Goal: Task Accomplishment & Management: Use online tool/utility

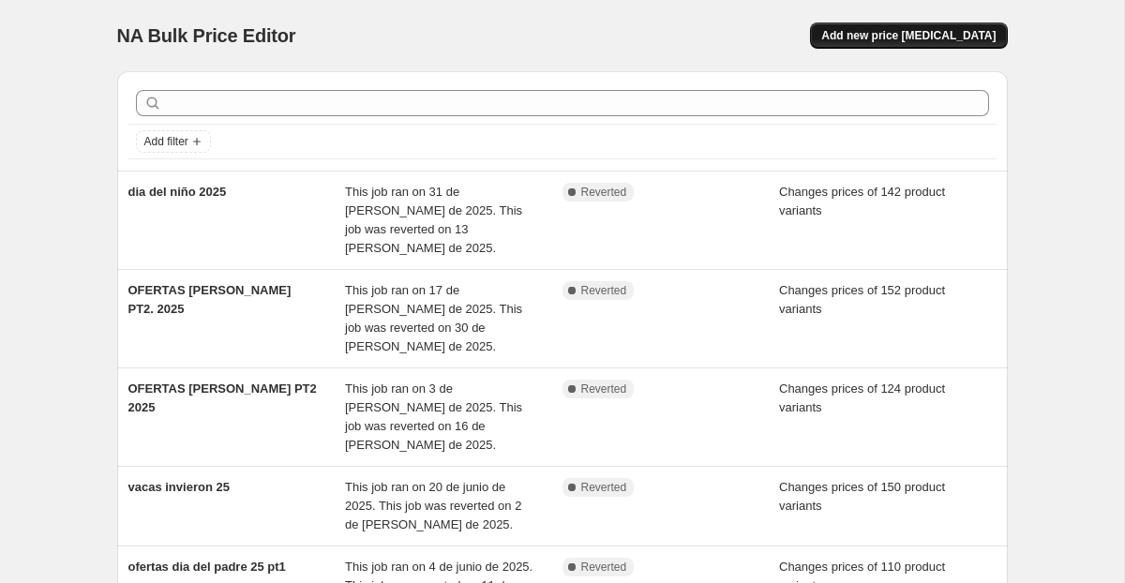
click at [887, 39] on span "Add new price [MEDICAL_DATA]" at bounding box center [908, 35] width 174 height 15
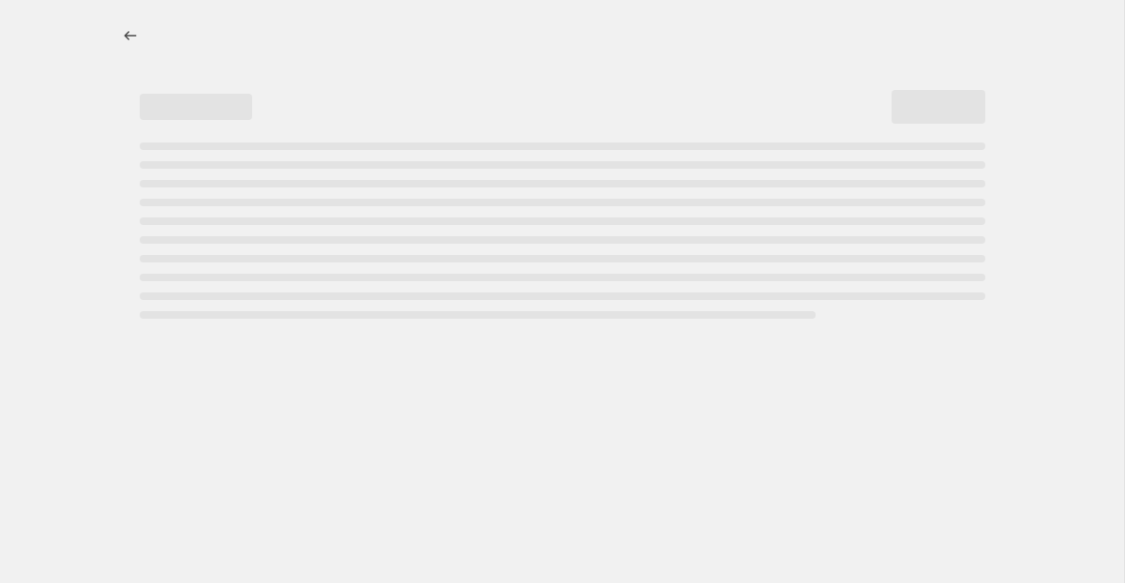
select select "percentage"
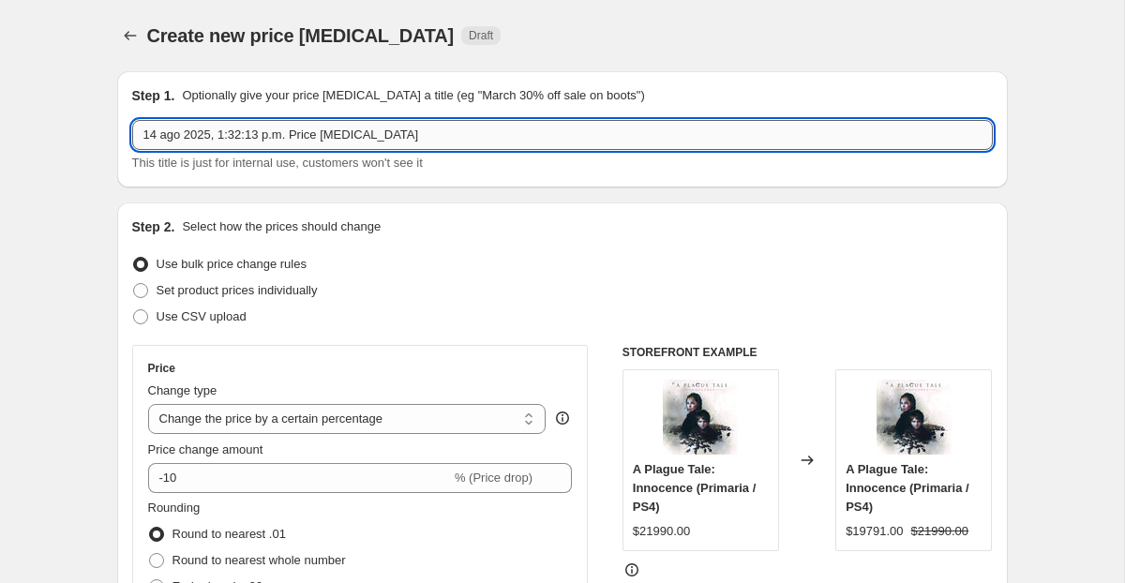
click at [248, 145] on input "14 ago 2025, 1:32:13 p.m. Price [MEDICAL_DATA]" at bounding box center [562, 135] width 861 height 30
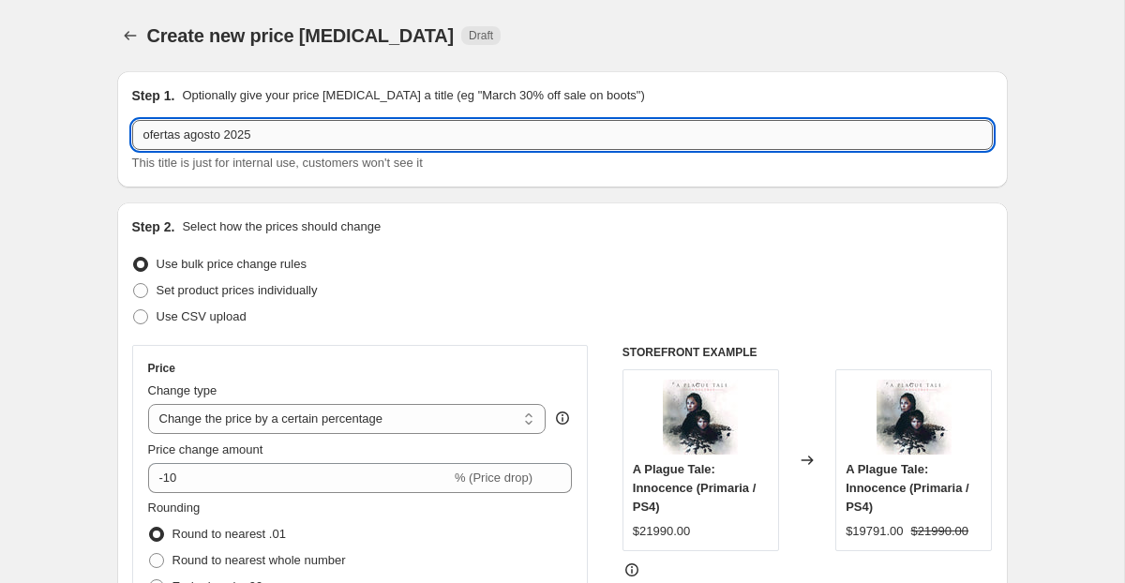
click at [230, 129] on input "ofertas agosto 2025" at bounding box center [562, 135] width 861 height 30
type input "ofertas agosto pt2 2025"
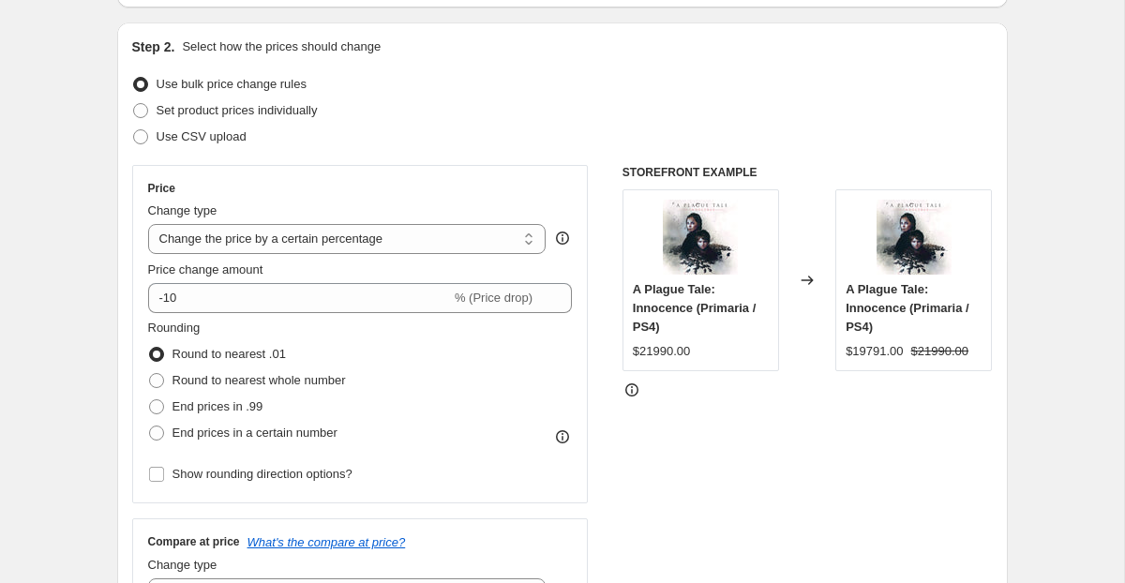
scroll to position [181, 0]
click at [139, 109] on span at bounding box center [140, 109] width 15 height 15
click at [134, 103] on input "Set product prices individually" at bounding box center [133, 102] width 1 height 1
radio input "true"
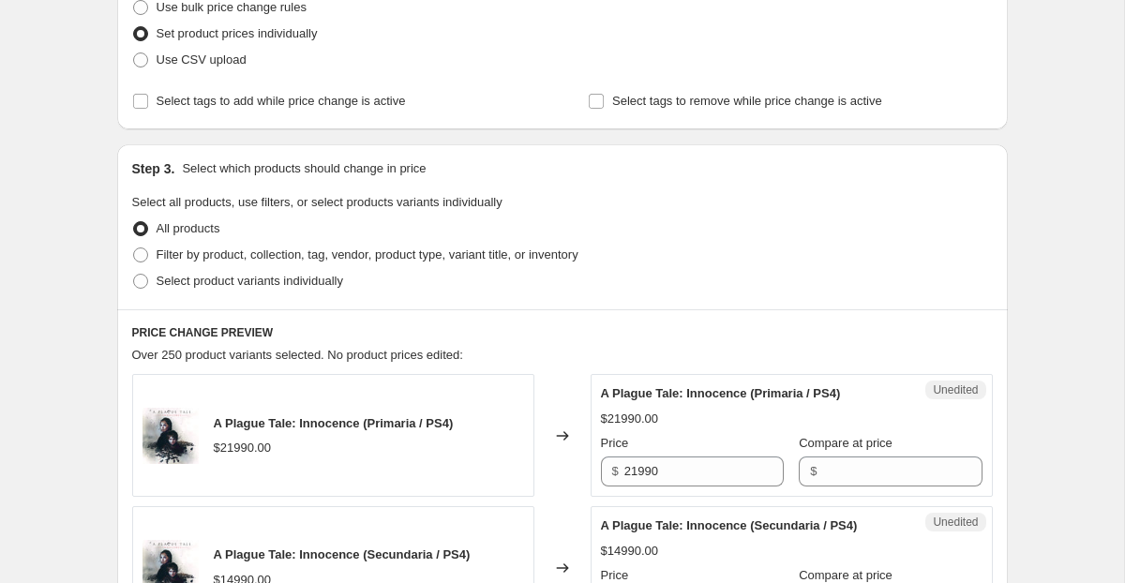
scroll to position [258, 0]
click at [142, 257] on span at bounding box center [140, 254] width 15 height 15
click at [134, 247] on input "Filter by product, collection, tag, vendor, product type, variant title, or inv…" at bounding box center [133, 247] width 1 height 1
radio input "true"
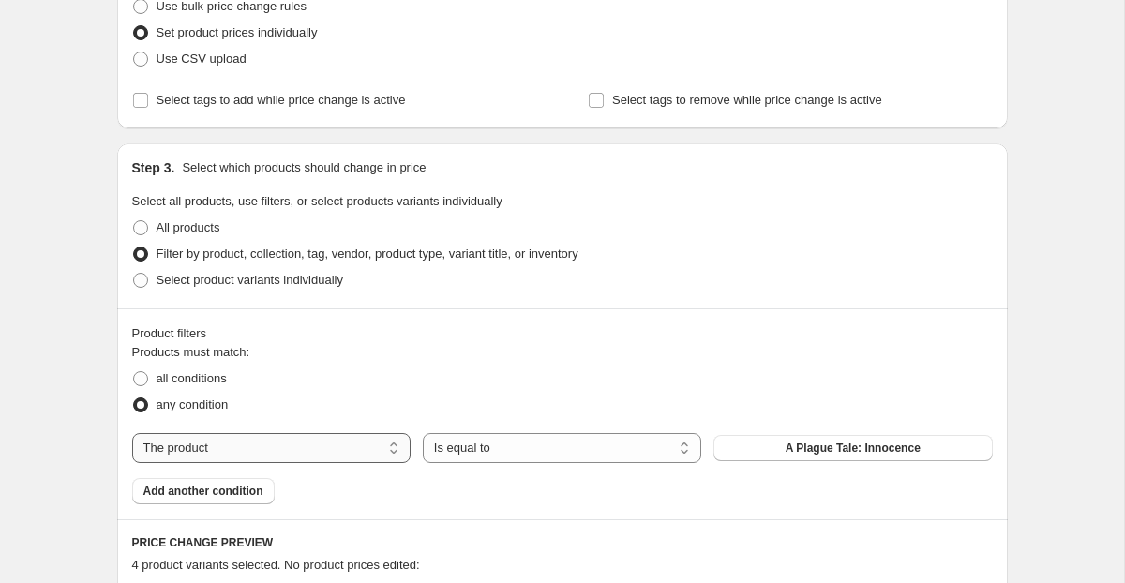
click at [230, 452] on select "The product The product's collection The product's tag The product's vendor The…" at bounding box center [271, 448] width 278 height 30
select select "collection"
click at [778, 445] on button "Acción" at bounding box center [852, 448] width 278 height 26
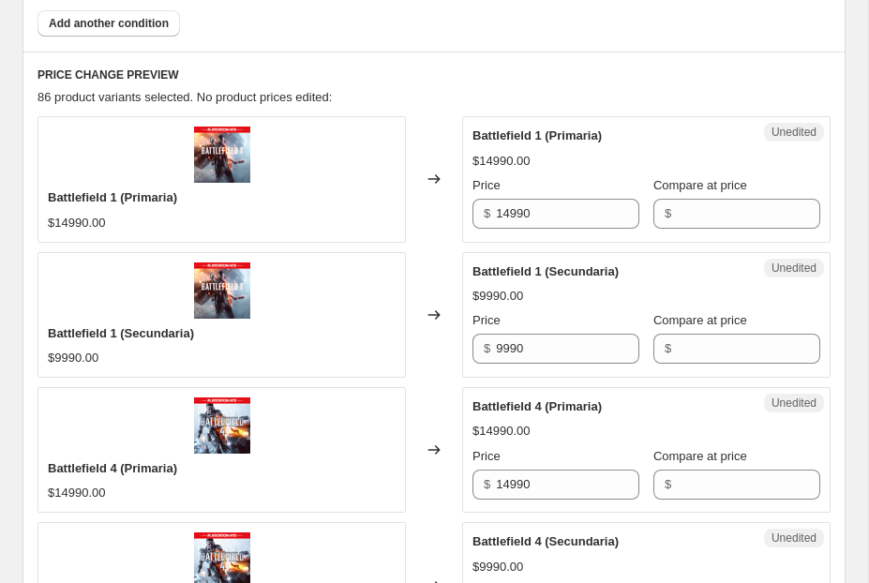
scroll to position [705, 0]
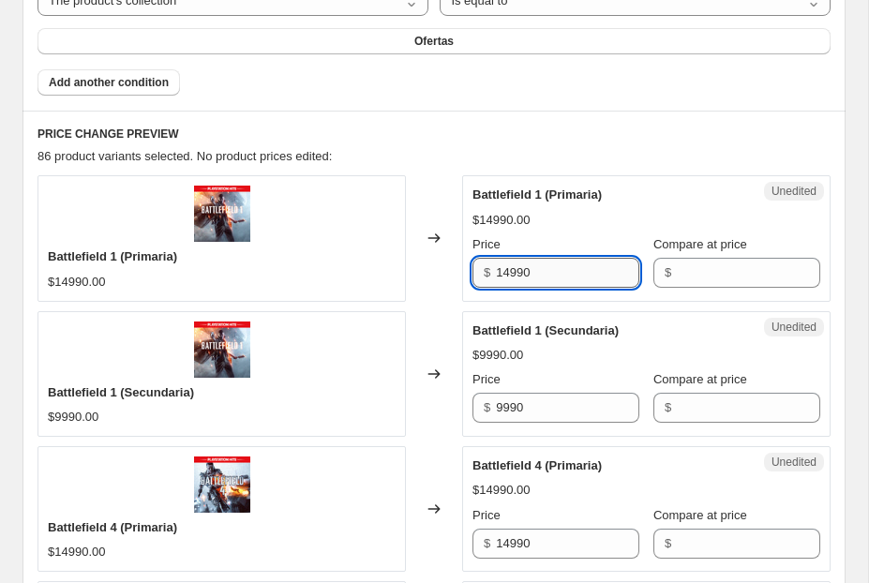
click at [532, 273] on input "14990" at bounding box center [567, 273] width 143 height 30
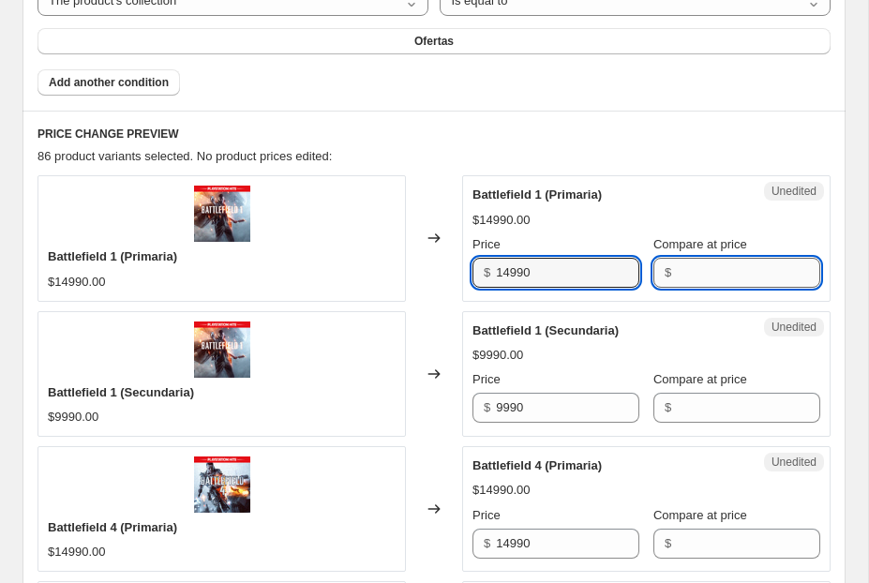
click at [757, 277] on input "Compare at price" at bounding box center [748, 273] width 143 height 30
paste input "14990"
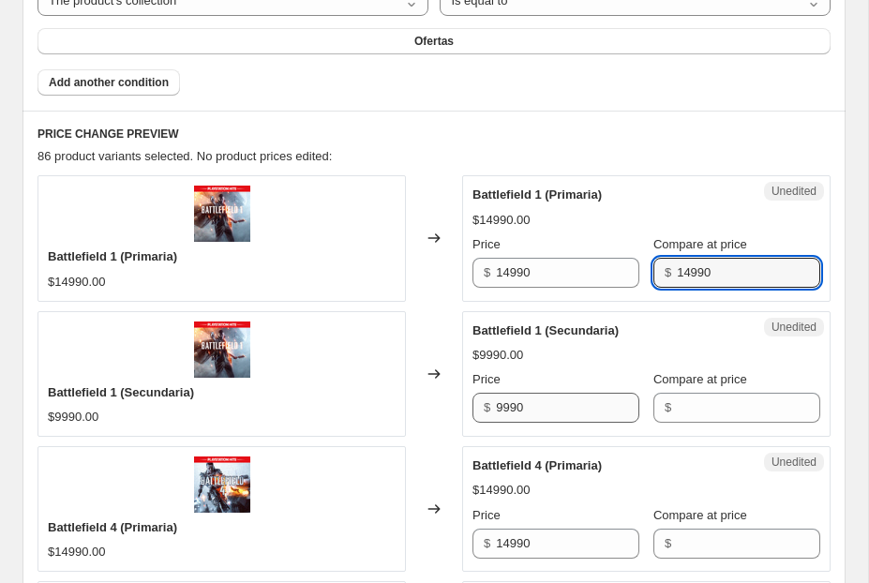
type input "14990"
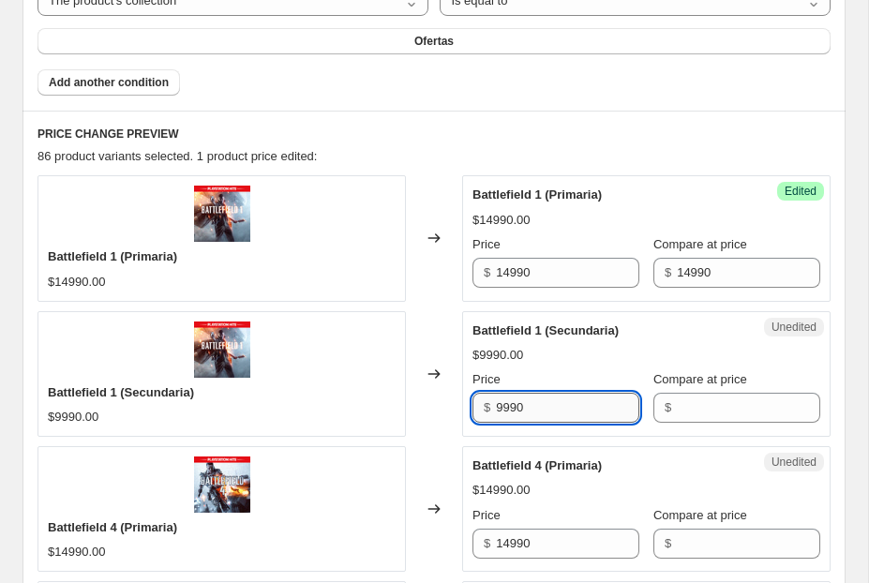
click at [574, 420] on input "9990" at bounding box center [567, 408] width 143 height 30
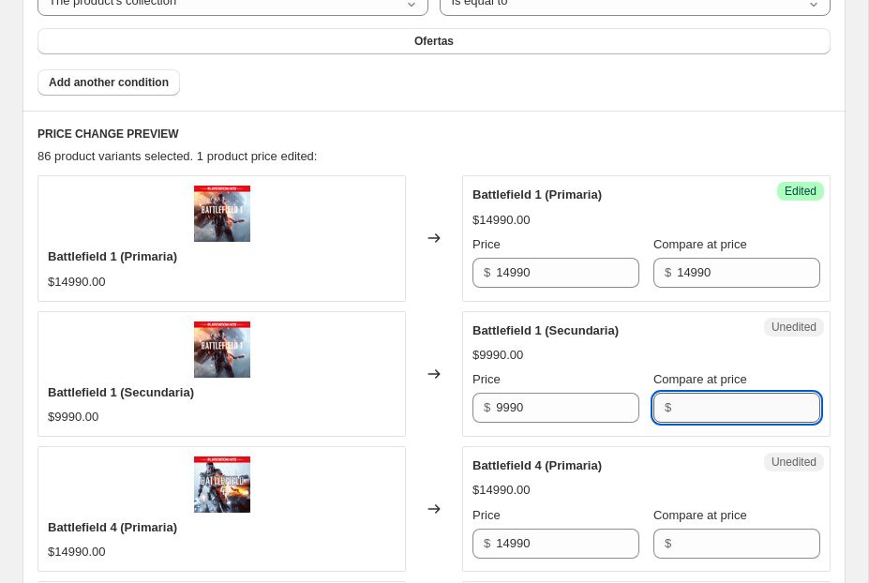
click at [733, 408] on input "Compare at price" at bounding box center [748, 408] width 143 height 30
paste input "9990"
type input "9990"
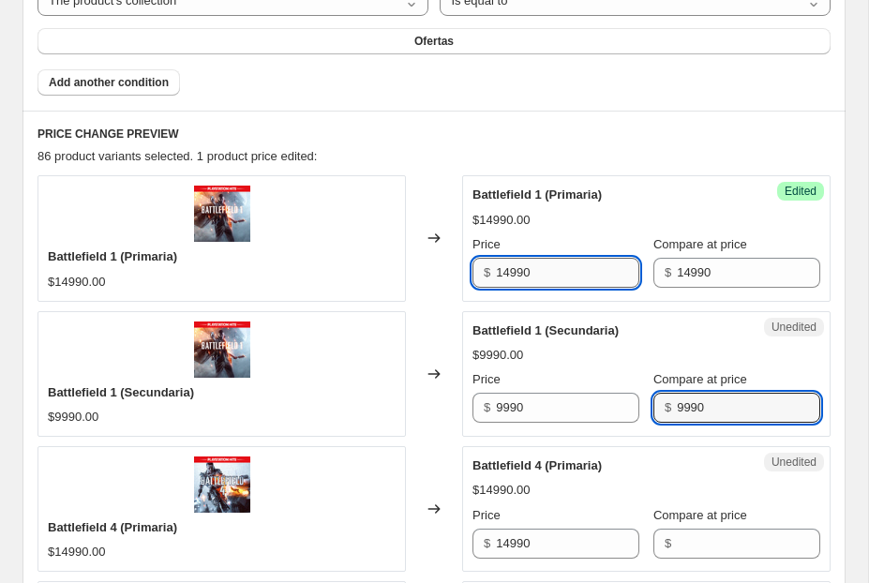
click at [509, 272] on input "14990" at bounding box center [567, 273] width 143 height 30
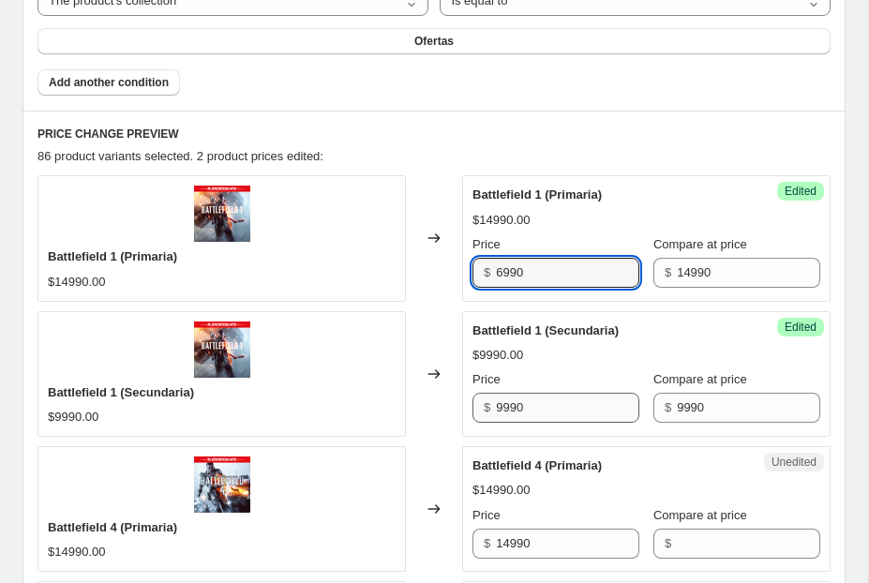
type input "6990"
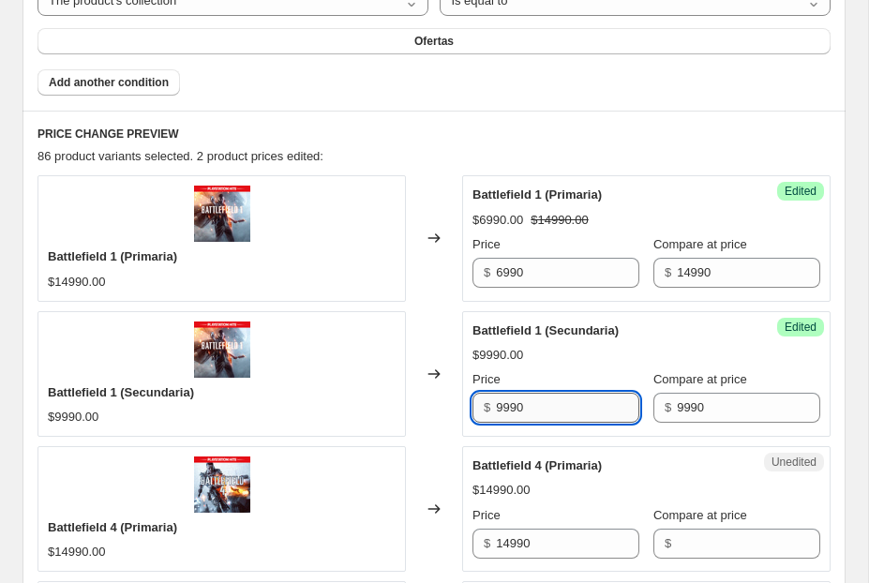
click at [502, 405] on input "9990" at bounding box center [567, 408] width 143 height 30
type input "3990"
click at [580, 365] on div "Battlefield 1 (Secundaria) $9990.00 Price $ 3990 Compare at price $ 9990" at bounding box center [646, 373] width 348 height 102
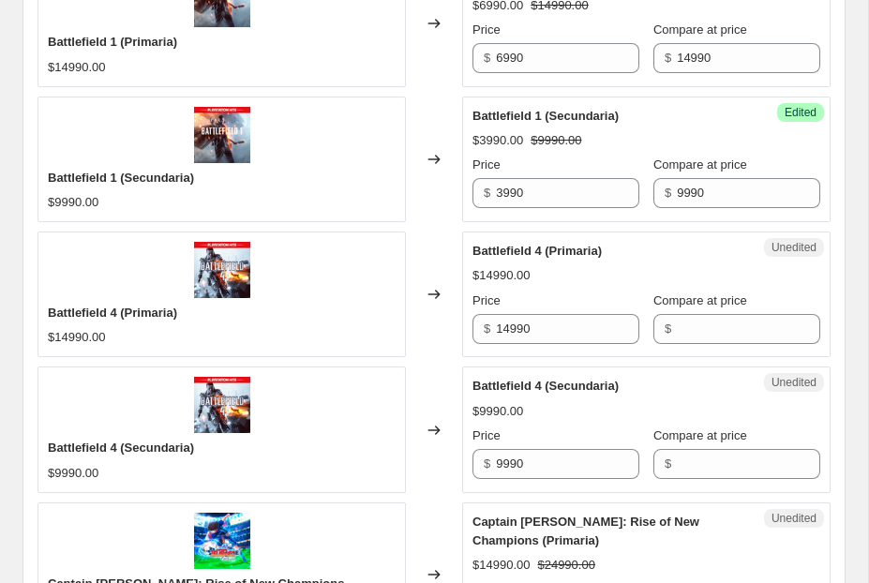
scroll to position [952, 0]
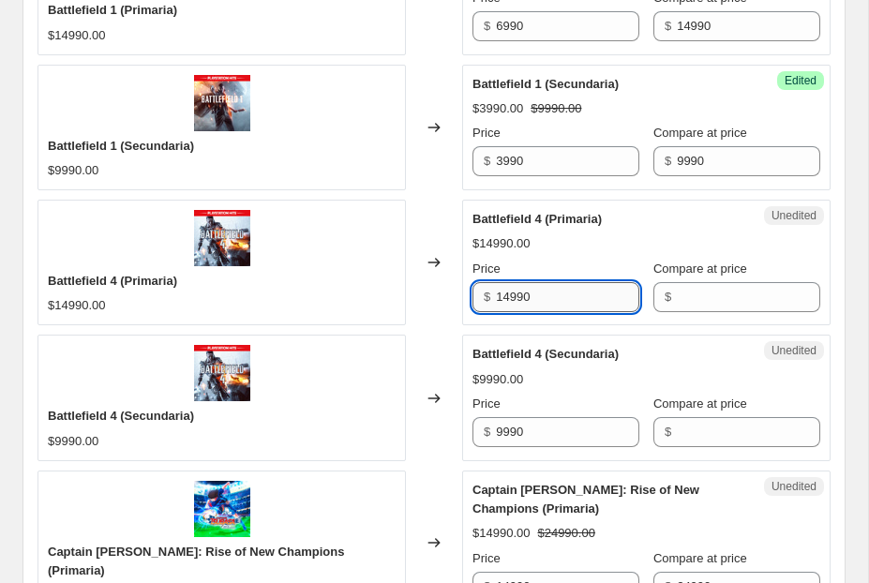
click at [547, 298] on input "14990" at bounding box center [567, 297] width 143 height 30
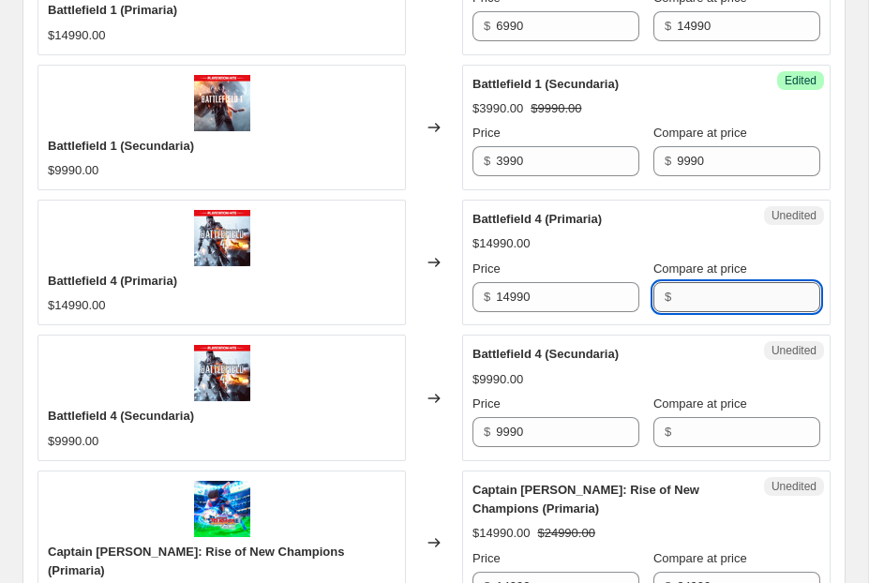
click at [706, 305] on input "Compare at price" at bounding box center [748, 297] width 143 height 30
paste input "14990"
type input "14990"
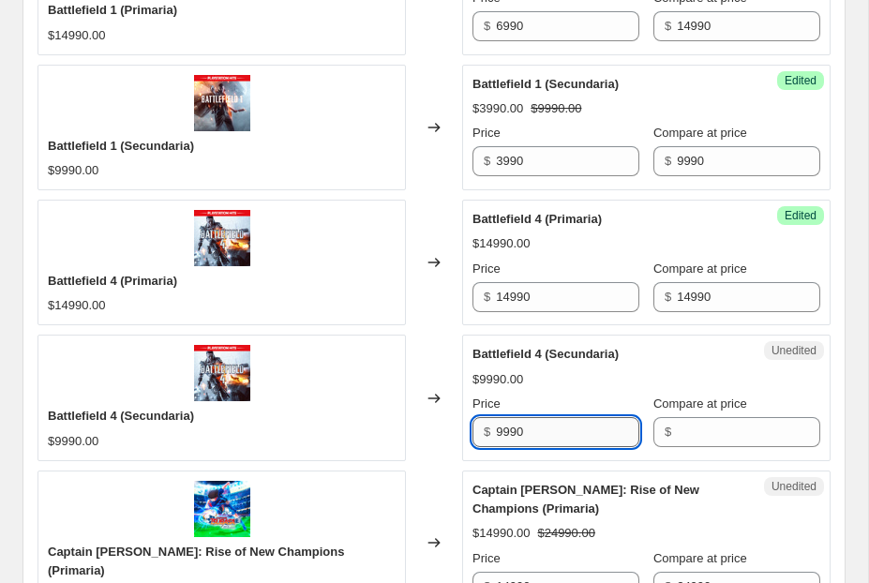
click at [554, 433] on input "9990" at bounding box center [567, 432] width 143 height 30
click at [727, 439] on input "Compare at price" at bounding box center [748, 432] width 143 height 30
paste input "9990"
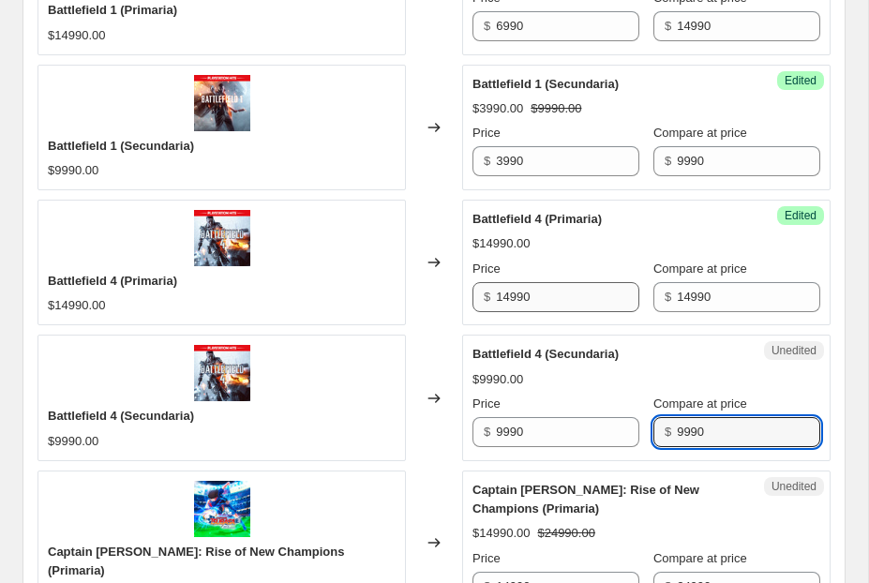
type input "9990"
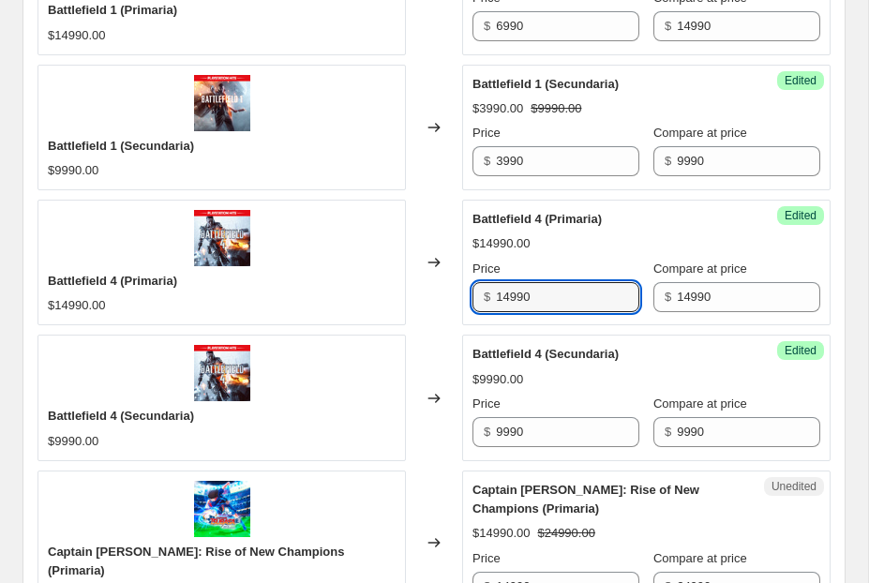
drag, startPoint x: 507, startPoint y: 298, endPoint x: 480, endPoint y: 298, distance: 27.2
click at [480, 298] on div "$ 14990" at bounding box center [555, 297] width 167 height 30
type input "6990"
click at [506, 431] on input "9990" at bounding box center [567, 432] width 143 height 30
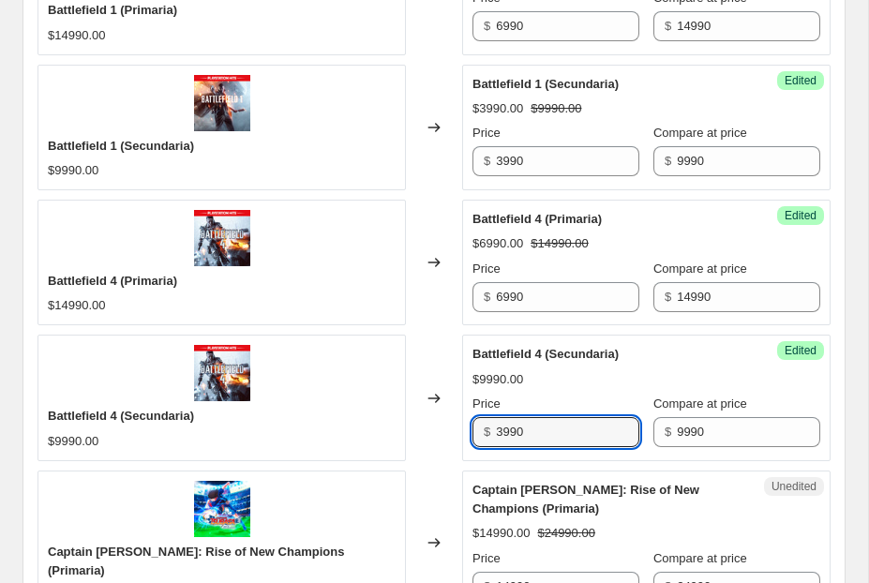
type input "3990"
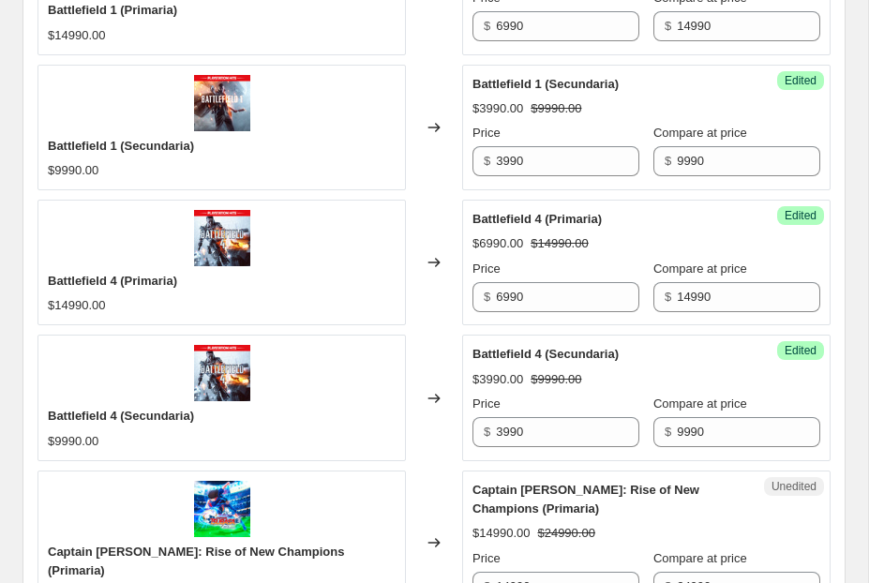
click at [605, 385] on div "$3990.00 $9990.00" at bounding box center [646, 379] width 348 height 19
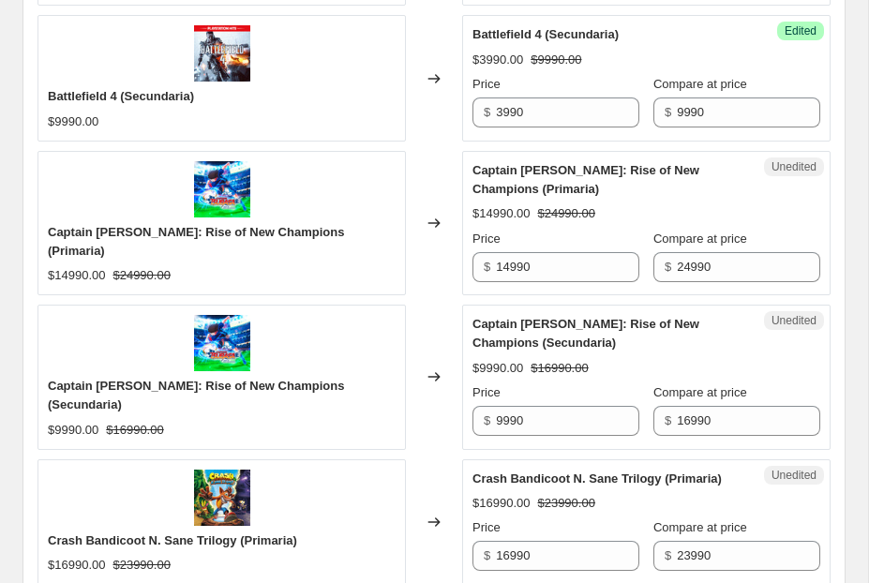
scroll to position [1273, 0]
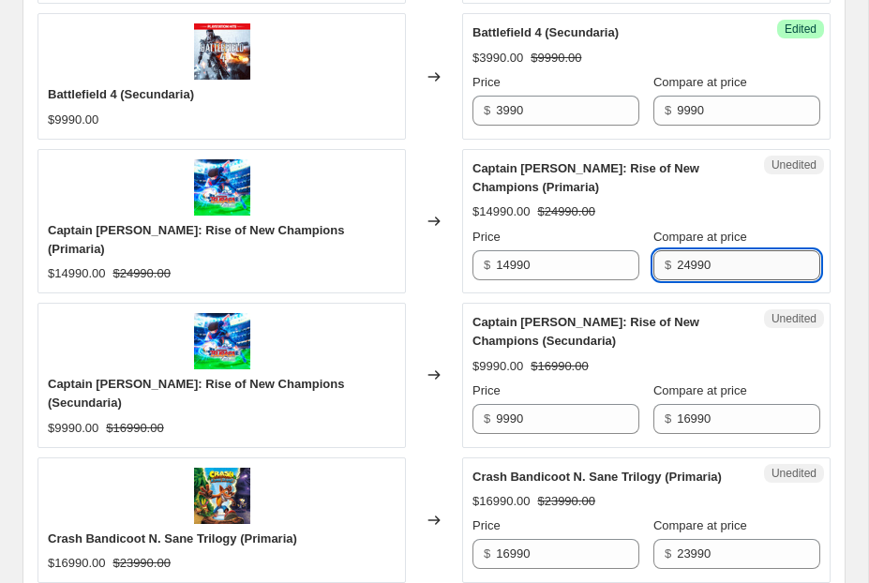
click at [691, 262] on input "24990" at bounding box center [748, 265] width 143 height 30
type input "23990"
click at [686, 416] on input "16990" at bounding box center [748, 419] width 143 height 30
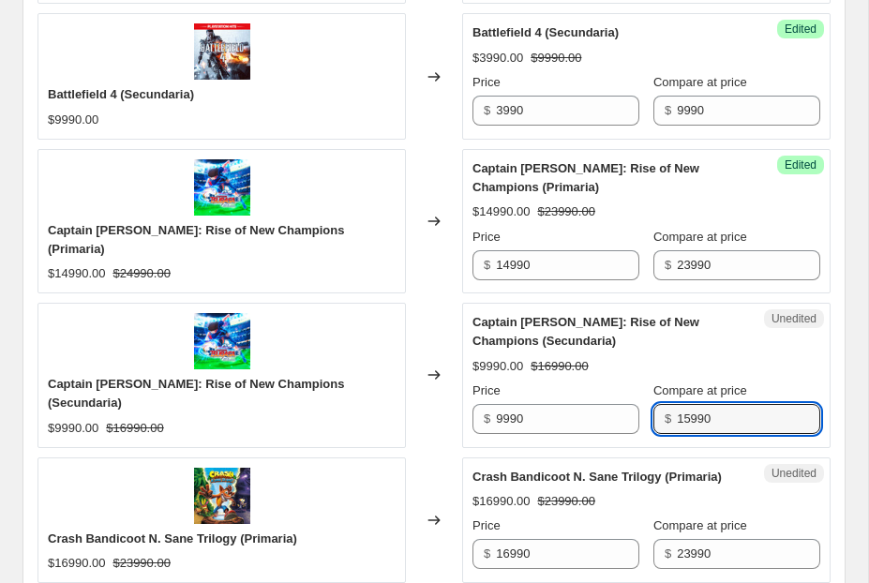
type input "15990"
click at [660, 362] on div "$9990.00 $16990.00" at bounding box center [646, 366] width 348 height 19
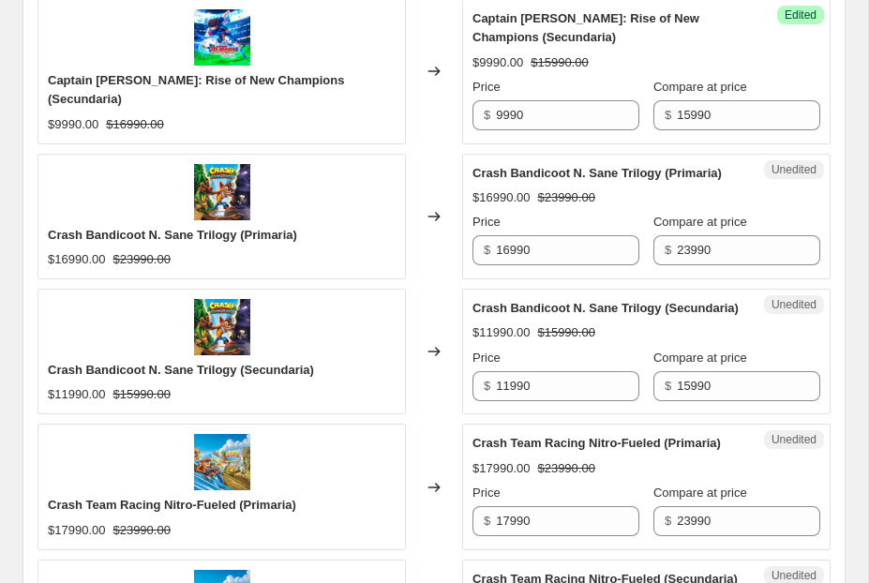
scroll to position [1590, 0]
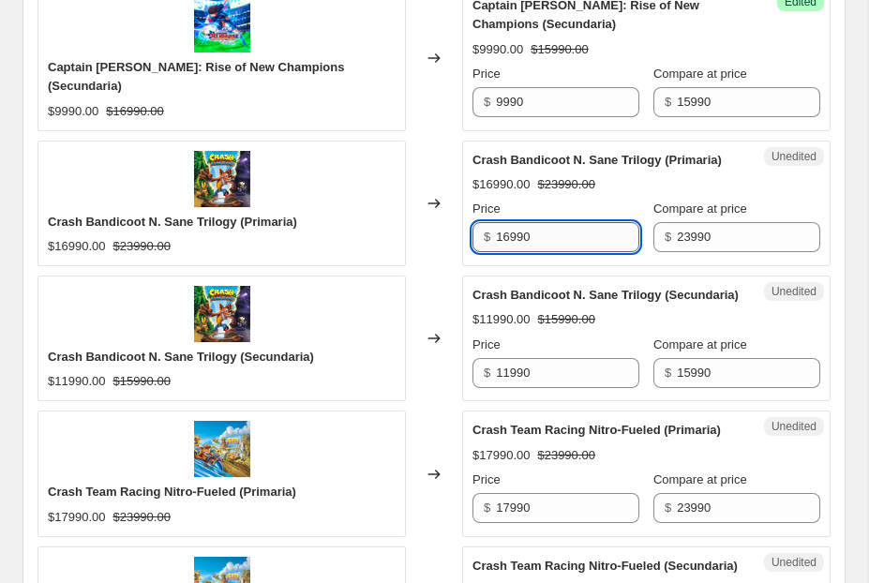
click at [510, 230] on input "16990" at bounding box center [567, 237] width 143 height 30
type input "14990"
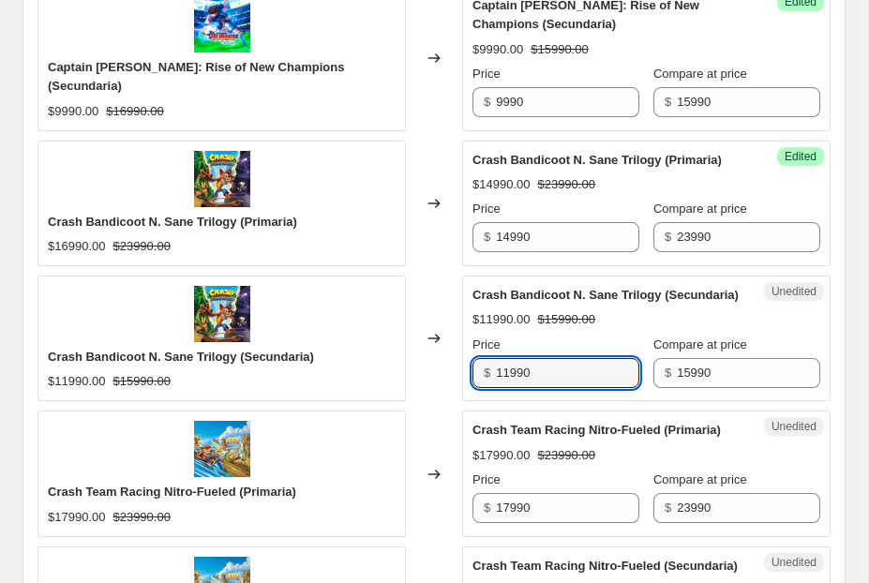
drag, startPoint x: 508, startPoint y: 389, endPoint x: 437, endPoint y: 389, distance: 71.2
click at [437, 389] on div "Crash Bandicoot N. Sane Trilogy (Secundaria) $11990.00 $15990.00 Changed to Une…" at bounding box center [433, 339] width 793 height 126
type input "9990"
click at [397, 387] on div "Crash Bandicoot N. Sane Trilogy (Secundaria) $11990.00 $15990.00" at bounding box center [221, 339] width 368 height 126
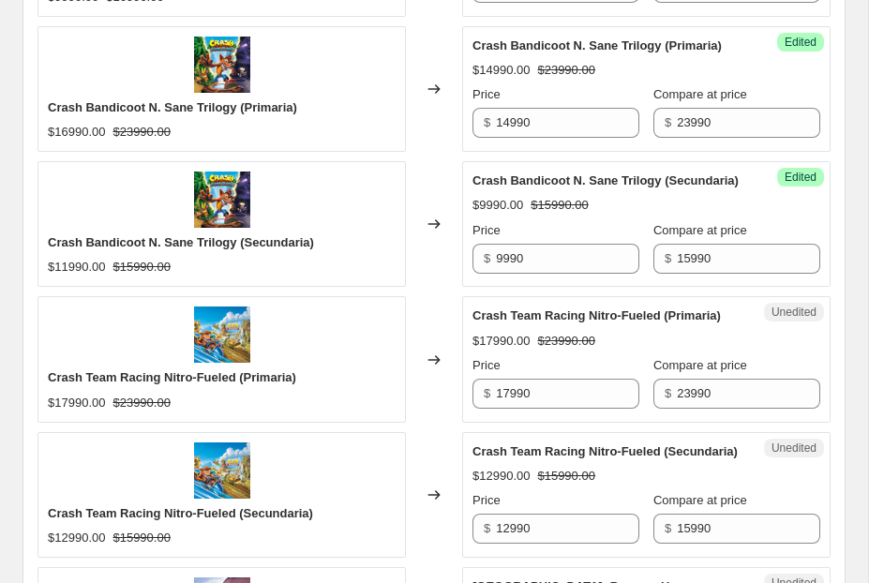
scroll to position [1776, 0]
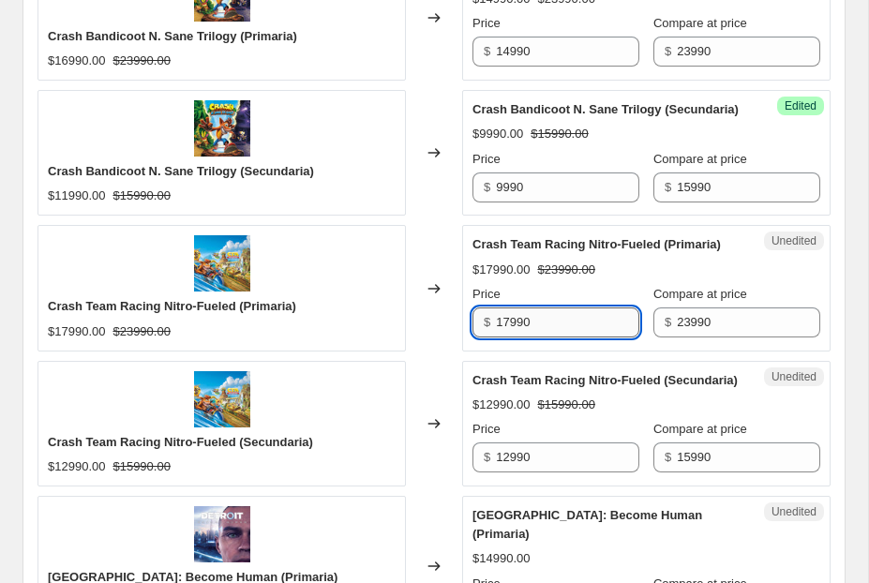
click at [503, 337] on input "17990" at bounding box center [567, 322] width 143 height 30
click at [509, 337] on input "17990" at bounding box center [567, 322] width 143 height 30
type input "12990"
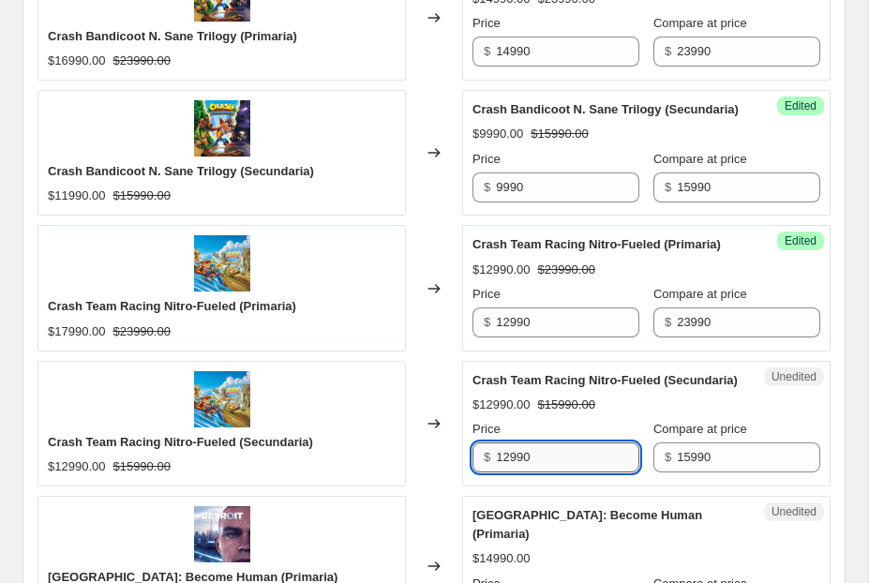
click at [509, 472] on input "12990" at bounding box center [567, 457] width 143 height 30
type input "7990"
click at [623, 421] on div "Crash Team Racing Nitro-Fueled (Secundaria) $12990.00 $15990.00 Price $ 7990 Co…" at bounding box center [646, 422] width 348 height 102
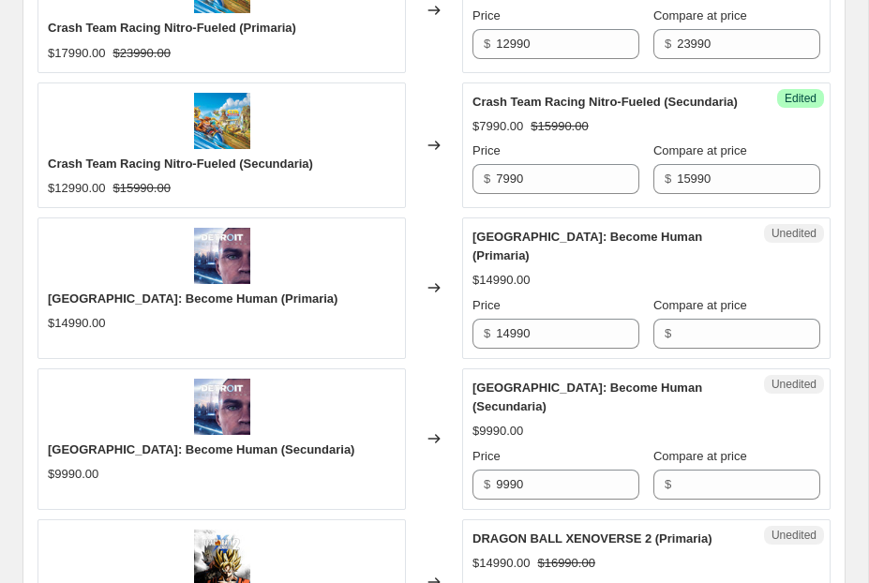
scroll to position [2058, 0]
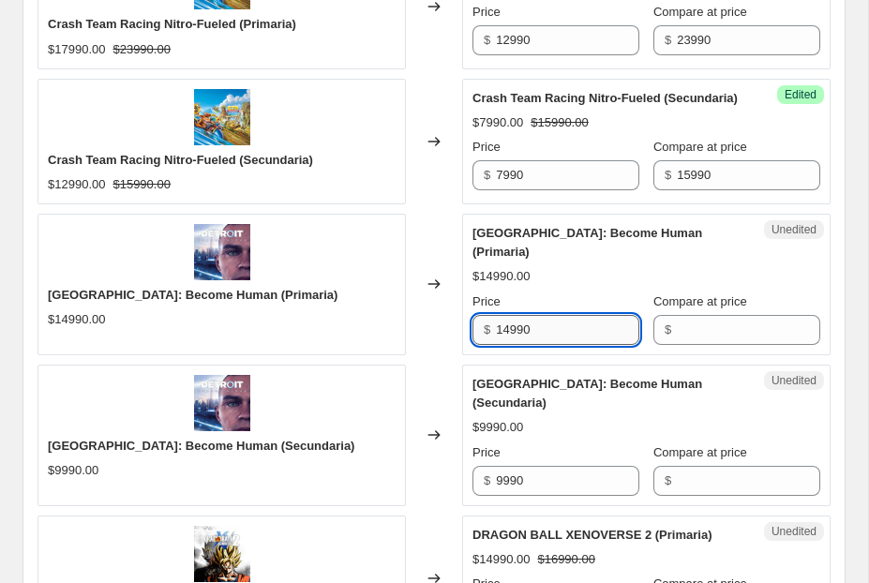
click at [592, 345] on input "14990" at bounding box center [567, 330] width 143 height 30
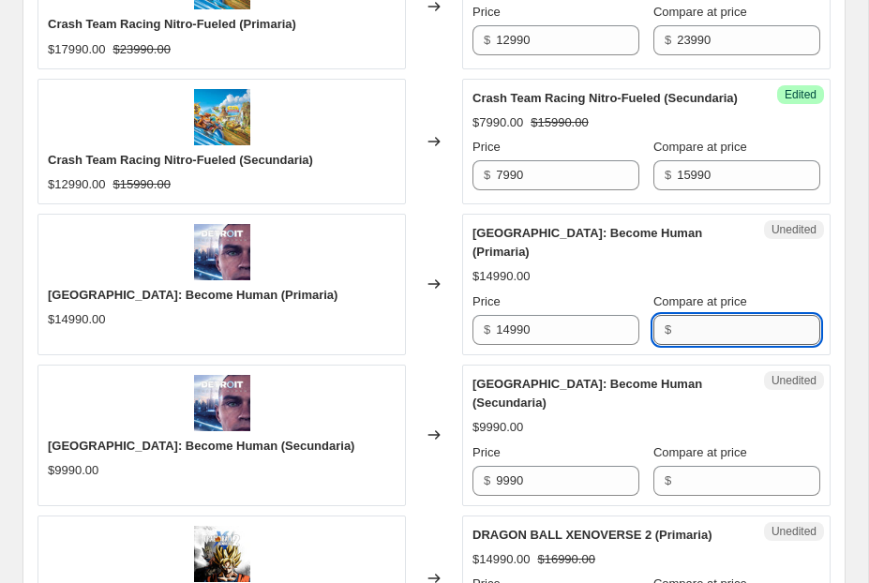
click at [713, 339] on input "Compare at price" at bounding box center [748, 330] width 143 height 30
paste input "14990"
type input "14990"
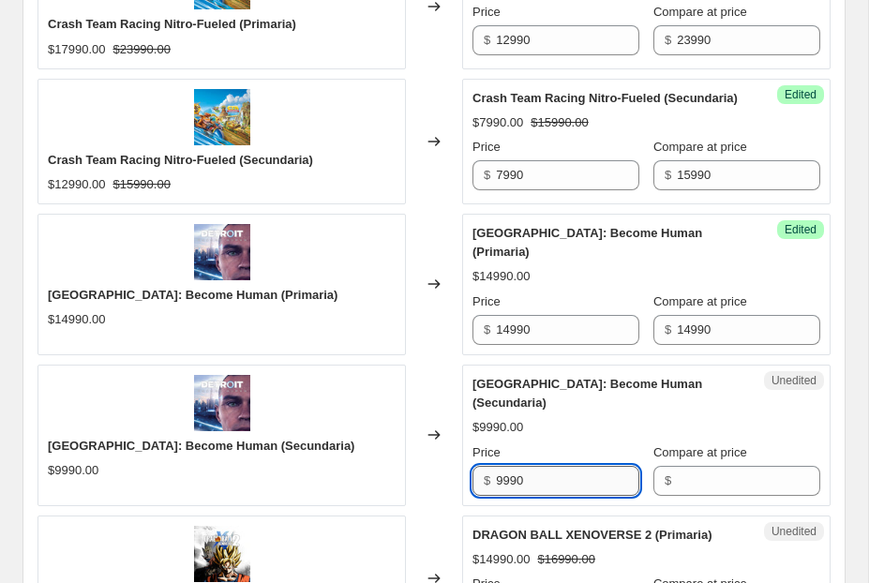
click at [604, 473] on input "9990" at bounding box center [567, 481] width 143 height 30
click at [727, 480] on input "Compare at price" at bounding box center [748, 481] width 143 height 30
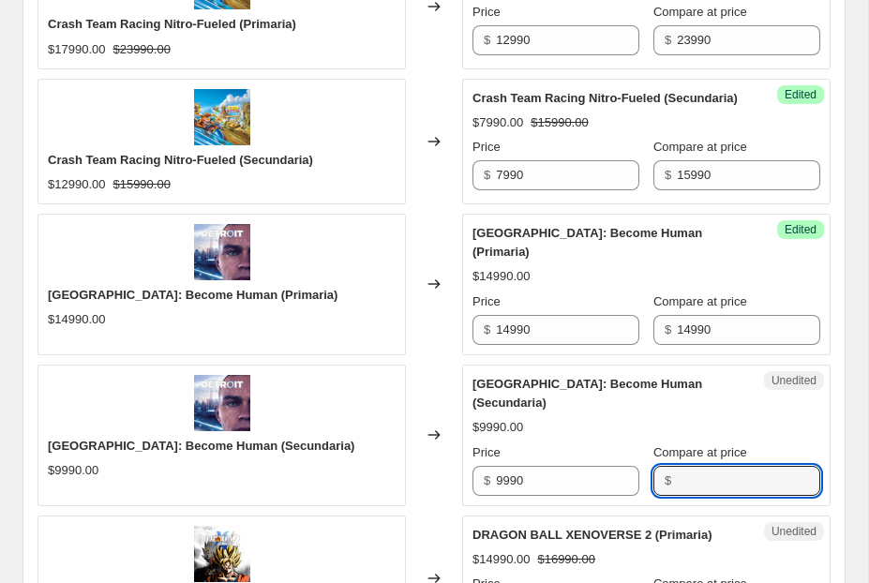
paste input "9990"
type input "9990"
click at [519, 337] on input "14990" at bounding box center [567, 330] width 143 height 30
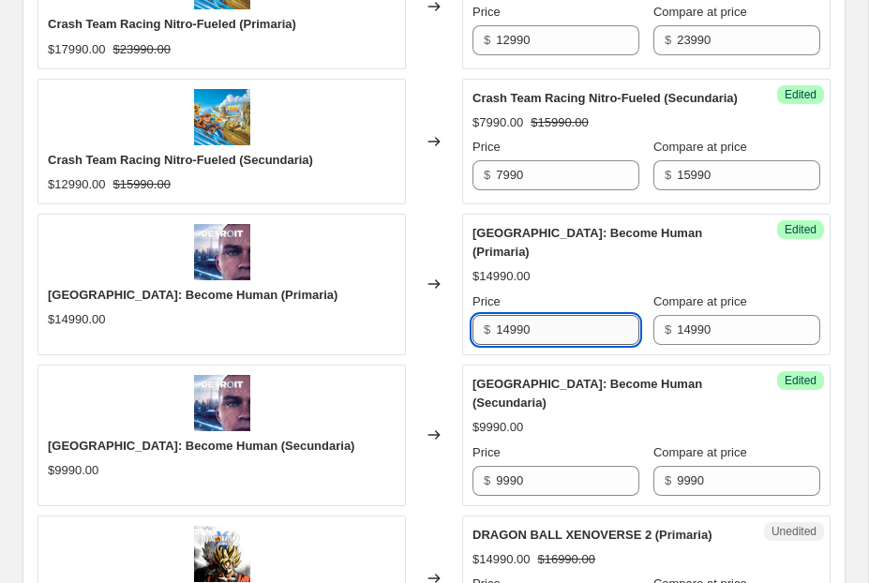
click at [519, 337] on input "14990" at bounding box center [567, 330] width 143 height 30
paste input "9"
type input "9990"
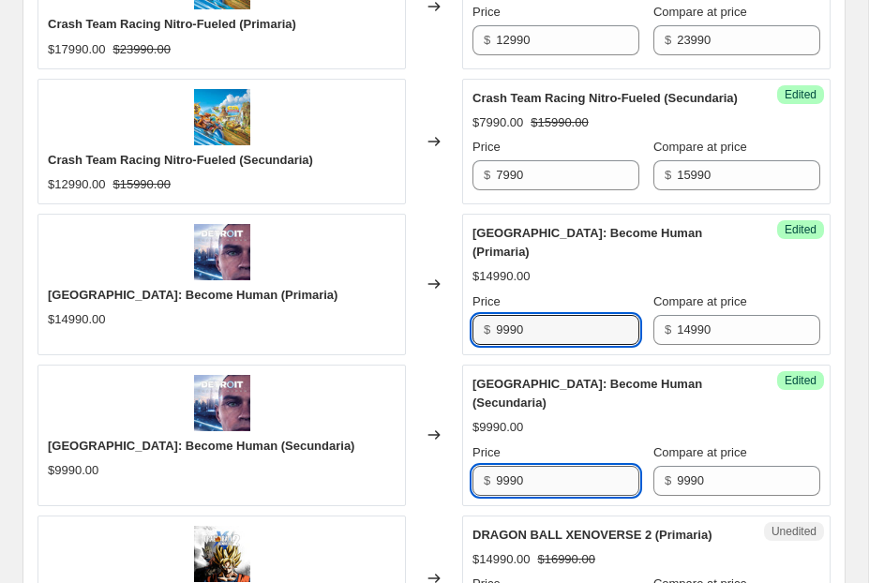
click at [502, 474] on input "9990" at bounding box center [567, 481] width 143 height 30
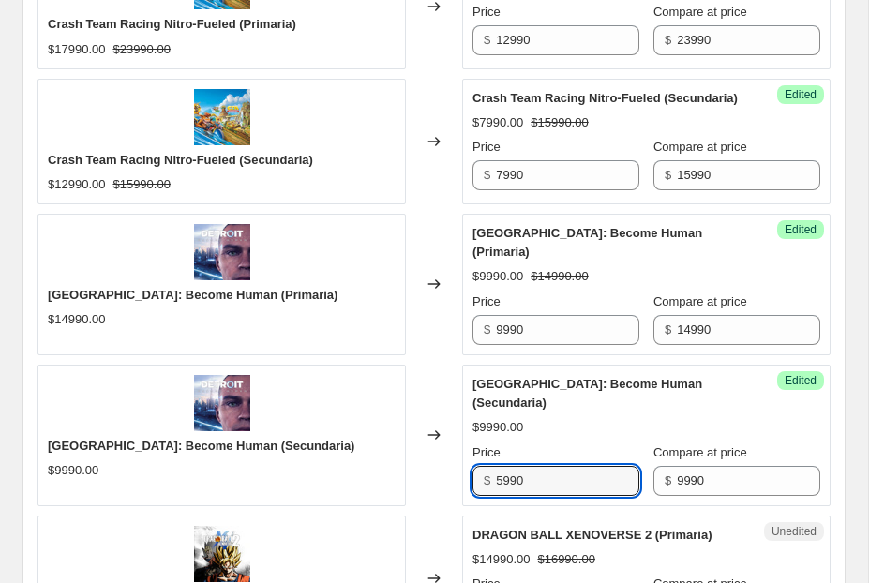
type input "5990"
click at [608, 390] on span "[GEOGRAPHIC_DATA]: Become Human (Secundaria)" at bounding box center [587, 393] width 230 height 33
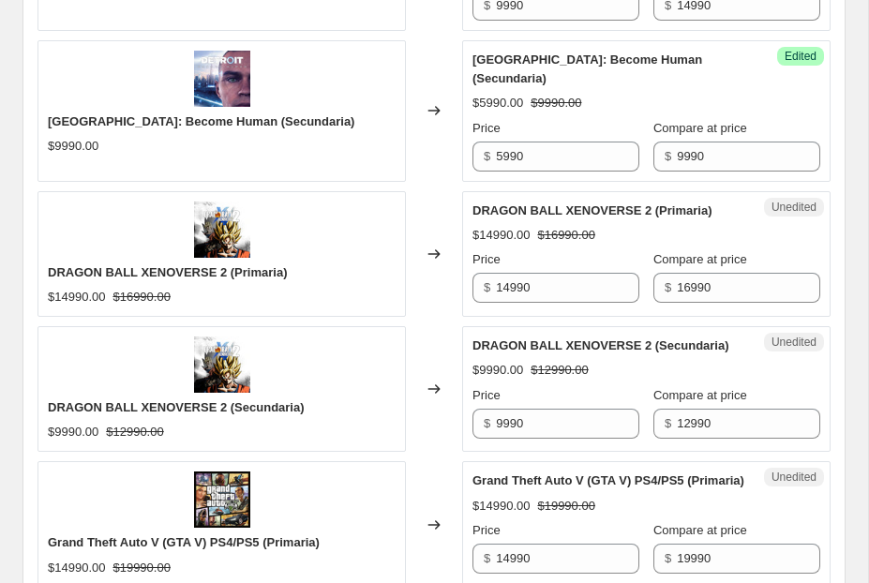
scroll to position [2389, 0]
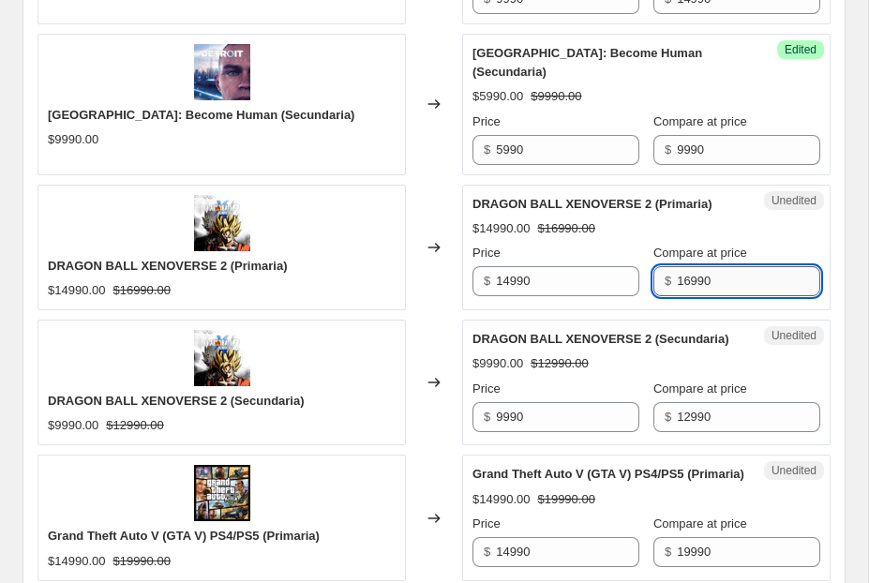
click at [686, 277] on input "16990" at bounding box center [748, 281] width 143 height 30
type input "17990"
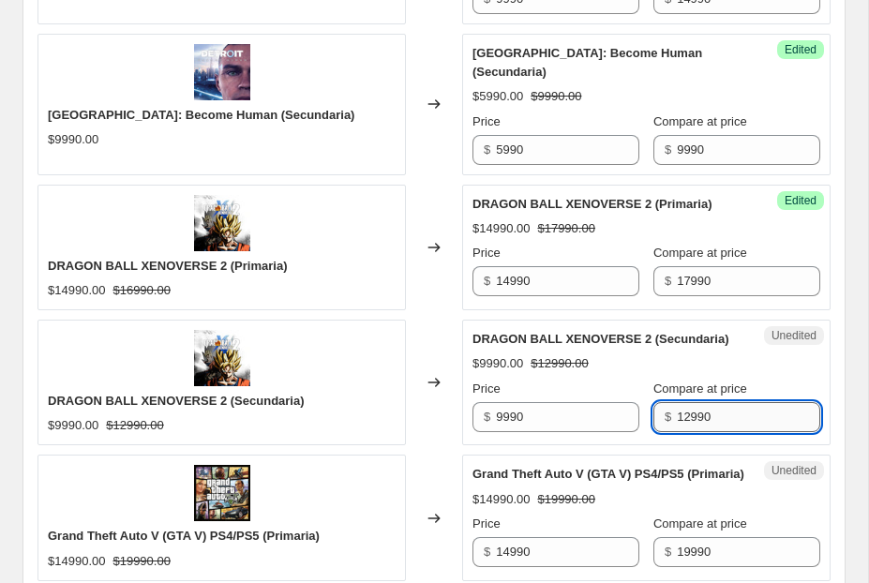
click at [690, 410] on input "12990" at bounding box center [748, 417] width 143 height 30
type input "13990"
click at [690, 281] on input "17990" at bounding box center [748, 281] width 143 height 30
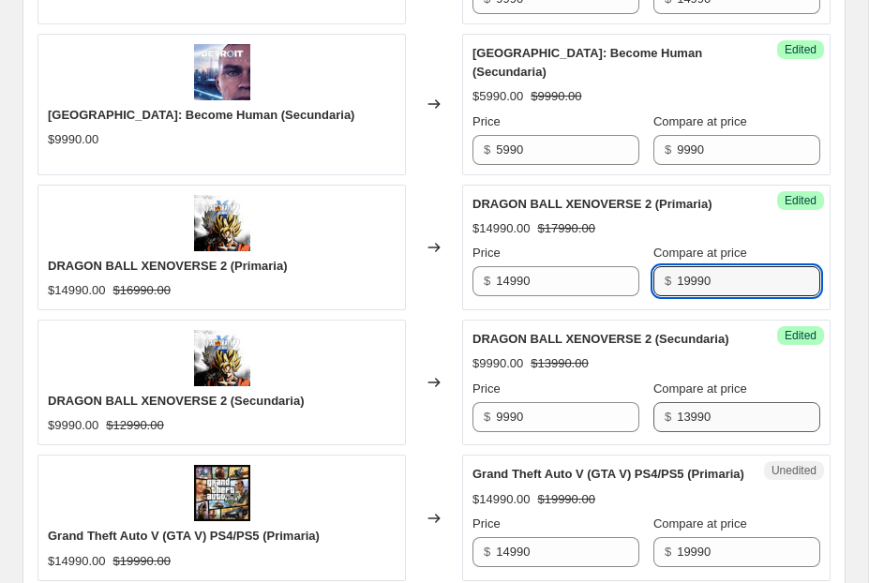
type input "19990"
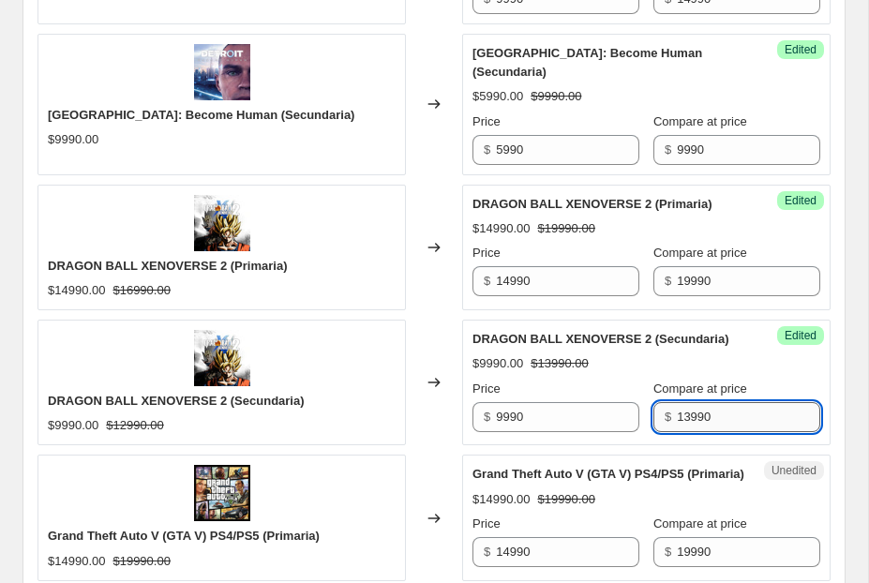
click at [693, 408] on input "13990" at bounding box center [748, 417] width 143 height 30
type input "14990"
click at [672, 337] on span "DRAGON BALL XENOVERSE 2 (Secundaria)" at bounding box center [600, 339] width 257 height 14
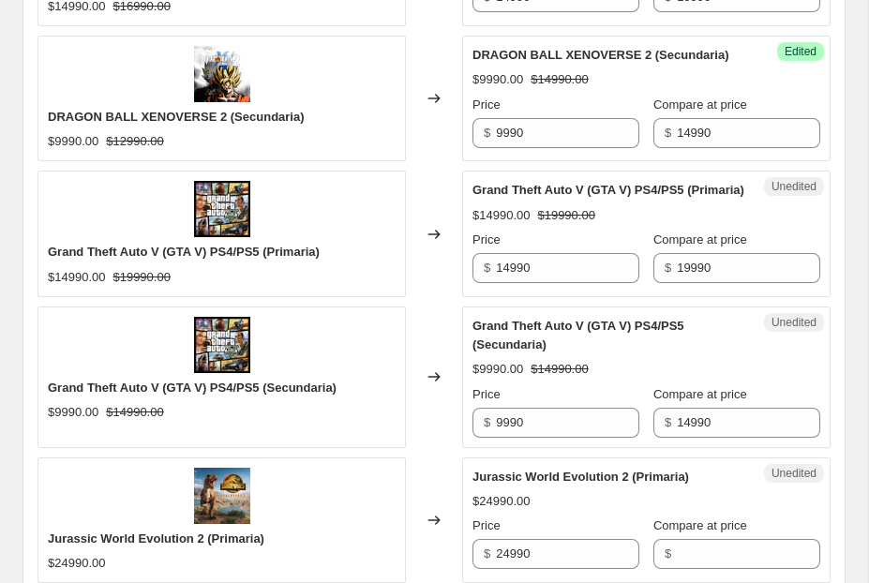
scroll to position [2695, 0]
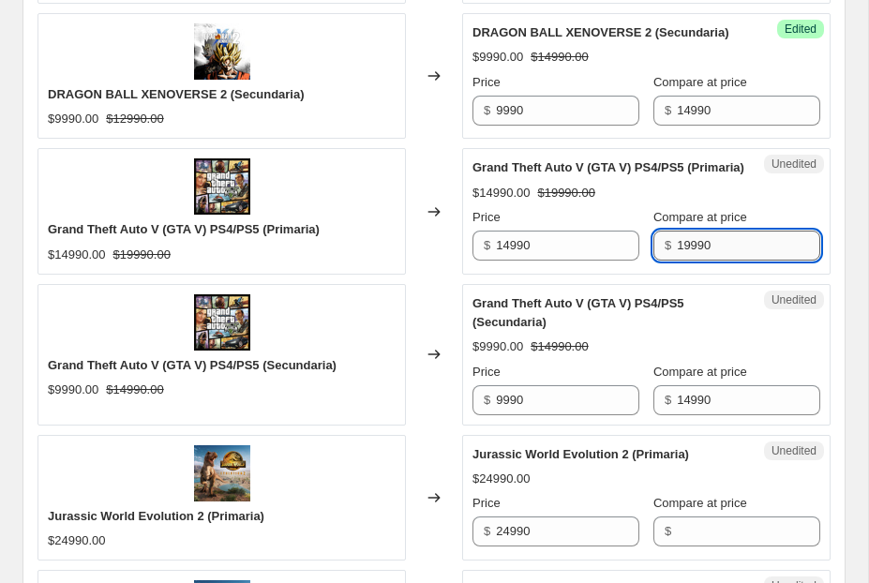
click at [677, 260] on input "19990" at bounding box center [748, 246] width 143 height 30
type input "21990"
click at [685, 409] on input "14990" at bounding box center [748, 400] width 143 height 30
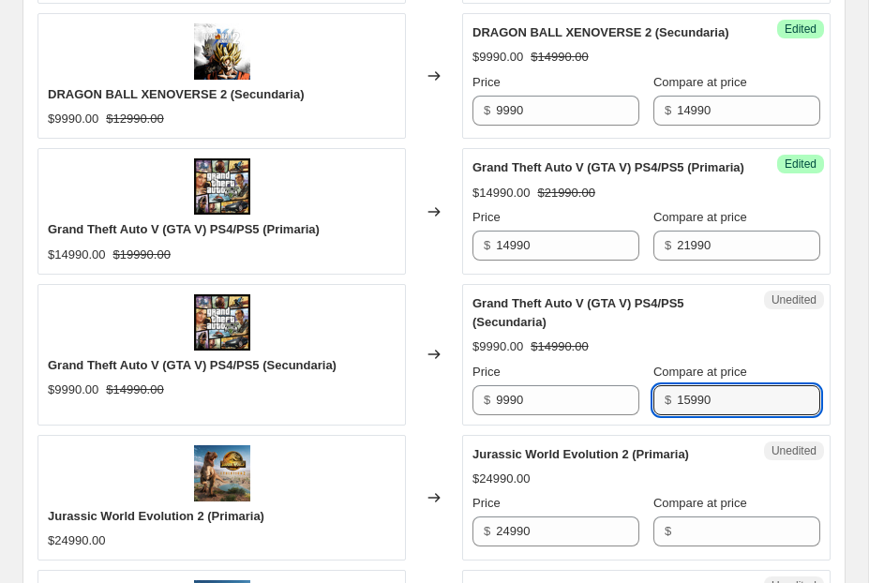
type input "15990"
click at [702, 332] on div "Grand Theft Auto V (GTA V) PS4/PS5 (Secundaria)" at bounding box center [608, 312] width 273 height 37
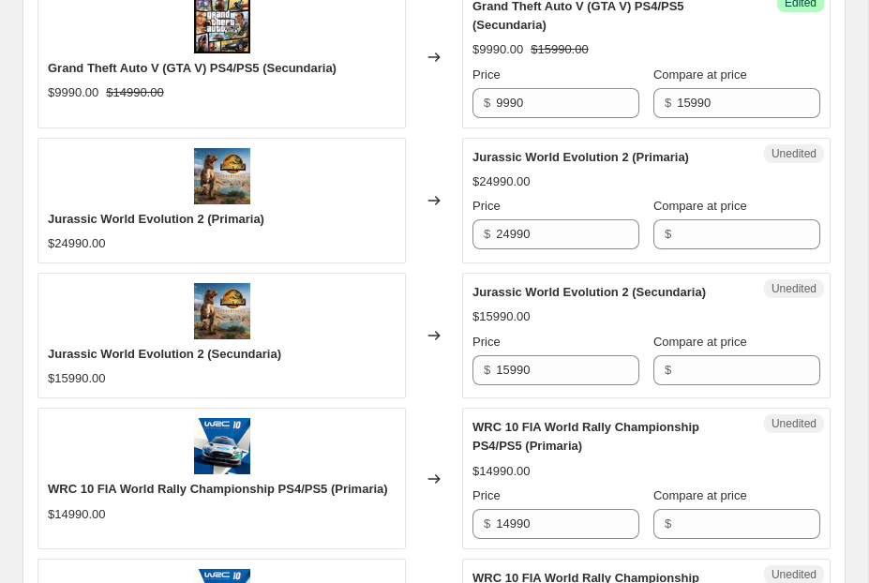
scroll to position [2998, 0]
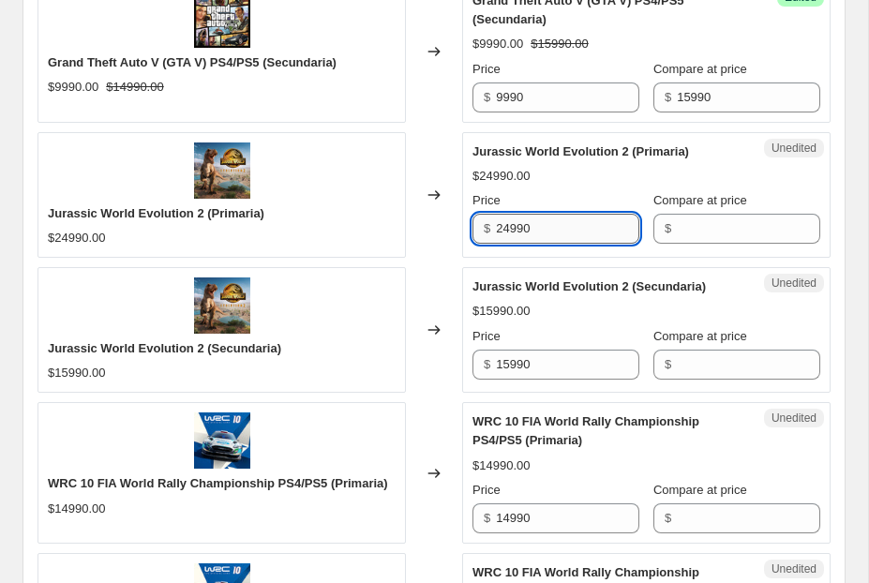
click at [523, 244] on input "24990" at bounding box center [567, 229] width 143 height 30
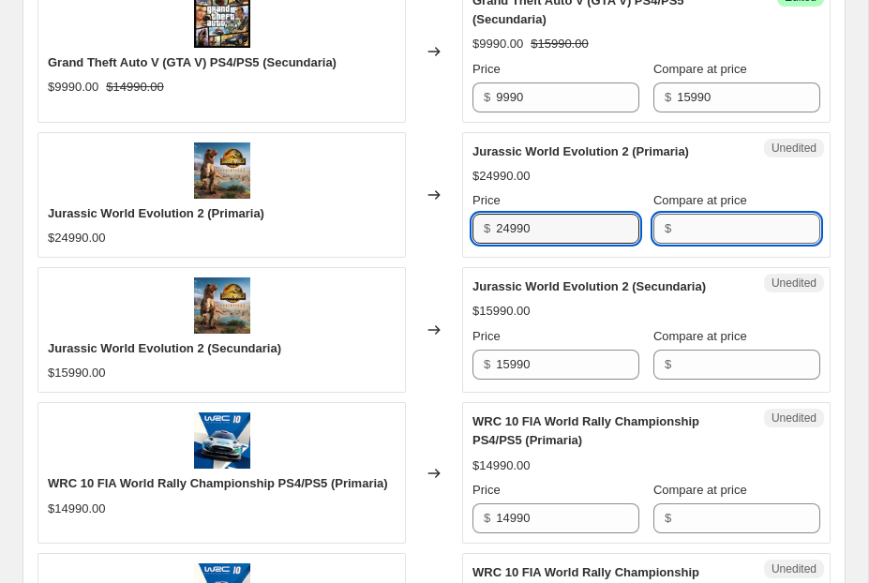
click at [745, 238] on input "Compare at price" at bounding box center [748, 229] width 143 height 30
paste input "24990"
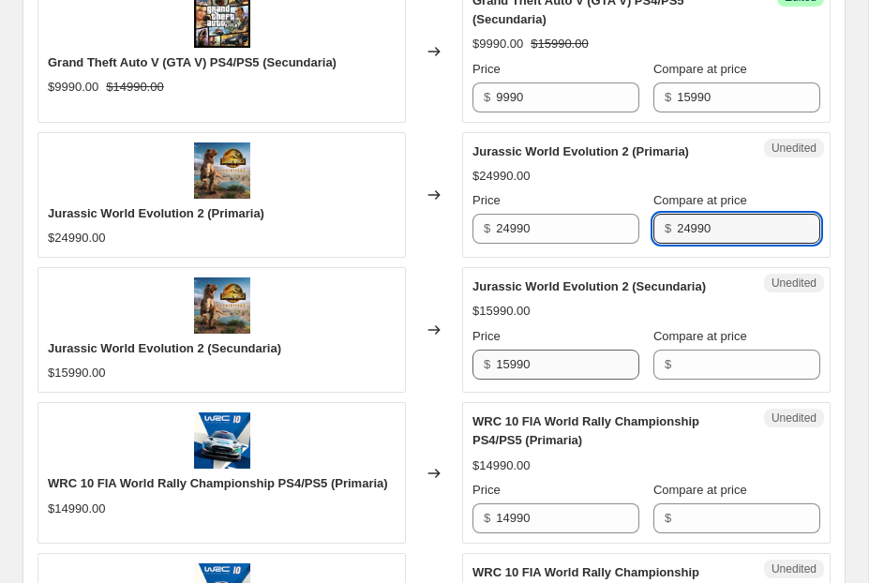
type input "24990"
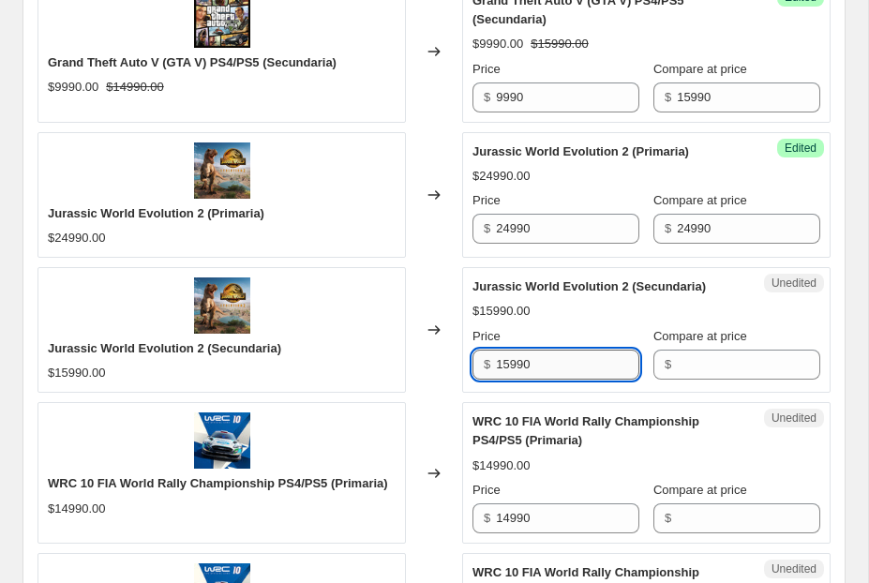
click at [607, 362] on input "15990" at bounding box center [567, 365] width 143 height 30
click at [722, 379] on input "Compare at price" at bounding box center [748, 365] width 143 height 30
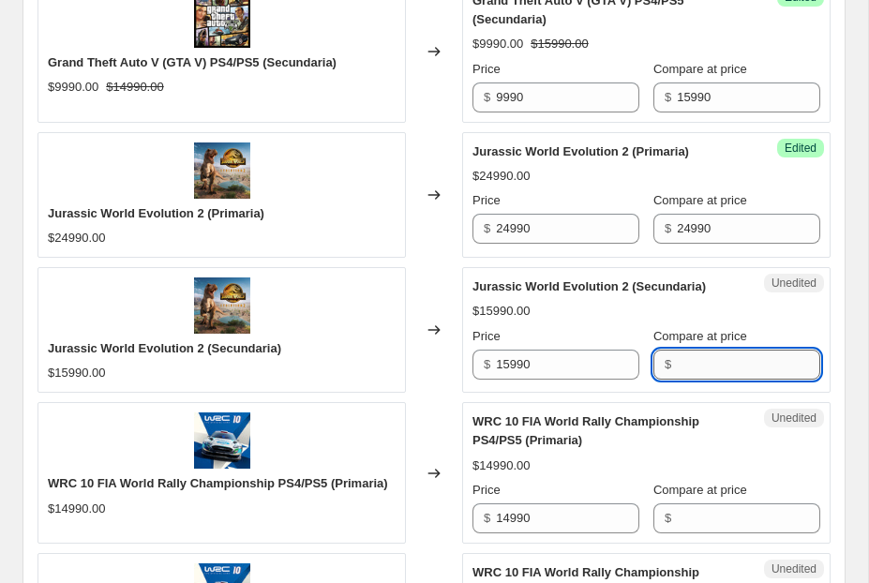
paste input "15990"
type input "15990"
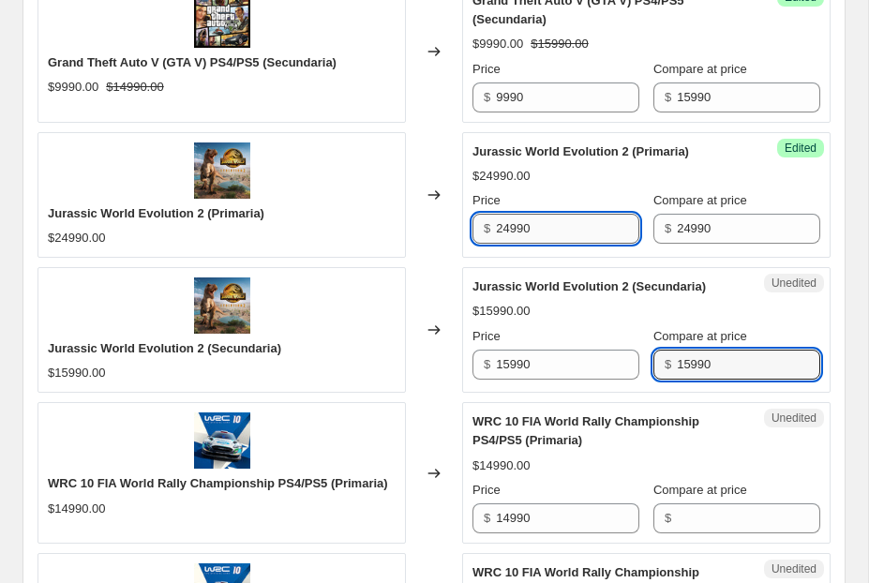
click at [506, 236] on input "24990" at bounding box center [567, 229] width 143 height 30
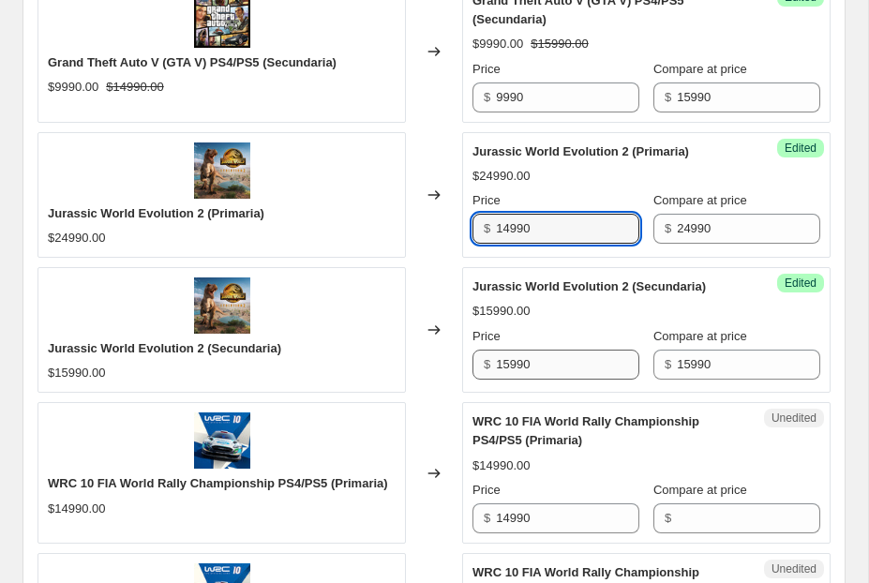
type input "14990"
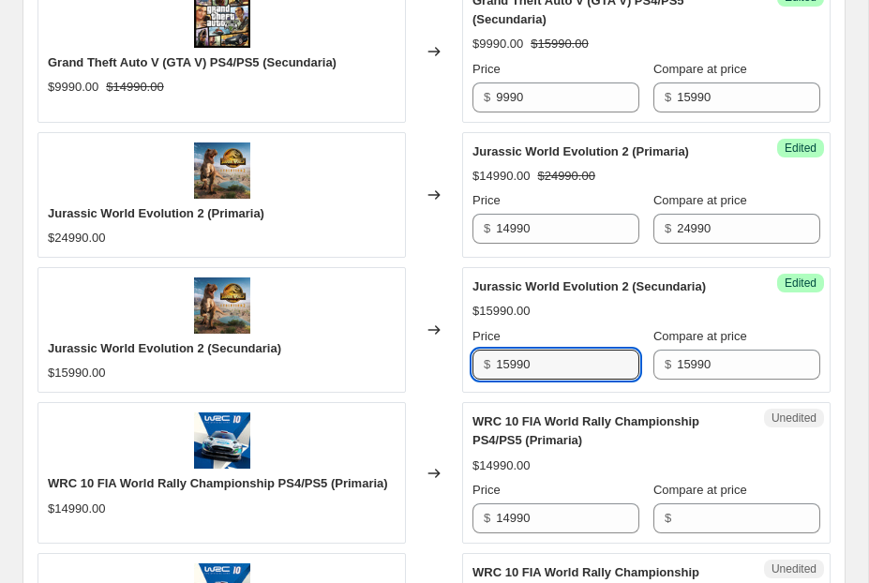
drag, startPoint x: 510, startPoint y: 370, endPoint x: 468, endPoint y: 370, distance: 42.2
click at [469, 370] on div "Success Edited Jurassic World Evolution 2 (Secundaria) $15990.00 Price $ 15990 …" at bounding box center [646, 330] width 368 height 126
type input "9990"
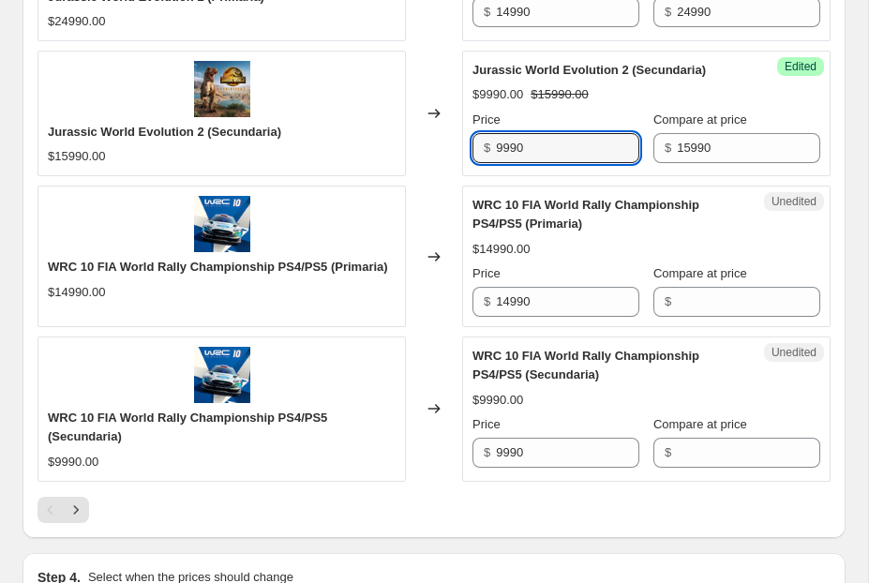
scroll to position [3225, 0]
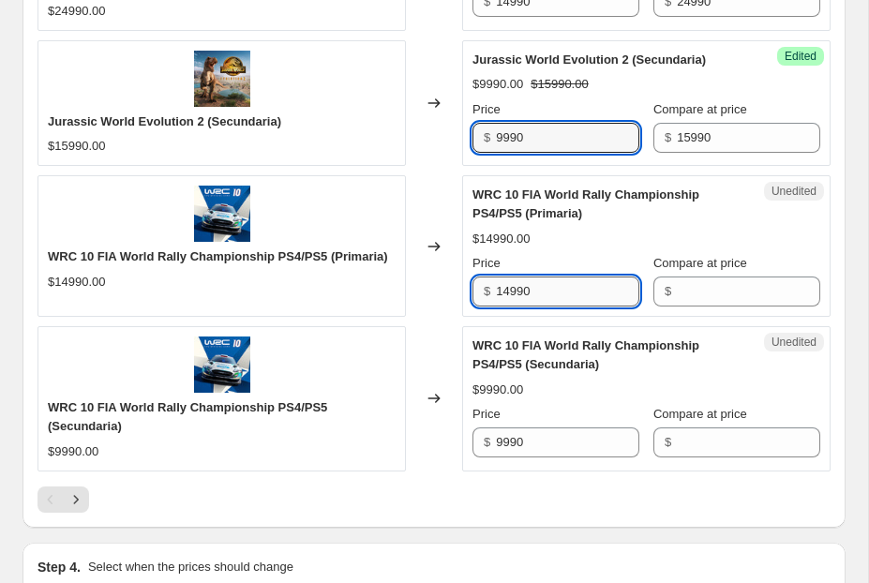
click at [613, 295] on input "14990" at bounding box center [567, 292] width 143 height 30
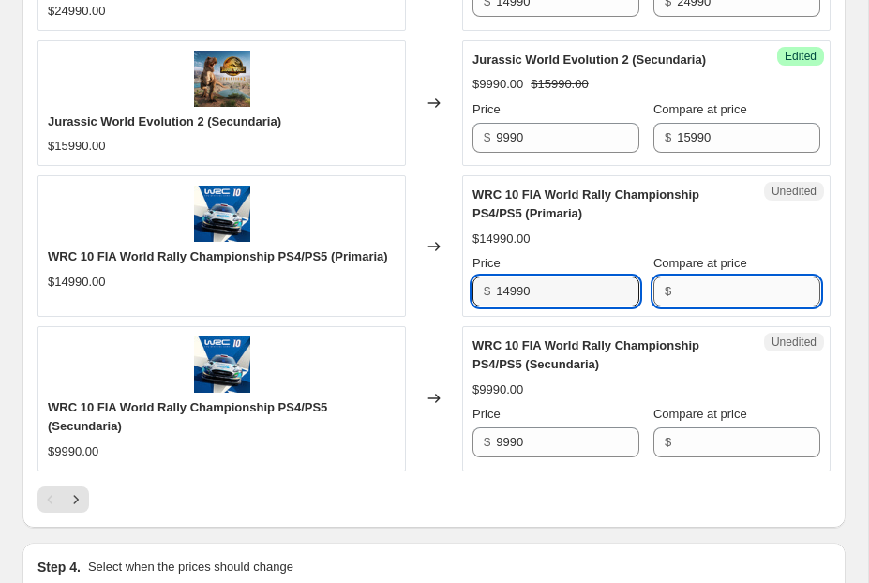
click at [763, 304] on input "Compare at price" at bounding box center [748, 292] width 143 height 30
paste input "14990"
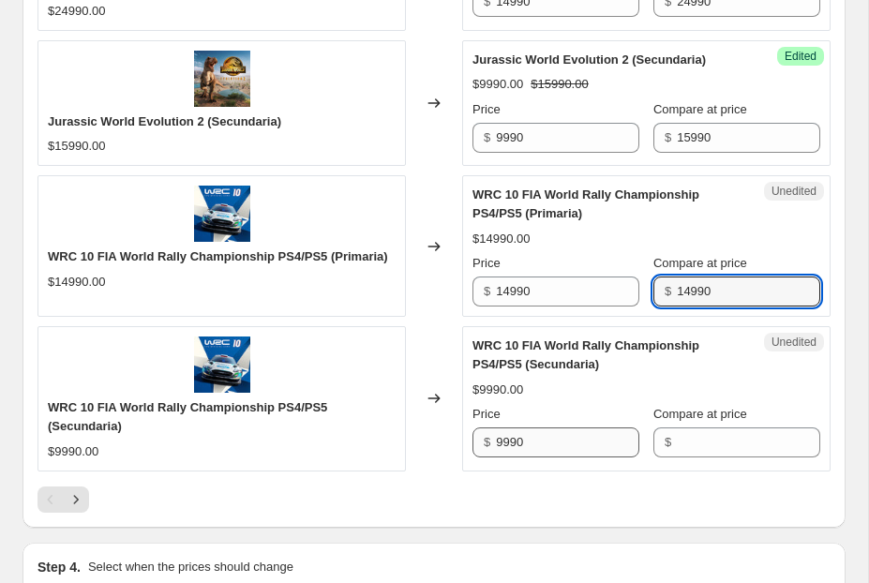
type input "14990"
click at [570, 456] on input "9990" at bounding box center [567, 442] width 143 height 30
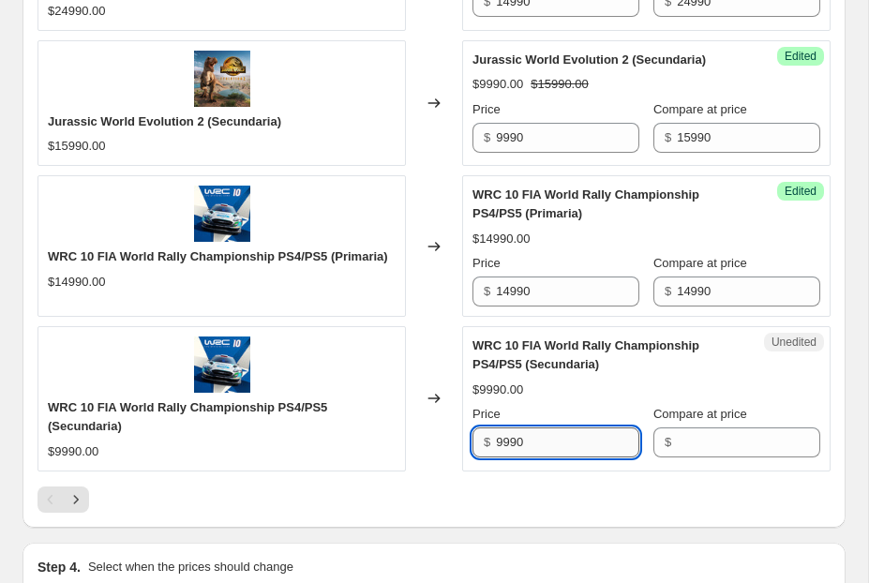
click at [570, 456] on input "9990" at bounding box center [567, 442] width 143 height 30
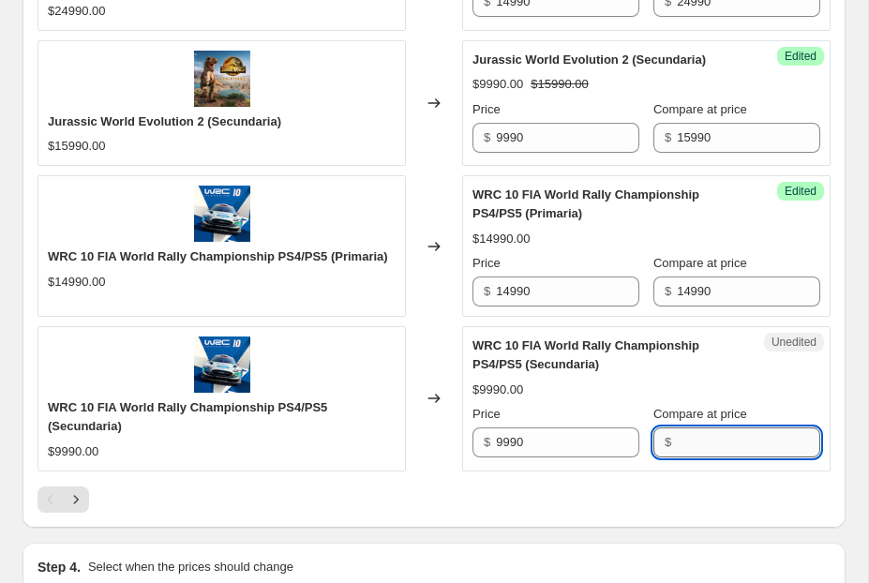
click at [747, 448] on input "Compare at price" at bounding box center [748, 442] width 143 height 30
paste input "9990"
type input "9990"
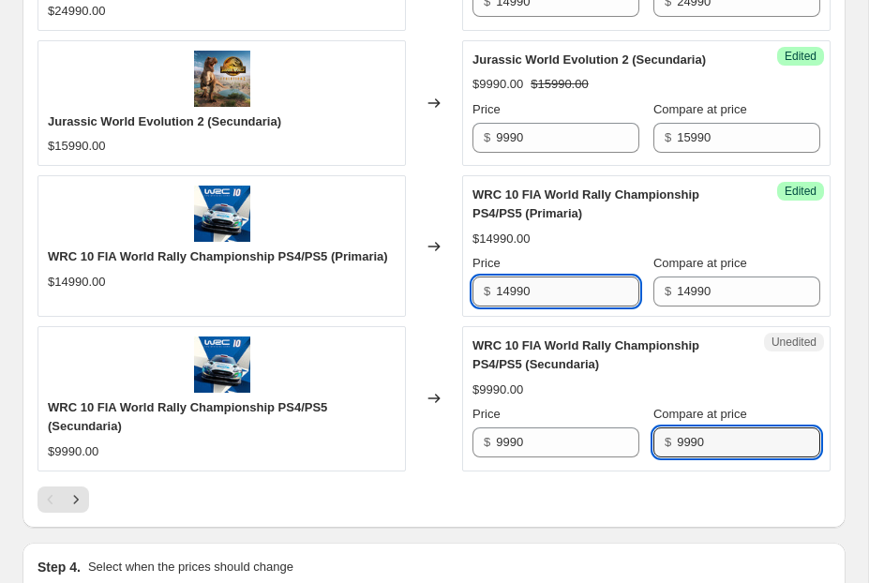
click at [510, 306] on input "14990" at bounding box center [567, 292] width 143 height 30
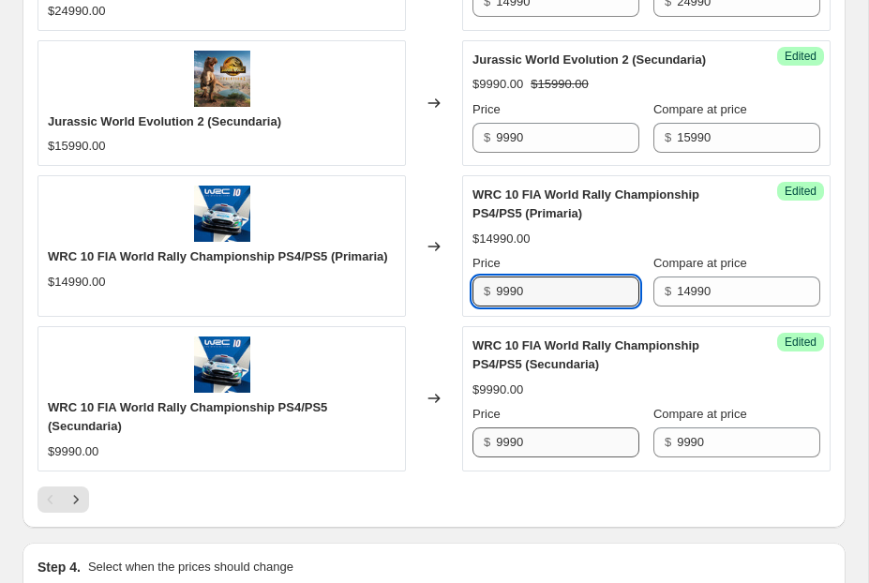
type input "9990"
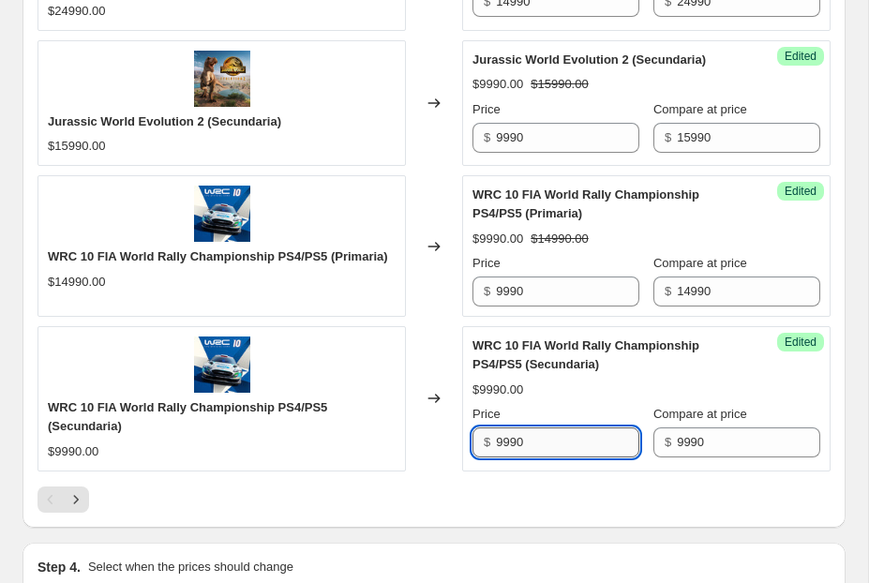
click at [503, 452] on input "9990" at bounding box center [567, 442] width 143 height 30
type input "5990"
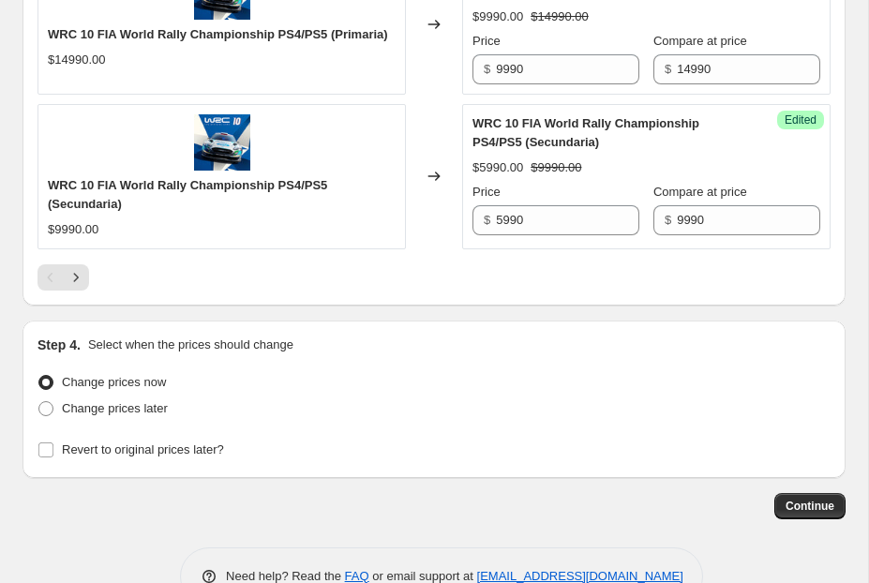
scroll to position [3509, 0]
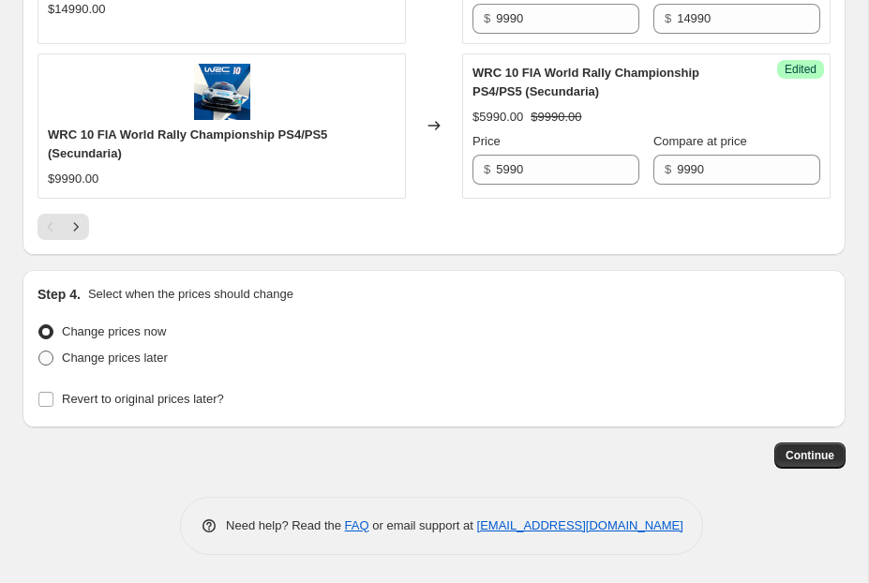
click at [91, 363] on span "Change prices later" at bounding box center [115, 358] width 106 height 14
click at [39, 352] on input "Change prices later" at bounding box center [38, 351] width 1 height 1
radio input "true"
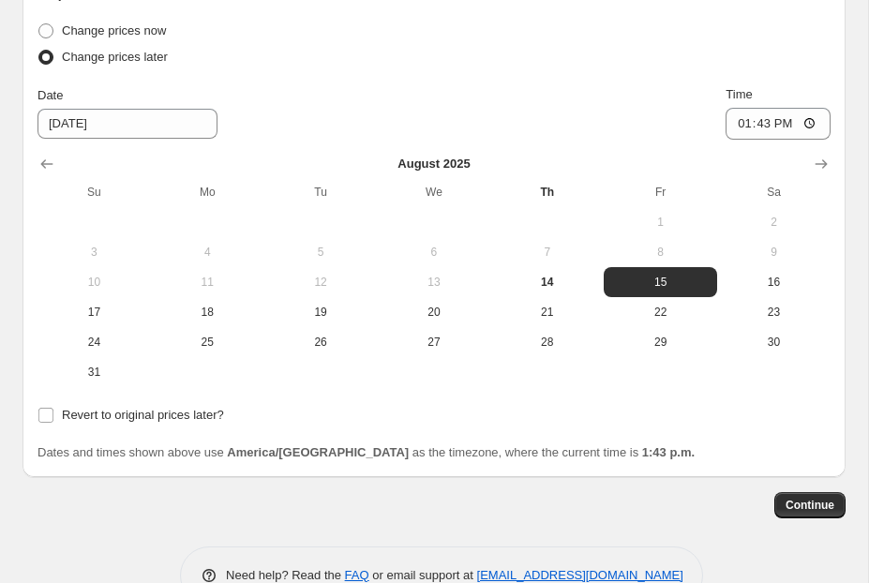
scroll to position [3853, 0]
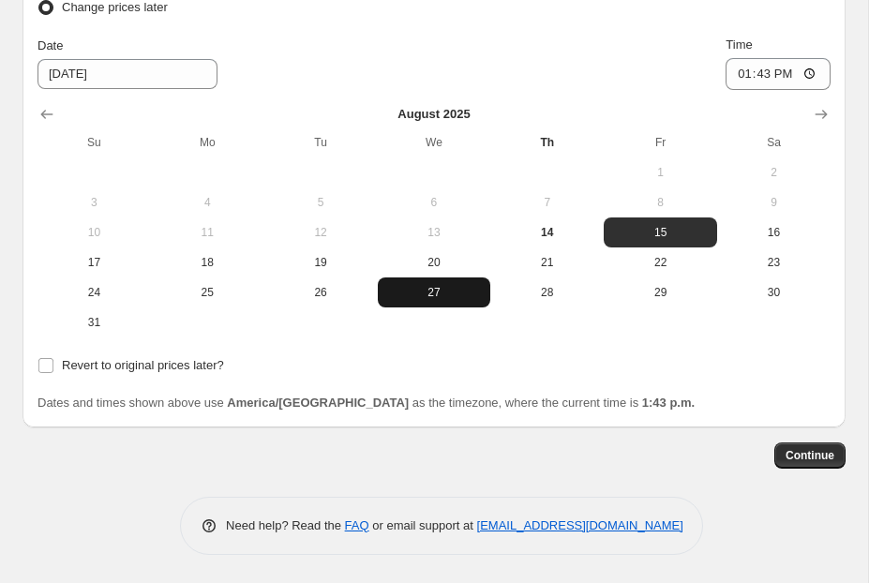
click at [458, 300] on span "27" at bounding box center [434, 292] width 98 height 15
type input "[DATE]"
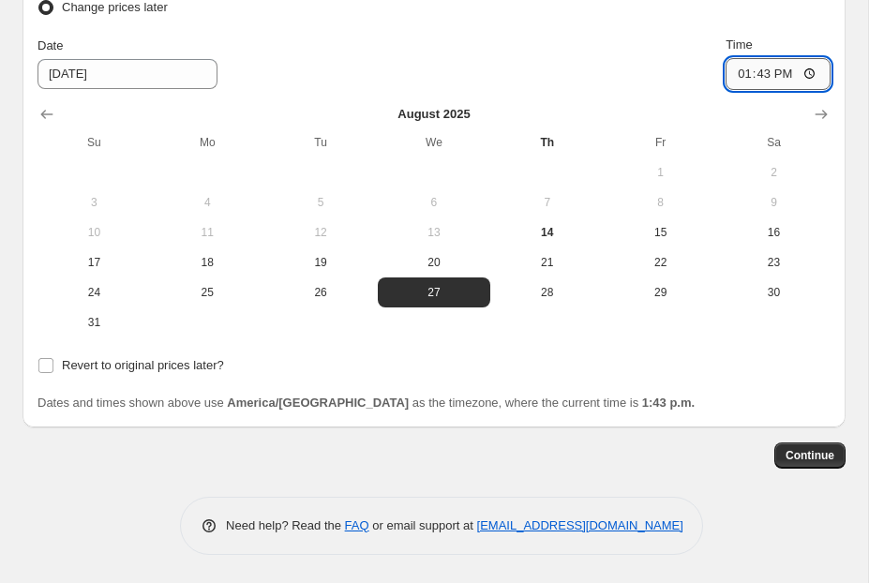
click at [734, 81] on input "13:43" at bounding box center [778, 74] width 105 height 32
type input "23:59"
click at [610, 65] on div "Date [DATE] Time 23:59" at bounding box center [433, 63] width 793 height 54
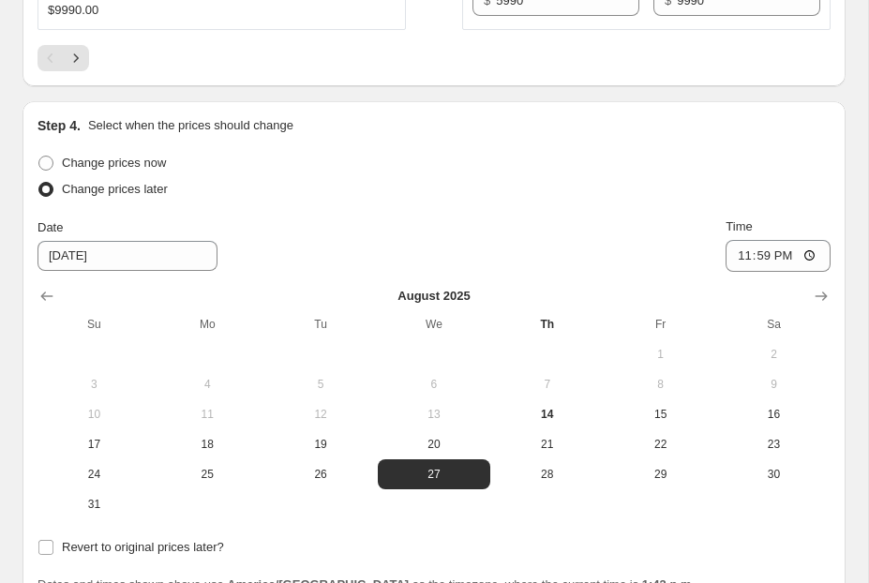
scroll to position [3860, 0]
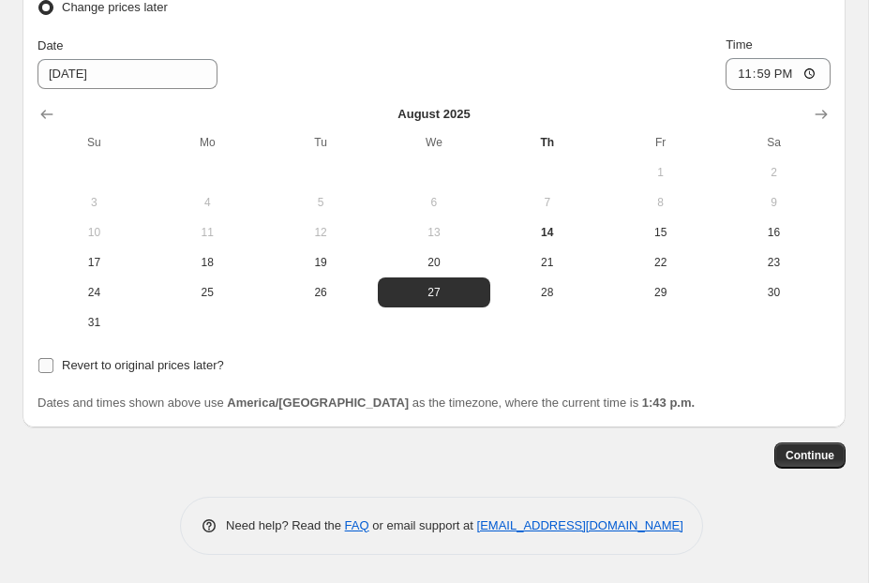
click at [49, 363] on input "Revert to original prices later?" at bounding box center [45, 365] width 15 height 15
checkbox input "true"
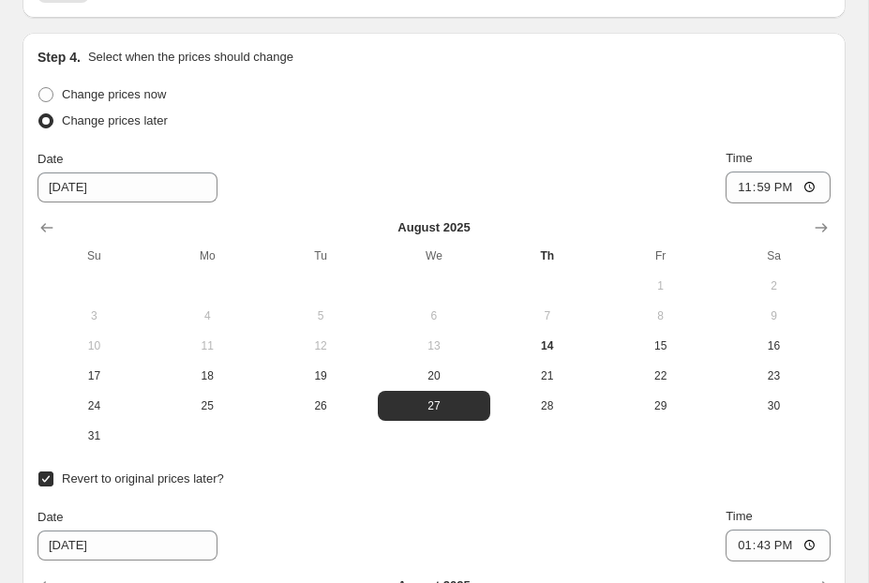
scroll to position [3728, 0]
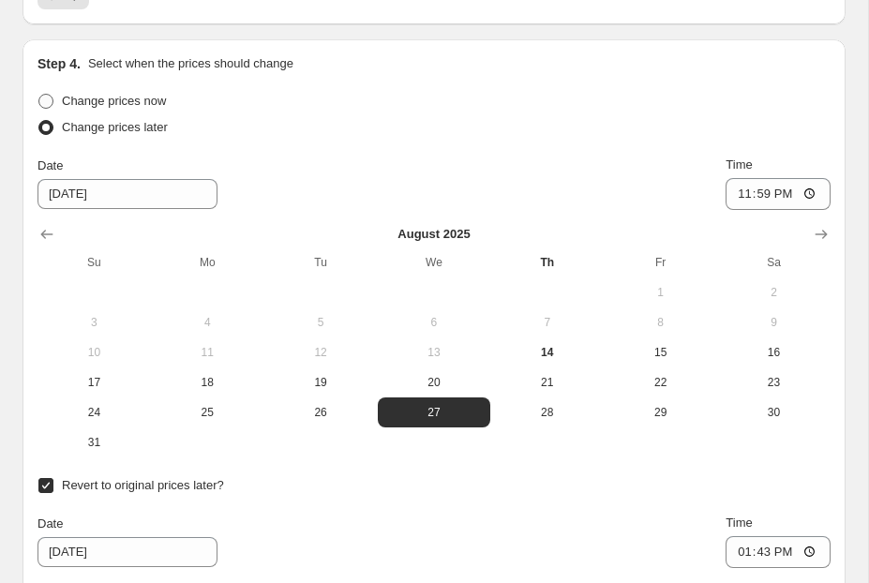
click at [39, 107] on span at bounding box center [45, 101] width 15 height 15
click at [39, 95] on input "Change prices now" at bounding box center [38, 94] width 1 height 1
radio input "true"
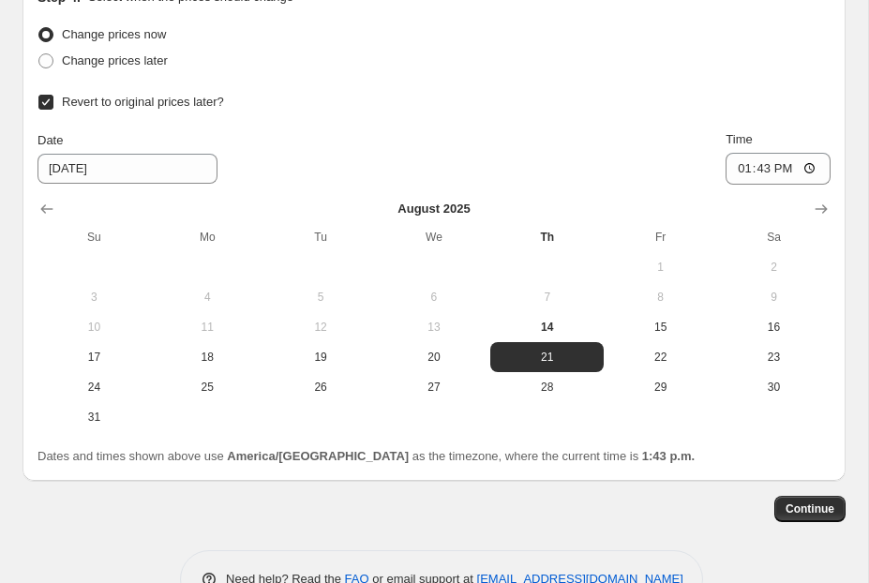
scroll to position [3815, 0]
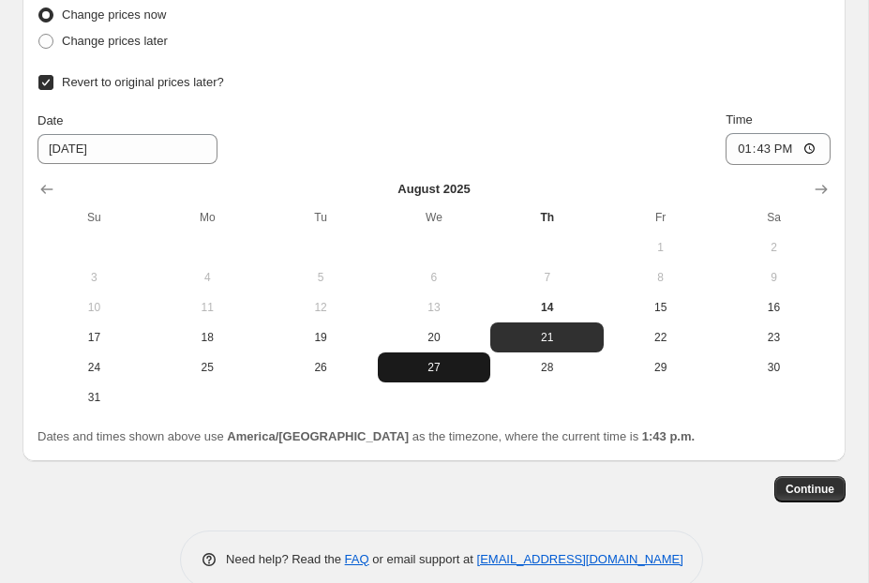
click at [452, 374] on span "27" at bounding box center [434, 367] width 98 height 15
type input "[DATE]"
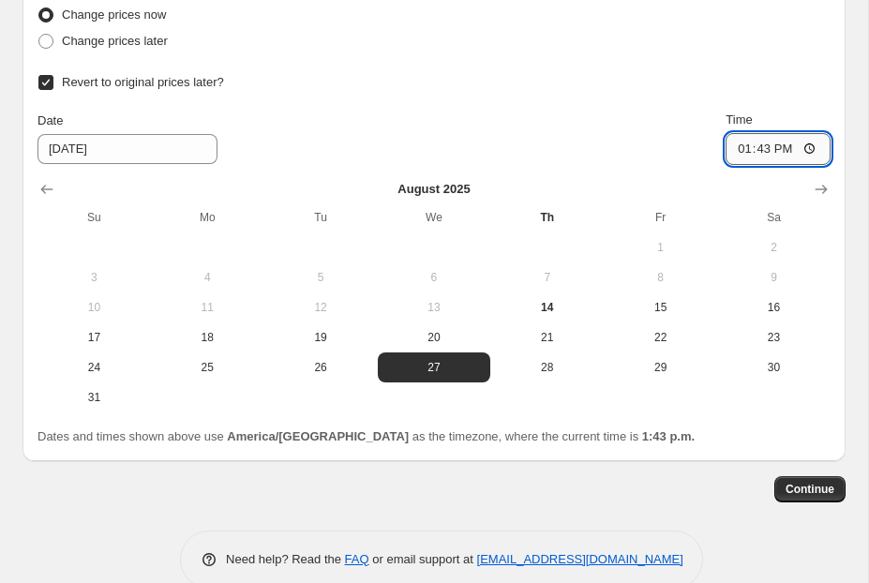
click at [731, 160] on input "13:43" at bounding box center [778, 149] width 105 height 32
type input "23:59"
click at [594, 112] on div "Revert to original prices later? Date [DATE] Time 23:59 [DATE] Su Mo Tu We Th F…" at bounding box center [433, 240] width 793 height 343
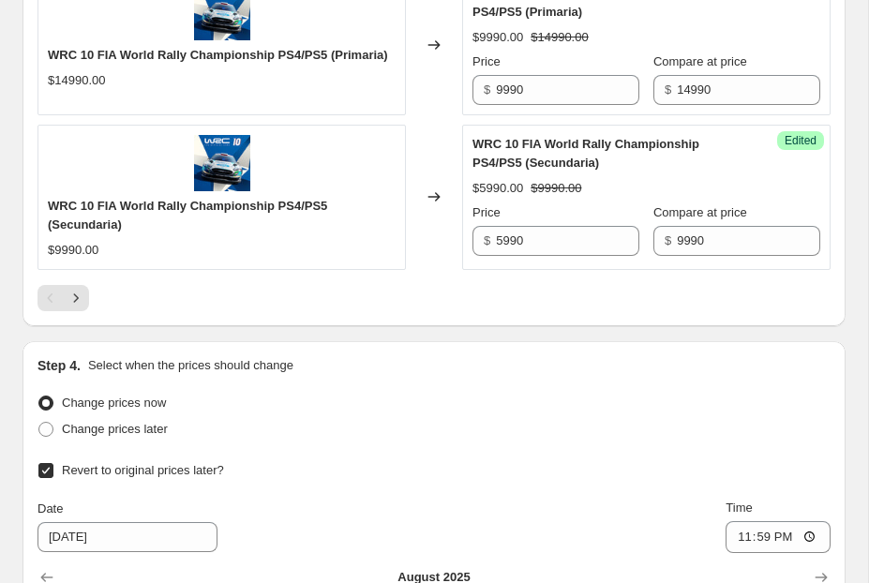
scroll to position [3322, 0]
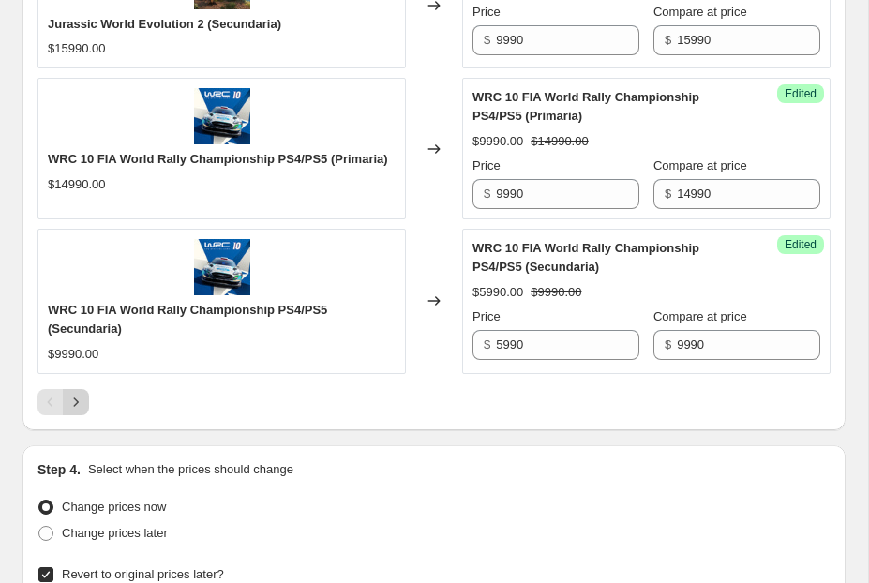
click at [73, 412] on icon "Next" at bounding box center [76, 402] width 19 height 19
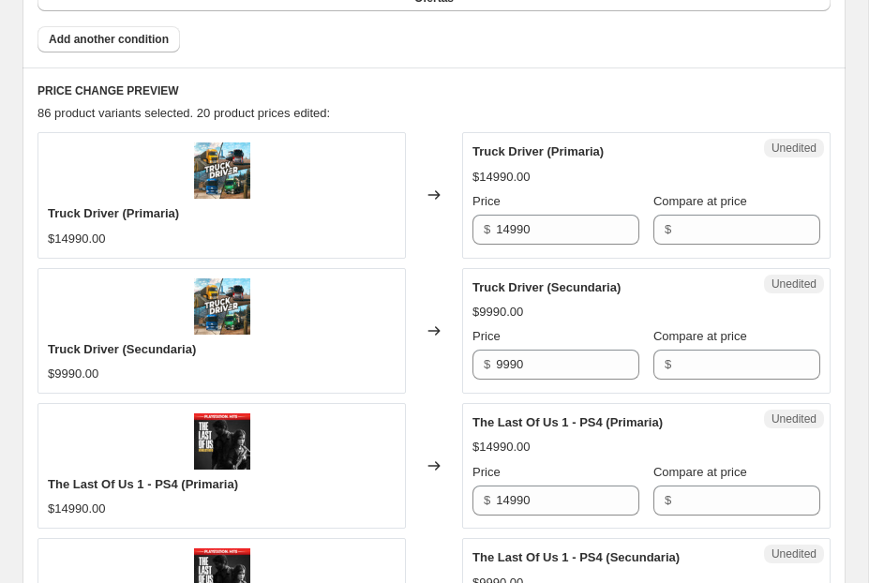
scroll to position [750, 0]
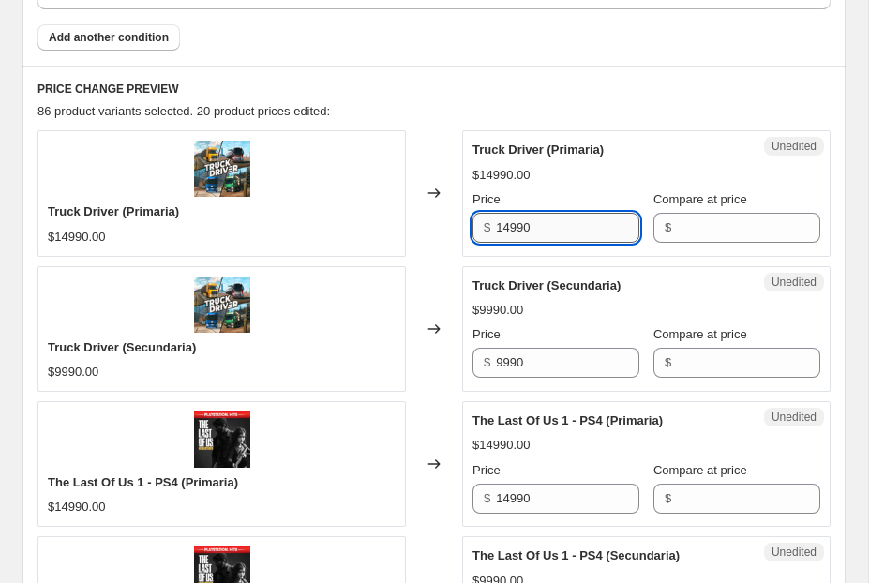
click at [518, 226] on input "14990" at bounding box center [567, 228] width 143 height 30
click at [728, 232] on input "Compare at price" at bounding box center [748, 228] width 143 height 30
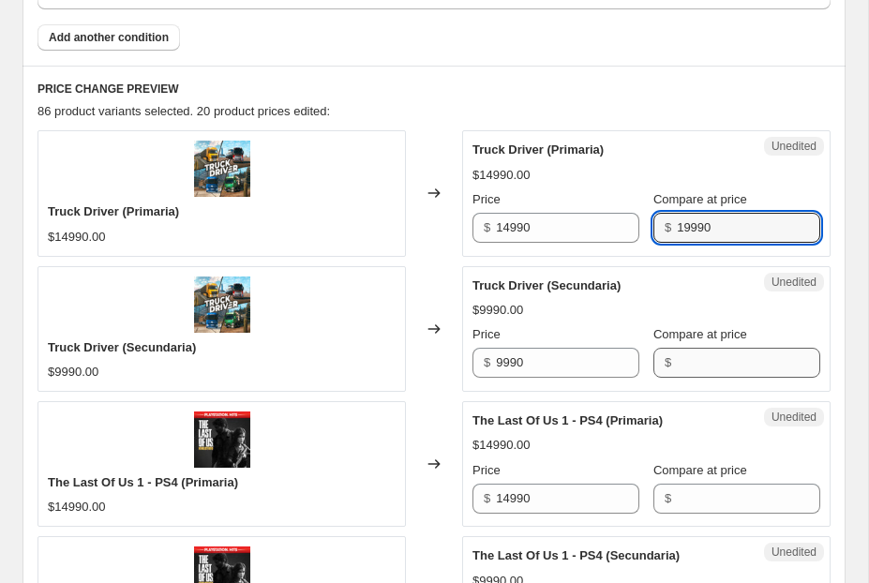
type input "19990"
click at [694, 375] on input "Compare at price" at bounding box center [748, 363] width 143 height 30
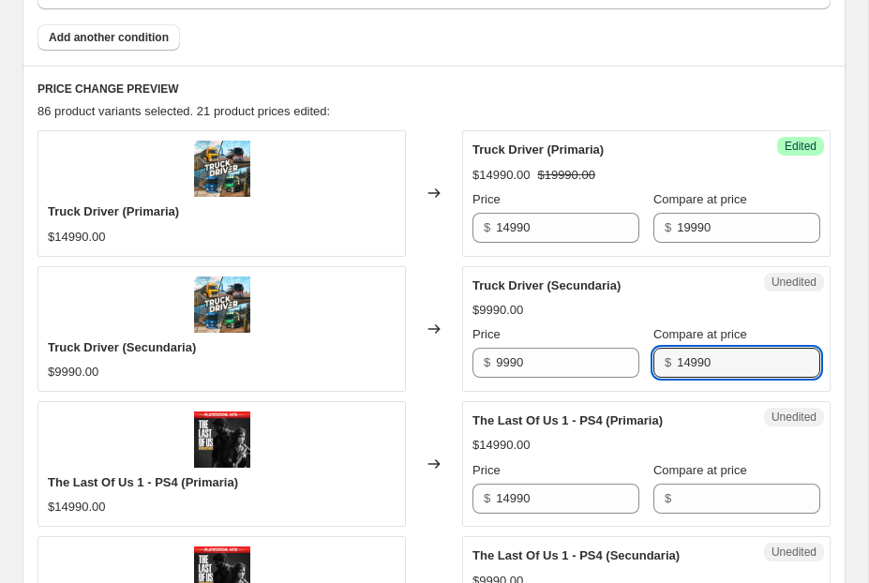
type input "14990"
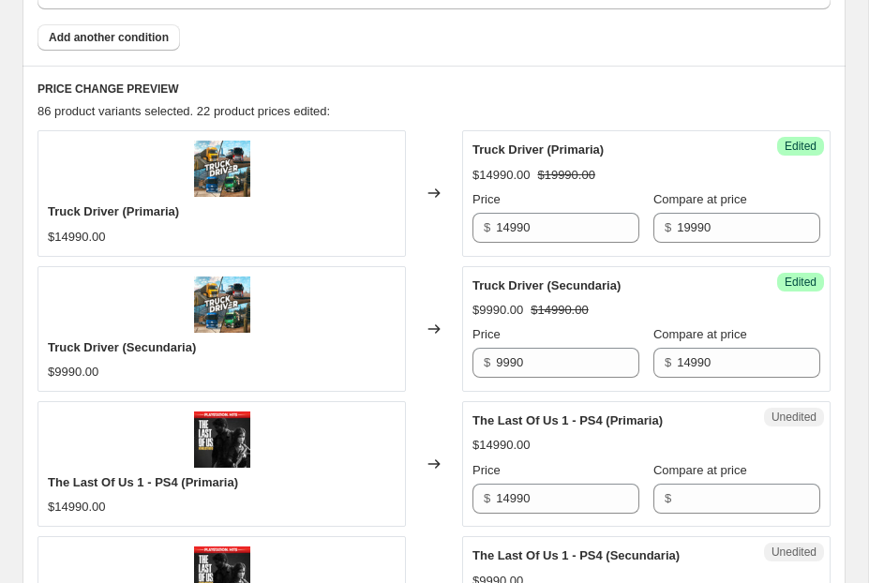
click at [615, 322] on div "Truck Driver (Secundaria) $9990.00 $14990.00 Price $ 9990 Compare at price $ 14…" at bounding box center [646, 328] width 348 height 102
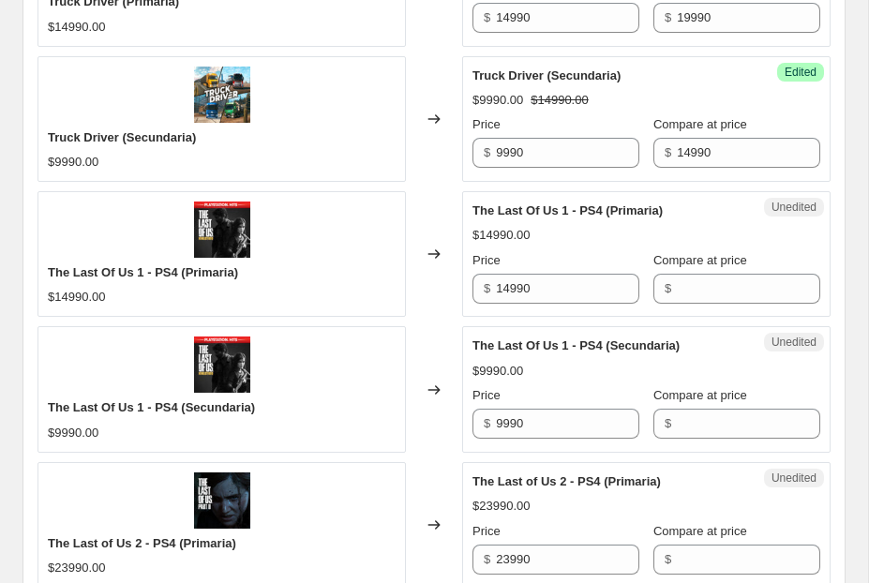
scroll to position [996, 0]
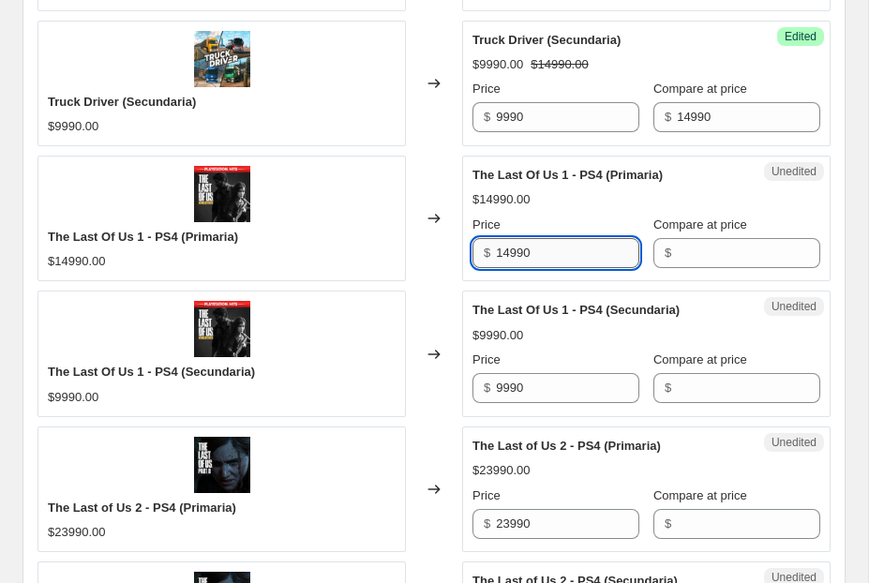
click at [594, 252] on input "14990" at bounding box center [567, 253] width 143 height 30
click at [707, 259] on input "Compare at price" at bounding box center [748, 253] width 143 height 30
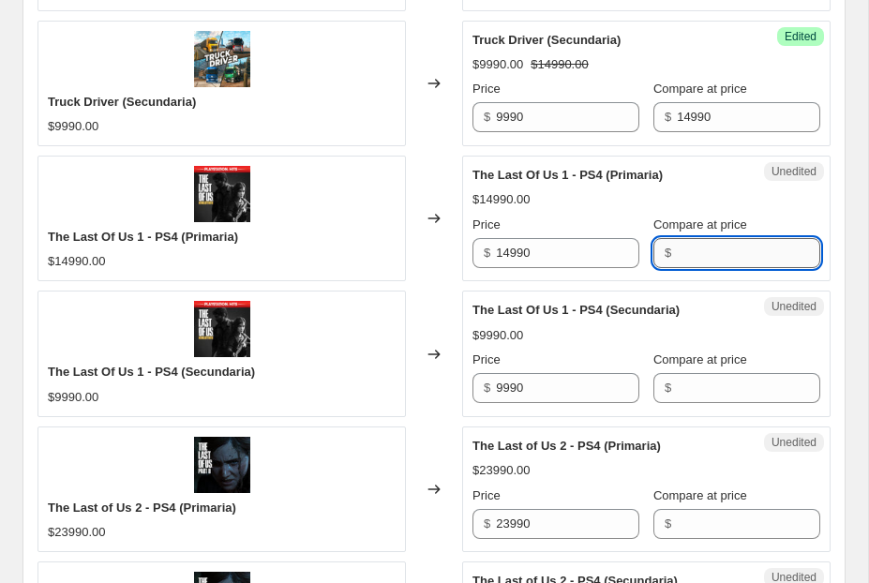
paste input "14990"
type input "14990"
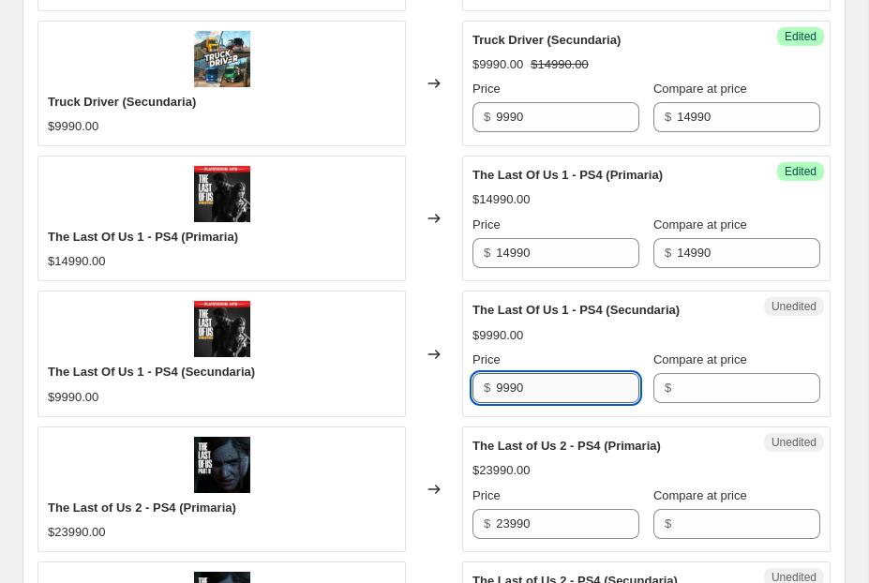
click at [591, 387] on input "9990" at bounding box center [567, 388] width 143 height 30
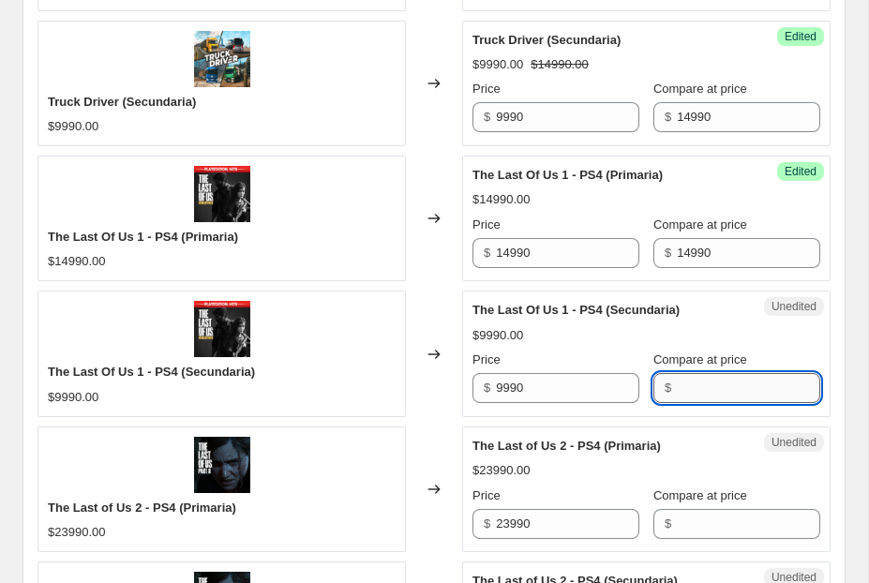
click at [736, 384] on input "Compare at price" at bounding box center [748, 388] width 143 height 30
paste input "9990"
type input "9990"
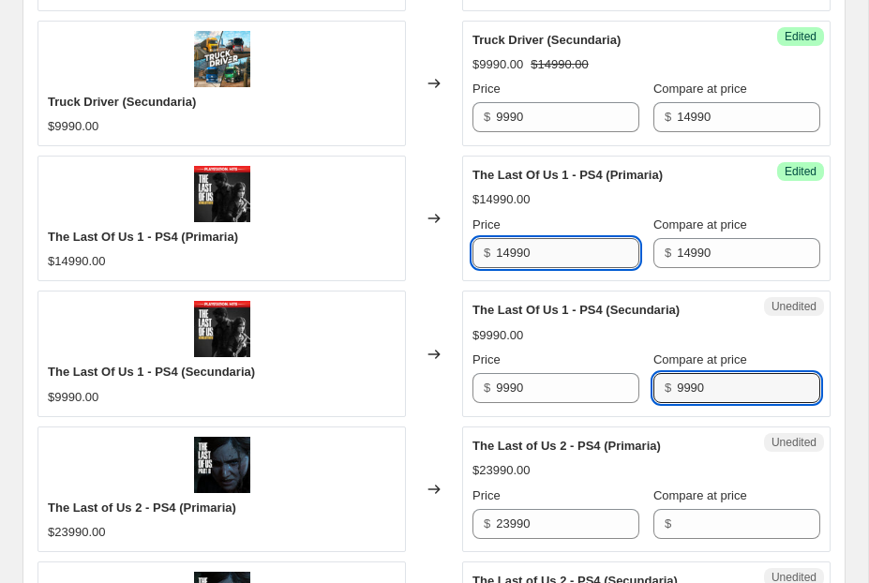
click at [511, 250] on input "14990" at bounding box center [567, 253] width 143 height 30
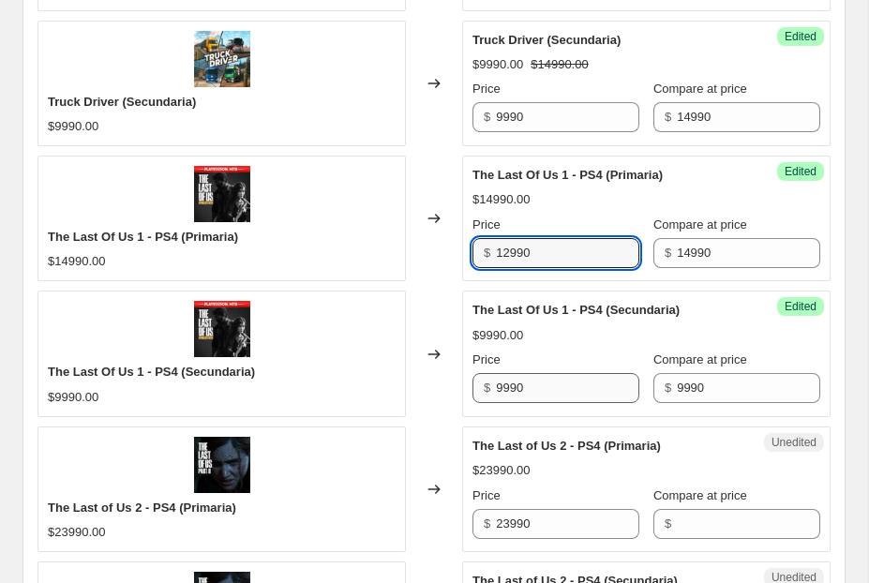
type input "12990"
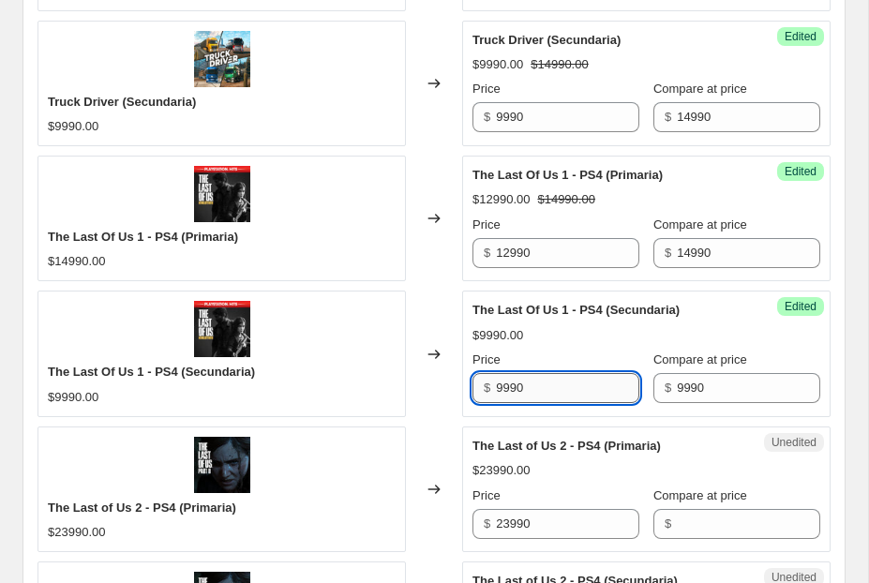
click at [505, 392] on input "9990" at bounding box center [567, 388] width 143 height 30
type input "7990"
click at [569, 340] on div "$9990.00" at bounding box center [646, 335] width 348 height 19
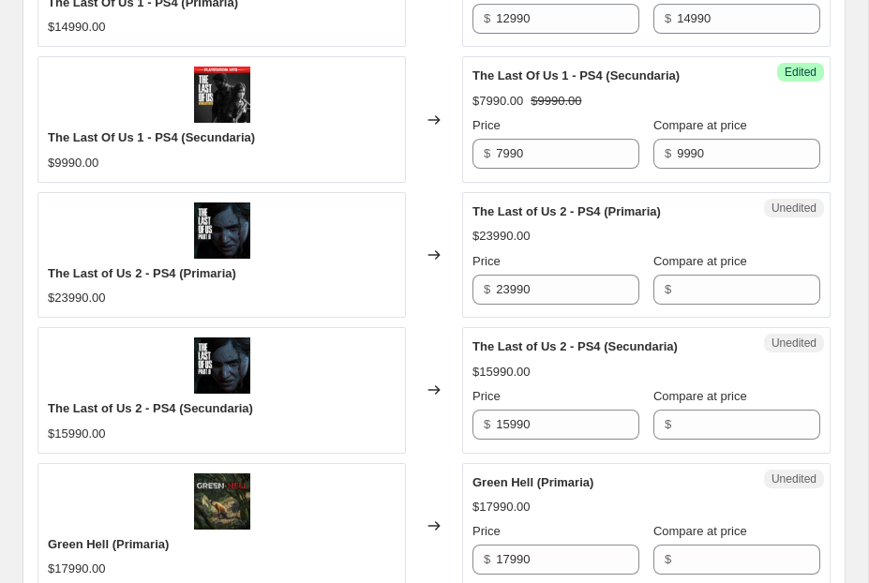
scroll to position [1242, 0]
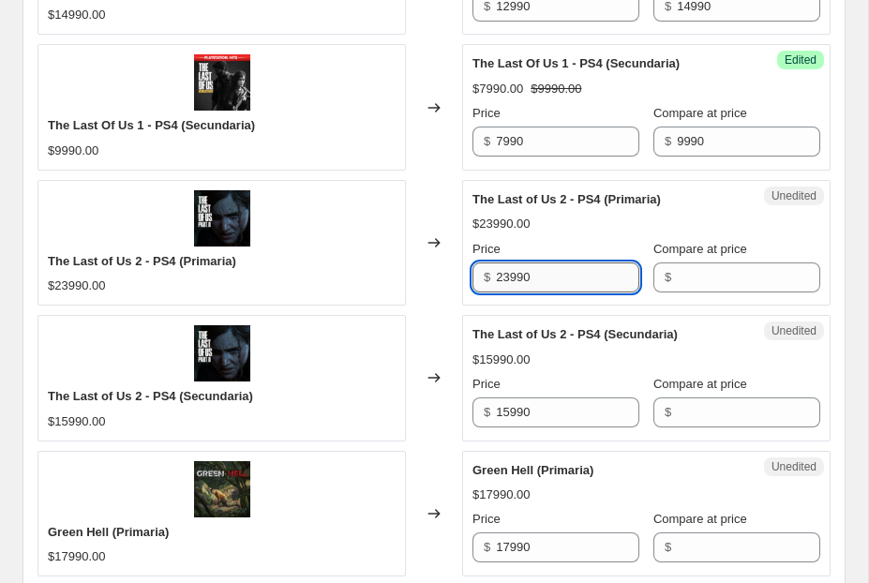
click at [586, 276] on input "23990" at bounding box center [567, 277] width 143 height 30
click at [721, 277] on input "Compare at price" at bounding box center [748, 277] width 143 height 30
paste input "23990"
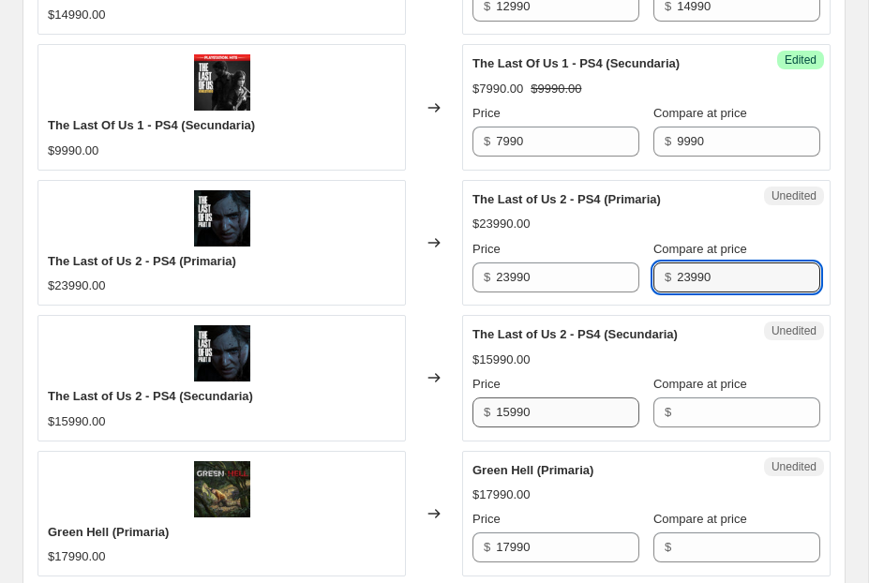
type input "23990"
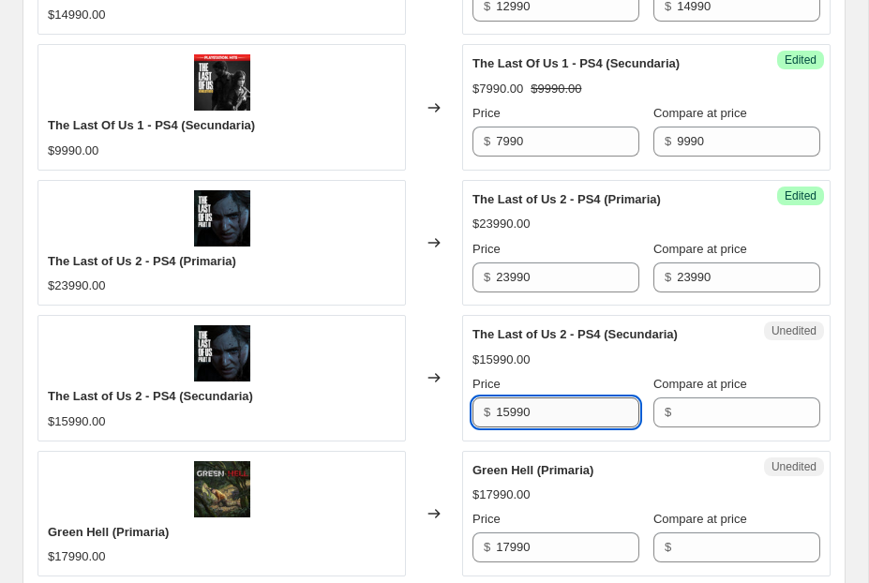
click at [575, 405] on input "15990" at bounding box center [567, 412] width 143 height 30
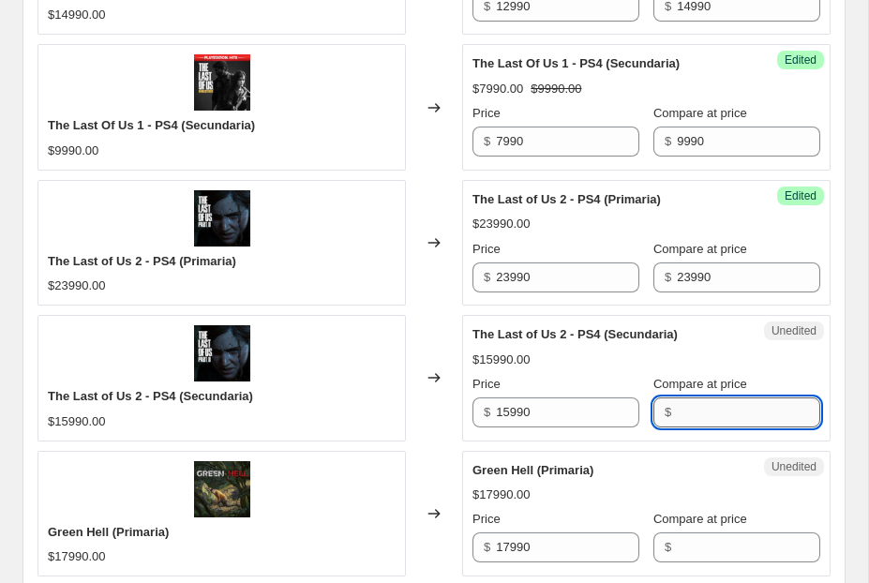
click at [685, 409] on input "Compare at price" at bounding box center [748, 412] width 143 height 30
paste input "15990"
type input "15990"
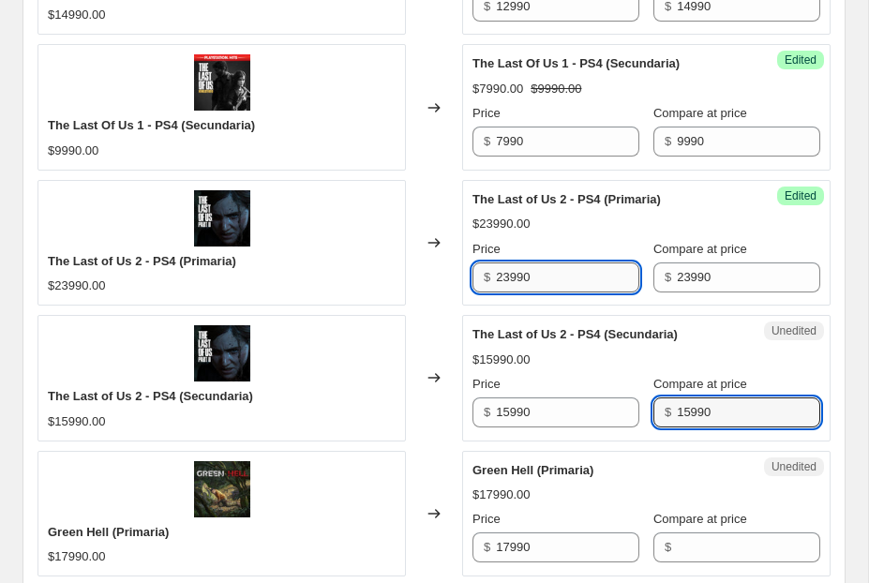
click at [503, 270] on input "23990" at bounding box center [567, 277] width 143 height 30
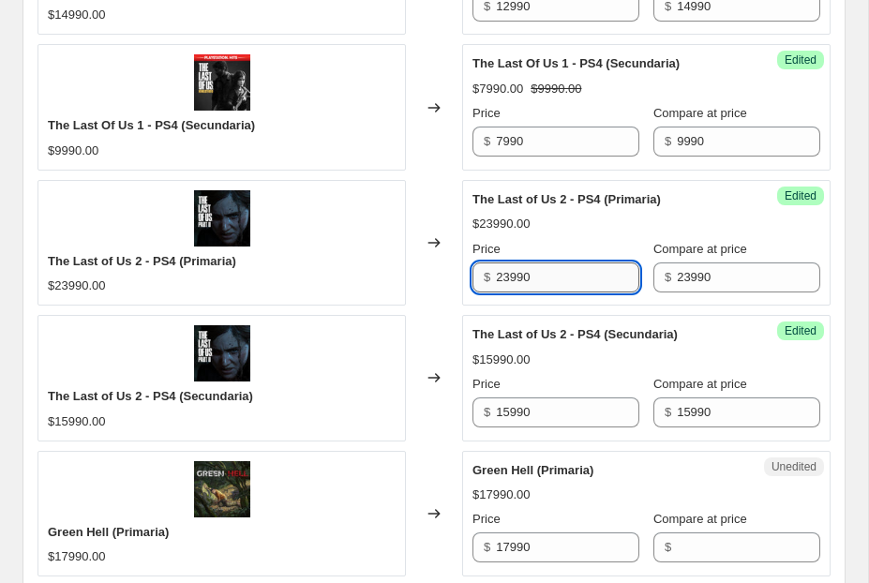
click at [511, 278] on input "23990" at bounding box center [567, 277] width 143 height 30
type input "14990"
click at [507, 406] on input "15990" at bounding box center [567, 412] width 143 height 30
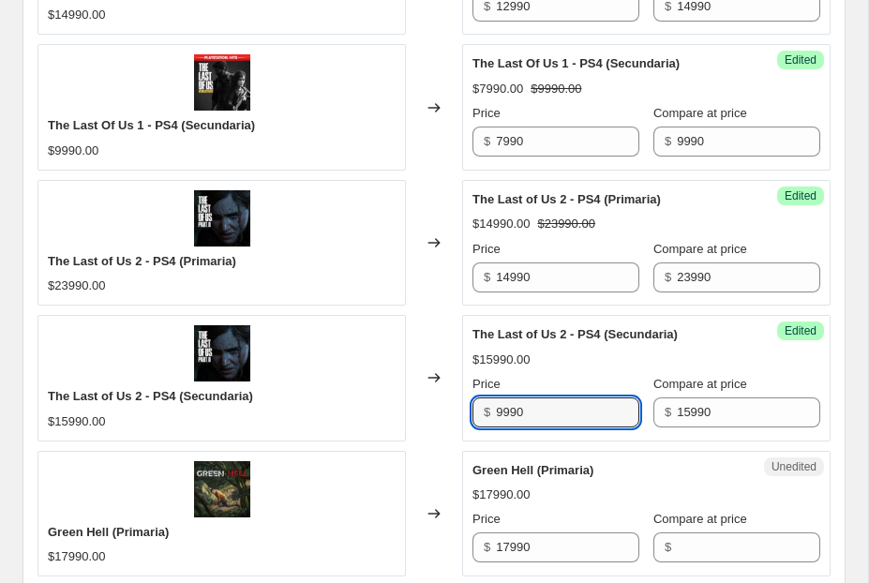
type input "9990"
click at [577, 356] on div "$15990.00" at bounding box center [646, 360] width 348 height 19
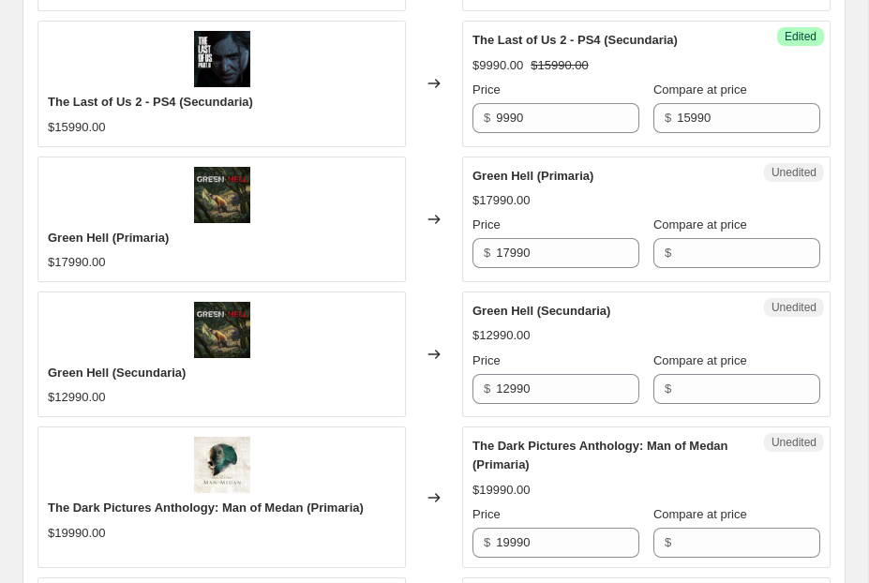
scroll to position [1548, 0]
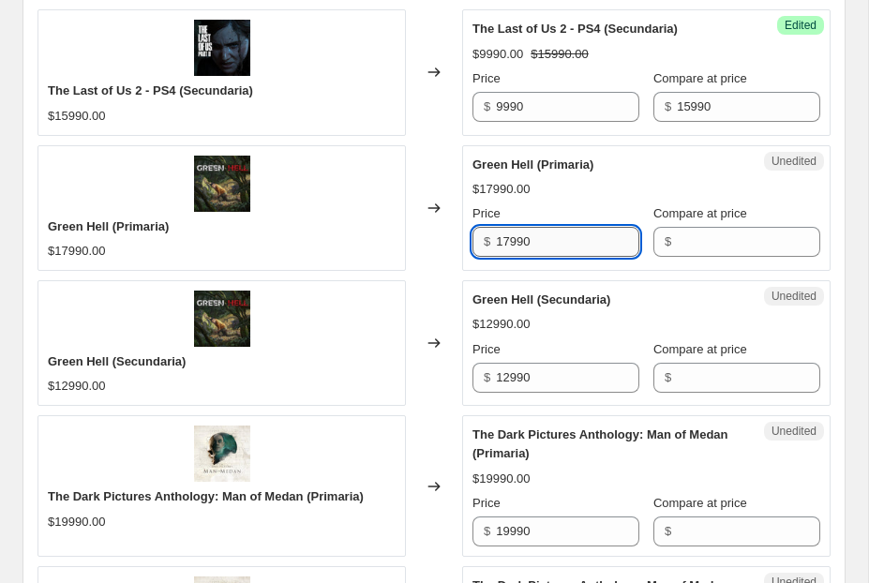
click at [571, 245] on input "17990" at bounding box center [567, 242] width 143 height 30
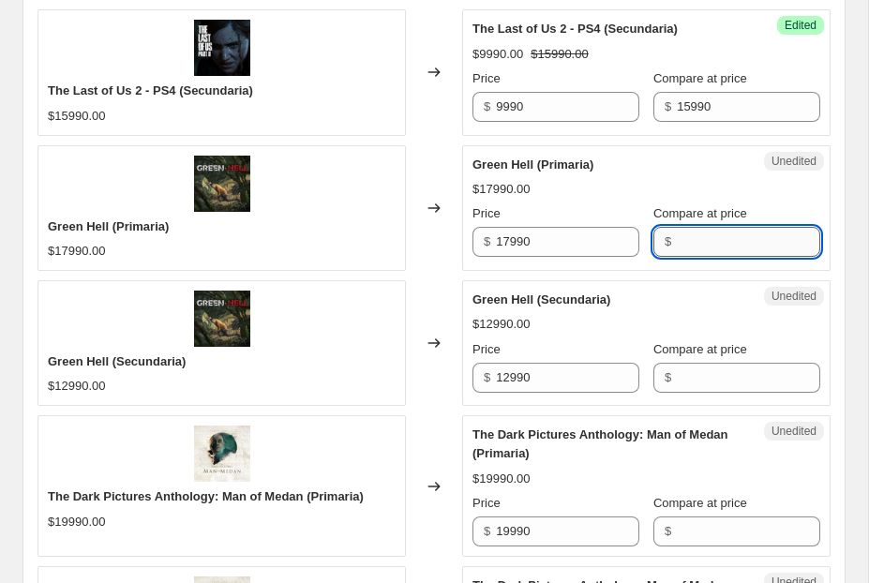
click at [706, 244] on input "Compare at price" at bounding box center [748, 242] width 143 height 30
paste input "17990"
type input "17990"
click at [593, 366] on input "12990" at bounding box center [567, 378] width 143 height 30
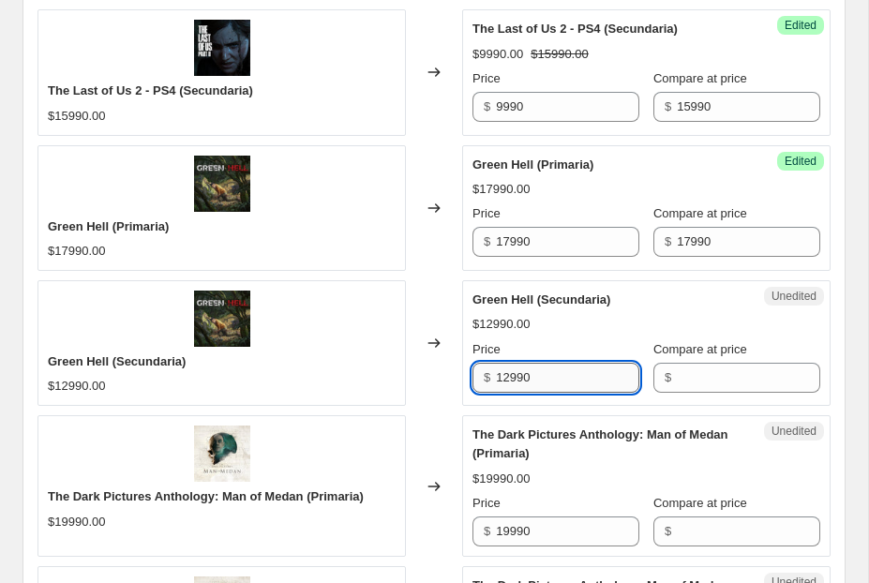
click at [593, 366] on input "12990" at bounding box center [567, 378] width 143 height 30
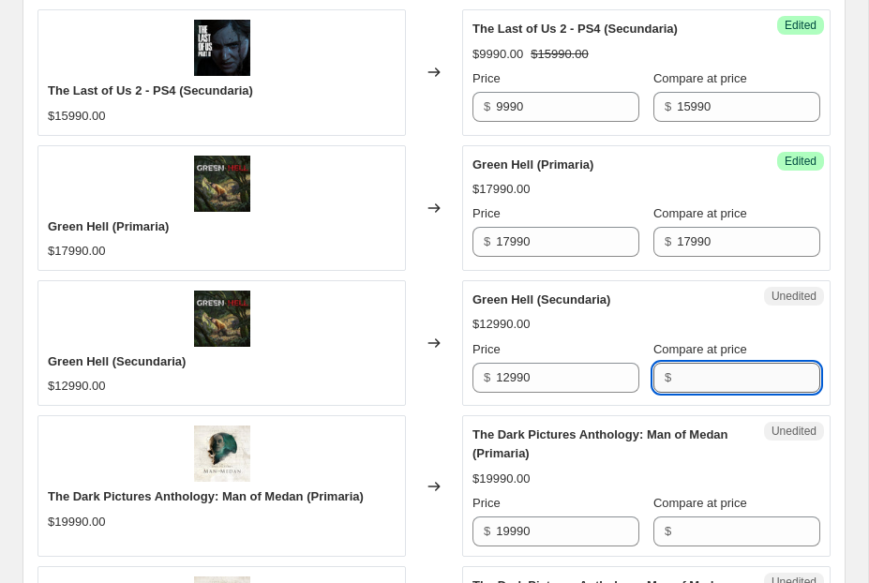
click at [716, 368] on input "Compare at price" at bounding box center [748, 378] width 143 height 30
paste input "12990"
type input "12990"
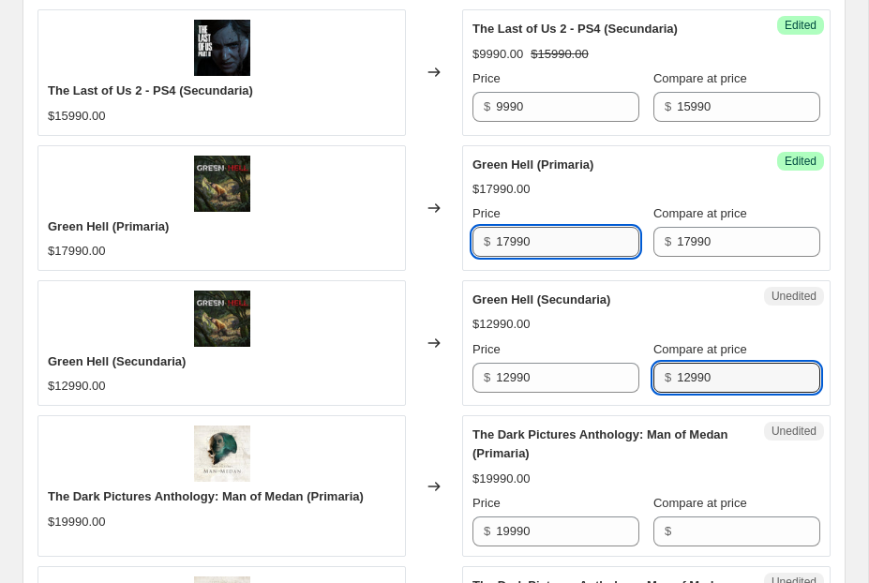
click at [509, 241] on input "17990" at bounding box center [567, 242] width 143 height 30
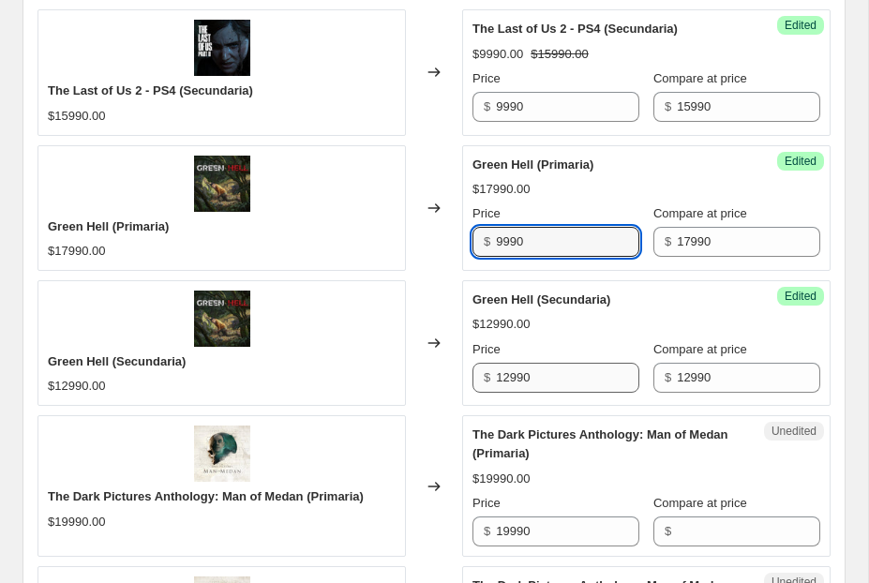
type input "9990"
click at [507, 375] on input "12990" at bounding box center [567, 378] width 143 height 30
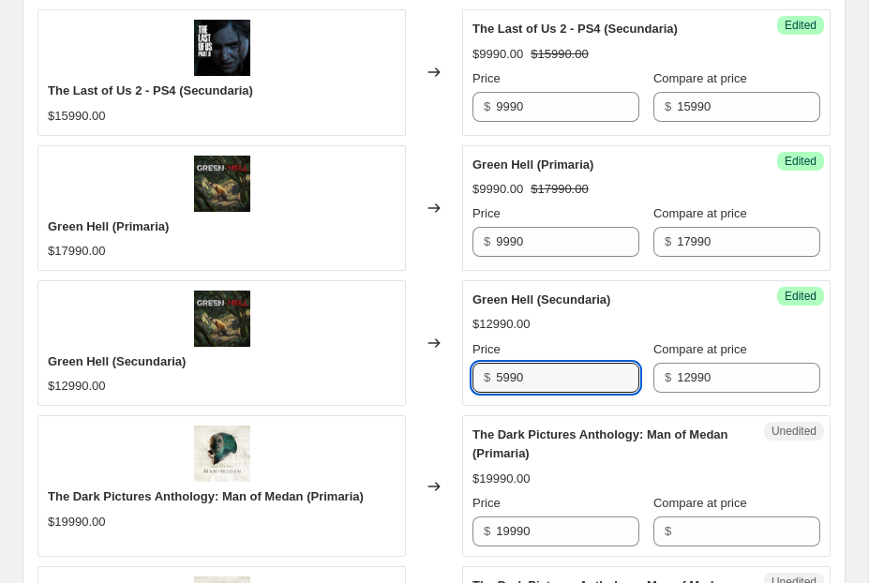
type input "5990"
click at [569, 337] on div "Green Hell (Secundaria) $12990.00 Price $ 5990 Compare at price $ 12990" at bounding box center [646, 342] width 348 height 102
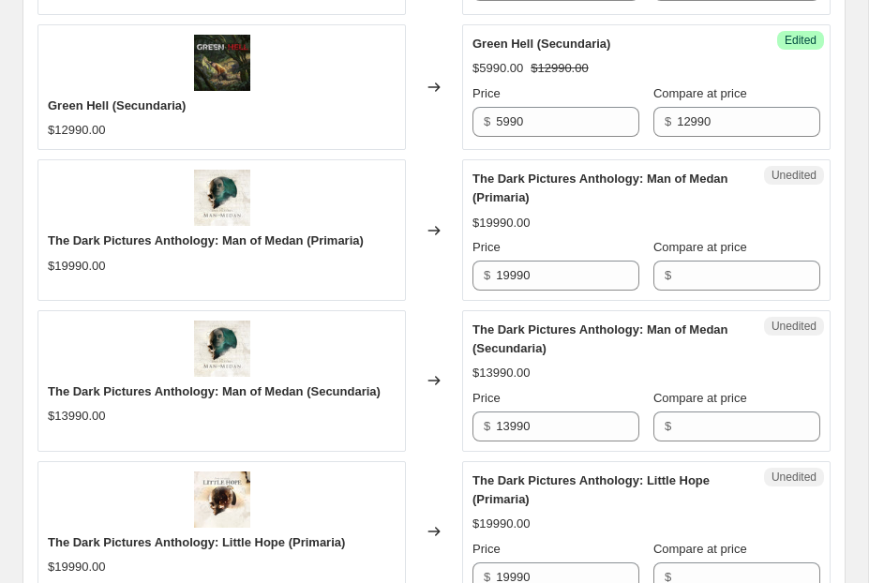
scroll to position [1818, 0]
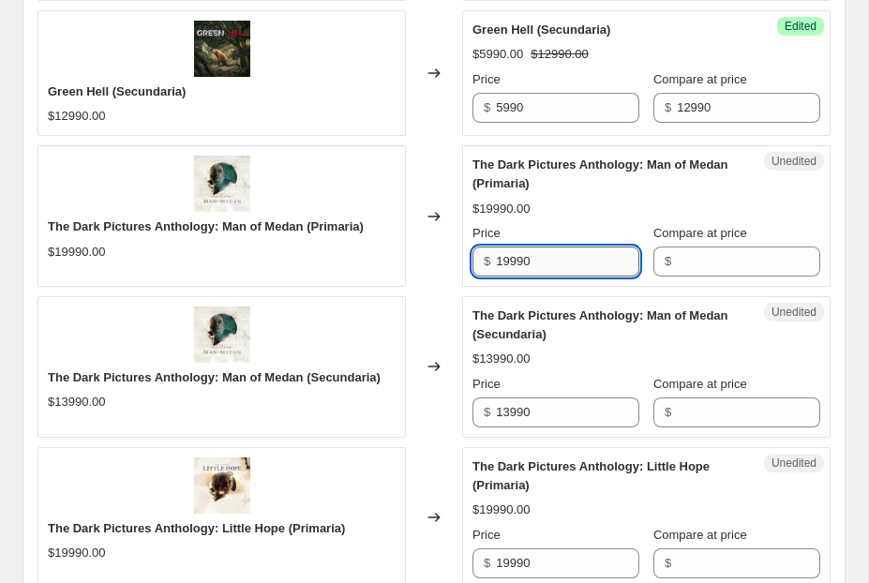
click at [552, 253] on input "19990" at bounding box center [567, 262] width 143 height 30
click at [774, 268] on input "Compare at price" at bounding box center [748, 262] width 143 height 30
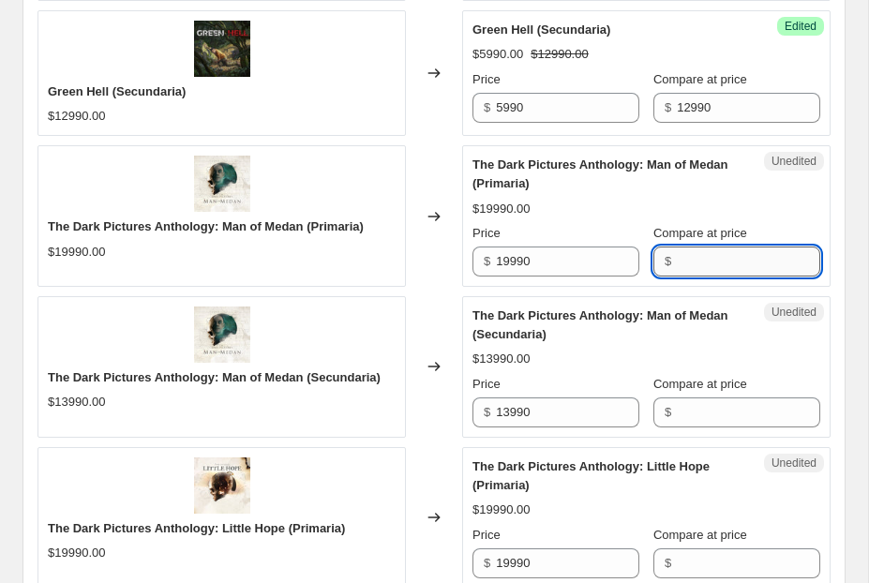
paste input "19990"
type input "19990"
click at [555, 401] on input "13990" at bounding box center [567, 412] width 143 height 30
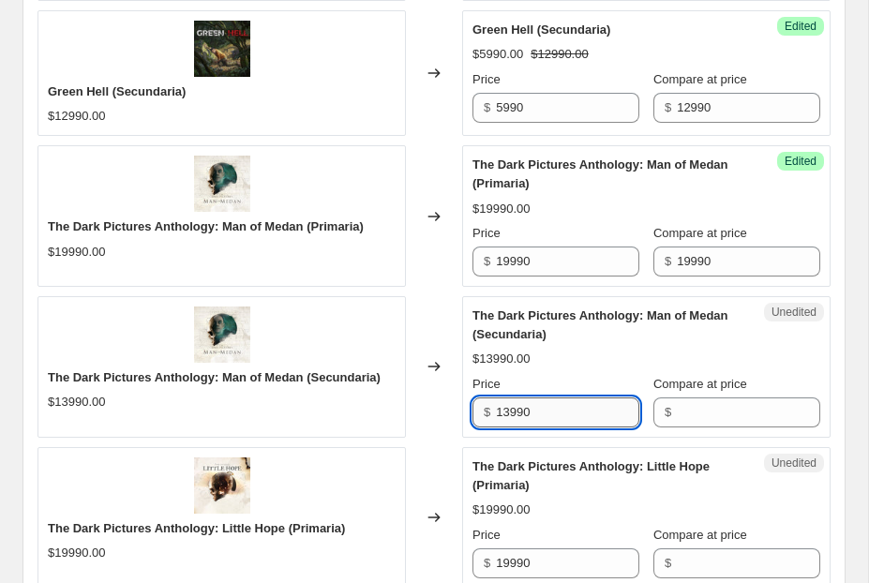
click at [555, 401] on input "13990" at bounding box center [567, 412] width 143 height 30
click at [709, 405] on input "Compare at price" at bounding box center [748, 412] width 143 height 30
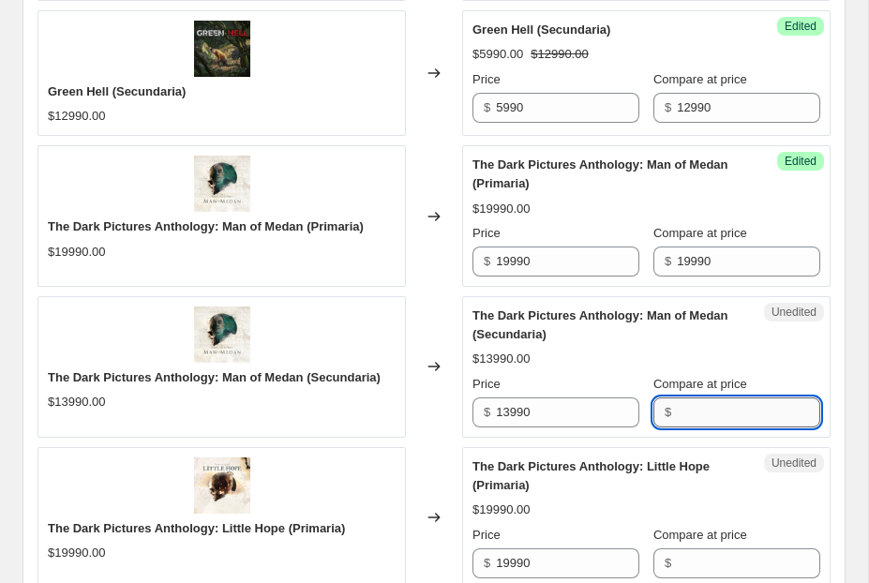
paste input "13990"
type input "13990"
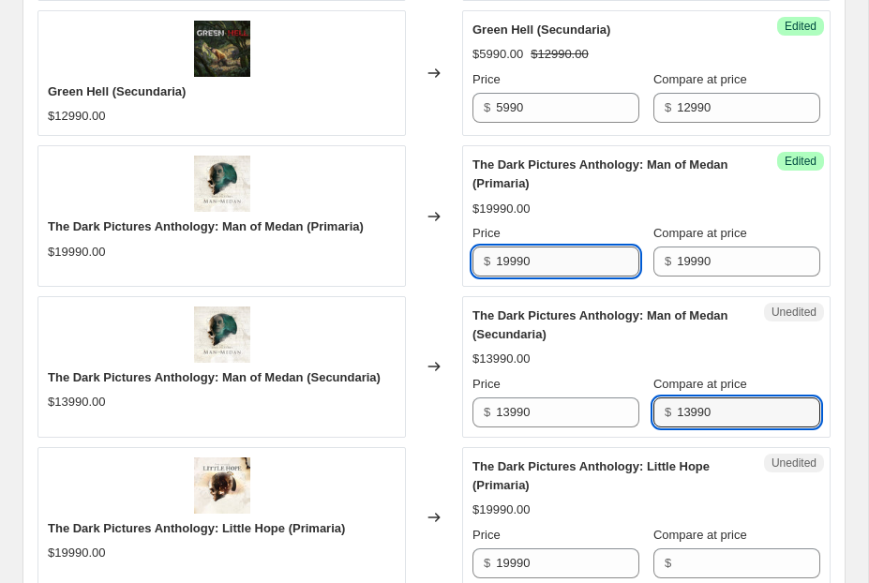
click at [502, 261] on input "19990" at bounding box center [567, 262] width 143 height 30
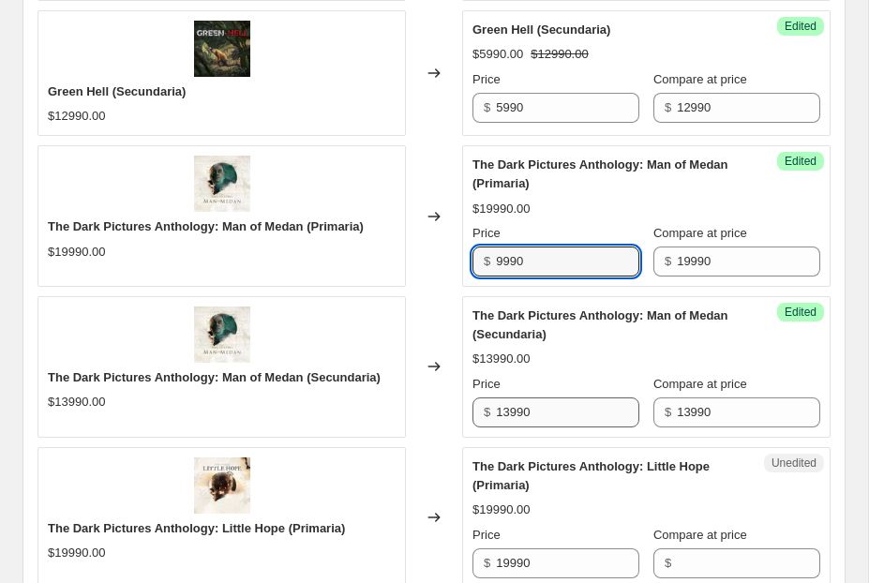
type input "9990"
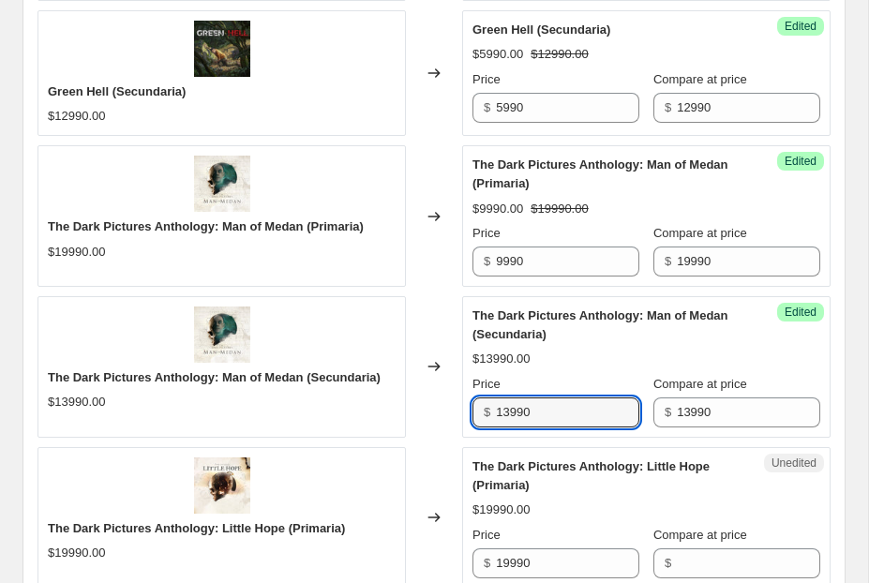
drag, startPoint x: 507, startPoint y: 413, endPoint x: 450, endPoint y: 415, distance: 57.2
click at [450, 414] on div "The Dark Pictures Anthology: Man of Medan (Secundaria) $13990.00 Changed to Suc…" at bounding box center [433, 367] width 793 height 142
type input "5990"
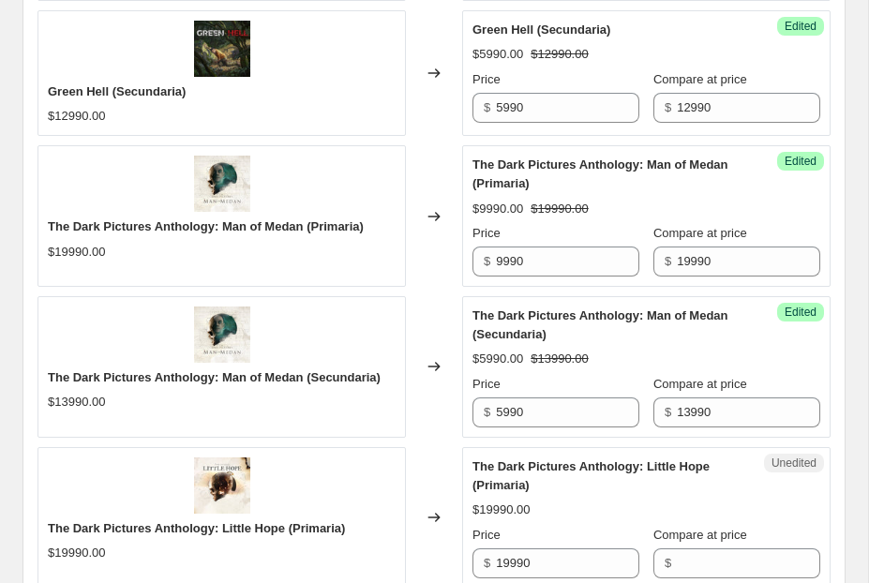
click at [597, 367] on div "$5990.00 $13990.00" at bounding box center [646, 359] width 348 height 19
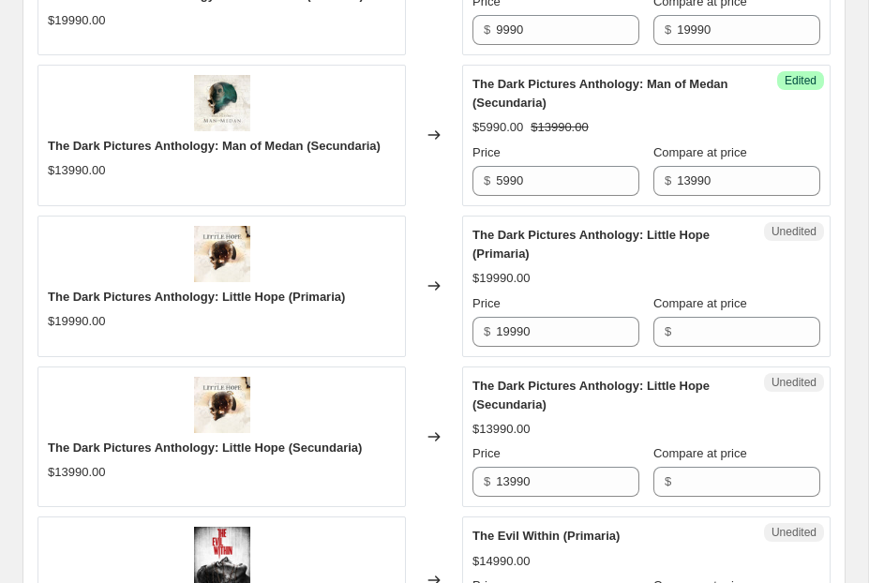
scroll to position [2085, 0]
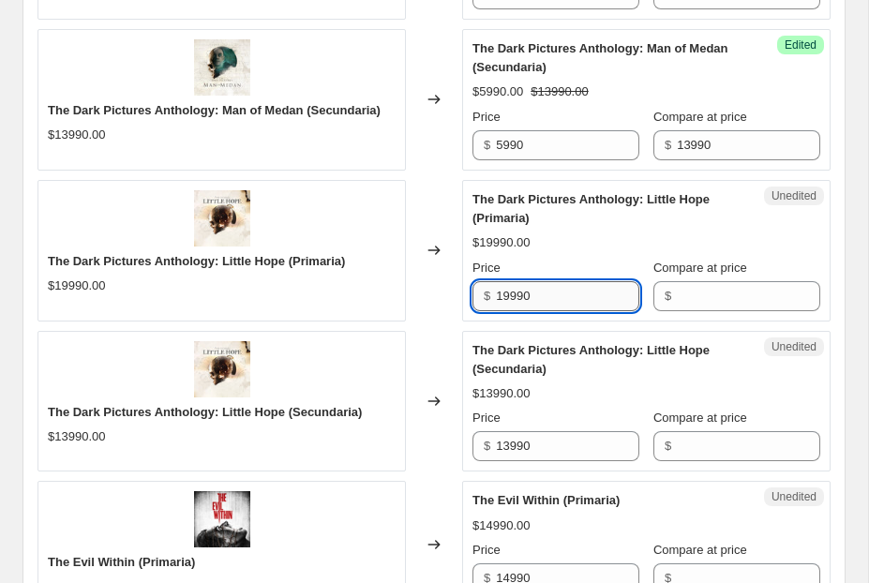
click at [572, 293] on input "19990" at bounding box center [567, 296] width 143 height 30
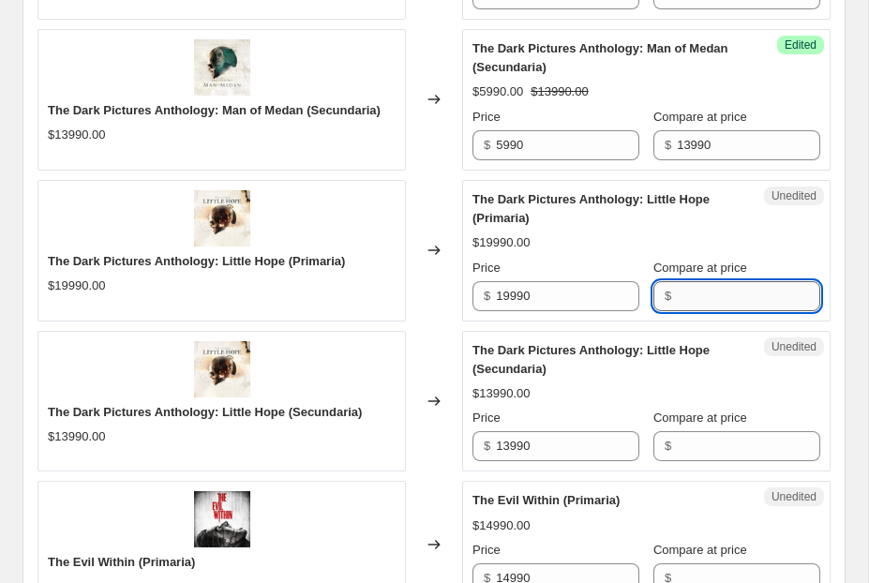
click at [731, 293] on input "Compare at price" at bounding box center [748, 296] width 143 height 30
paste input "19990"
type input "19990"
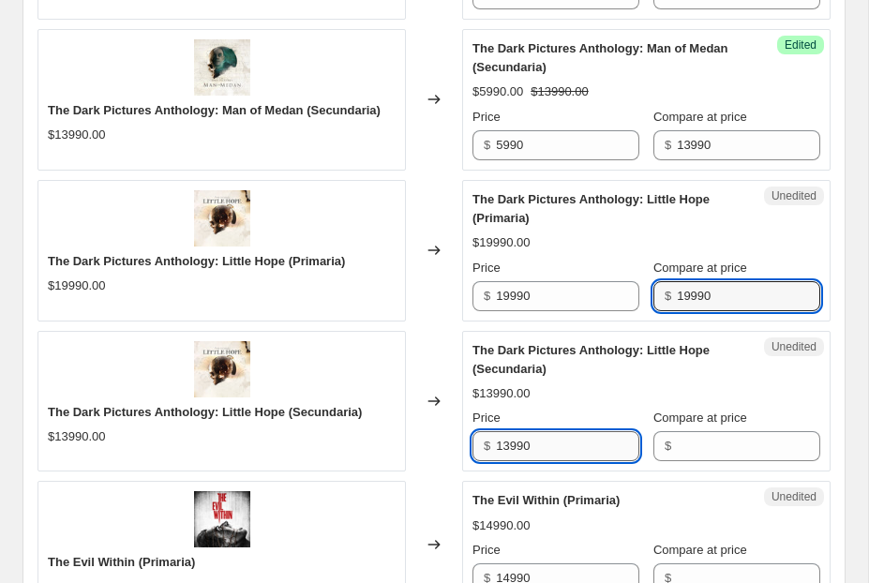
click at [546, 434] on input "13990" at bounding box center [567, 446] width 143 height 30
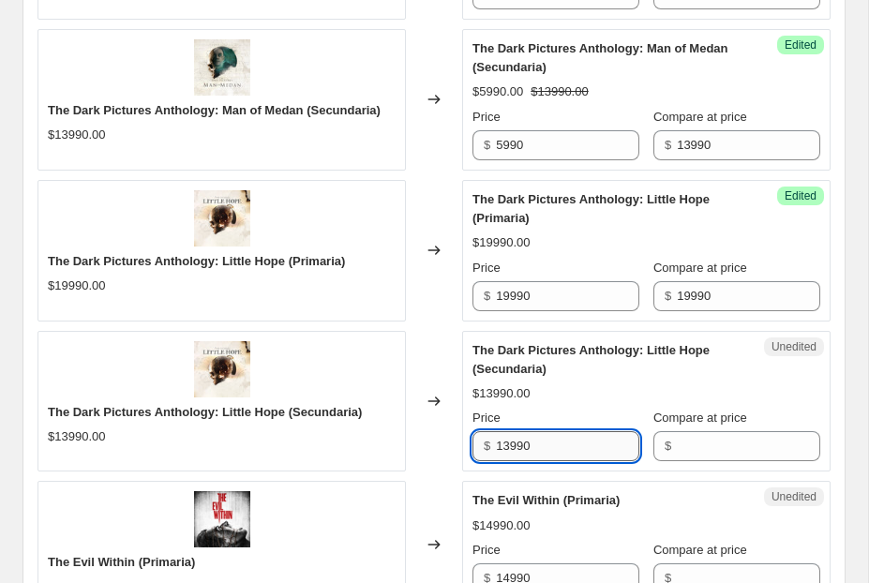
click at [546, 434] on input "13990" at bounding box center [567, 446] width 143 height 30
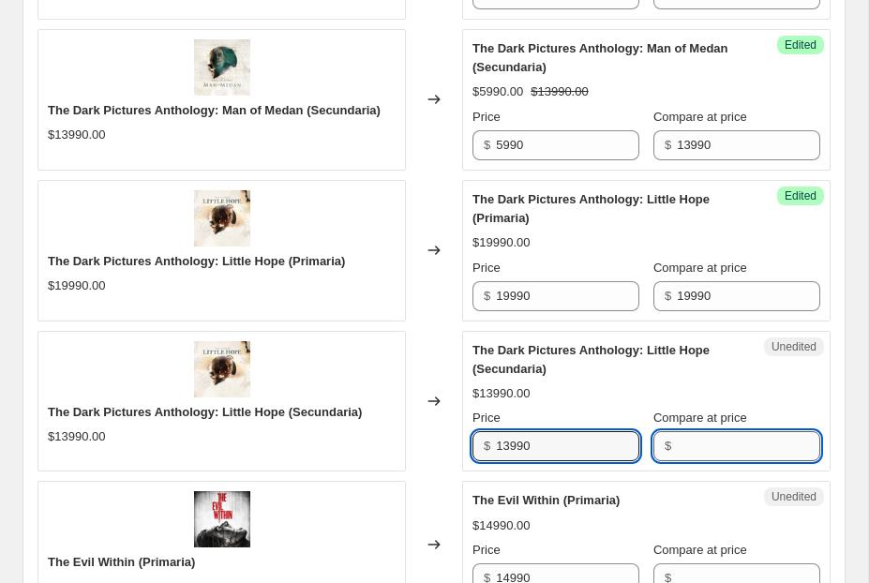
click at [743, 447] on input "Compare at price" at bounding box center [748, 446] width 143 height 30
paste input "13990"
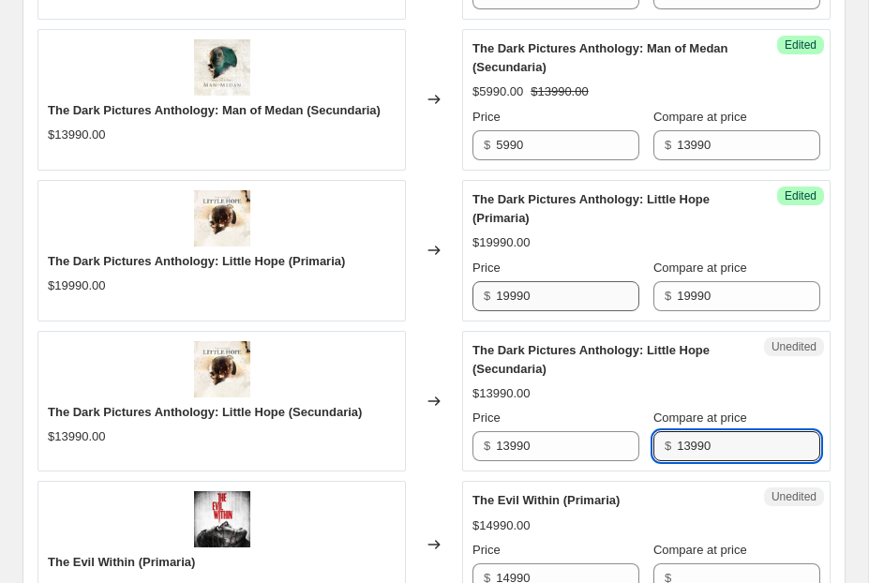
type input "13990"
click at [497, 297] on input "19990" at bounding box center [567, 296] width 143 height 30
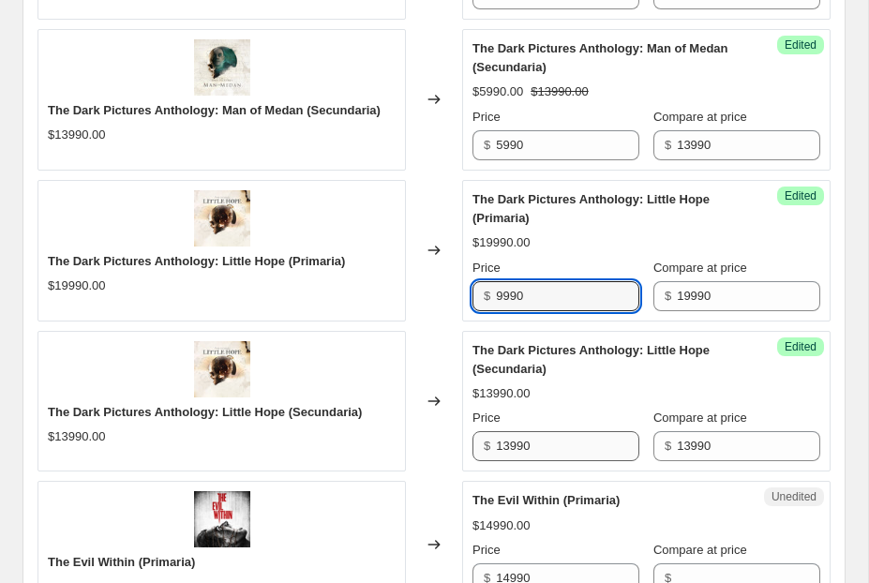
type input "9990"
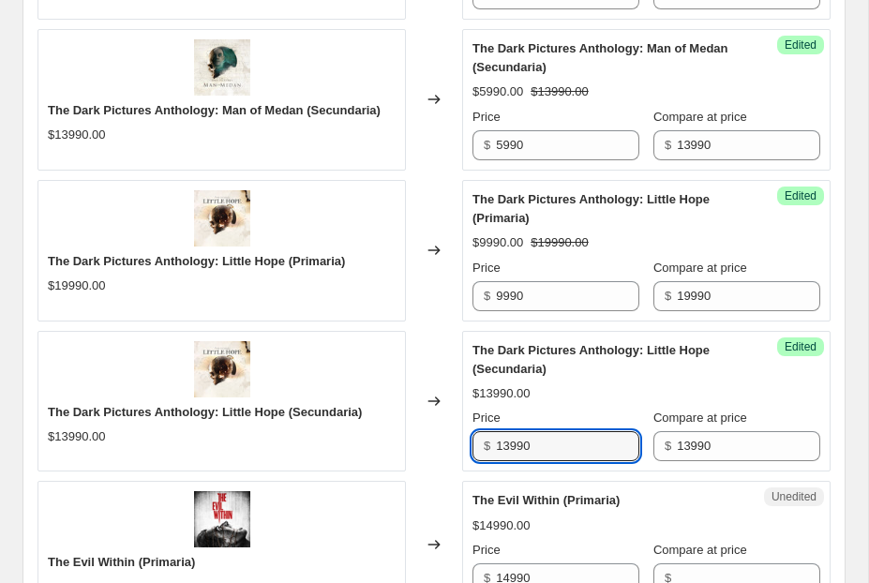
drag, startPoint x: 506, startPoint y: 442, endPoint x: 461, endPoint y: 446, distance: 45.2
click at [461, 446] on div "The Dark Pictures Anthology: Little Hope (Secundaria) $13990.00 Changed to Succ…" at bounding box center [433, 402] width 793 height 142
type input "5990"
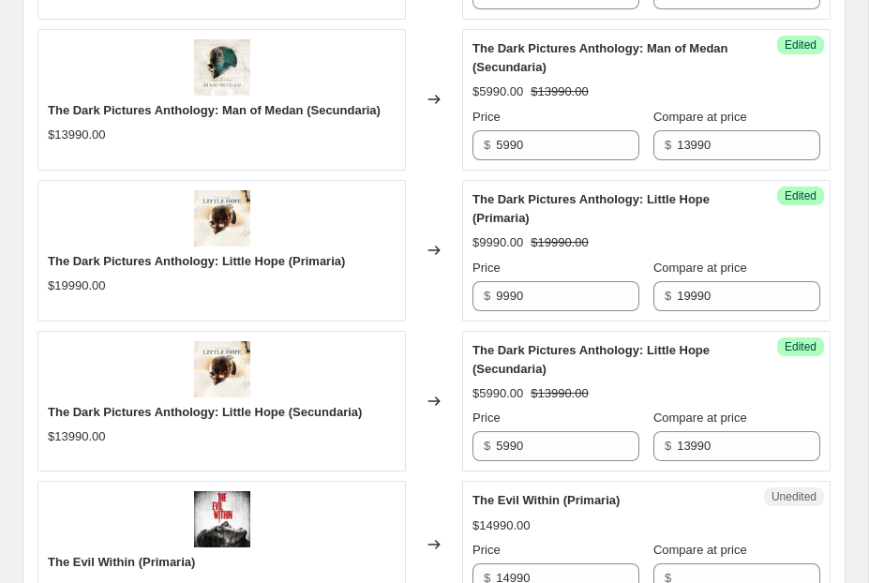
click at [581, 388] on div "$5990.00 $13990.00" at bounding box center [646, 393] width 348 height 19
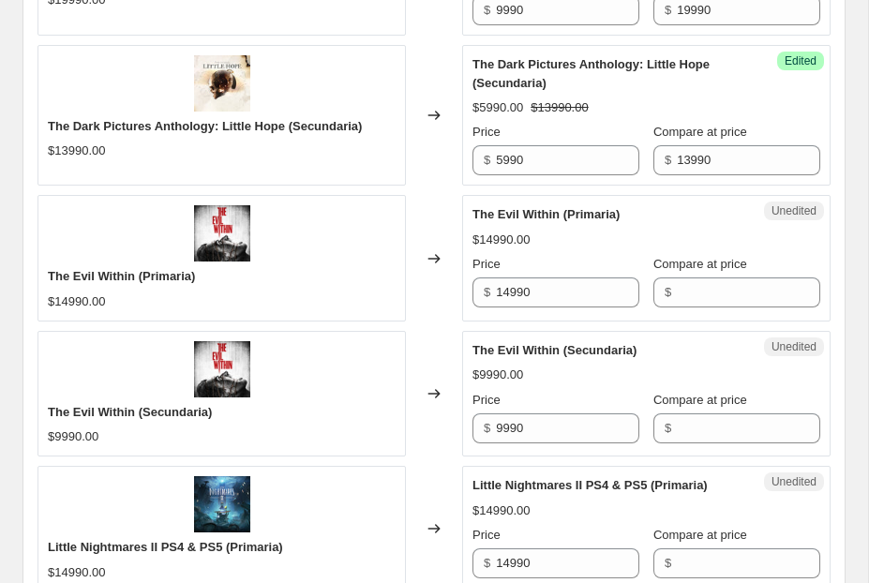
scroll to position [2377, 0]
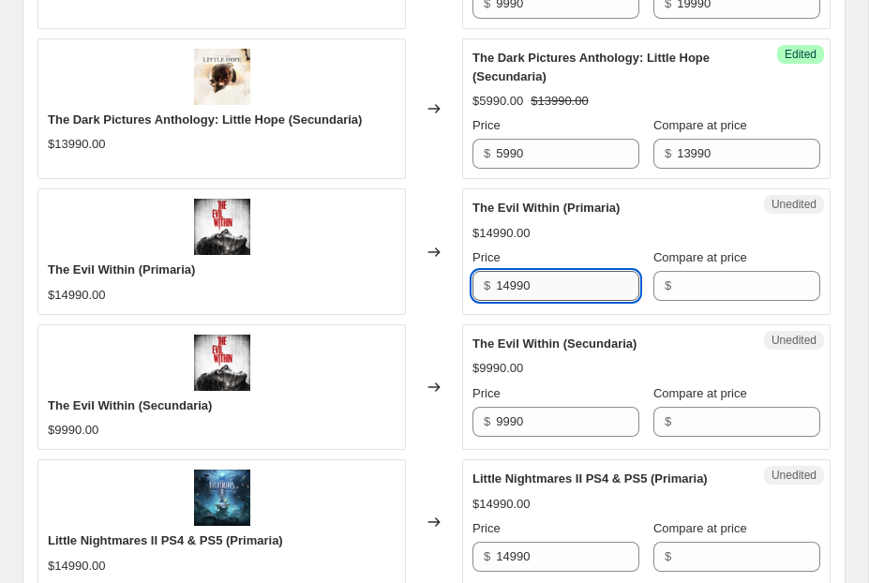
click at [556, 289] on input "14990" at bounding box center [567, 286] width 143 height 30
click at [759, 277] on input "Compare at price" at bounding box center [748, 286] width 143 height 30
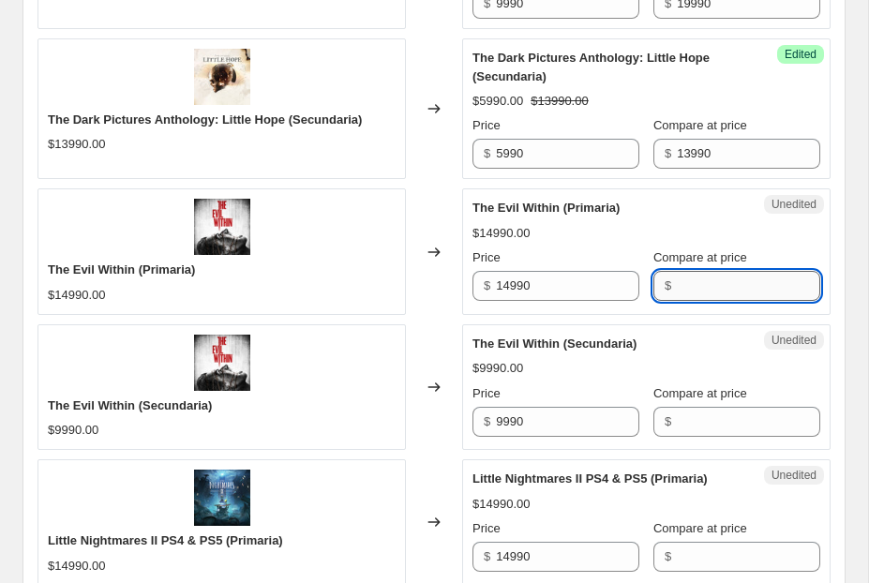
paste input "14990"
type input "14990"
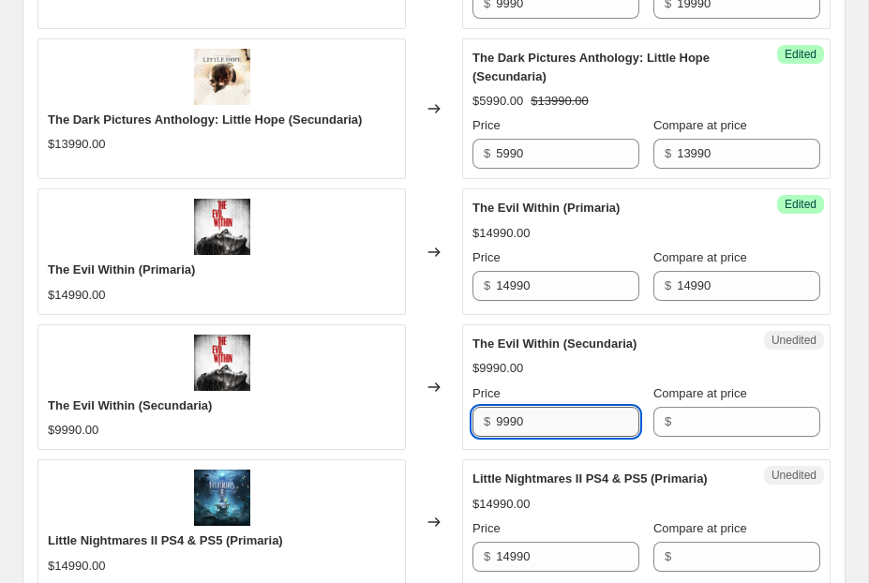
click at [612, 416] on input "9990" at bounding box center [567, 422] width 143 height 30
click at [699, 420] on input "Compare at price" at bounding box center [748, 422] width 143 height 30
paste input "9990"
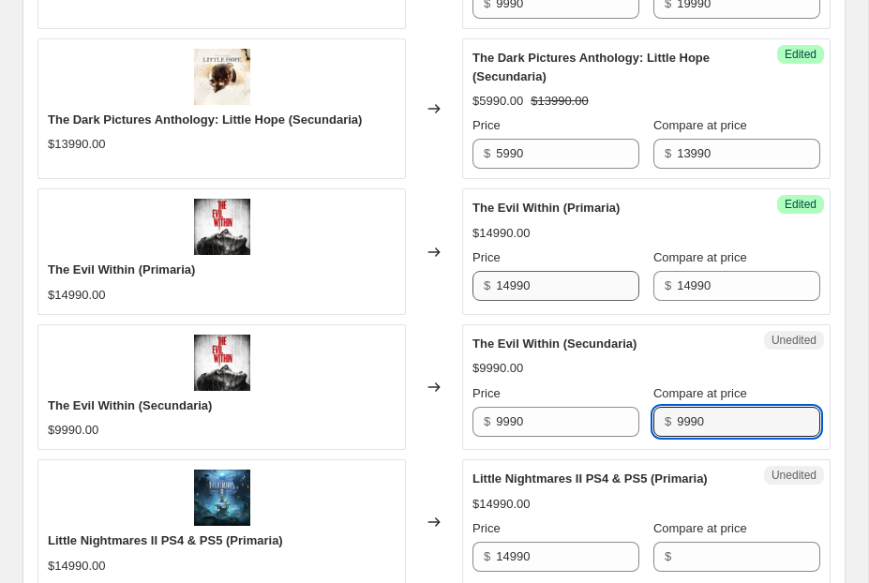
type input "9990"
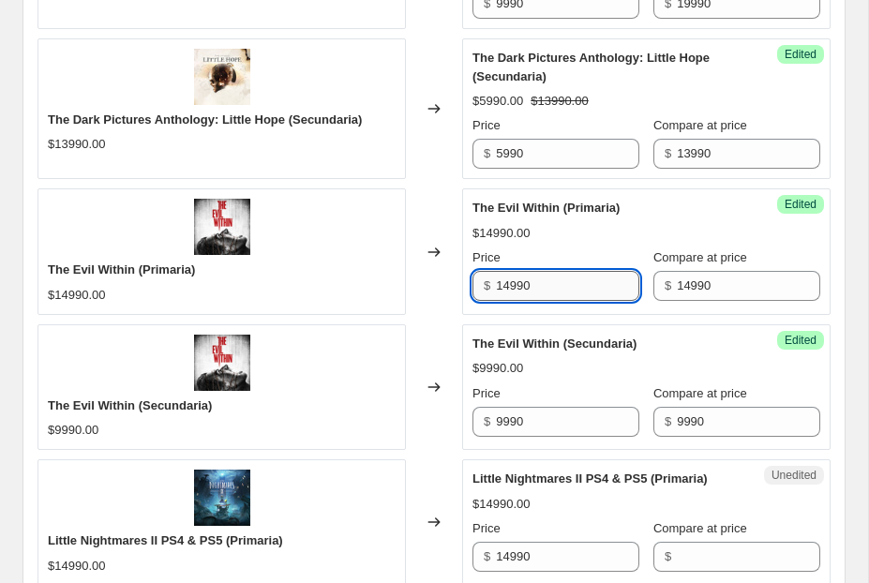
click at [509, 288] on input "14990" at bounding box center [567, 286] width 143 height 30
type input "6990"
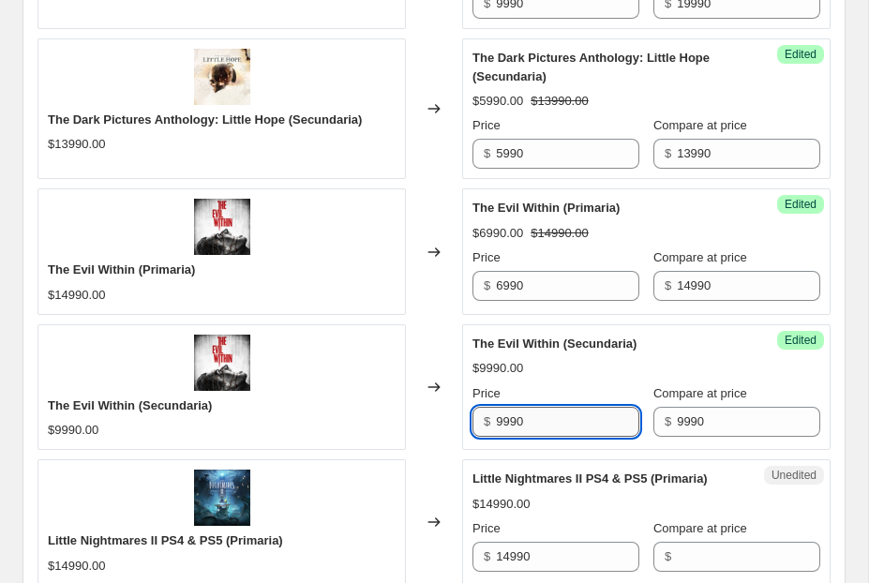
click at [505, 420] on input "9990" at bounding box center [567, 422] width 143 height 30
type input "3990"
click at [587, 384] on div "Price" at bounding box center [555, 393] width 167 height 19
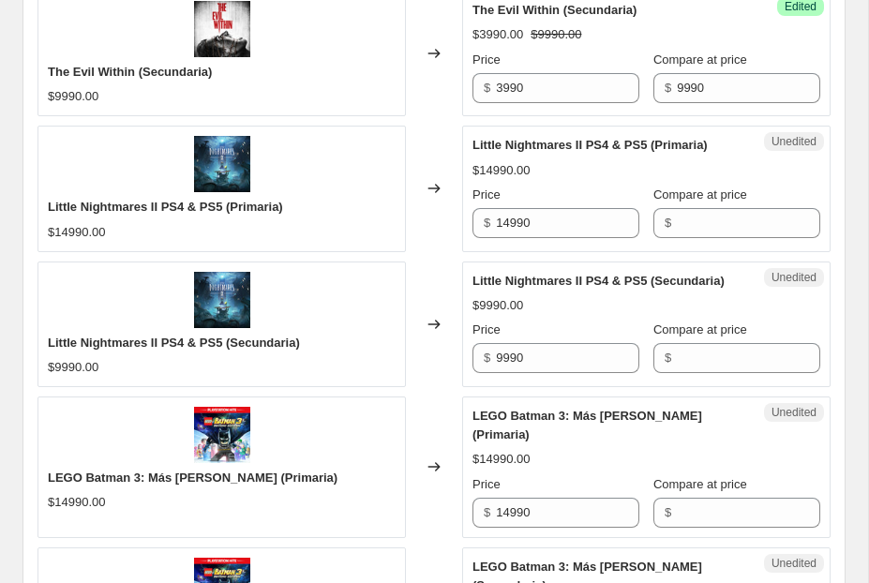
scroll to position [2733, 0]
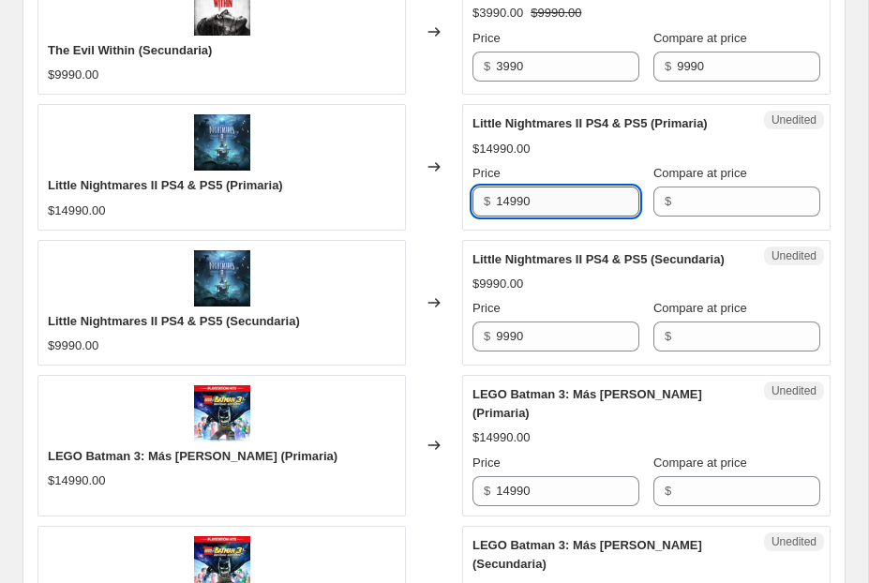
click at [545, 204] on input "14990" at bounding box center [567, 202] width 143 height 30
click at [734, 204] on input "Compare at price" at bounding box center [748, 202] width 143 height 30
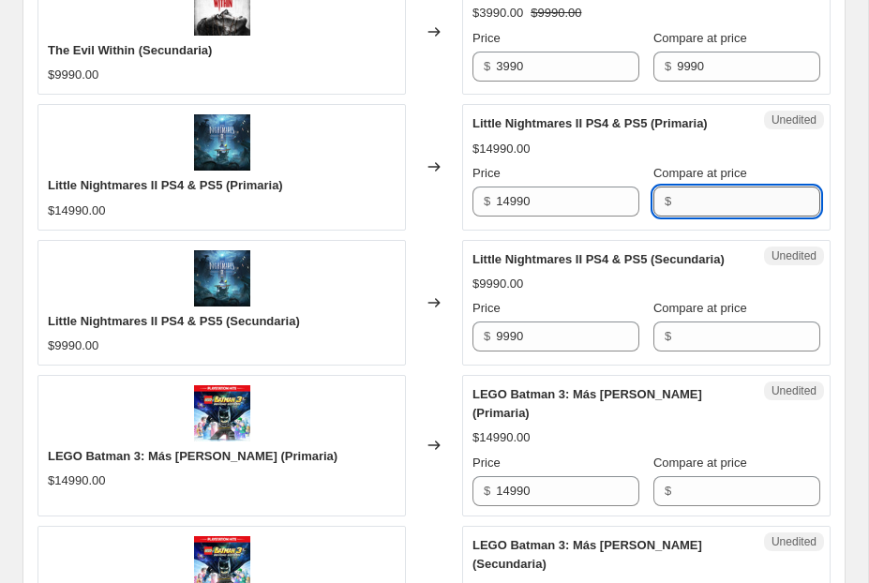
paste input "14990"
type input "14990"
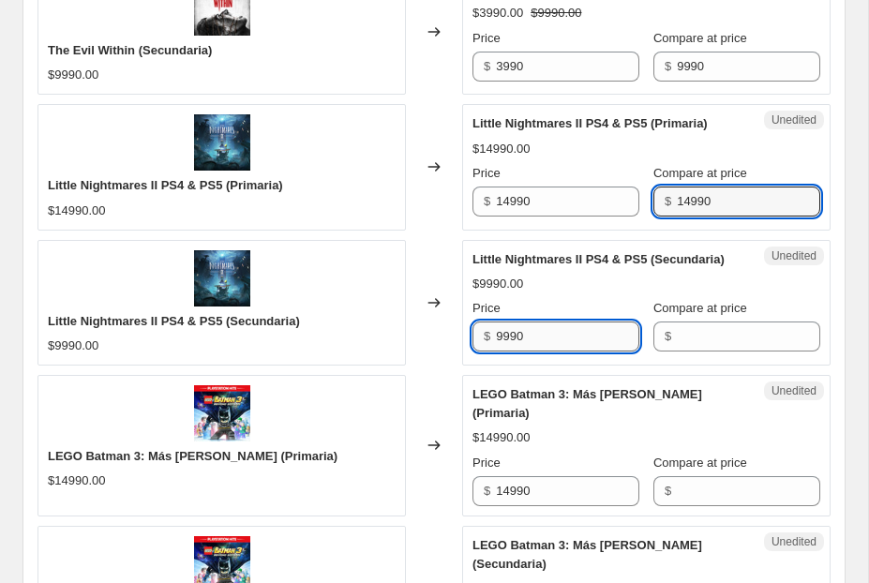
click at [585, 338] on input "9990" at bounding box center [567, 337] width 143 height 30
click at [725, 353] on div "Unedited Little Nightmares II PS4 & PS5 (Secundaria) $9990.00 Price $ 9990 Comp…" at bounding box center [646, 303] width 368 height 126
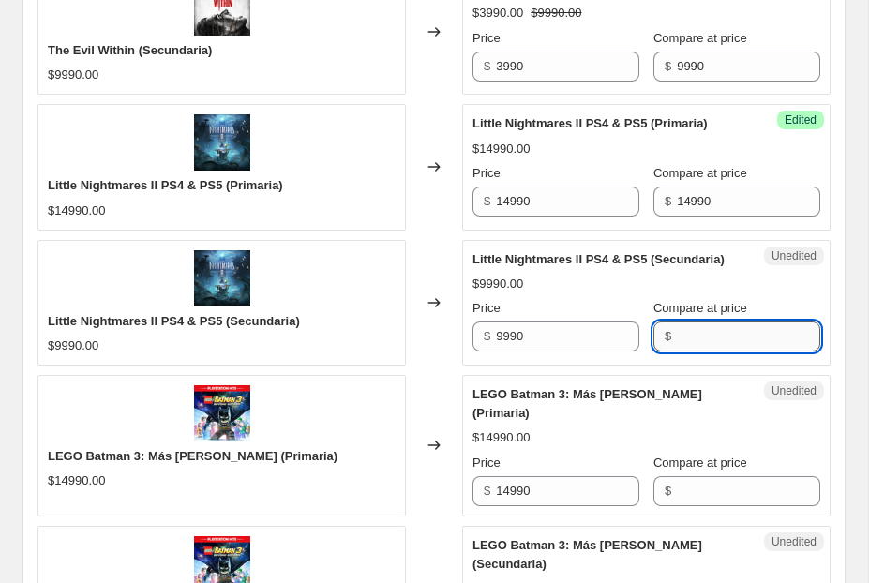
click at [720, 337] on input "Compare at price" at bounding box center [748, 337] width 143 height 30
paste input "9990"
type input "9990"
click at [511, 202] on input "14990" at bounding box center [567, 202] width 143 height 30
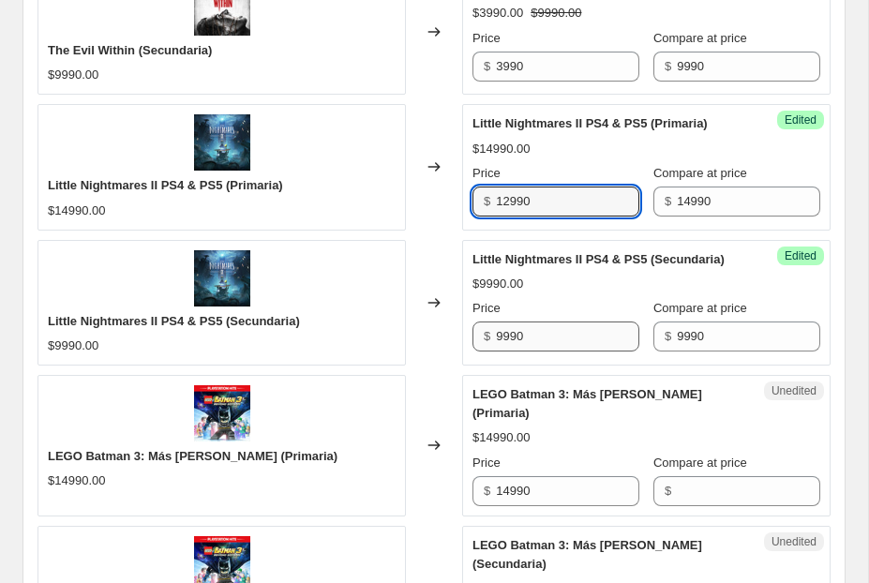
type input "12990"
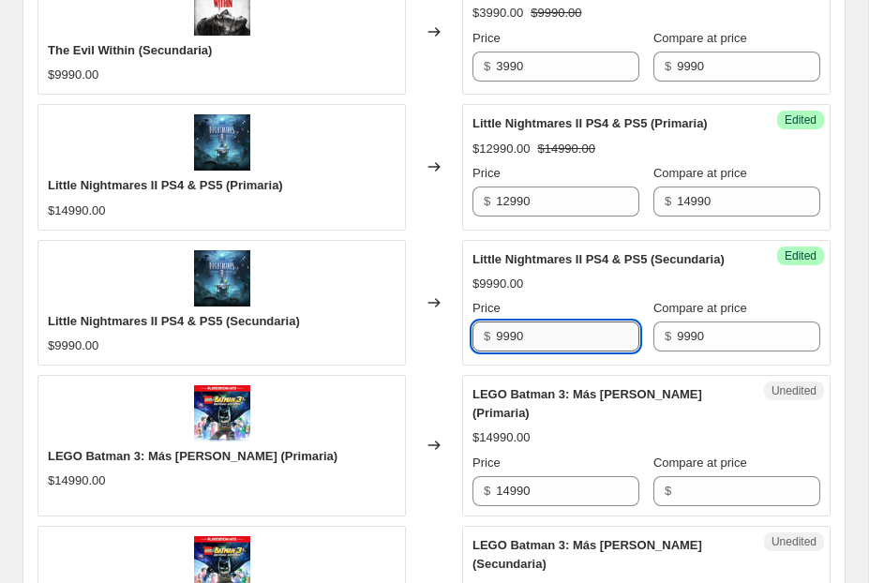
click at [502, 336] on input "9990" at bounding box center [567, 337] width 143 height 30
type input "7990"
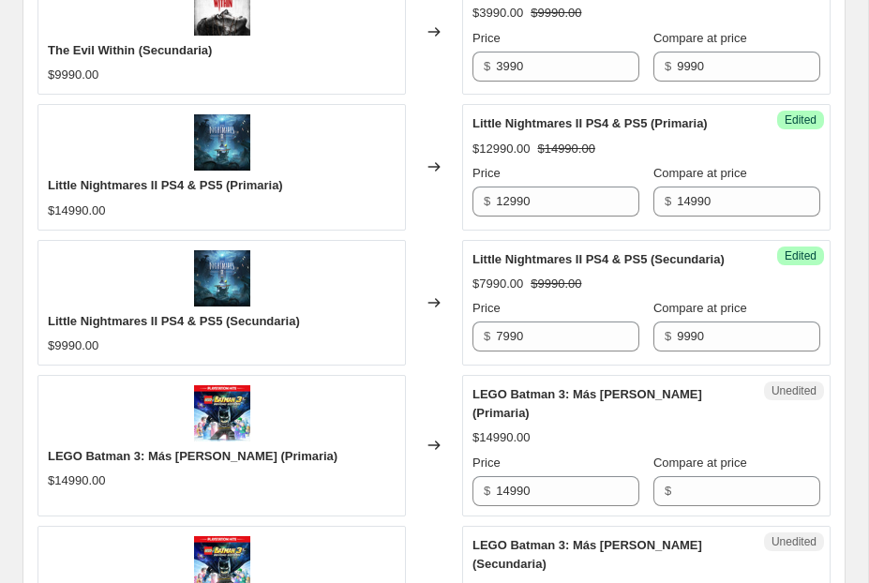
click at [557, 301] on div "Price" at bounding box center [555, 308] width 167 height 19
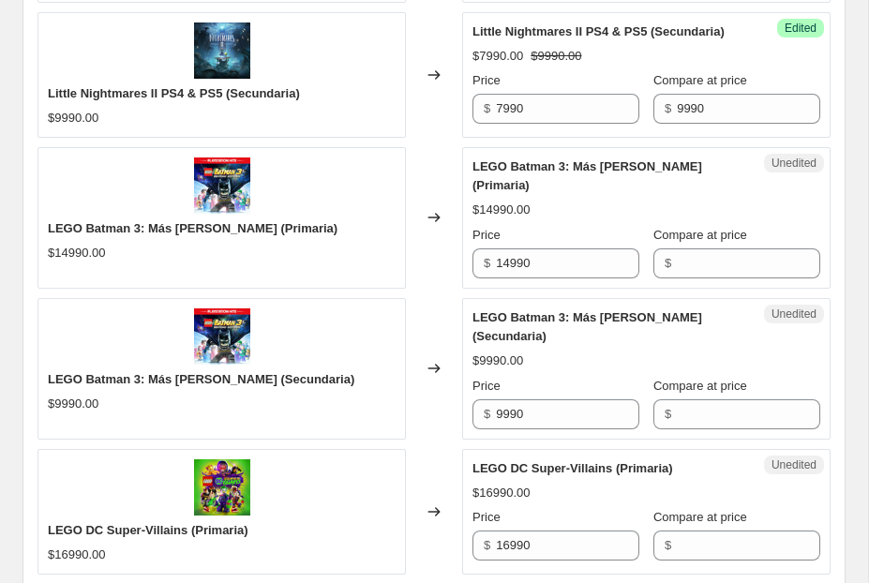
scroll to position [3000, 0]
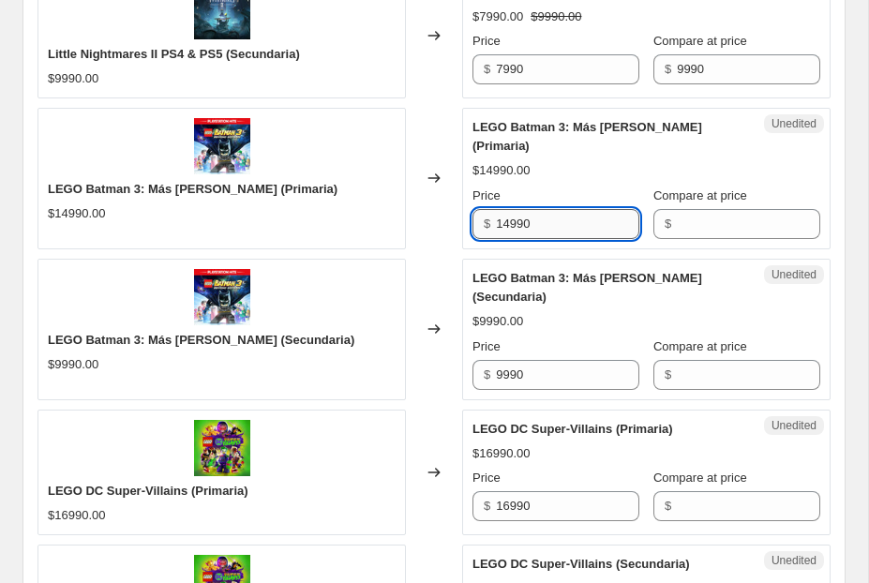
click at [562, 222] on input "14990" at bounding box center [567, 224] width 143 height 30
click at [725, 221] on input "Compare at price" at bounding box center [748, 224] width 143 height 30
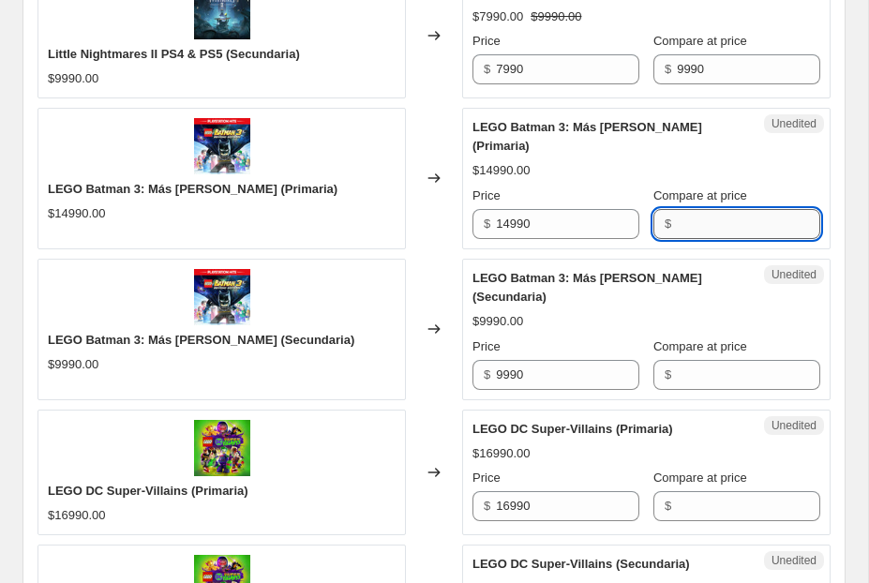
paste input "14990"
type input "14990"
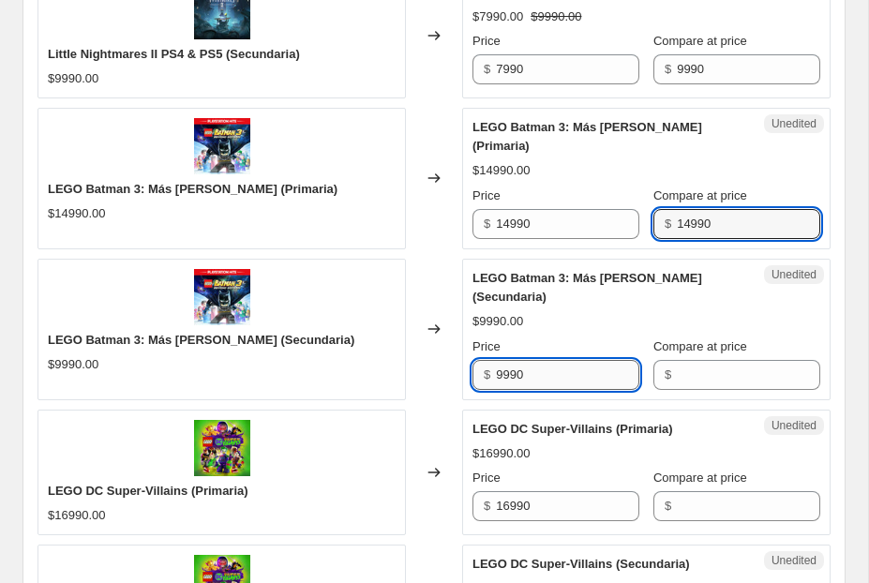
click at [594, 388] on input "9990" at bounding box center [567, 375] width 143 height 30
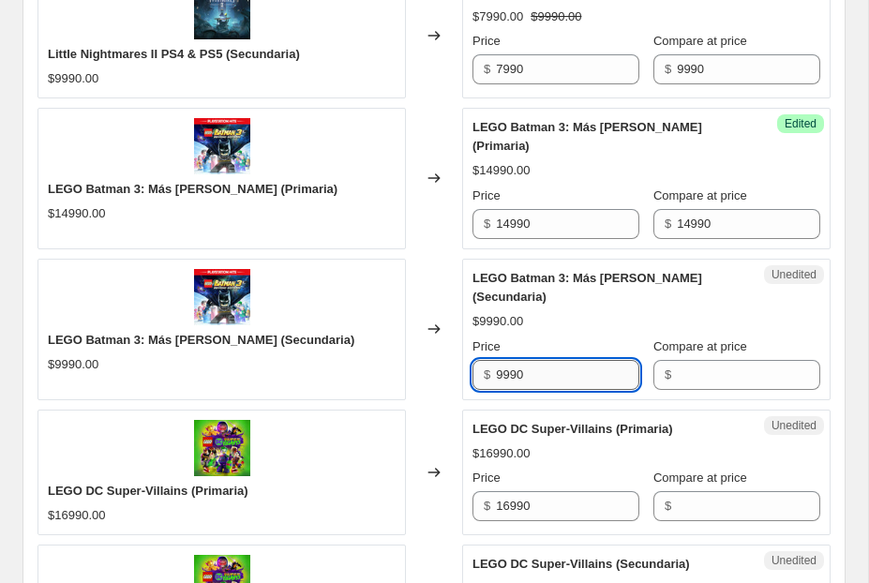
click at [594, 388] on input "9990" at bounding box center [567, 375] width 143 height 30
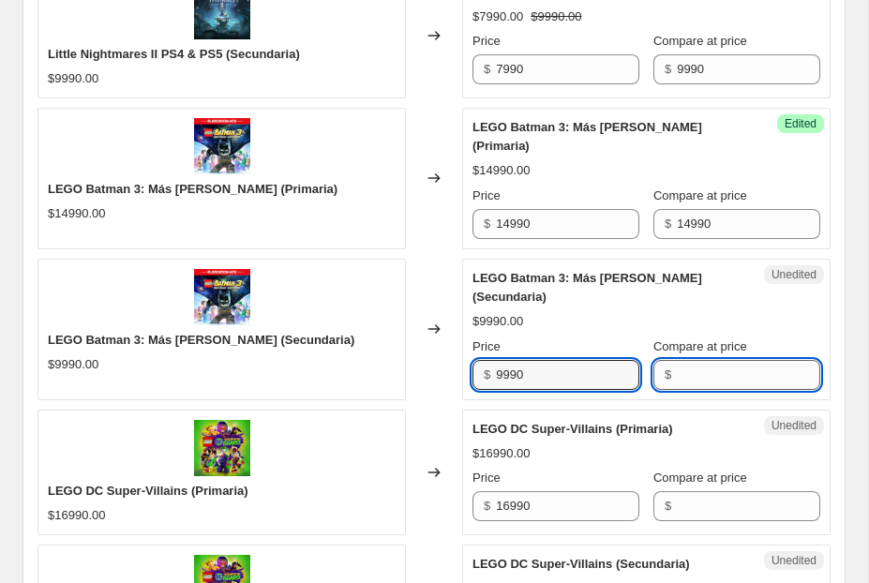
click at [747, 377] on input "Compare at price" at bounding box center [748, 375] width 143 height 30
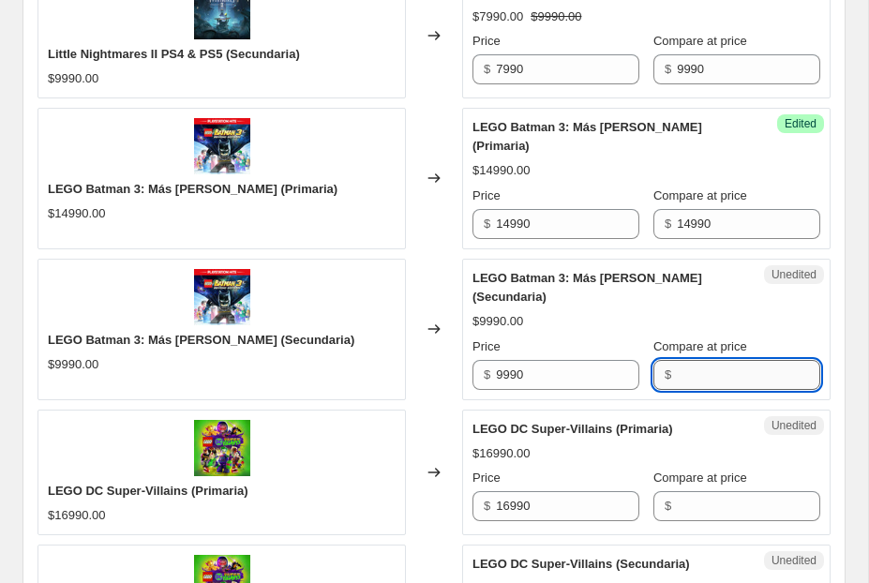
paste input "9990"
type input "9990"
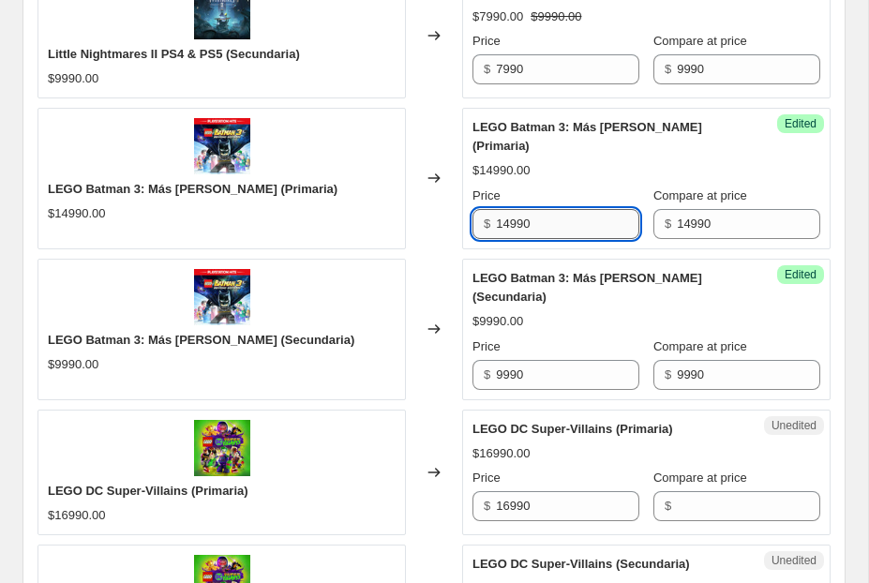
click at [532, 221] on input "14990" at bounding box center [567, 224] width 143 height 30
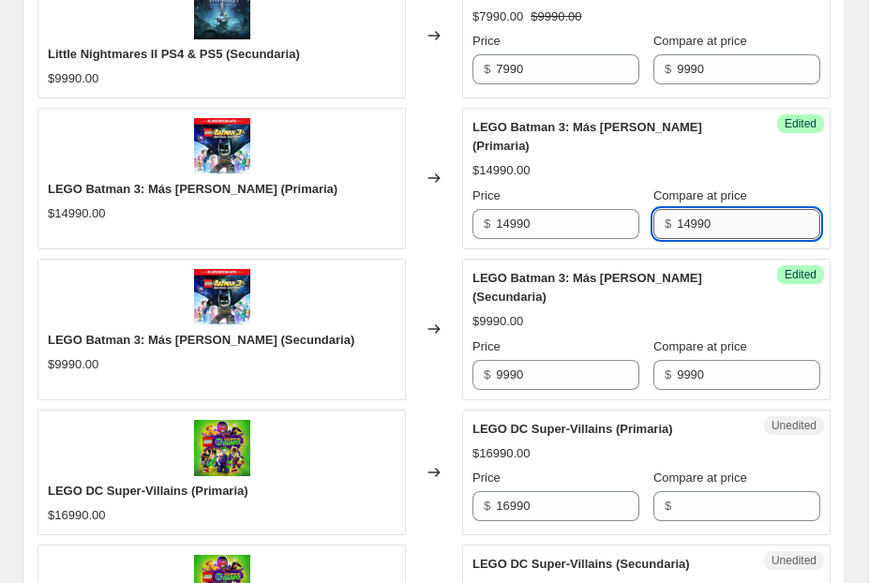
click at [688, 220] on input "14990" at bounding box center [748, 224] width 143 height 30
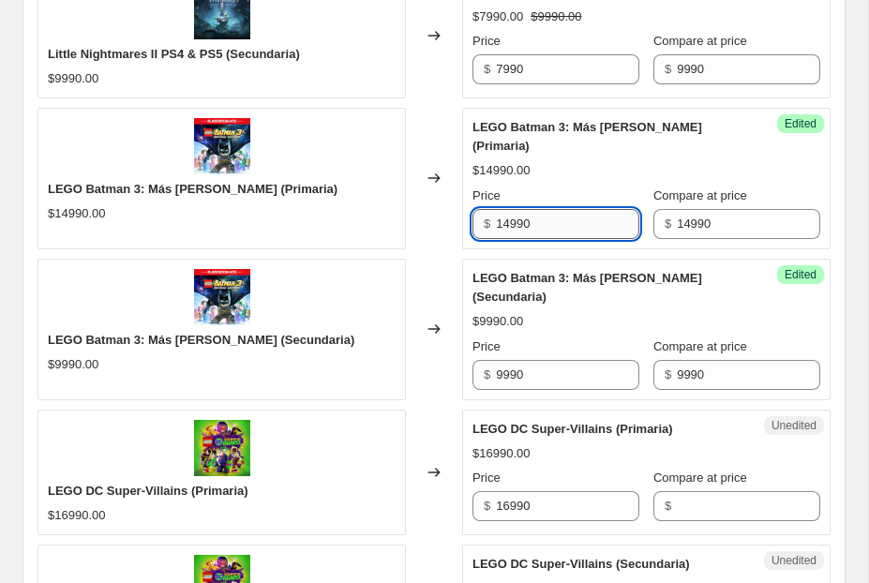
click at [508, 227] on input "14990" at bounding box center [567, 224] width 143 height 30
type input "6990"
click at [505, 375] on input "9990" at bounding box center [567, 375] width 143 height 30
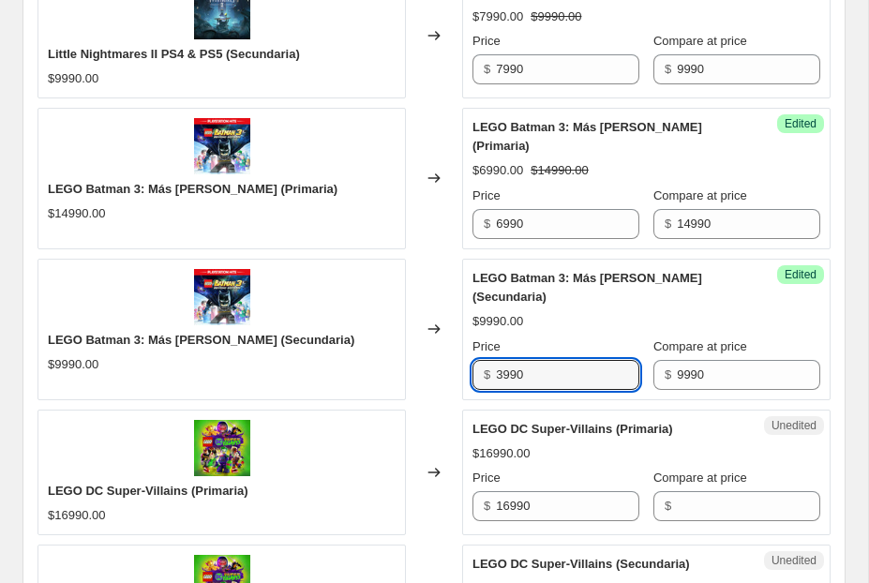
type input "3990"
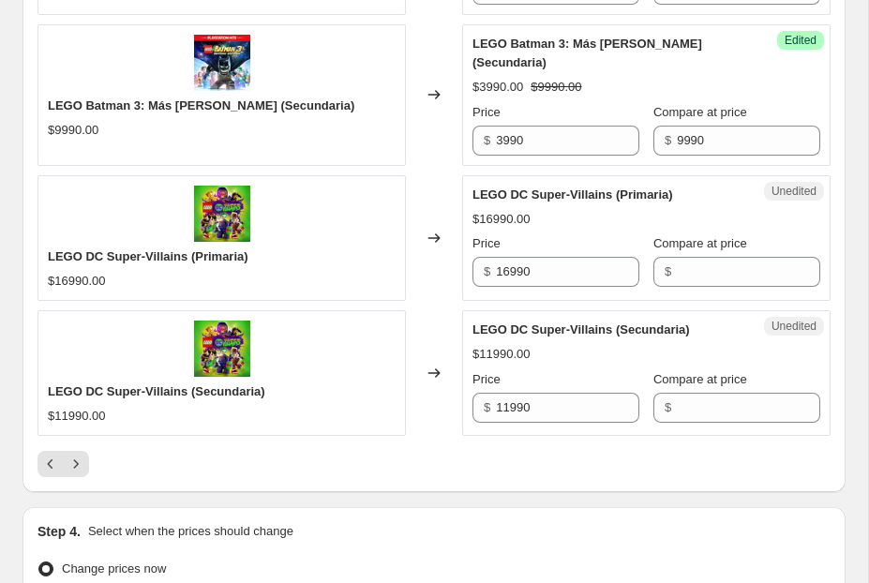
scroll to position [3235, 0]
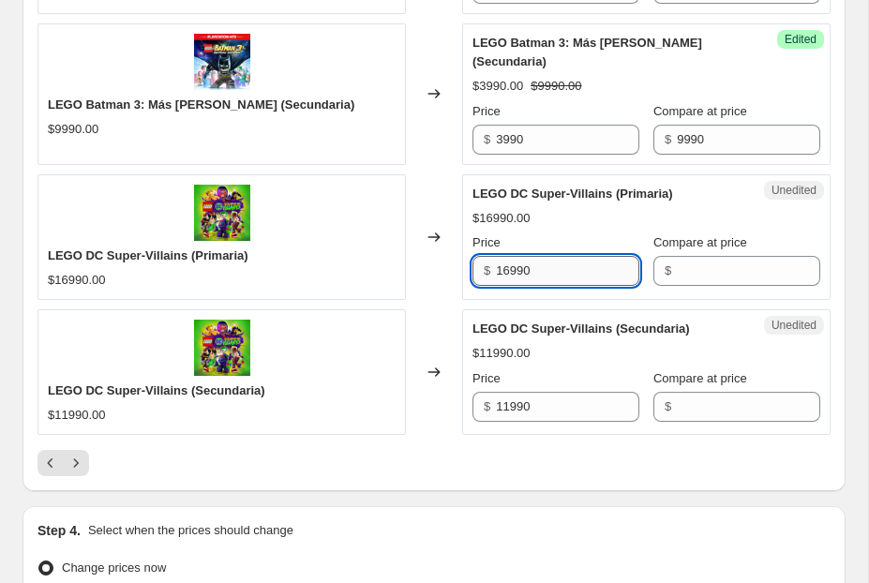
click at [582, 271] on input "16990" at bounding box center [567, 271] width 143 height 30
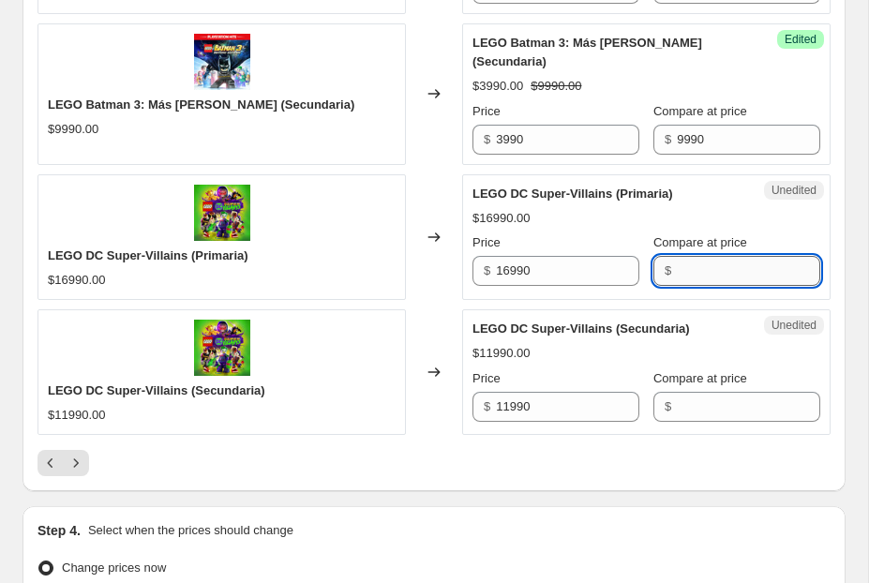
click at [714, 259] on input "Compare at price" at bounding box center [748, 271] width 143 height 30
paste input "16990"
type input "16990"
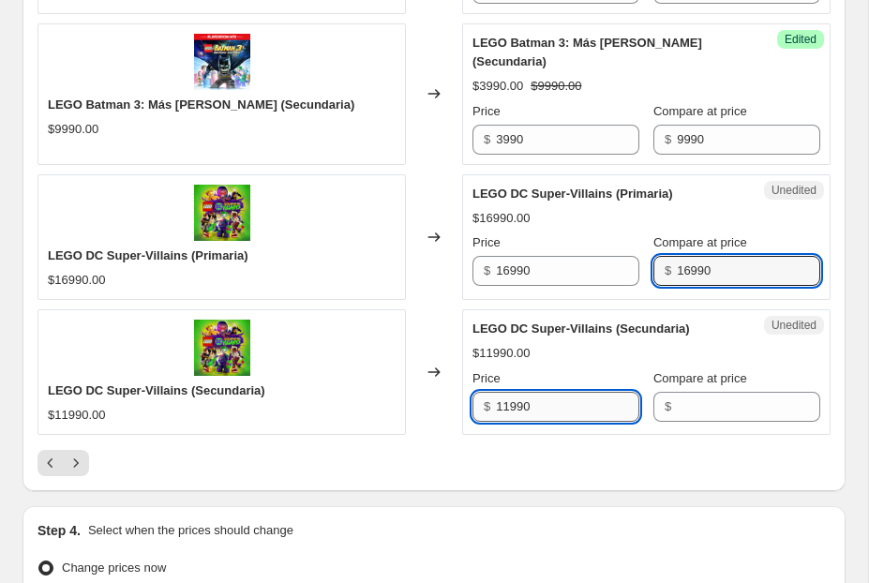
click at [537, 397] on input "11990" at bounding box center [567, 407] width 143 height 30
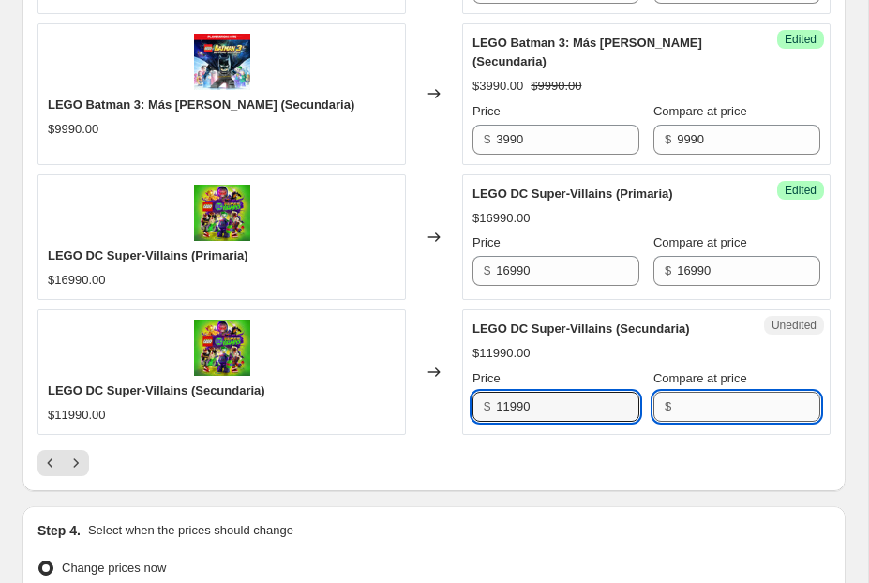
click at [727, 397] on input "Compare at price" at bounding box center [748, 407] width 143 height 30
paste input "11990"
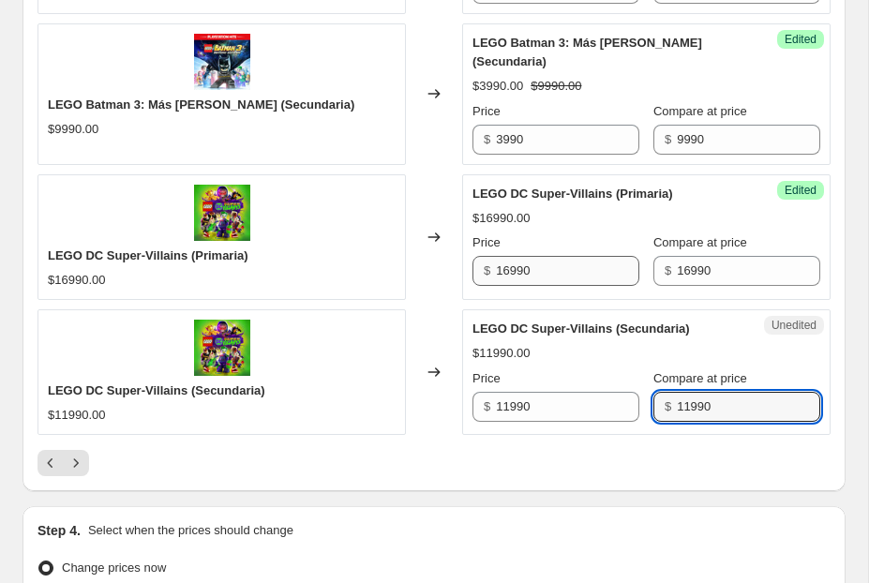
type input "11990"
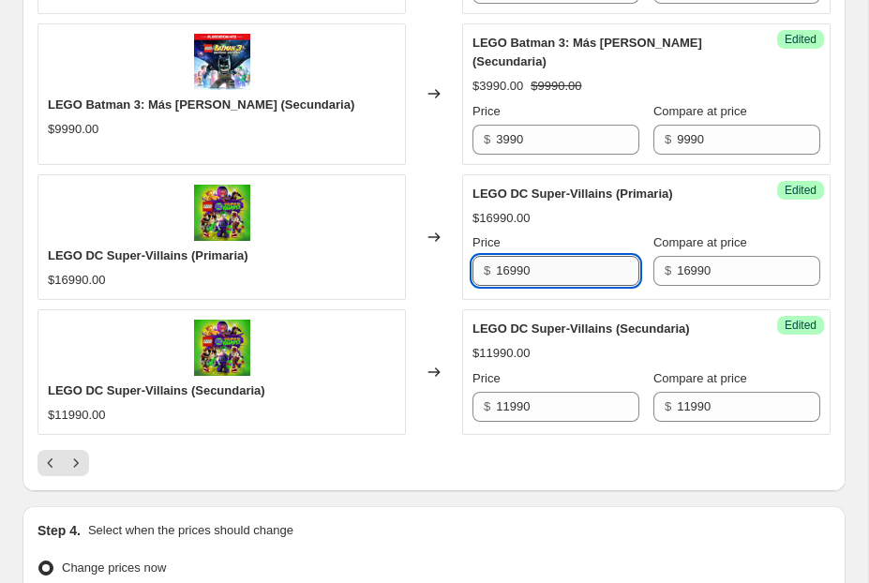
click at [509, 271] on input "16990" at bounding box center [567, 271] width 143 height 30
type input "9990"
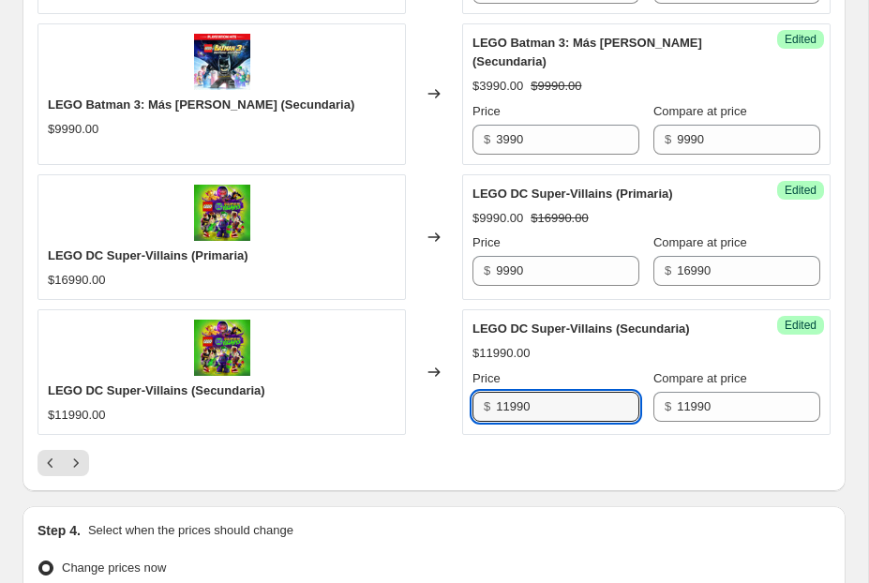
drag, startPoint x: 507, startPoint y: 404, endPoint x: 480, endPoint y: 403, distance: 27.2
click at [483, 404] on div "$ 11990" at bounding box center [555, 407] width 167 height 30
type input "5990"
click at [585, 363] on div "LEGO DC Super-Villains (Secundaria) $11990.00 Price $ 5990 Compare at price $ 1…" at bounding box center [646, 371] width 348 height 102
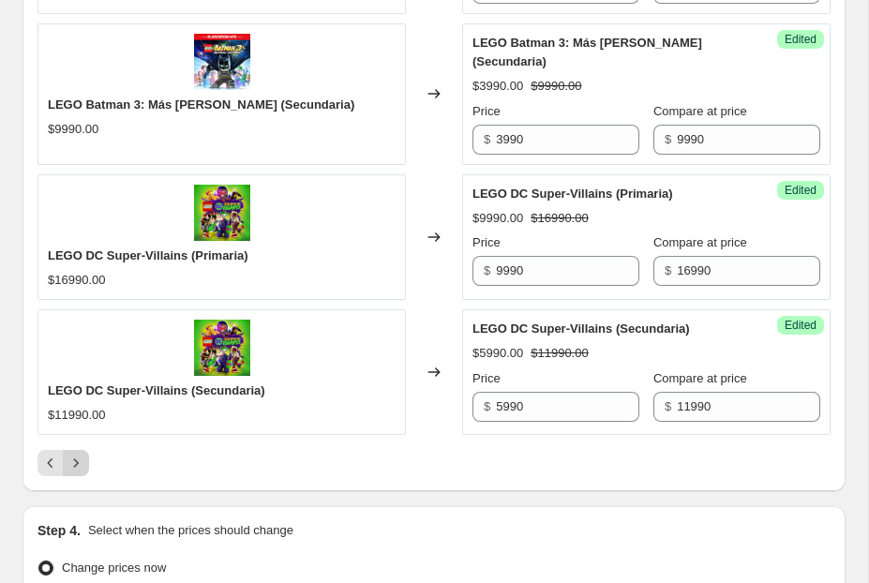
click at [82, 468] on icon "Next" at bounding box center [76, 463] width 19 height 19
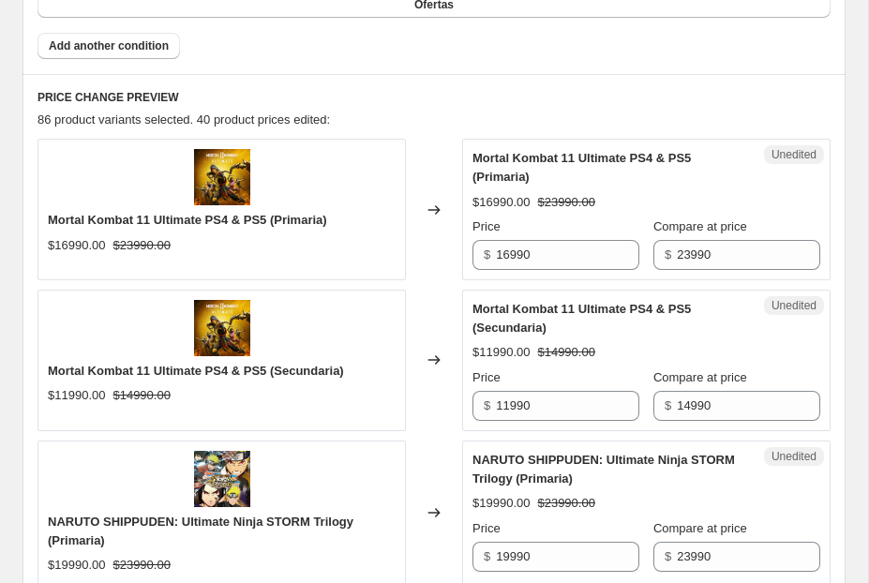
scroll to position [741, 0]
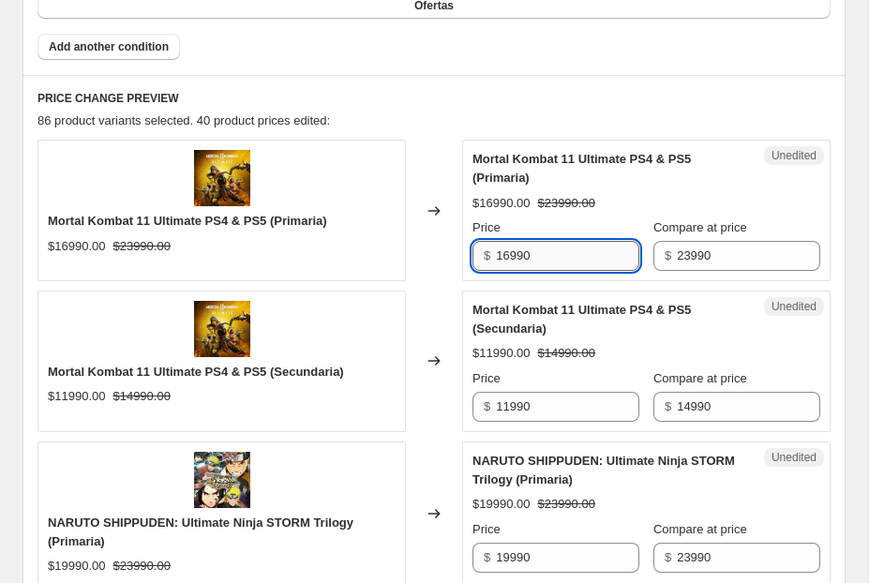
click at [564, 252] on input "16990" at bounding box center [567, 256] width 143 height 30
click at [495, 266] on div "$ 16990" at bounding box center [555, 256] width 167 height 30
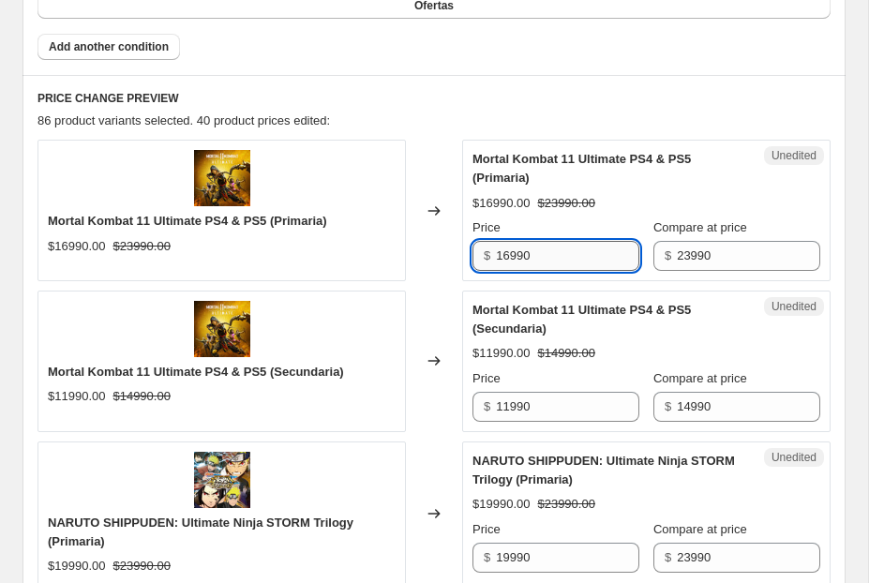
click at [507, 262] on input "16990" at bounding box center [567, 256] width 143 height 30
type input "9990"
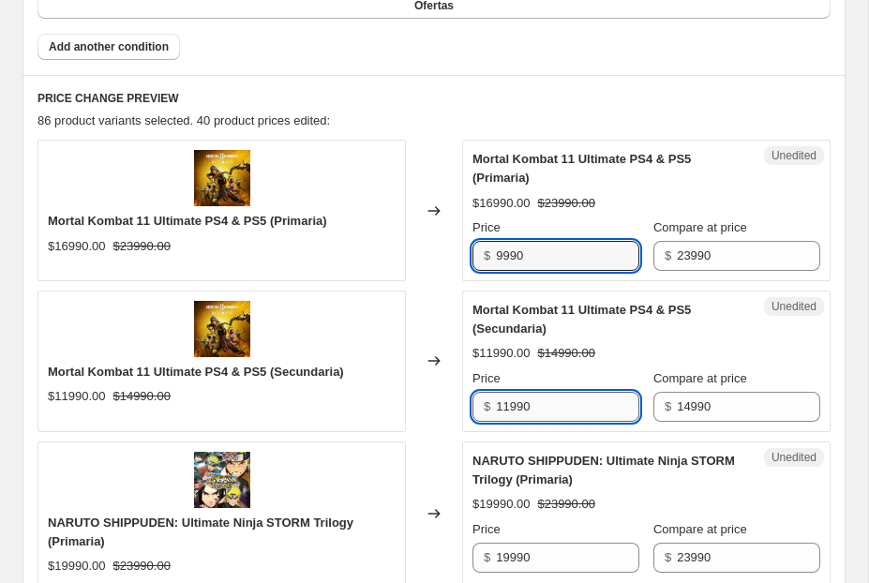
click at [511, 404] on input "11990" at bounding box center [567, 407] width 143 height 30
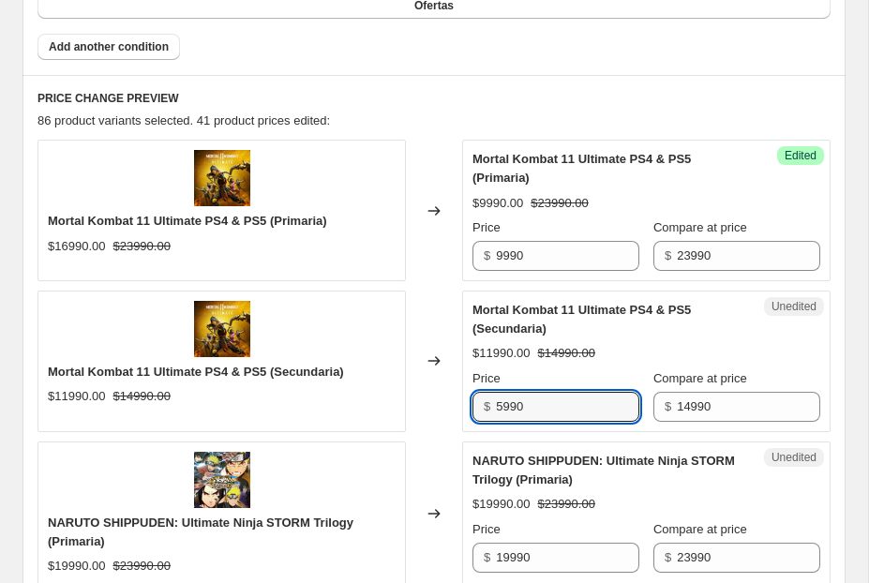
type input "5990"
click at [646, 347] on div "$11990.00 $14990.00" at bounding box center [646, 353] width 348 height 19
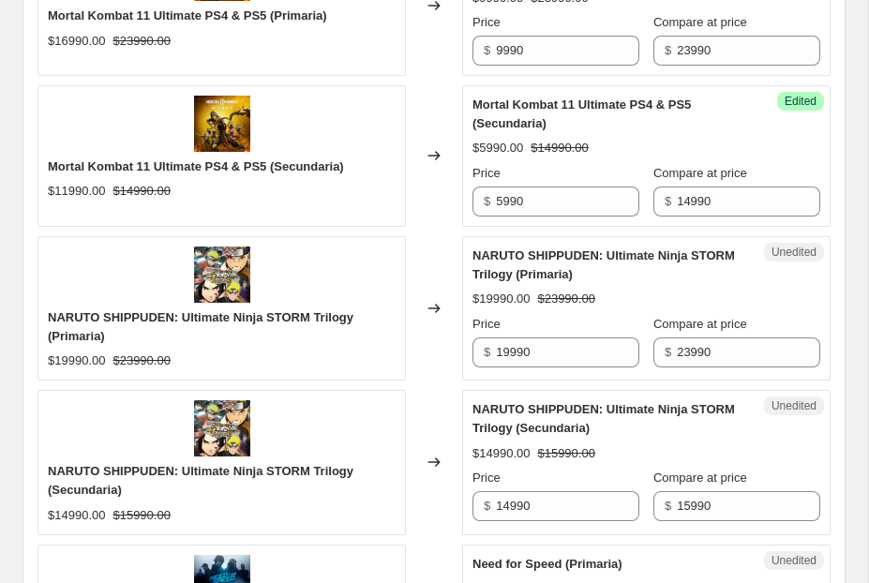
scroll to position [1099, 0]
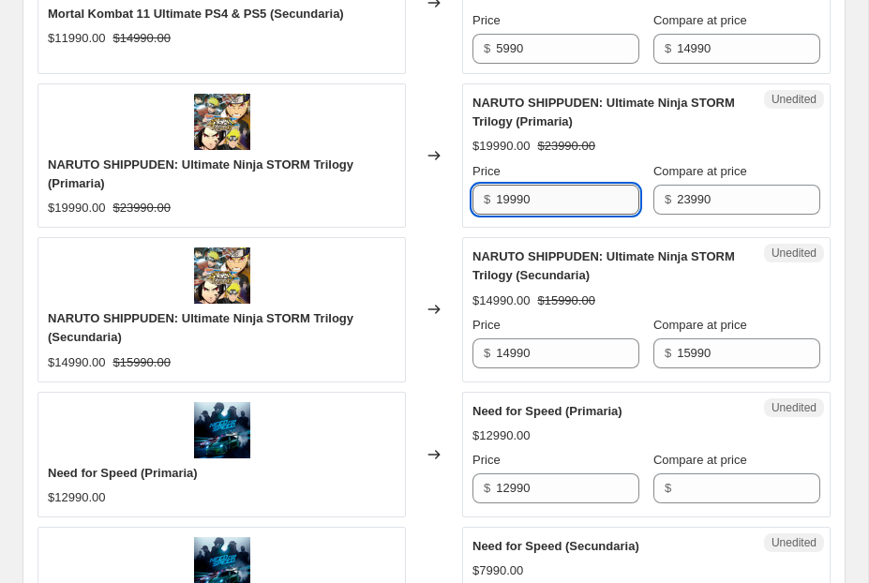
click at [511, 202] on input "19990" at bounding box center [567, 200] width 143 height 30
type input "12990"
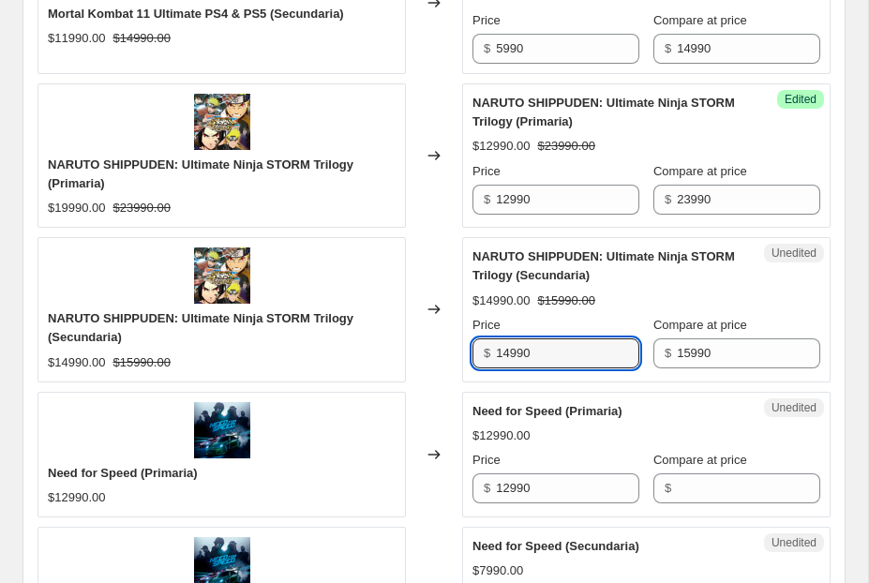
drag, startPoint x: 508, startPoint y: 355, endPoint x: 457, endPoint y: 355, distance: 51.6
click at [457, 355] on div "NARUTO SHIPPUDEN: Ultimate Ninja STORM Trilogy (Secundaria) $14990.00 $15990.00…" at bounding box center [433, 309] width 793 height 144
type input "7990"
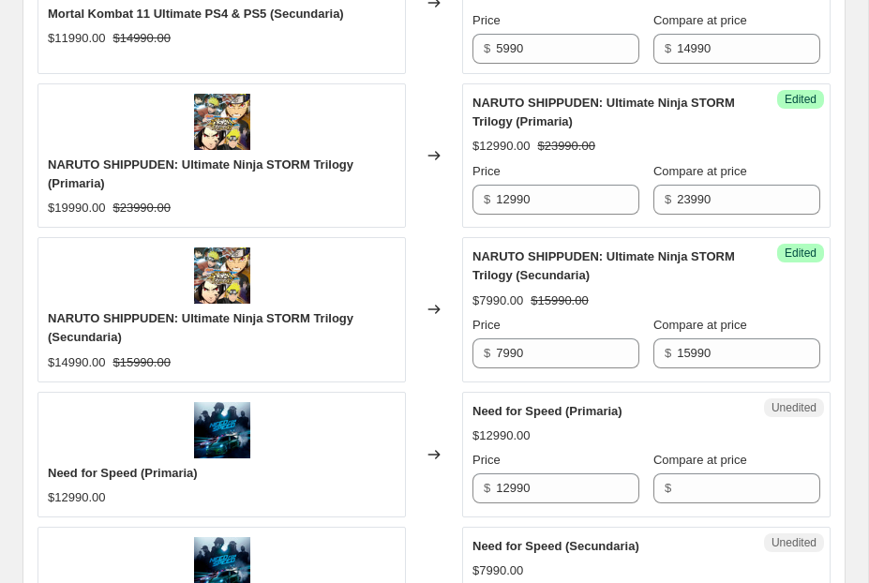
click at [585, 319] on div "Price" at bounding box center [555, 325] width 167 height 19
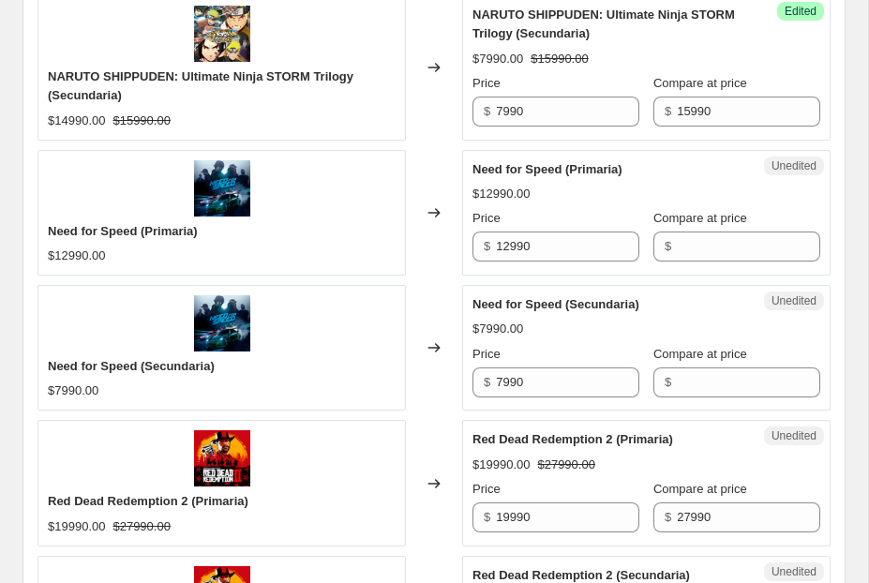
scroll to position [1350, 0]
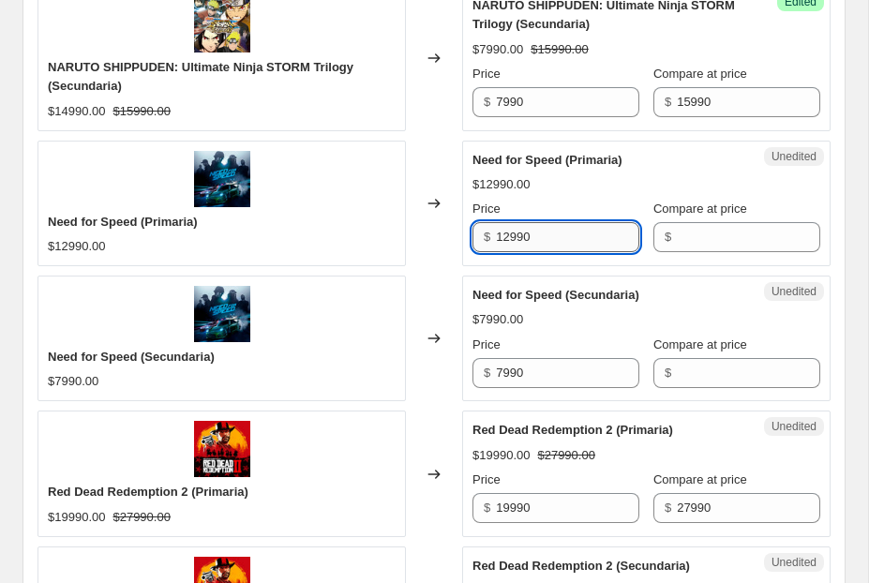
click at [519, 240] on input "12990" at bounding box center [567, 237] width 143 height 30
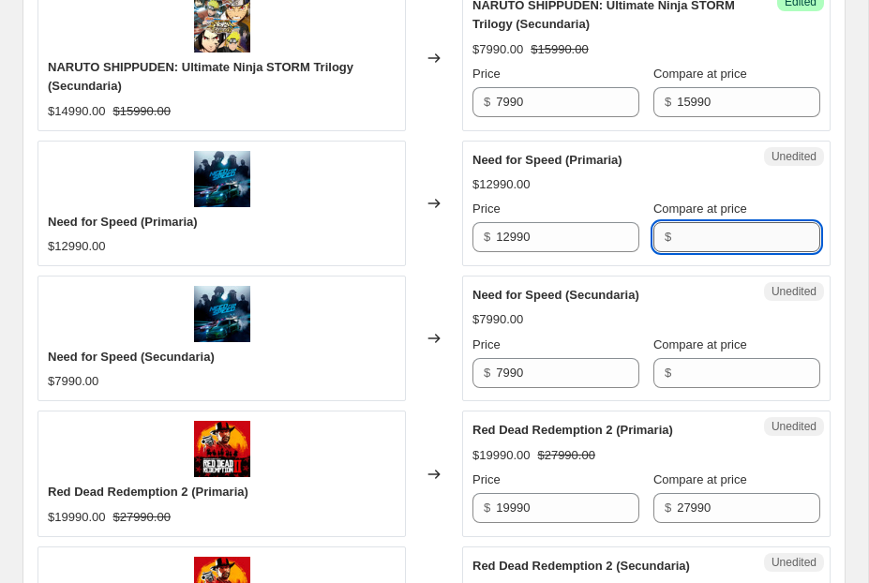
click at [723, 245] on input "Compare at price" at bounding box center [748, 237] width 143 height 30
paste input "12990"
type input "12990"
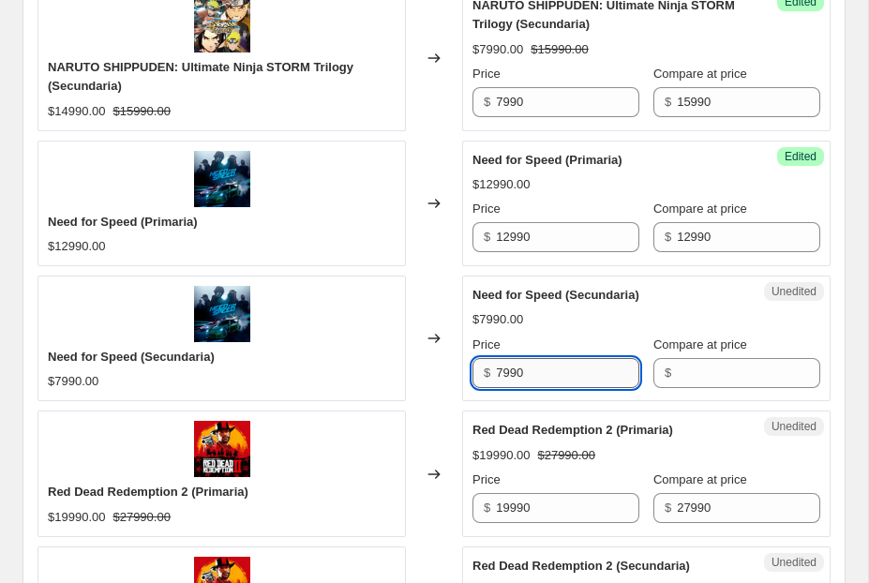
click at [567, 379] on input "7990" at bounding box center [567, 373] width 143 height 30
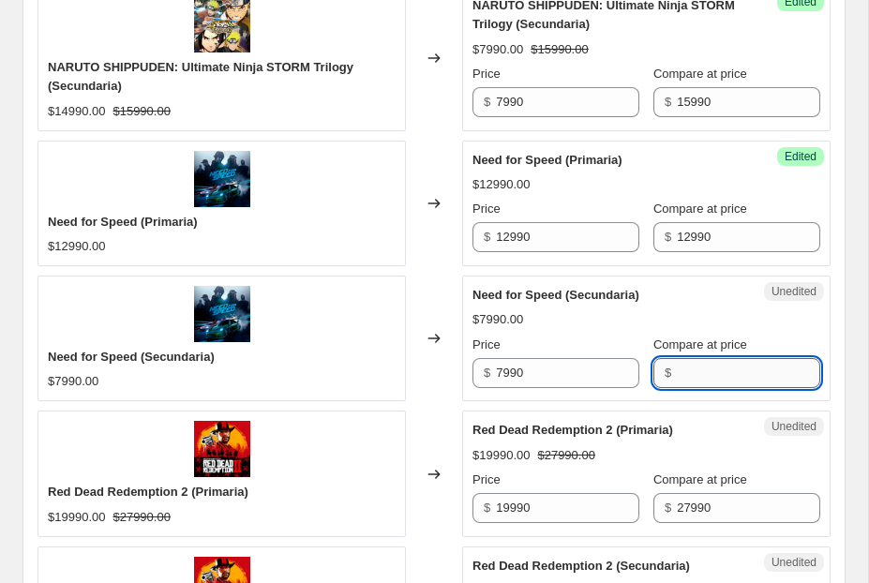
click at [684, 372] on input "Compare at price" at bounding box center [748, 373] width 143 height 30
paste input "7990"
type input "7990"
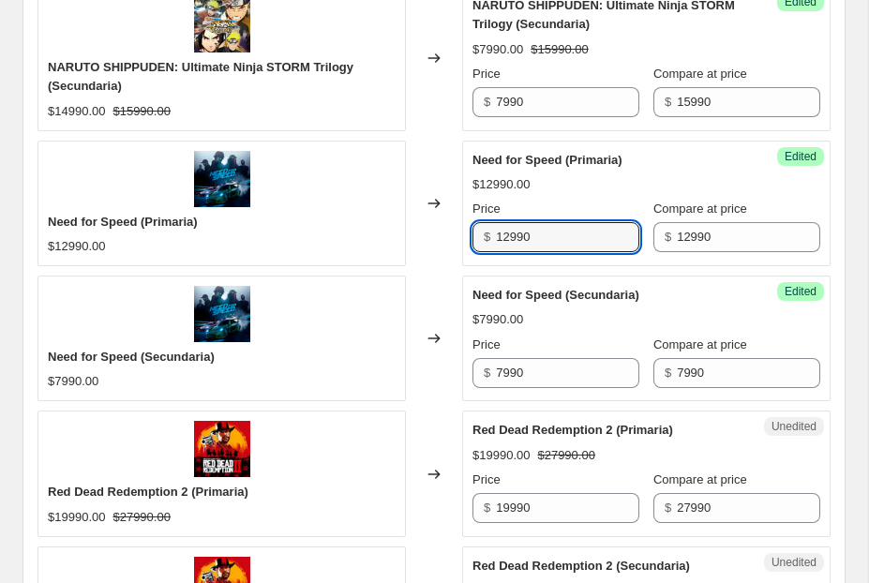
drag, startPoint x: 513, startPoint y: 239, endPoint x: 474, endPoint y: 239, distance: 38.4
click at [474, 239] on div "$ 12990" at bounding box center [555, 237] width 167 height 30
type input "6990"
click at [504, 367] on input "7990" at bounding box center [567, 373] width 143 height 30
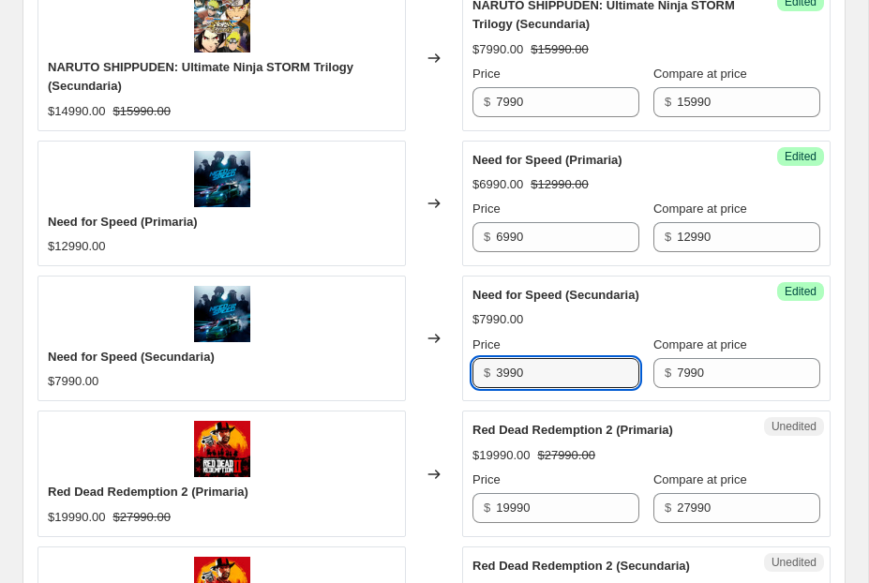
type input "3990"
click at [576, 325] on div "$7990.00" at bounding box center [646, 319] width 348 height 19
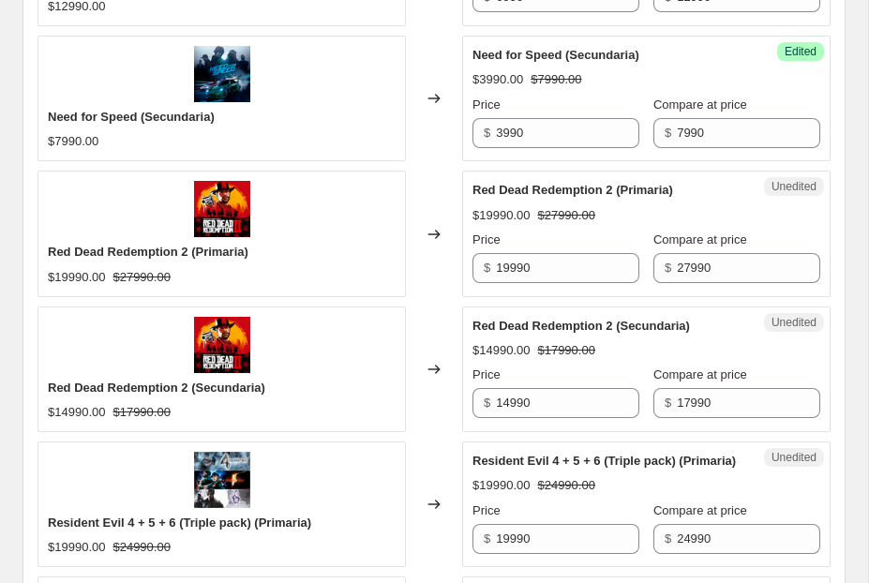
scroll to position [1621, 0]
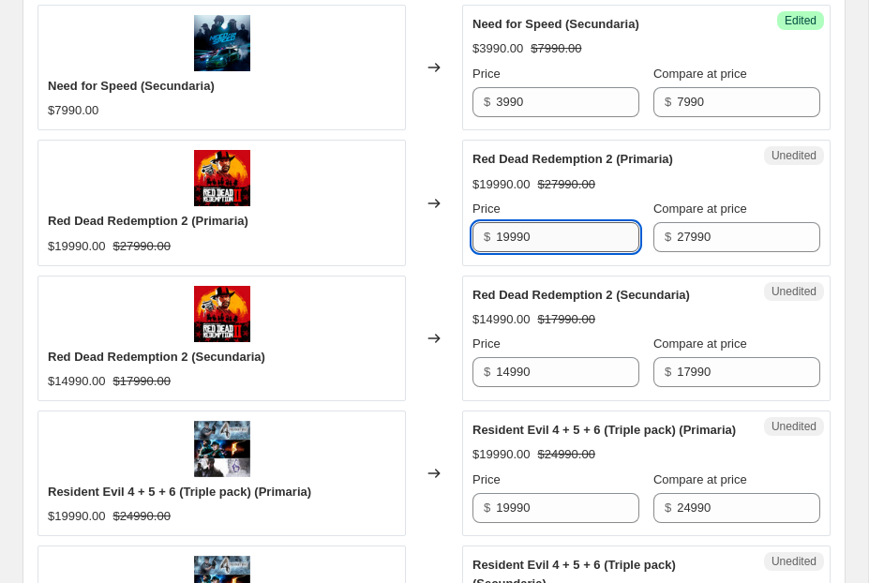
click at [555, 236] on input "19990" at bounding box center [567, 237] width 143 height 30
click at [509, 240] on input "19990" at bounding box center [567, 237] width 143 height 30
type input "16990"
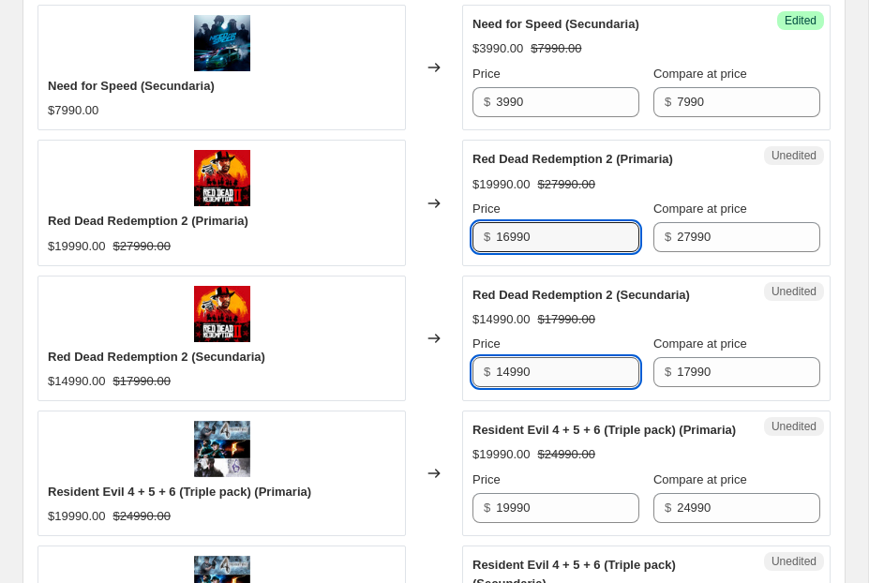
click at [506, 374] on input "14990" at bounding box center [567, 372] width 143 height 30
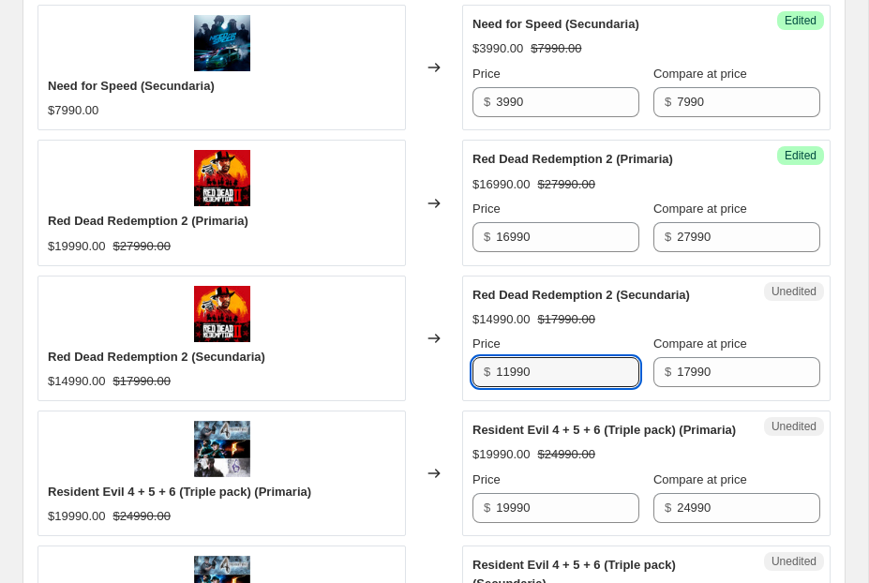
type input "11990"
click at [586, 341] on div "Price" at bounding box center [555, 344] width 167 height 19
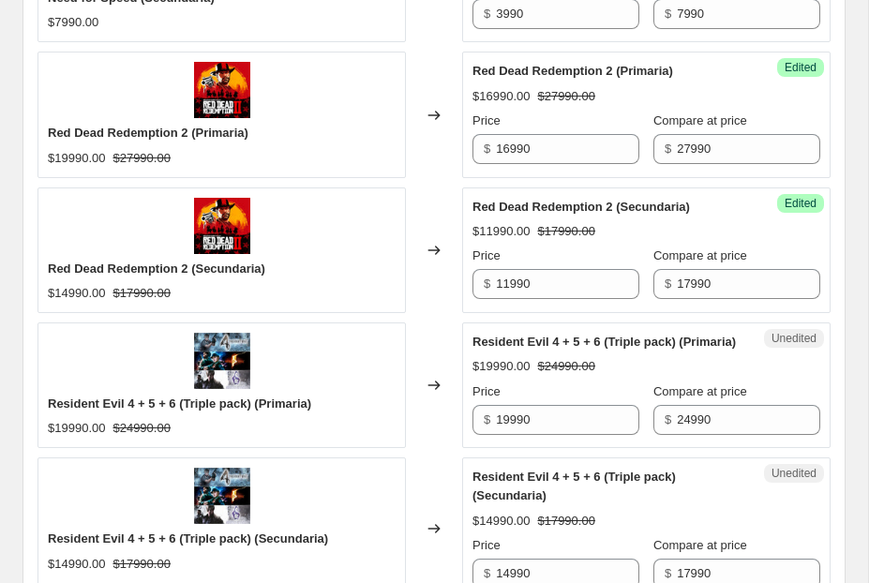
scroll to position [1838, 0]
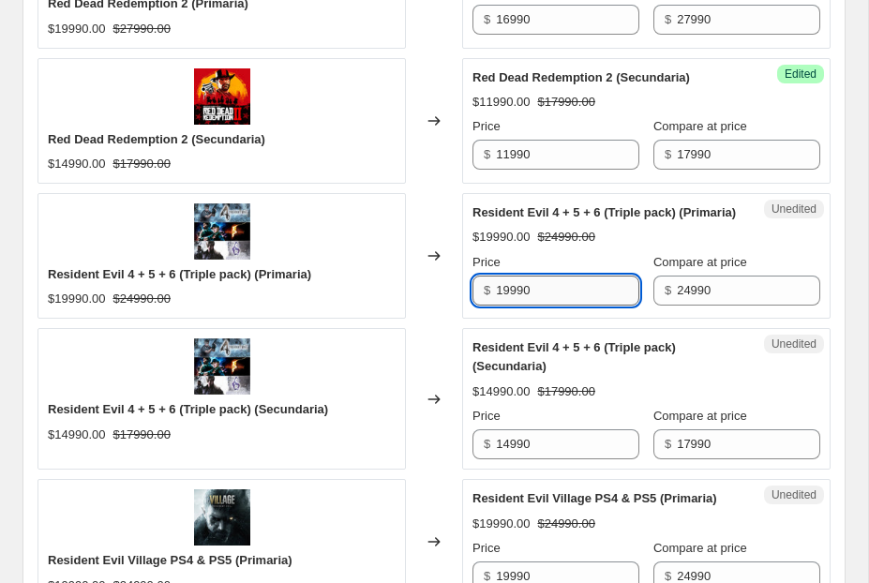
click at [514, 306] on input "19990" at bounding box center [567, 291] width 143 height 30
type input "12990"
click at [510, 459] on input "14990" at bounding box center [567, 444] width 143 height 30
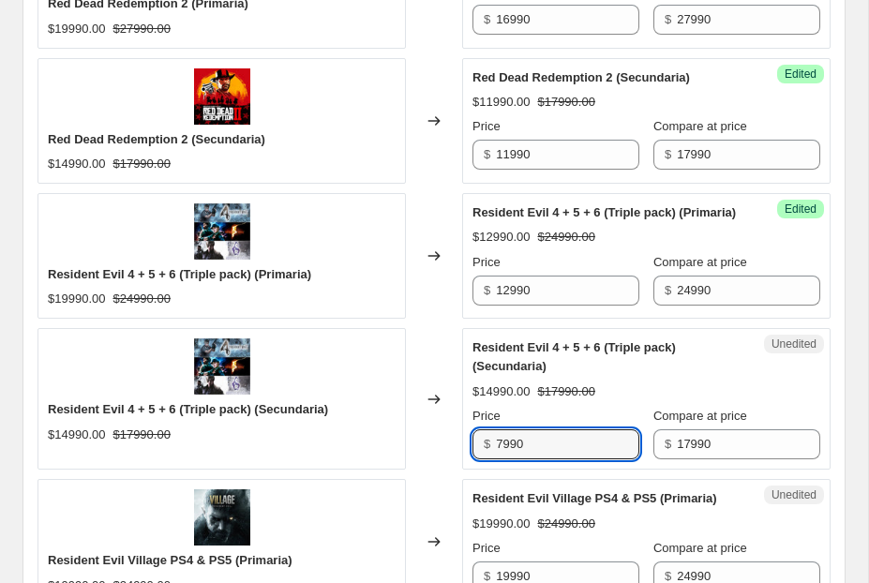
type input "7990"
click at [628, 401] on div "$14990.00 $17990.00" at bounding box center [646, 391] width 348 height 19
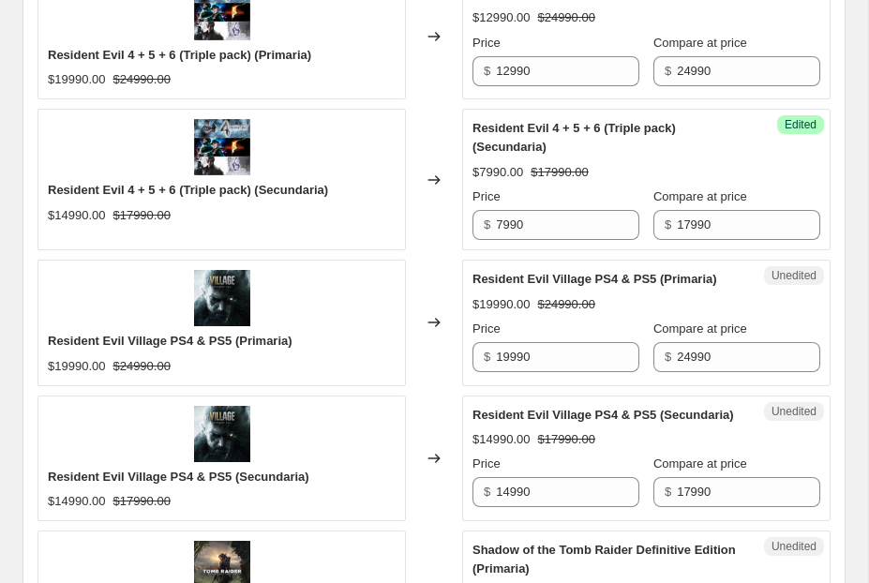
scroll to position [2064, 0]
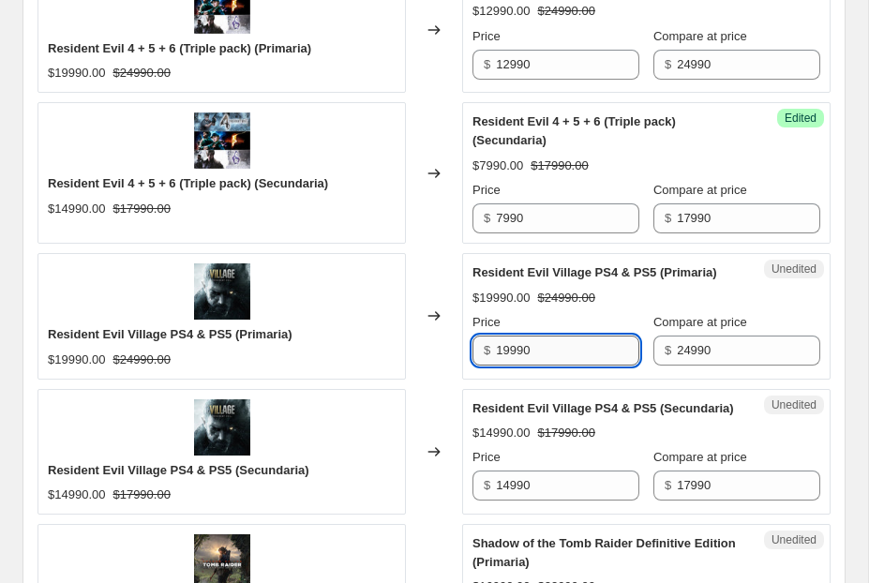
click at [506, 365] on input "19990" at bounding box center [567, 351] width 143 height 30
type input "14990"
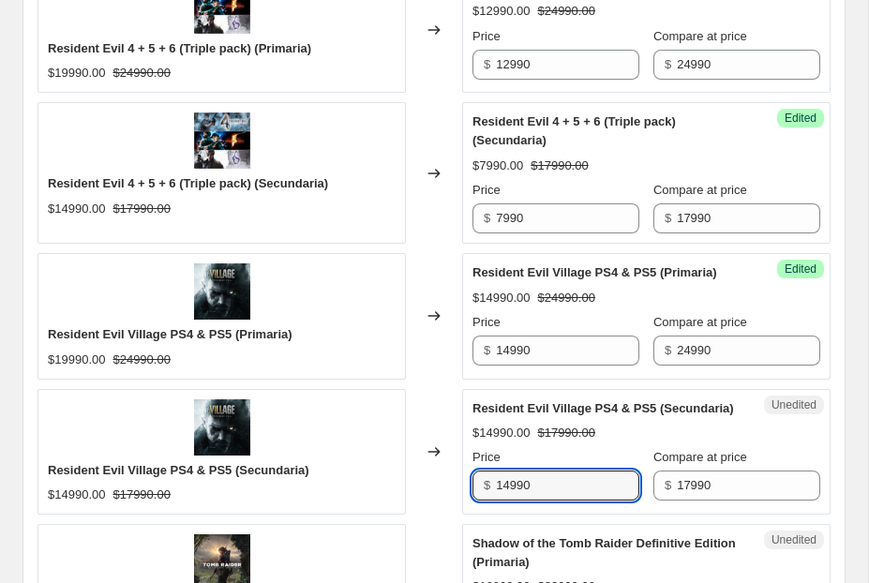
drag, startPoint x: 507, startPoint y: 502, endPoint x: 454, endPoint y: 502, distance: 53.4
click at [455, 502] on div "Resident Evil Village PS4 & PS5 (Secundaria) $14990.00 $17990.00 Changed to Une…" at bounding box center [433, 452] width 793 height 126
type input "9990"
click at [610, 442] on div "$14990.00 $17990.00" at bounding box center [646, 433] width 348 height 19
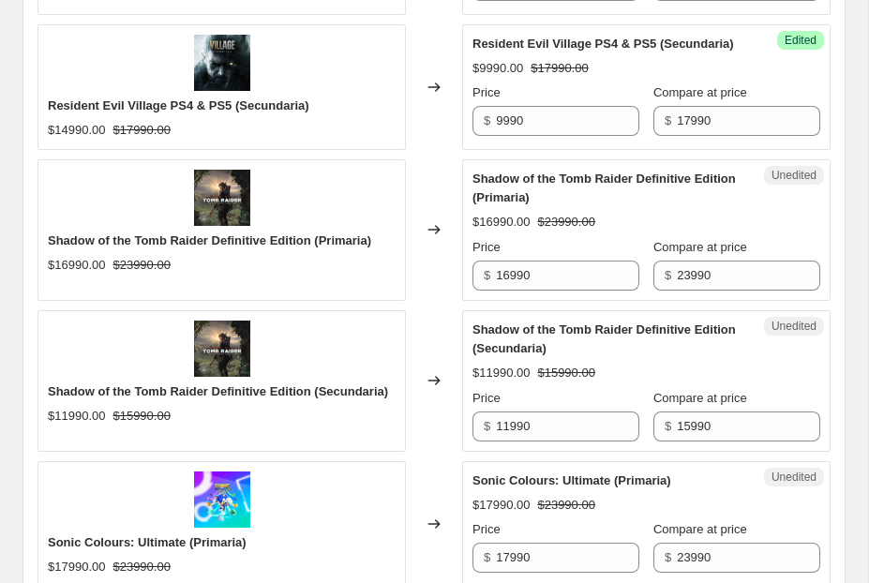
scroll to position [2450, 0]
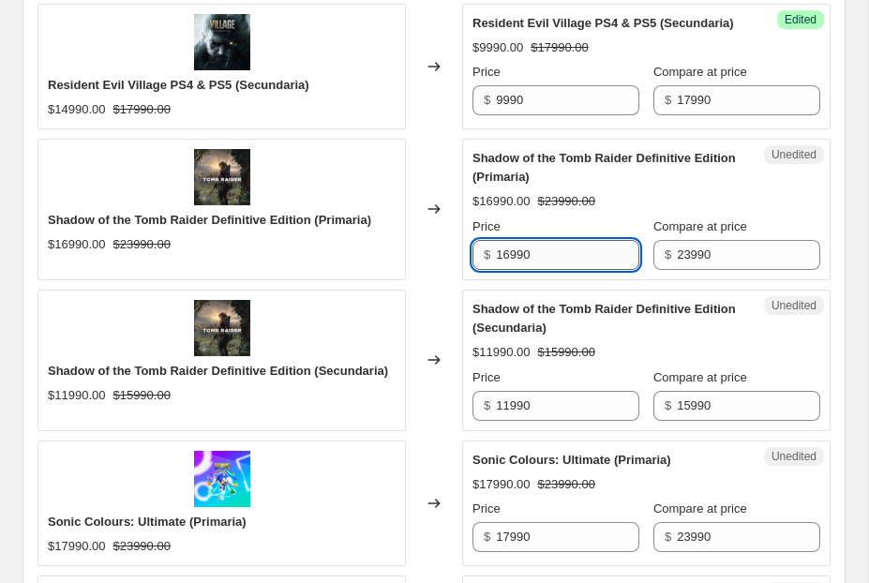
click at [510, 270] on input "16990" at bounding box center [567, 255] width 143 height 30
type input "9990"
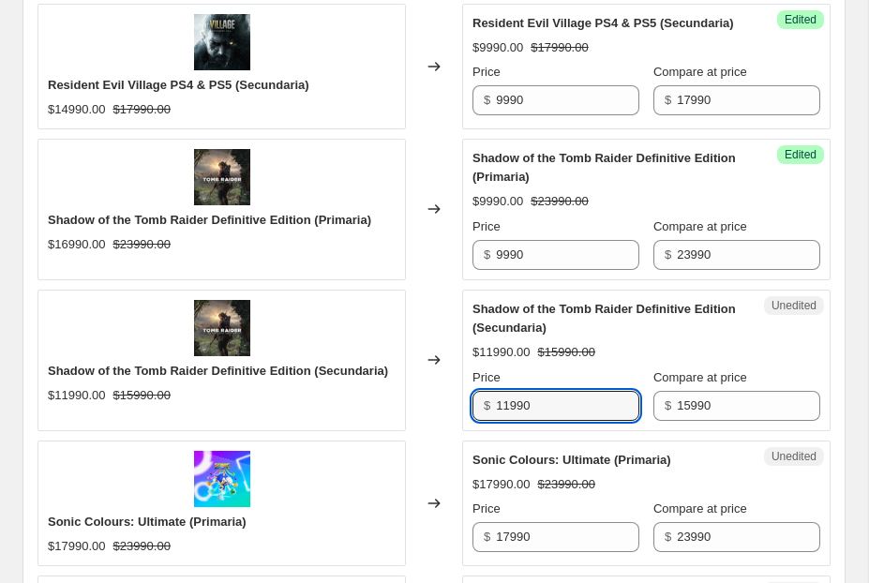
drag, startPoint x: 510, startPoint y: 426, endPoint x: 458, endPoint y: 427, distance: 51.6
click at [458, 426] on div "Shadow of the Tomb Raider Definitive Edition (Secundaria) $11990.00 $15990.00 C…" at bounding box center [433, 361] width 793 height 142
type input "5990"
click at [654, 362] on div "$11990.00 $15990.00" at bounding box center [646, 352] width 348 height 19
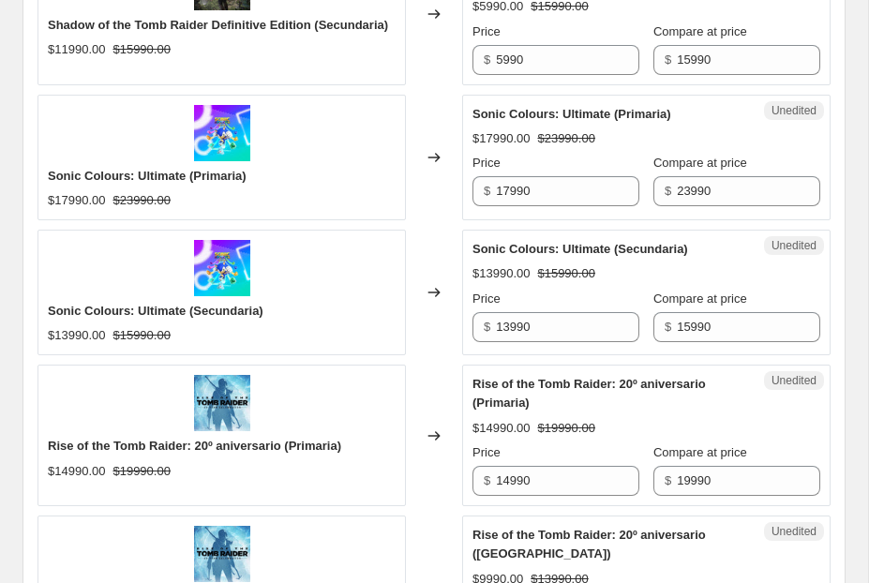
scroll to position [2819, 0]
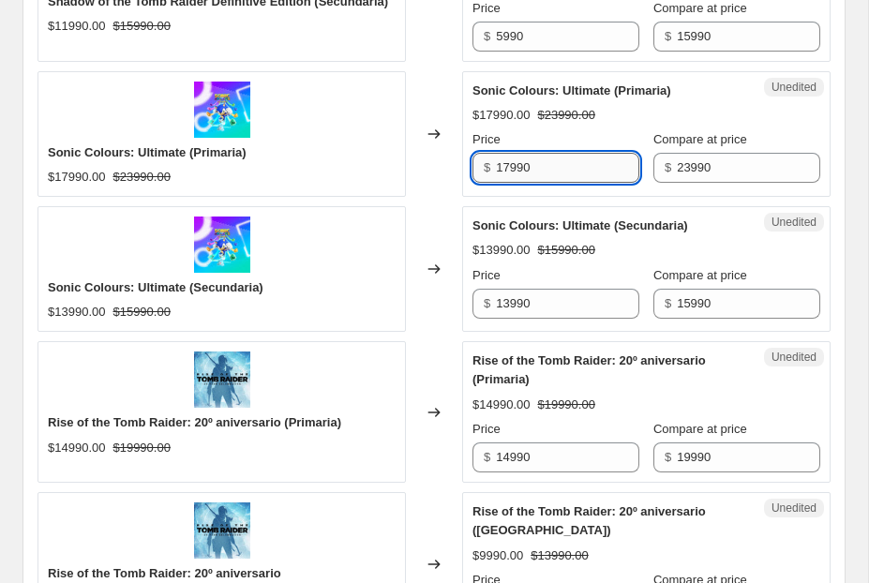
click at [507, 183] on input "17990" at bounding box center [567, 168] width 143 height 30
type input "12990"
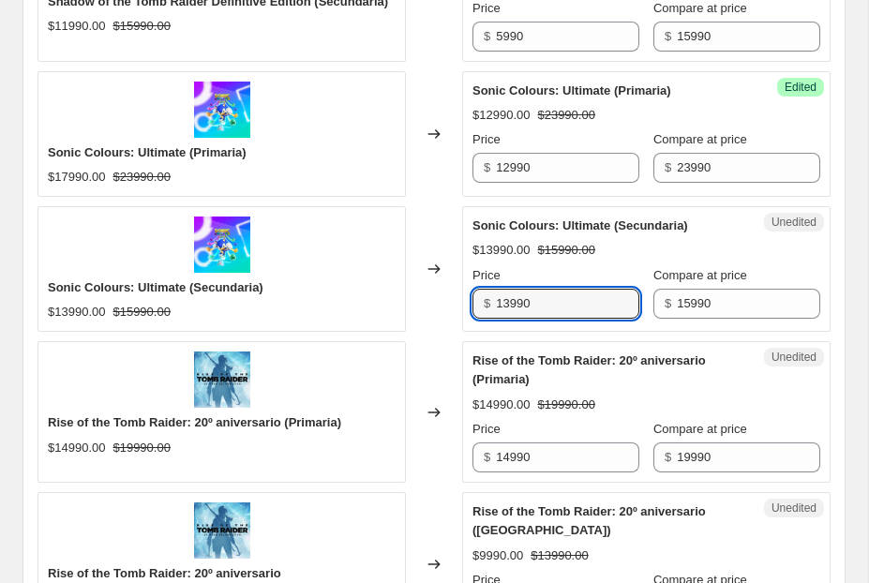
drag, startPoint x: 507, startPoint y: 325, endPoint x: 449, endPoint y: 320, distance: 58.4
click at [449, 320] on div "Sonic Colours: Ultimate (Secundaria) $13990.00 $15990.00 Changed to Unedited So…" at bounding box center [433, 269] width 793 height 126
type input "7990"
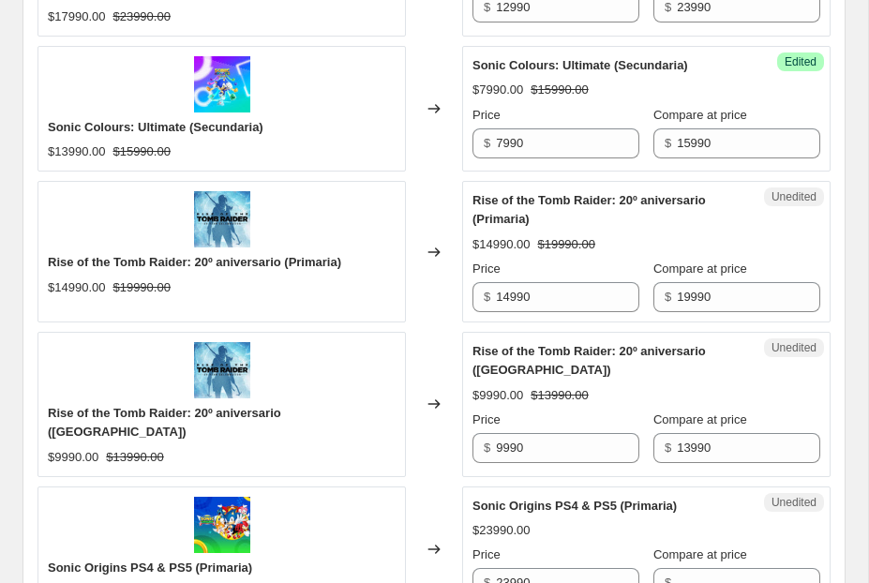
scroll to position [2999, 0]
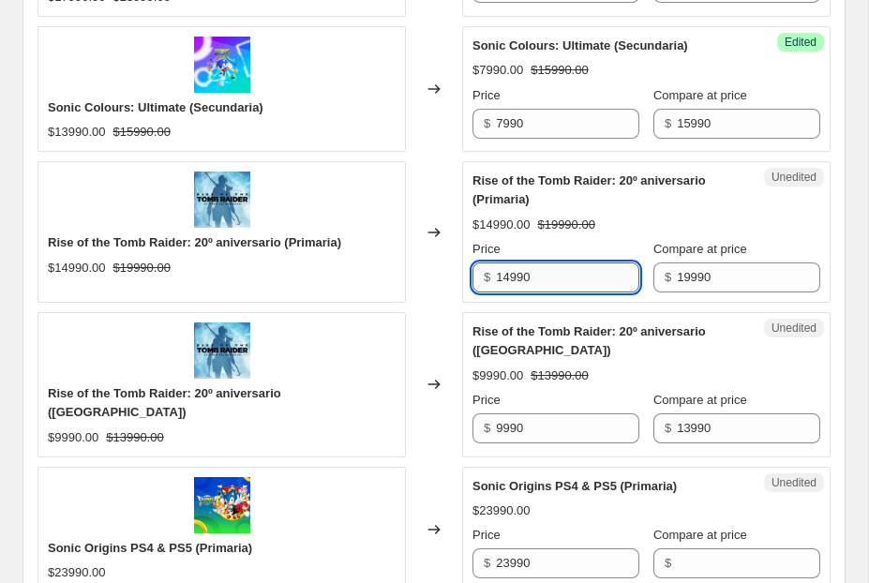
click at [507, 292] on input "14990" at bounding box center [567, 277] width 143 height 30
type input "6990"
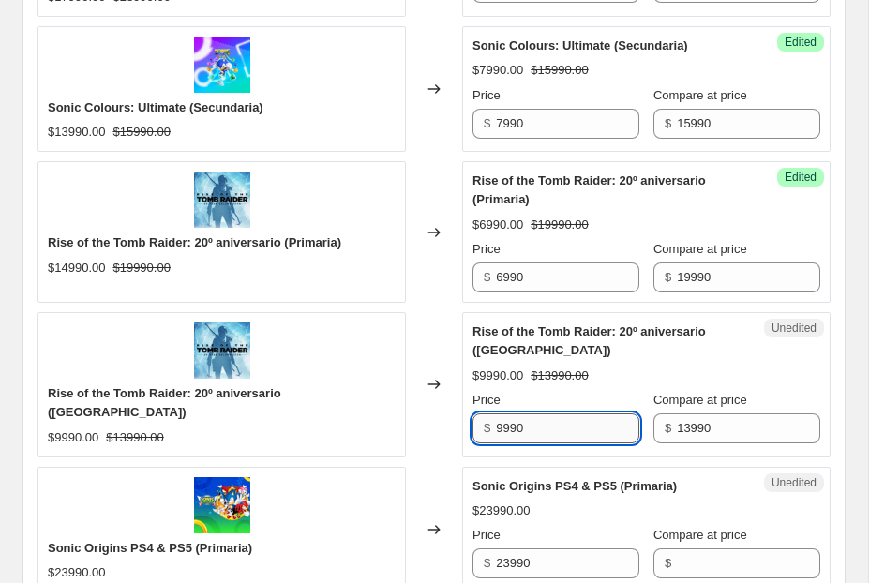
click at [504, 443] on input "9990" at bounding box center [567, 428] width 143 height 30
type input "3990"
click at [614, 360] on div "Rise of the Tomb Raider: 20º aniversario ([GEOGRAPHIC_DATA])" at bounding box center [608, 340] width 273 height 37
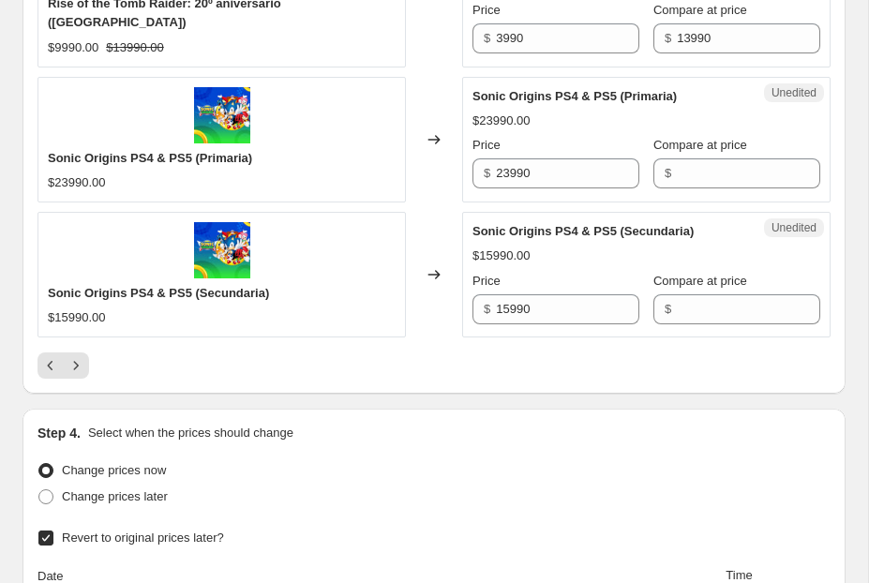
scroll to position [3395, 0]
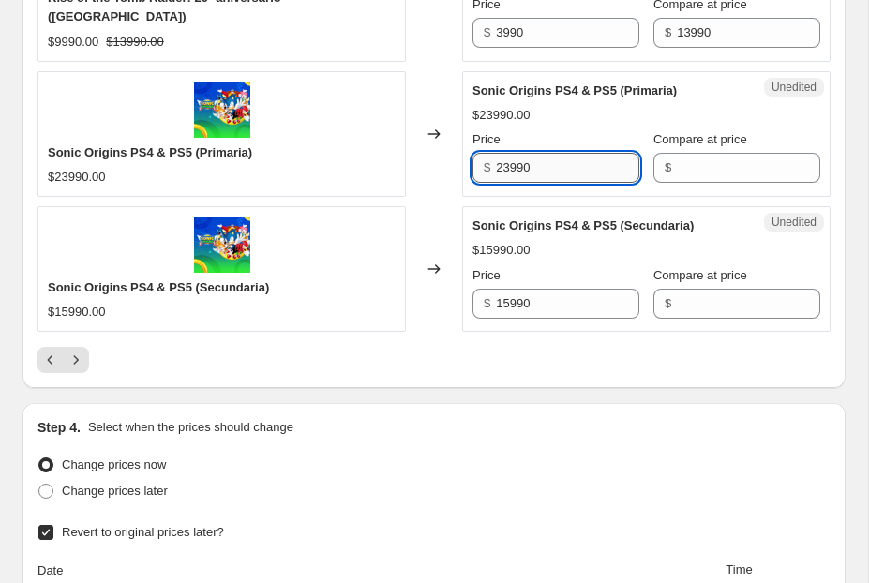
click at [518, 182] on input "23990" at bounding box center [567, 168] width 143 height 30
click at [735, 197] on div "Unedited Sonic Origins PS4 & PS5 (Primaria) $23990.00 Price $ 23990 Compare at …" at bounding box center [646, 134] width 368 height 126
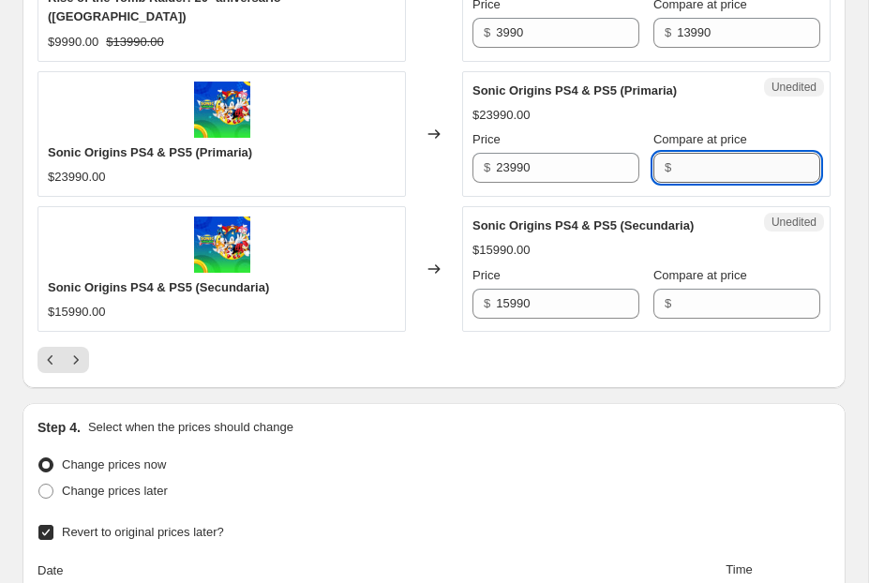
click at [722, 179] on input "Compare at price" at bounding box center [748, 168] width 143 height 30
paste input "23990"
type input "23990"
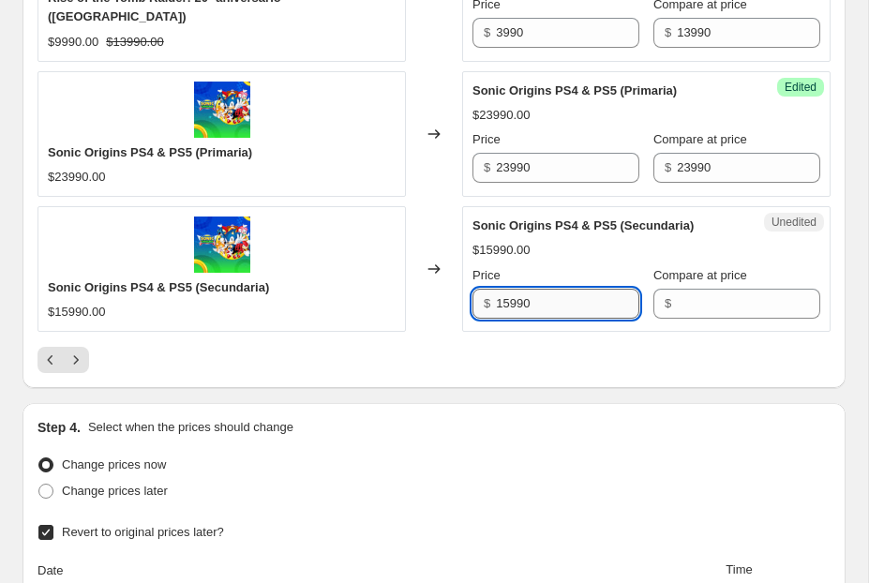
click at [596, 313] on input "15990" at bounding box center [567, 304] width 143 height 30
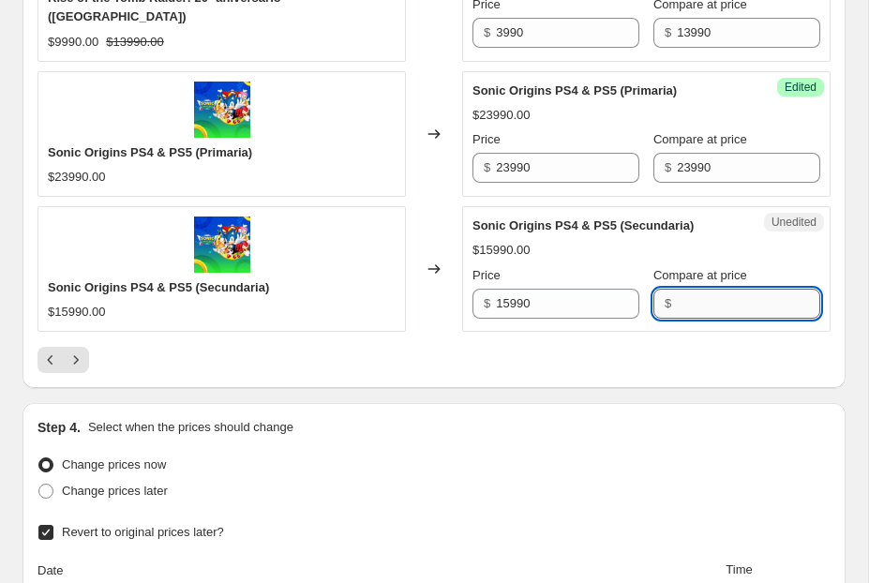
click at [743, 319] on input "Compare at price" at bounding box center [748, 304] width 143 height 30
paste input "15990"
type input "15990"
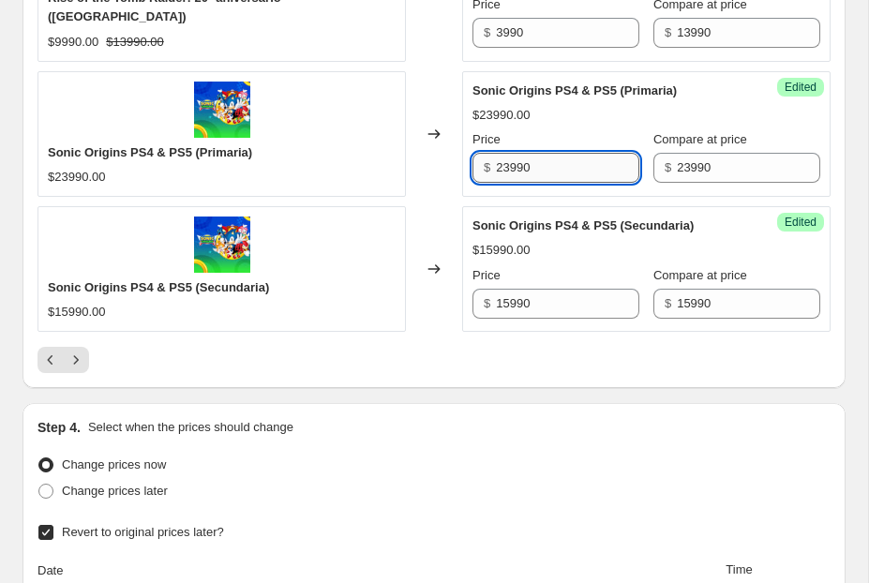
click at [509, 183] on input "23990" at bounding box center [567, 168] width 143 height 30
type input "12990"
click at [506, 319] on input "15990" at bounding box center [567, 304] width 143 height 30
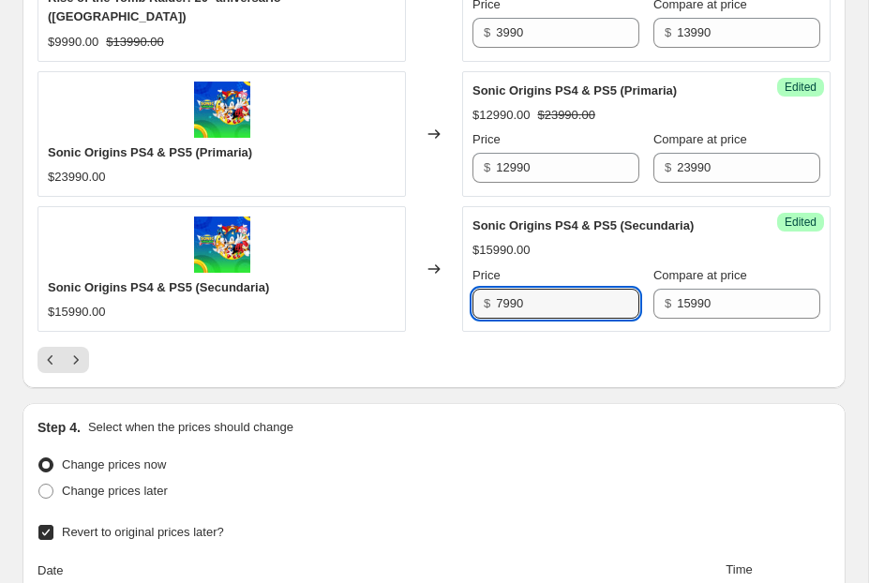
type input "7990"
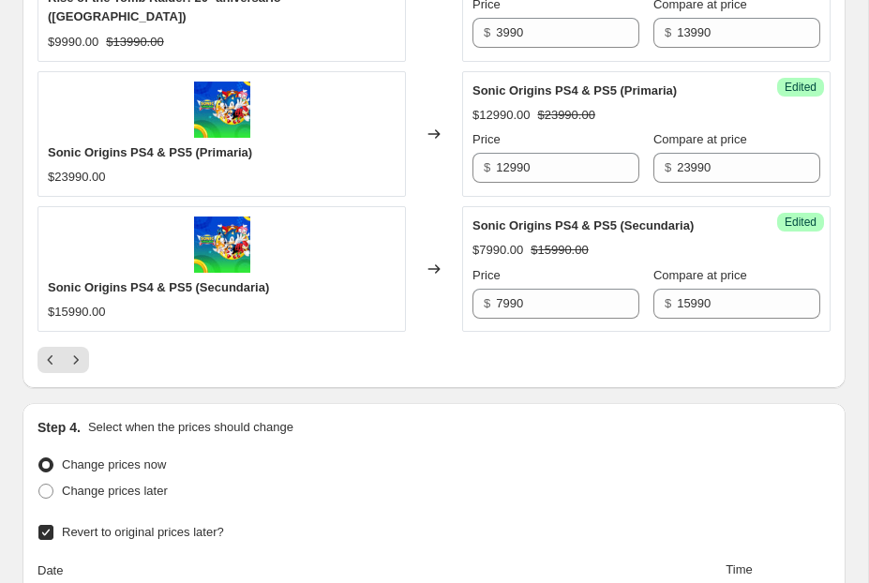
click at [83, 368] on icon "Next" at bounding box center [76, 360] width 19 height 19
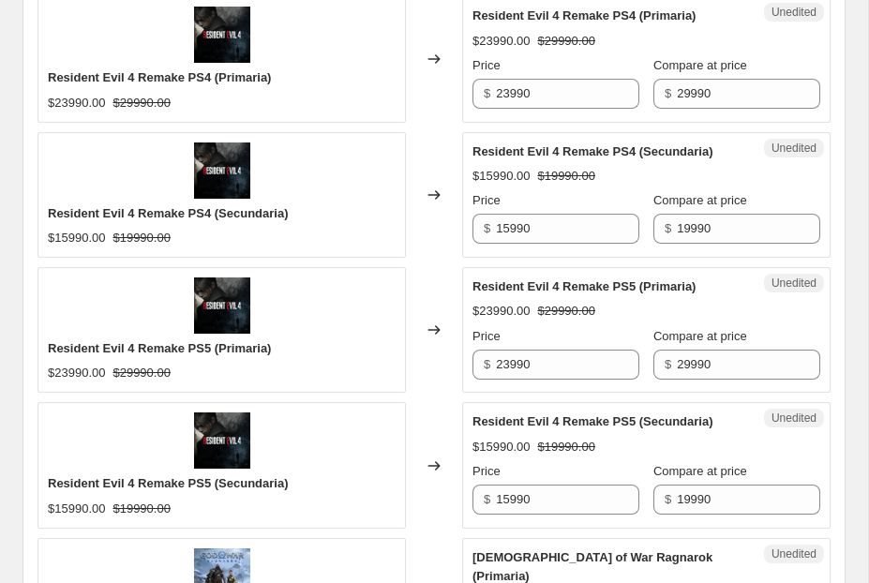
scroll to position [844, 0]
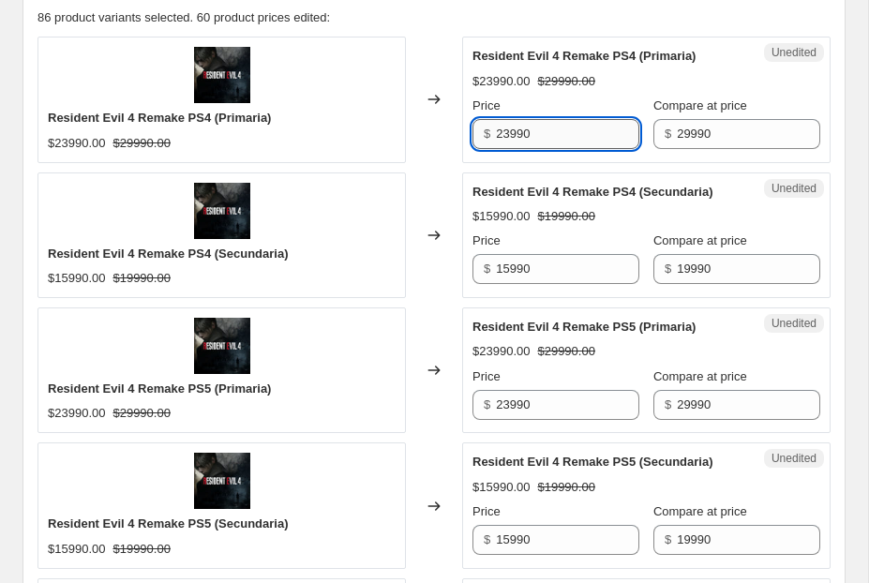
click at [512, 137] on input "23990" at bounding box center [567, 134] width 143 height 30
click at [547, 134] on input "16990" at bounding box center [567, 134] width 143 height 30
type input "16990"
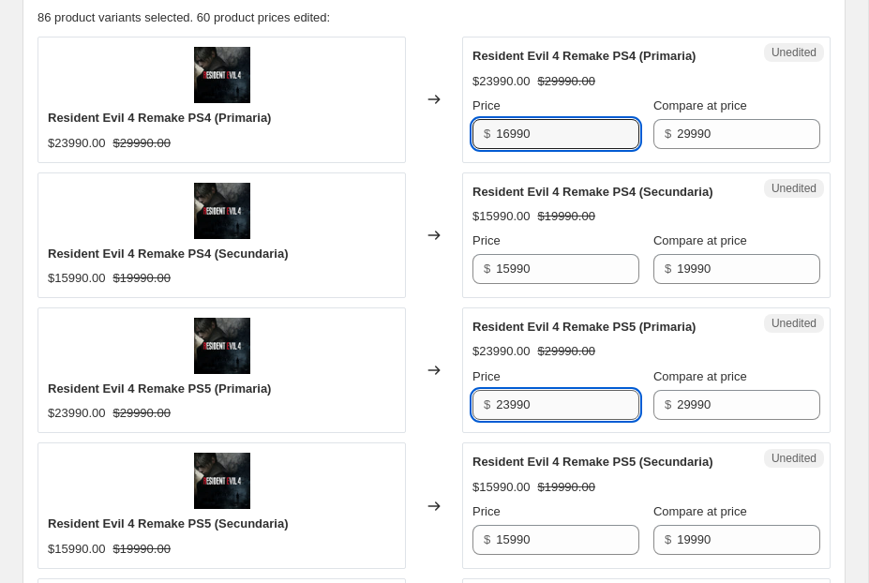
click at [530, 401] on input "23990" at bounding box center [567, 405] width 143 height 30
paste input "16"
type input "16990"
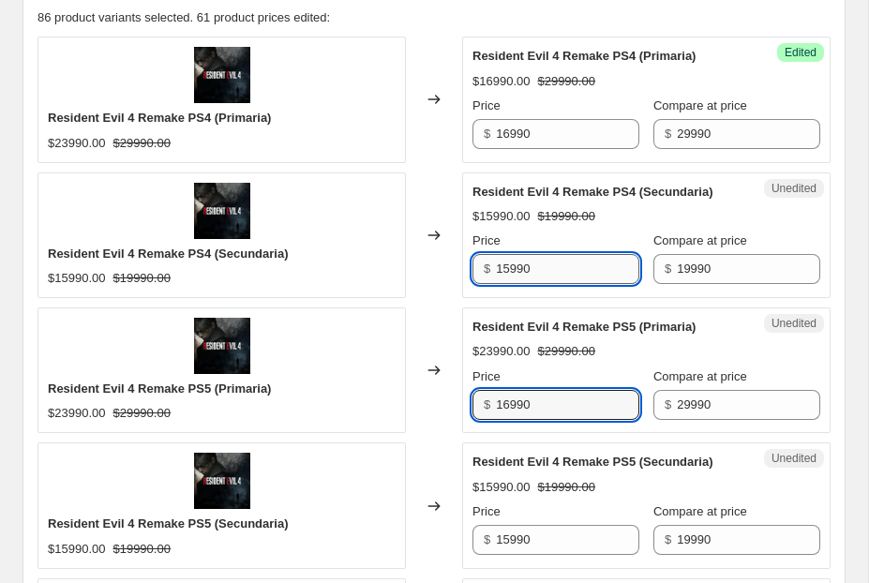
click at [509, 271] on input "15990" at bounding box center [567, 269] width 143 height 30
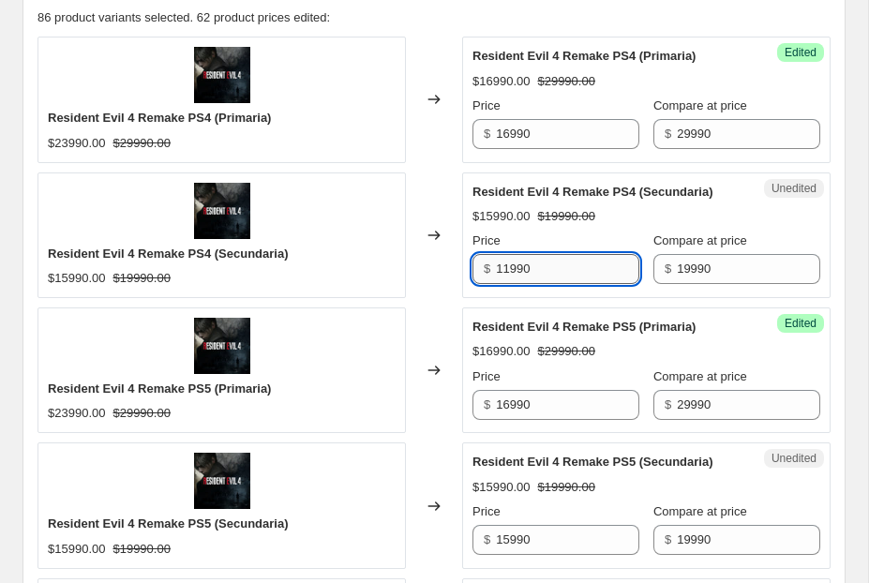
click at [531, 267] on input "11990" at bounding box center [567, 269] width 143 height 30
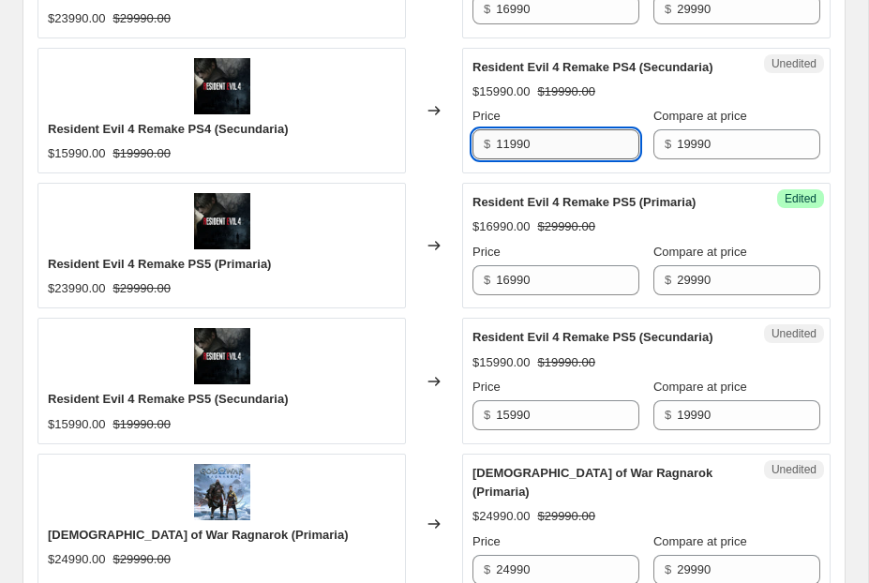
scroll to position [996, 0]
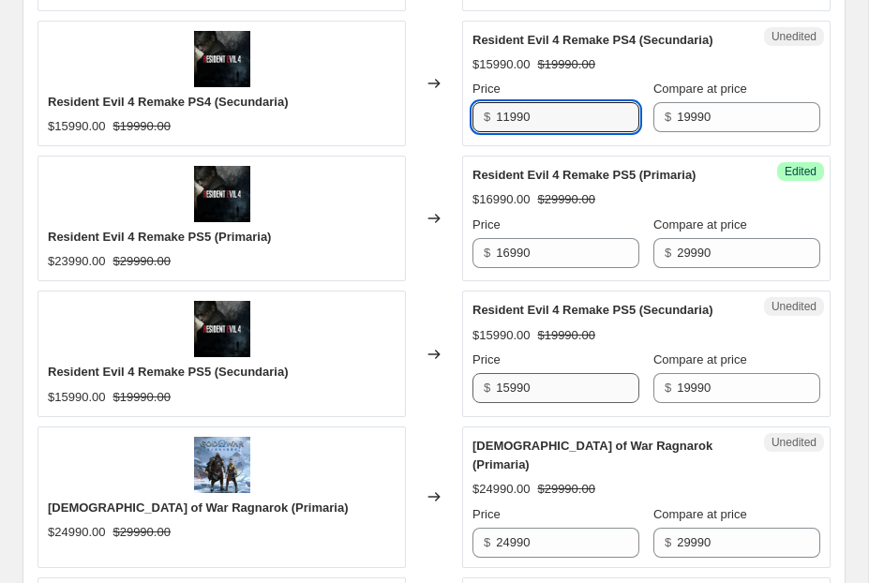
type input "11990"
click at [520, 386] on input "15990" at bounding box center [567, 388] width 143 height 30
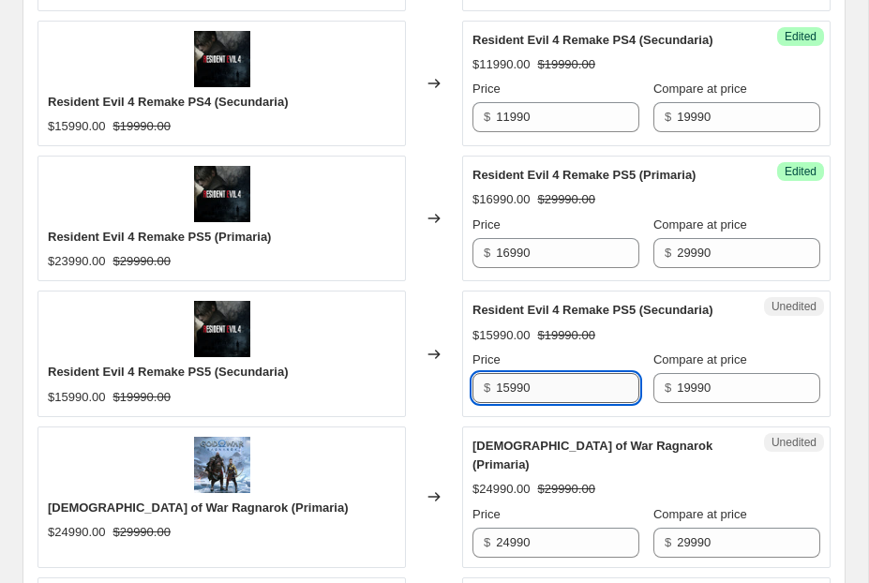
click at [520, 386] on input "15990" at bounding box center [567, 388] width 143 height 30
paste input "1"
type input "11990"
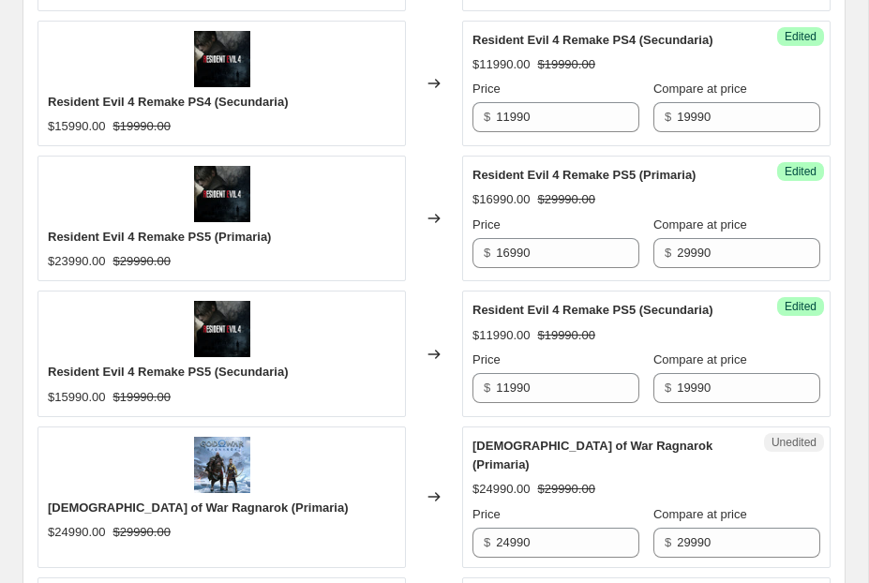
click at [410, 397] on div "Changed to" at bounding box center [434, 354] width 56 height 126
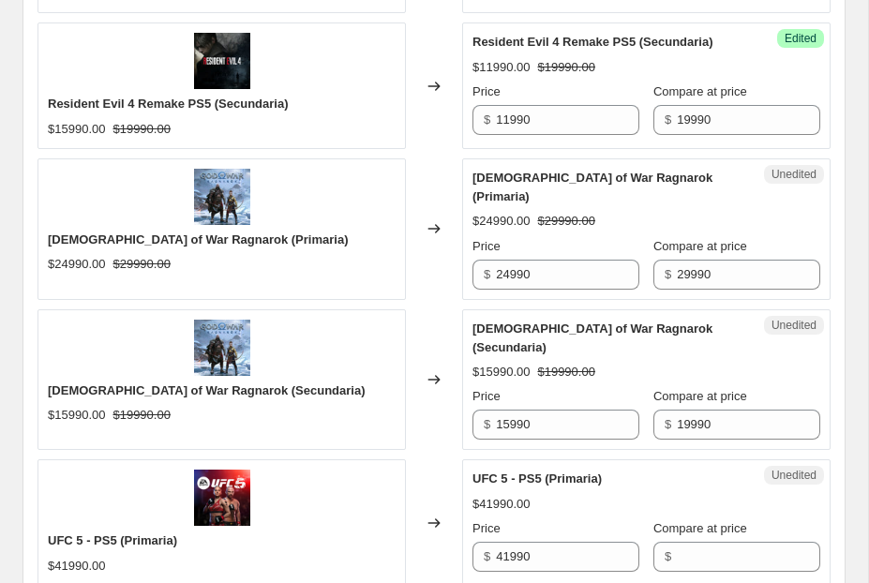
scroll to position [1273, 0]
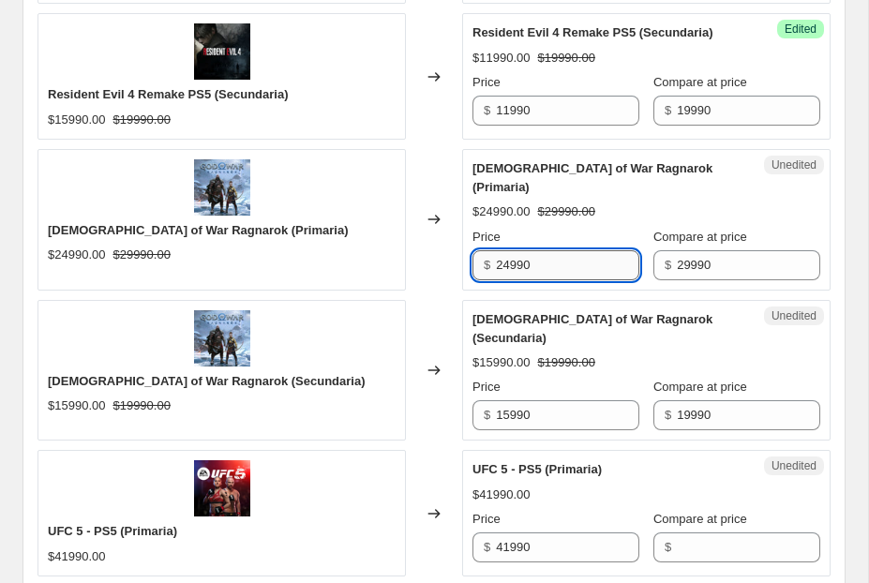
click at [509, 250] on input "24990" at bounding box center [567, 265] width 143 height 30
type input "17990"
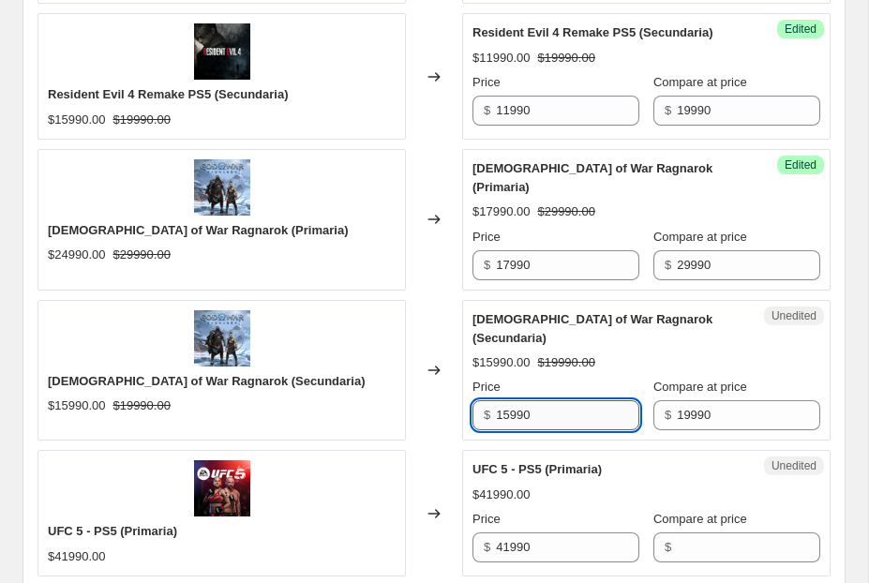
click at [510, 400] on input "15990" at bounding box center [567, 415] width 143 height 30
type input "12990"
click at [511, 409] on div "Success Edited God of War Ragnarok (Secundaria) $12990.00 $19990.00 Price $ 129…" at bounding box center [646, 371] width 368 height 142
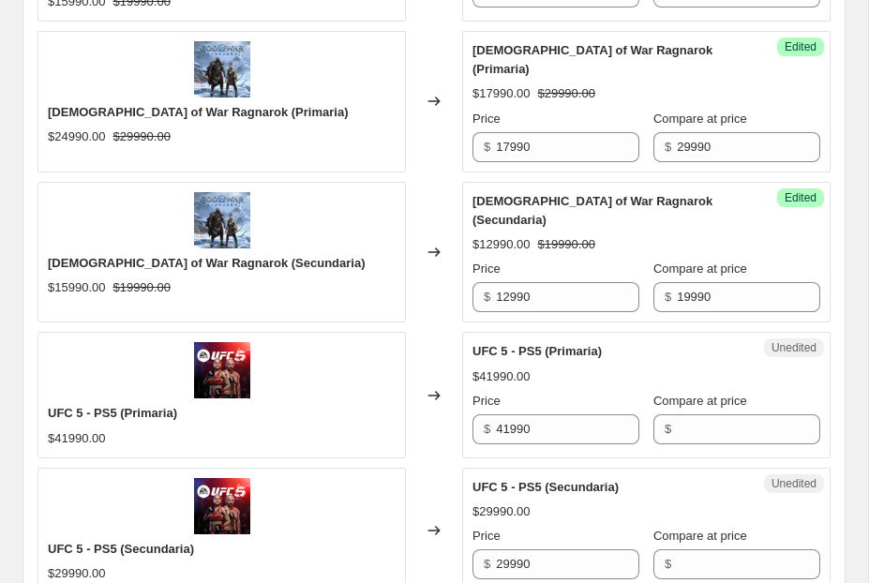
scroll to position [1463, 0]
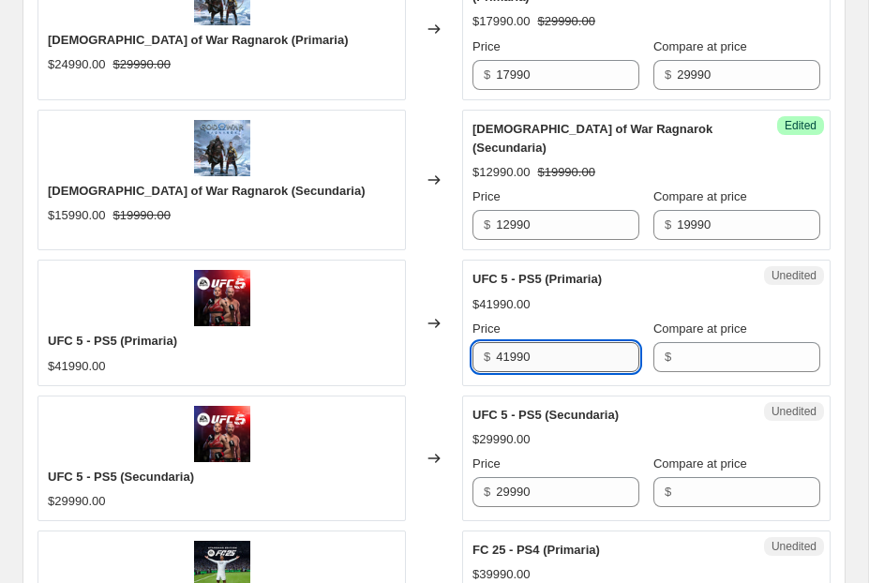
click at [513, 342] on input "41990" at bounding box center [567, 357] width 143 height 30
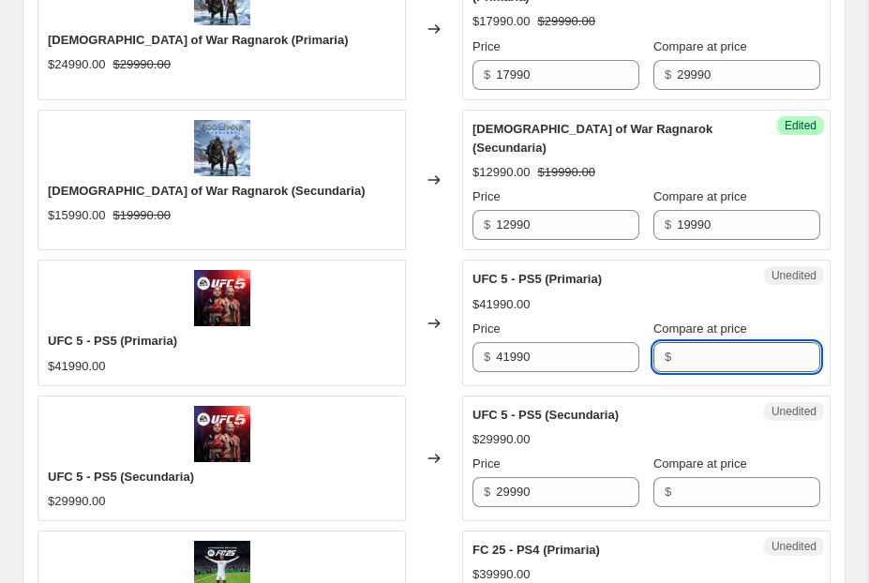
click at [727, 342] on input "Compare at price" at bounding box center [748, 357] width 143 height 30
paste input "41990"
type input "41990"
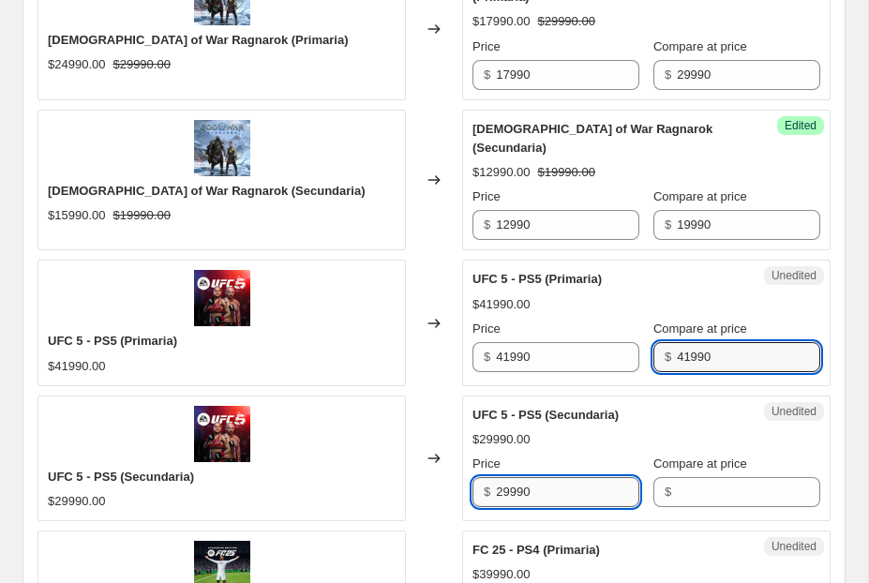
click at [557, 477] on input "29990" at bounding box center [567, 492] width 143 height 30
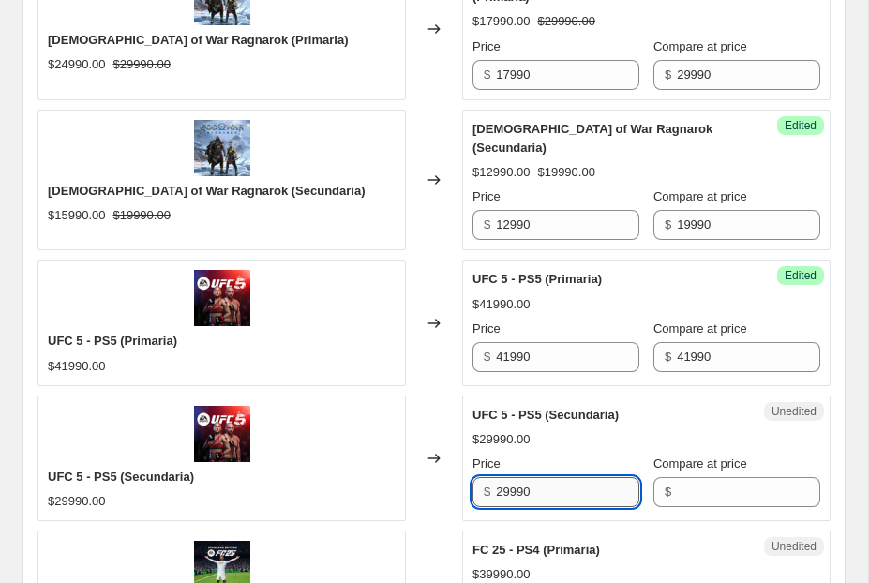
click at [557, 477] on input "29990" at bounding box center [567, 492] width 143 height 30
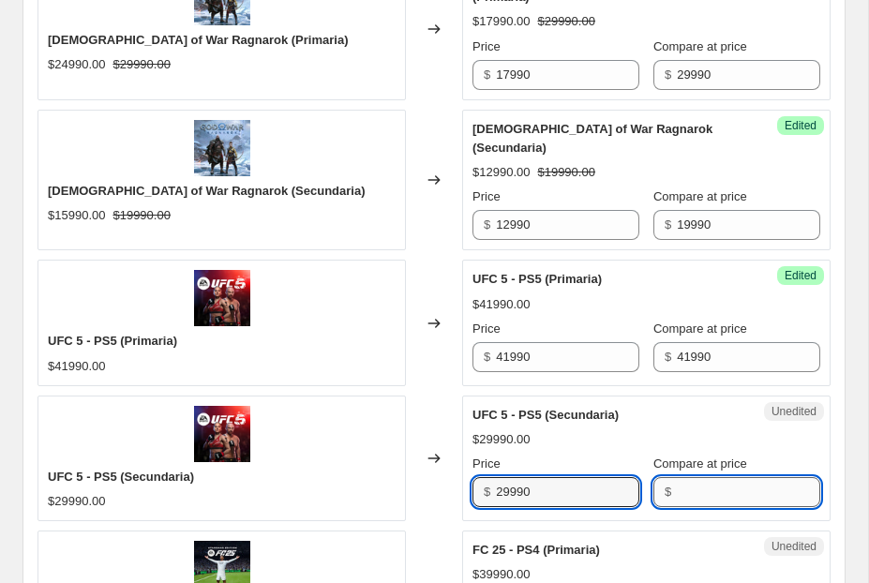
click at [712, 477] on input "Compare at price" at bounding box center [748, 492] width 143 height 30
paste input "29990"
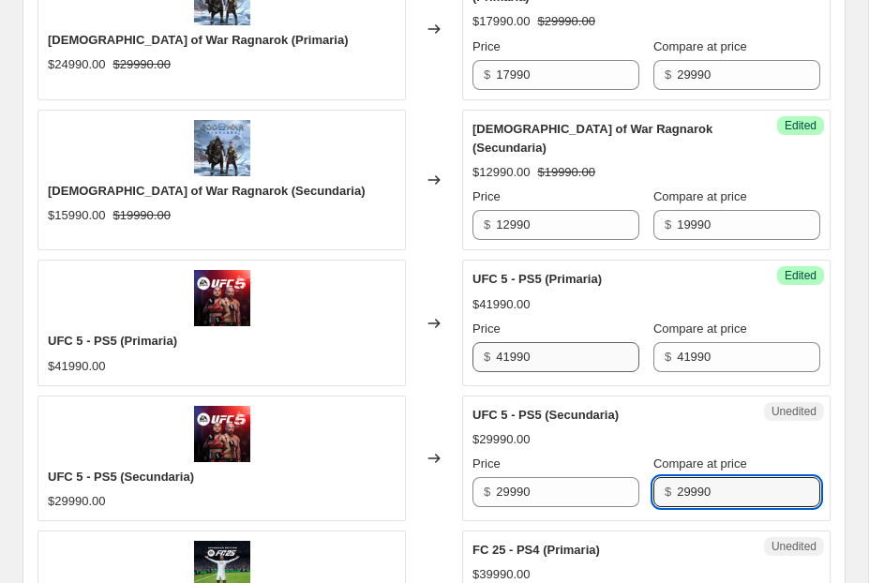
type input "29990"
click at [510, 342] on input "41990" at bounding box center [567, 357] width 143 height 30
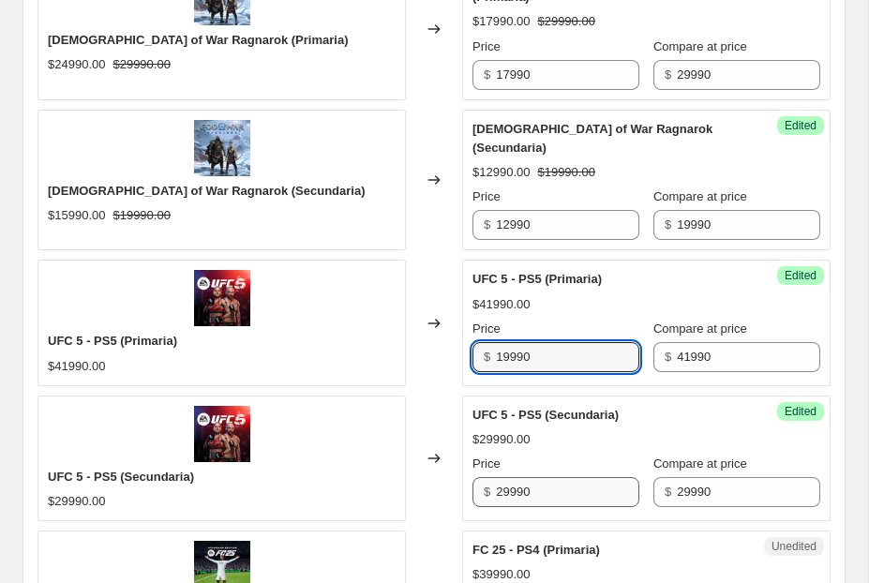
type input "19990"
click at [510, 477] on input "29990" at bounding box center [567, 492] width 143 height 30
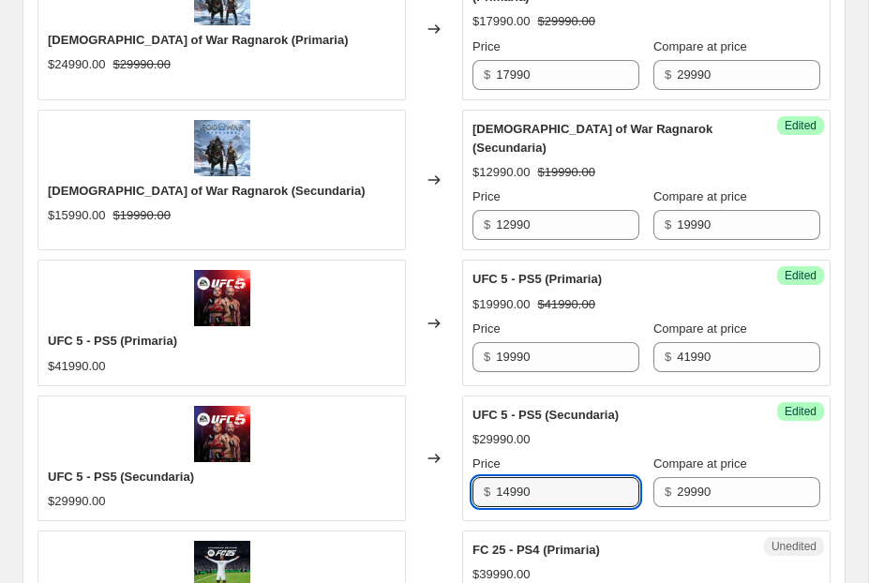
type input "14990"
click at [669, 430] on div "$29990.00" at bounding box center [646, 439] width 348 height 19
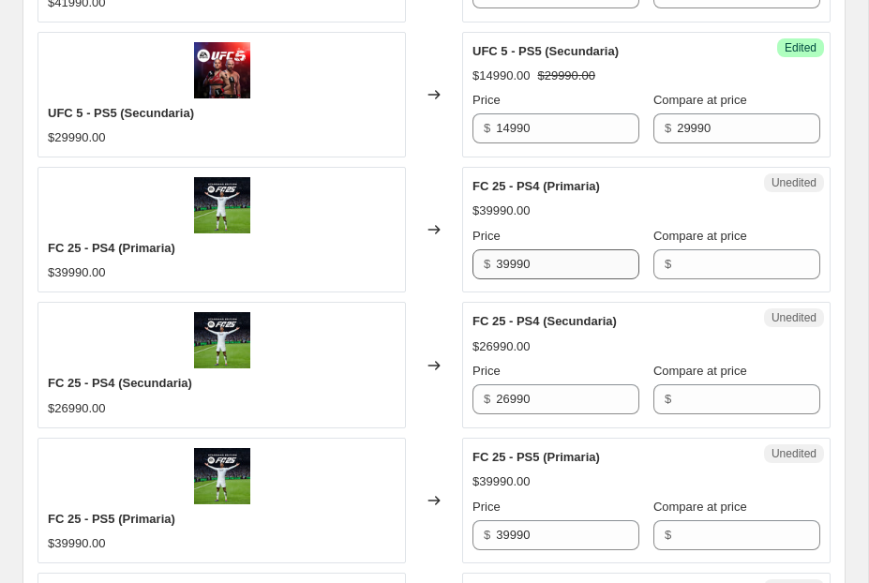
scroll to position [1875, 0]
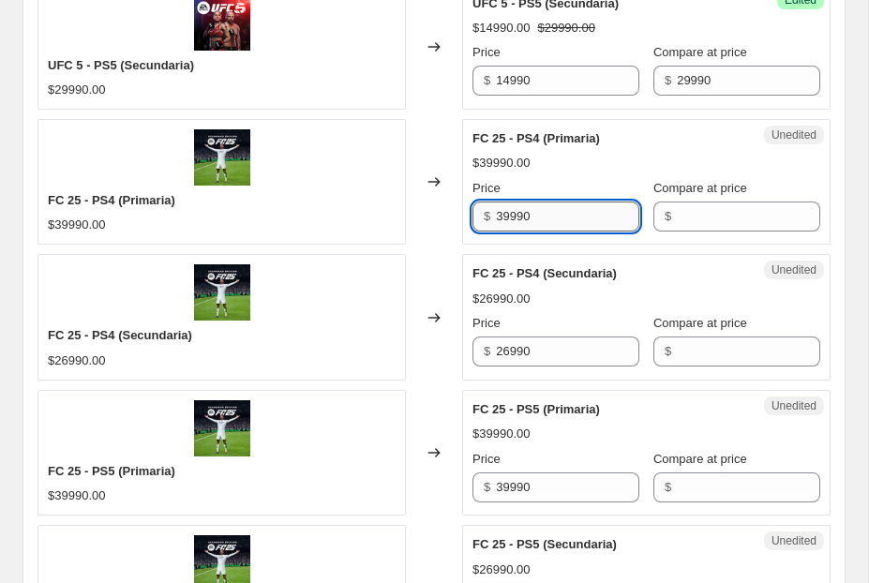
click at [594, 202] on input "39990" at bounding box center [567, 217] width 143 height 30
click at [701, 202] on input "Compare at price" at bounding box center [748, 217] width 143 height 30
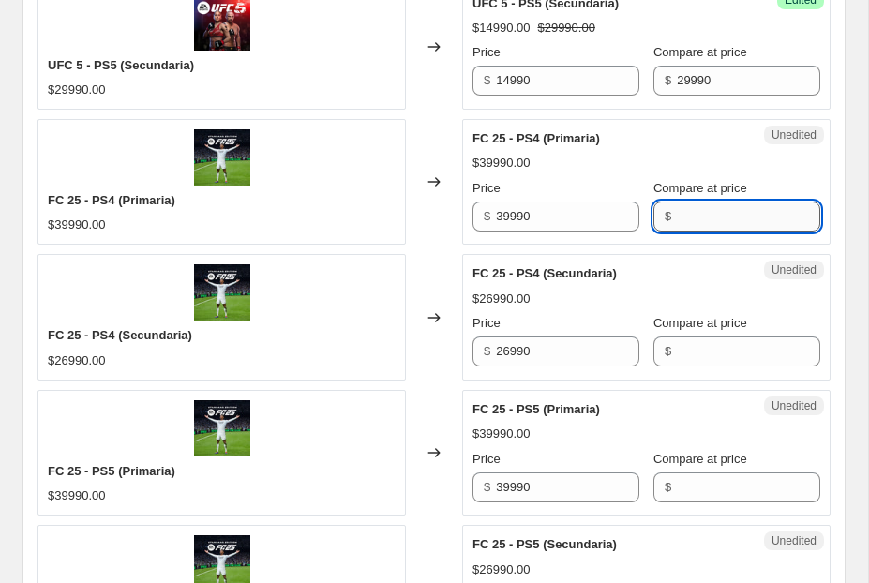
paste input "39990"
type input "39990"
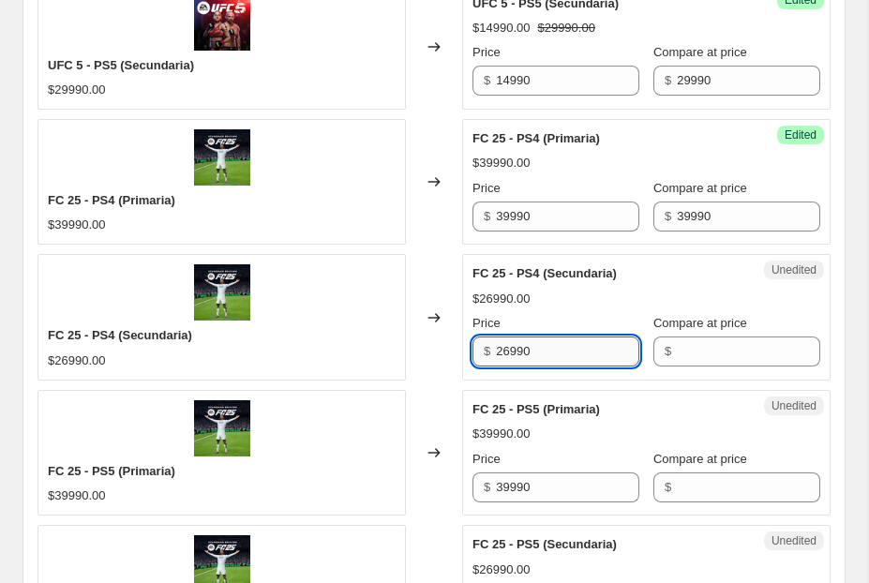
click at [571, 337] on input "26990" at bounding box center [567, 352] width 143 height 30
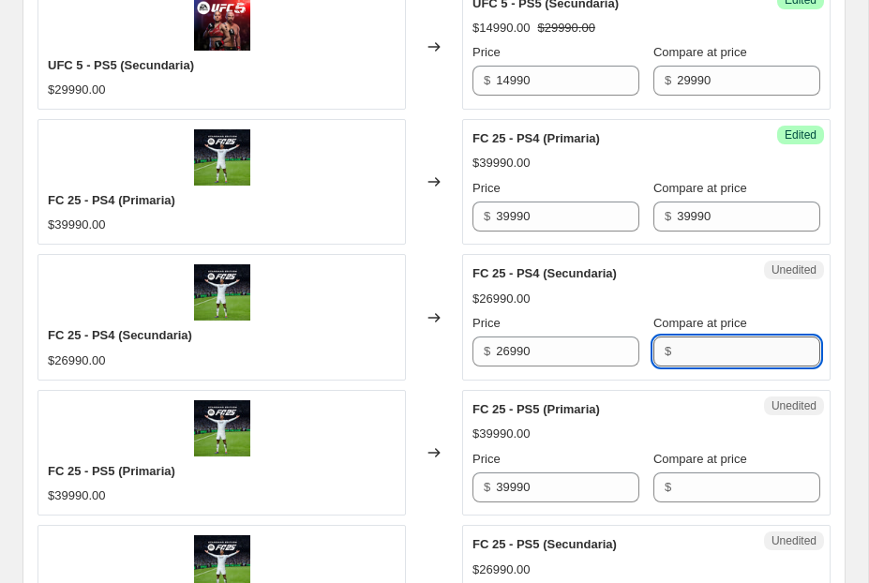
click at [709, 337] on input "Compare at price" at bounding box center [748, 352] width 143 height 30
paste input "26990"
type input "26990"
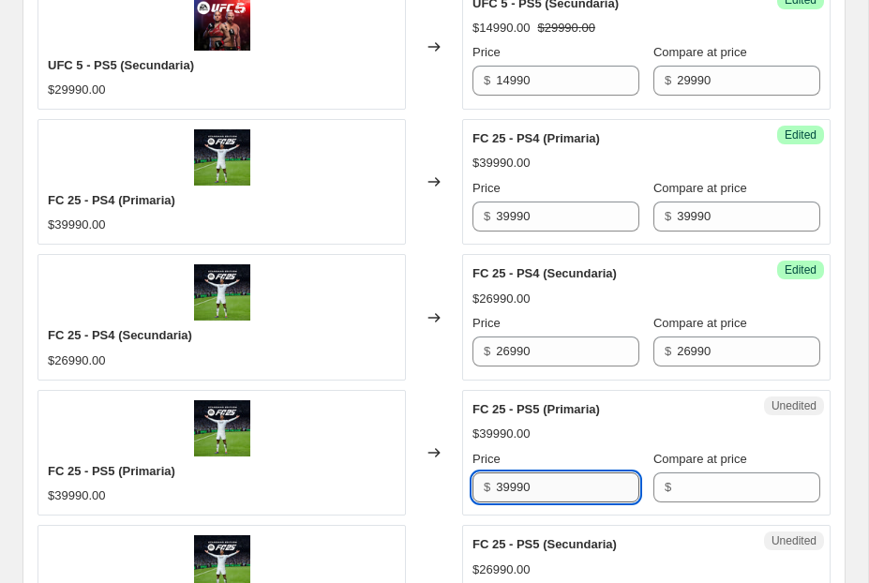
click at [548, 472] on input "39990" at bounding box center [567, 487] width 143 height 30
click at [792, 450] on div "Compare at price $" at bounding box center [736, 476] width 167 height 52
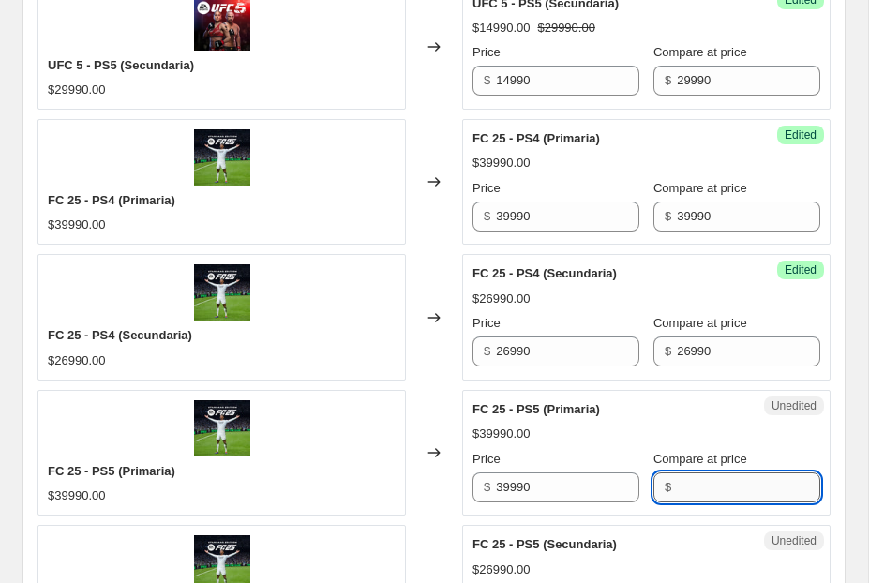
click at [773, 472] on input "Compare at price" at bounding box center [748, 487] width 143 height 30
paste input "39990"
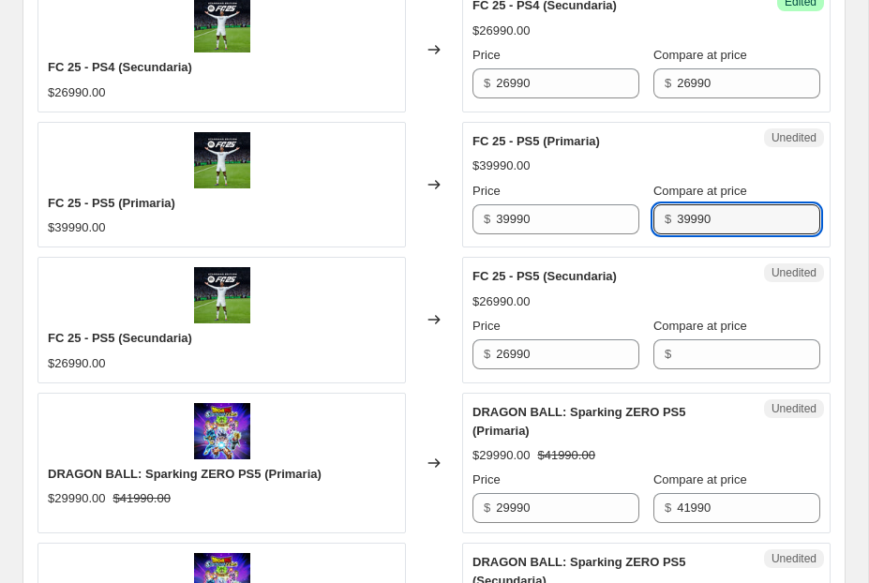
scroll to position [2219, 0]
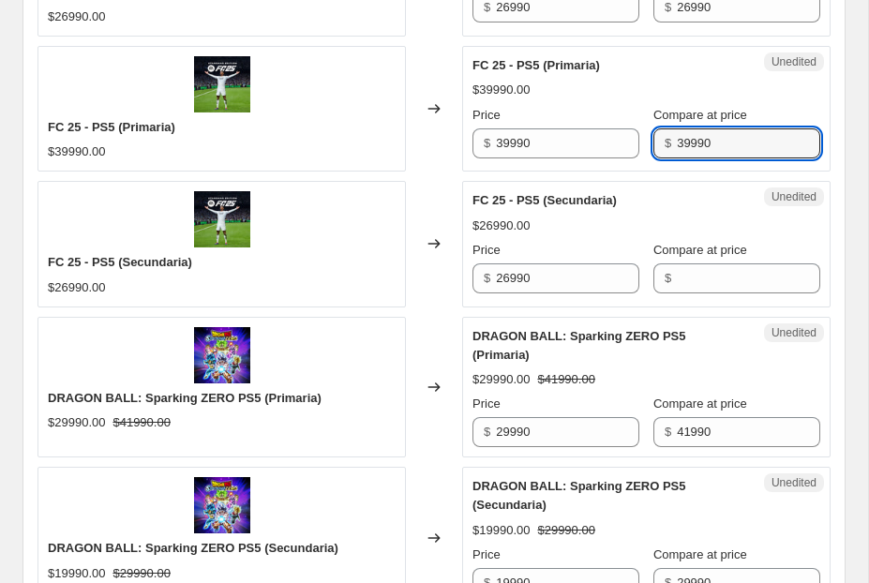
type input "39990"
click at [521, 241] on div "Price $ 26990" at bounding box center [555, 267] width 167 height 52
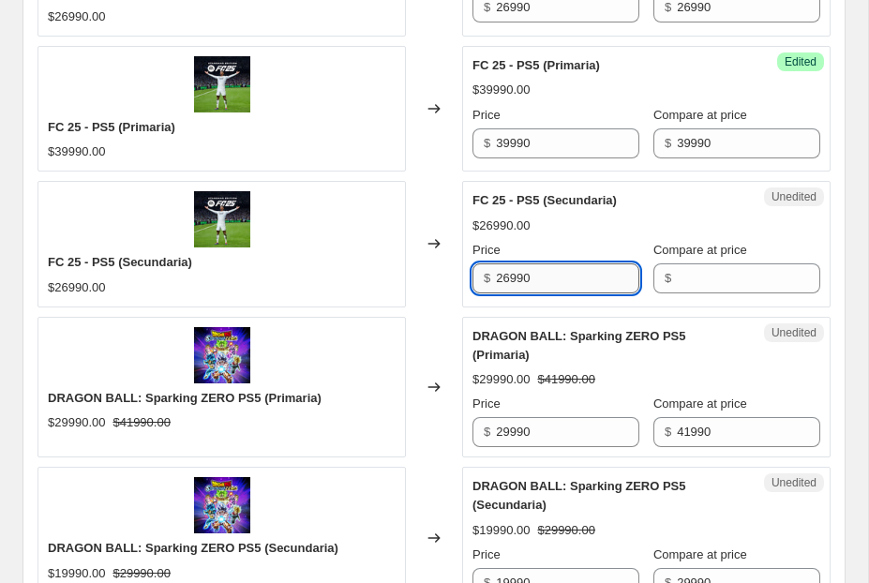
click at [522, 263] on input "26990" at bounding box center [567, 278] width 143 height 30
click at [751, 266] on div "Unedited FC 25 - PS5 (Secundaria) $26990.00 Price $ 26990 Compare at price $" at bounding box center [646, 244] width 368 height 126
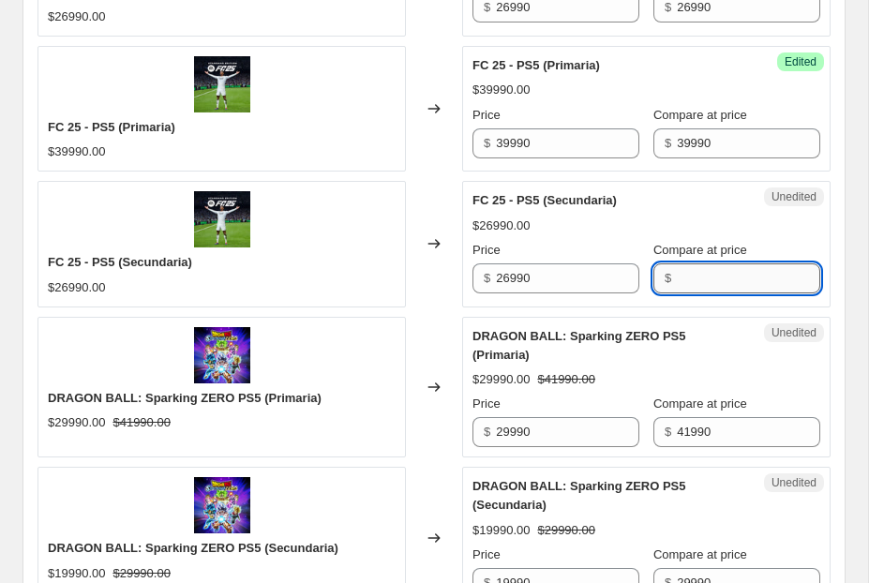
click at [724, 263] on input "Compare at price" at bounding box center [748, 278] width 143 height 30
paste input "26990"
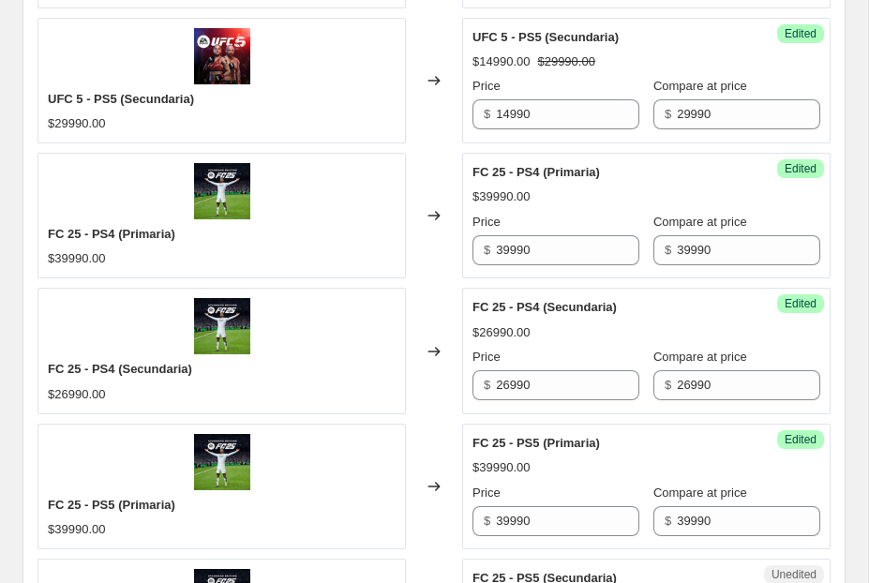
scroll to position [1840, 0]
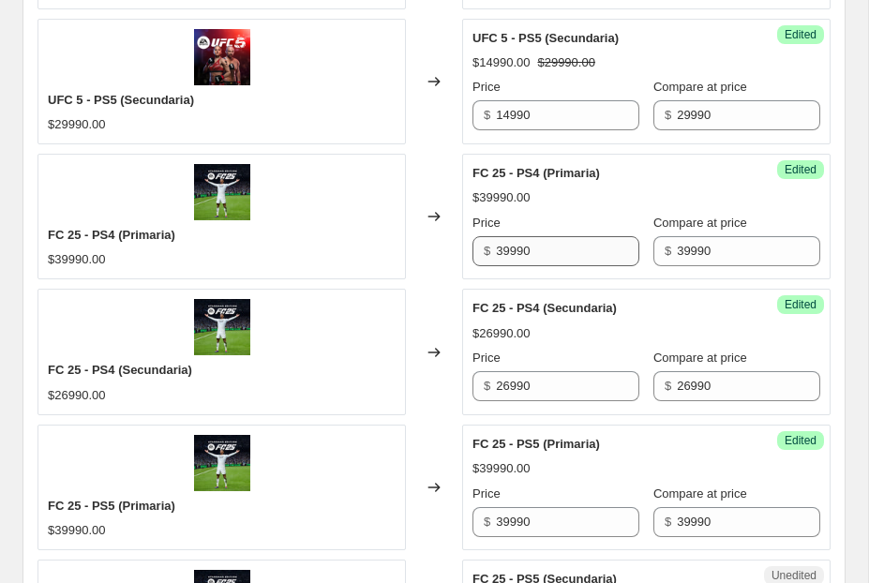
type input "26990"
click at [508, 236] on input "39990" at bounding box center [567, 251] width 143 height 30
click at [532, 236] on input "17990" at bounding box center [567, 251] width 143 height 30
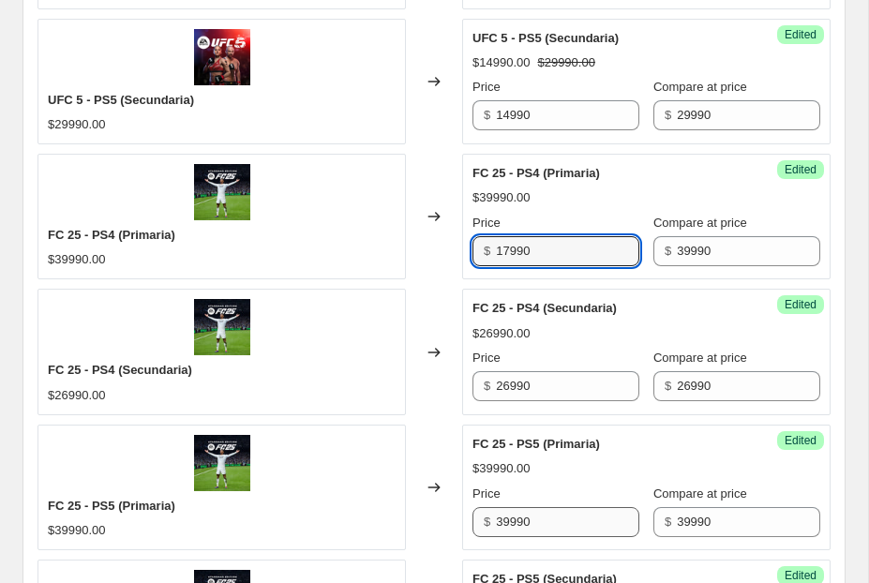
type input "17990"
click at [530, 507] on input "39990" at bounding box center [567, 522] width 143 height 30
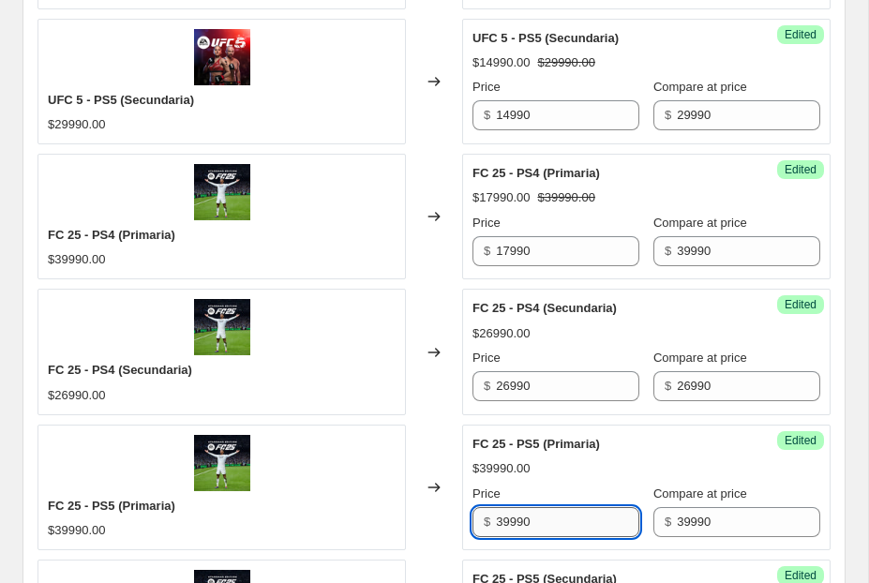
click at [530, 507] on input "39990" at bounding box center [567, 522] width 143 height 30
paste input "17"
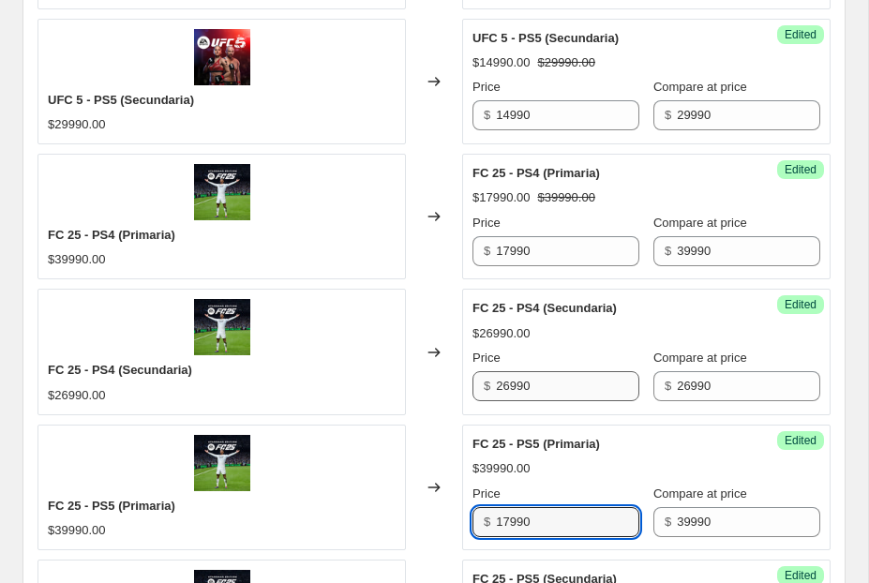
type input "17990"
click at [510, 371] on input "26990" at bounding box center [567, 386] width 143 height 30
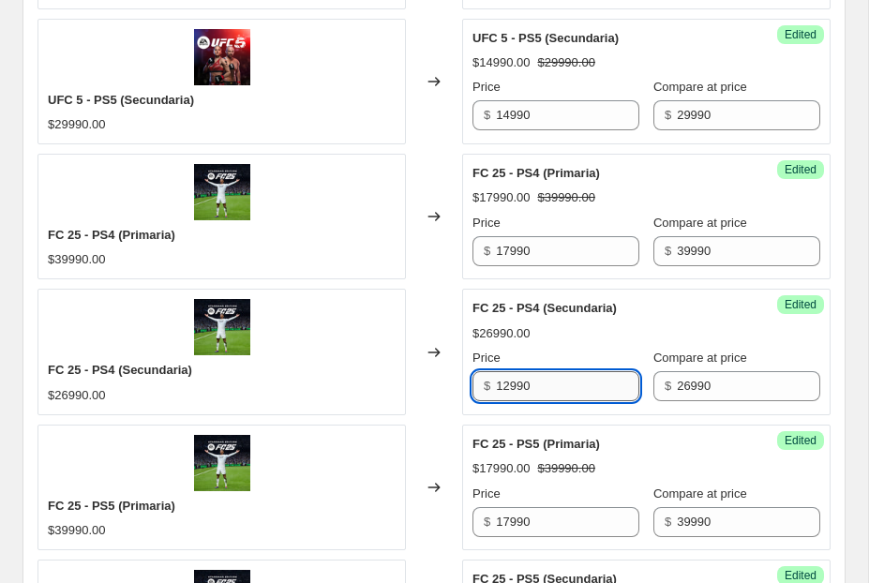
click at [513, 371] on input "12990" at bounding box center [567, 386] width 143 height 30
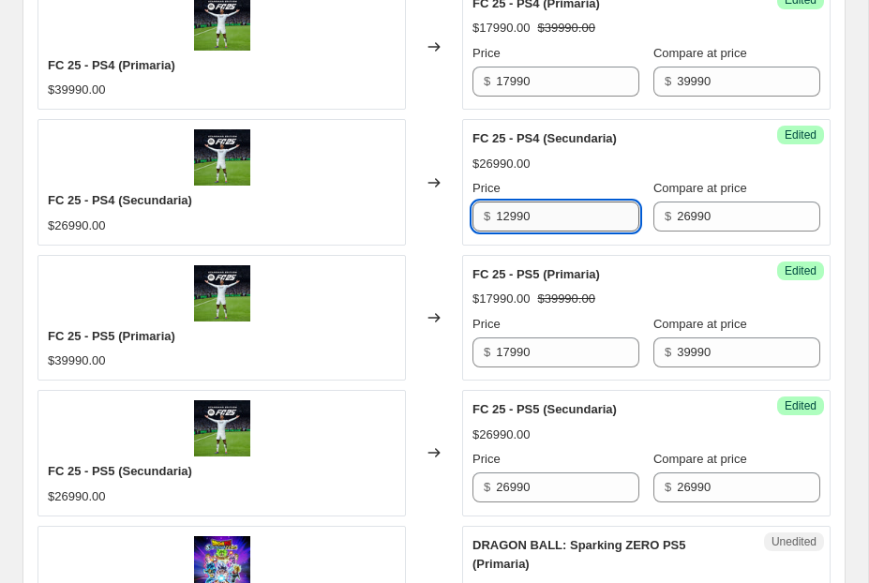
scroll to position [2075, 0]
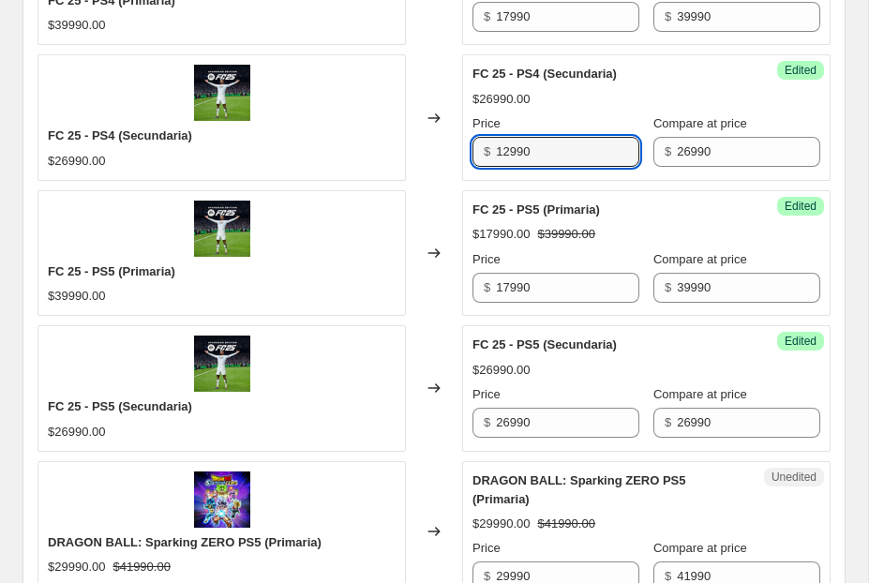
type input "12990"
click at [513, 409] on div "Success Edited FC 25 - PS5 (Secundaria) $26990.00 Price $ 26990 Compare at pric…" at bounding box center [646, 388] width 368 height 126
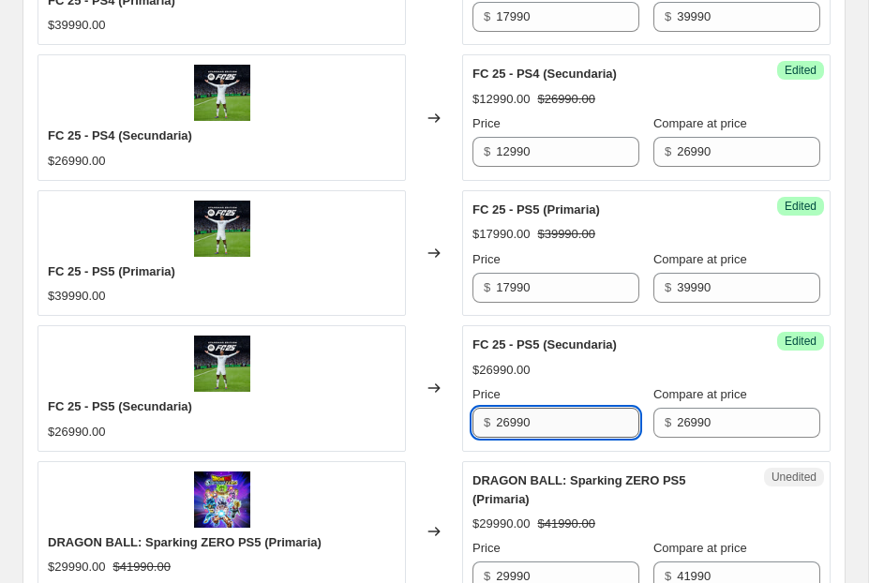
click at [512, 408] on input "26990" at bounding box center [567, 423] width 143 height 30
paste input "12"
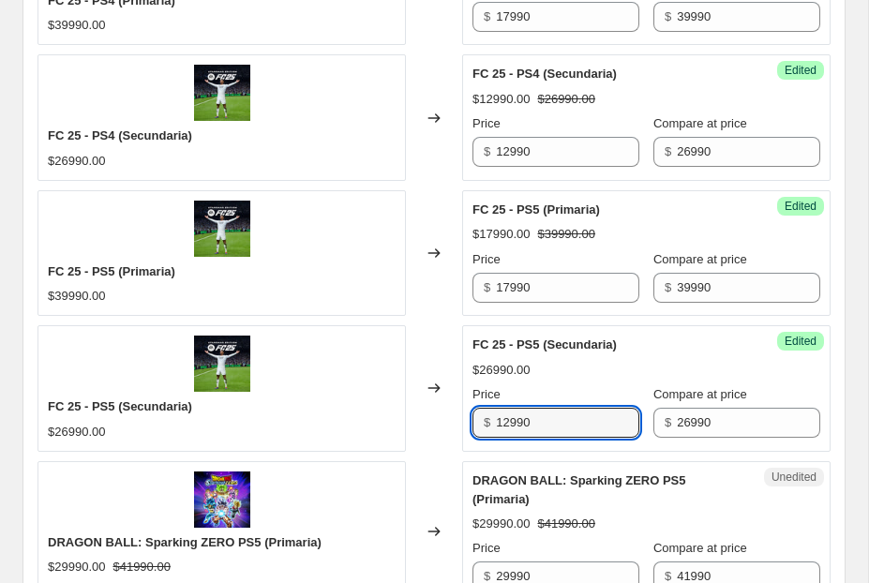
type input "12990"
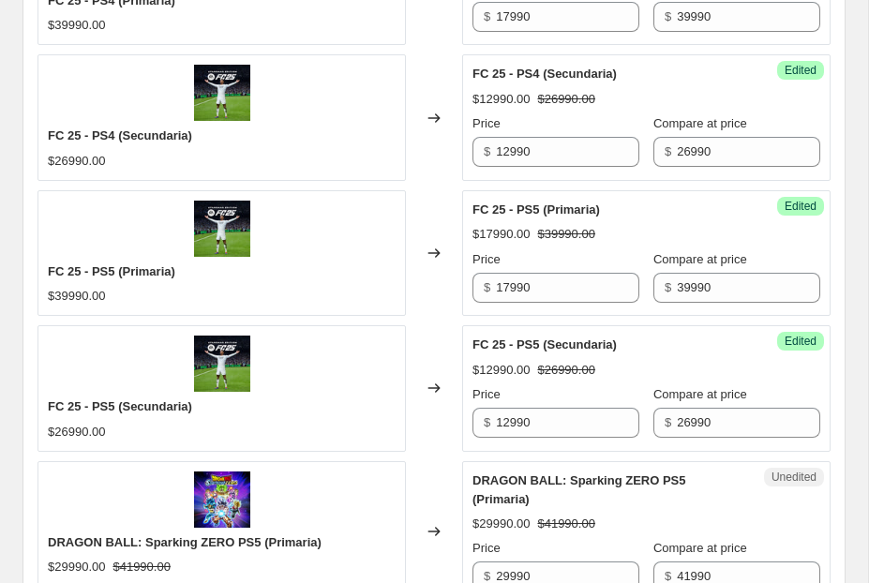
click at [608, 515] on div "$29990.00 $41990.00" at bounding box center [646, 524] width 348 height 19
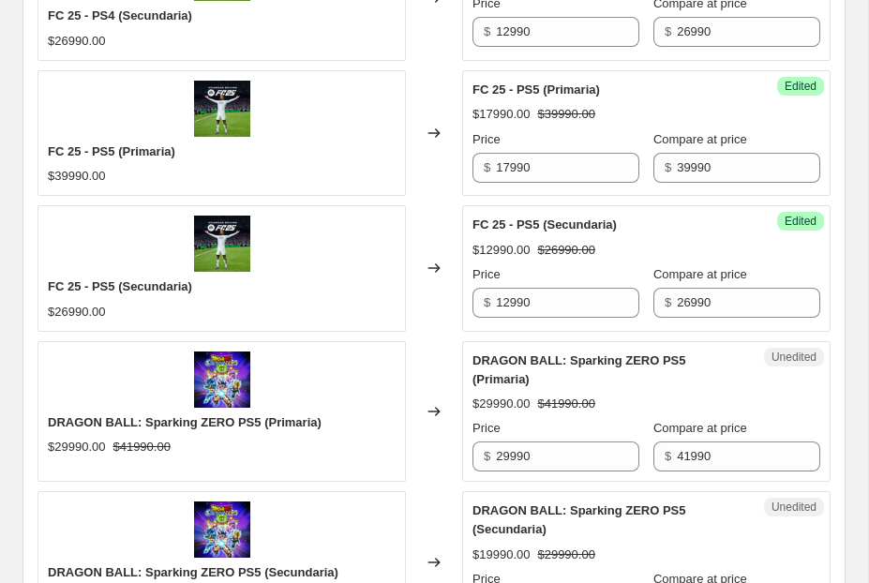
scroll to position [2266, 0]
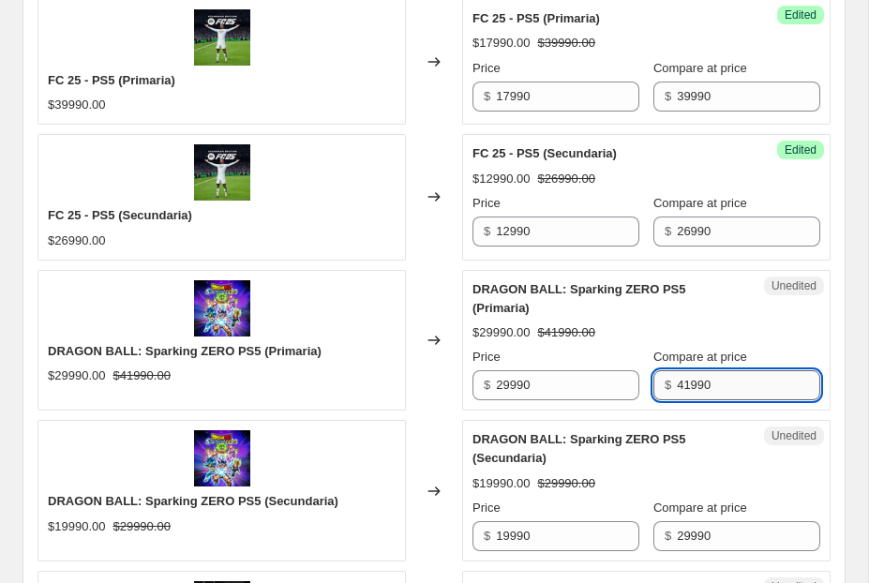
click at [688, 370] on input "41990" at bounding box center [748, 385] width 143 height 30
type input "40990"
click at [690, 521] on input "29990" at bounding box center [748, 536] width 143 height 30
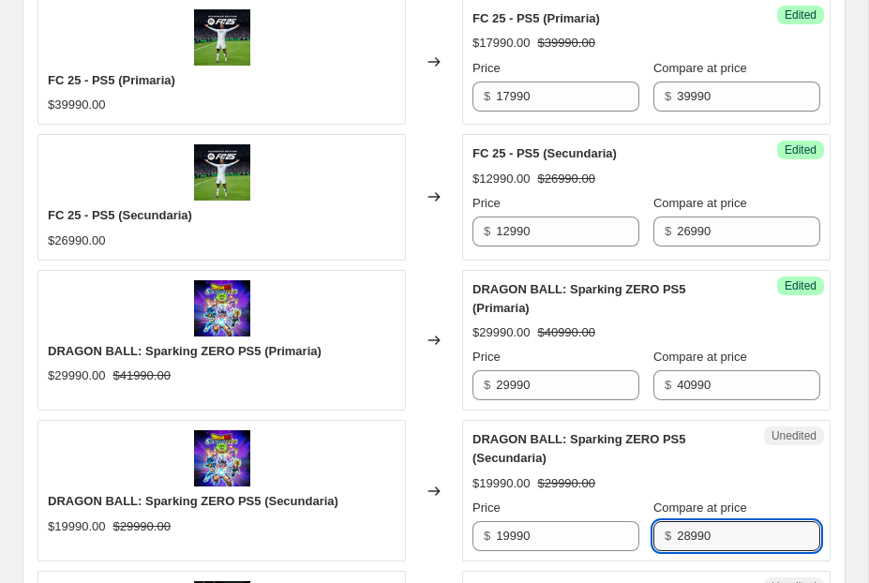
type input "28990"
click at [725, 430] on div "DRAGON BALL: Sparking ZERO PS5 (Secundaria)" at bounding box center [608, 448] width 273 height 37
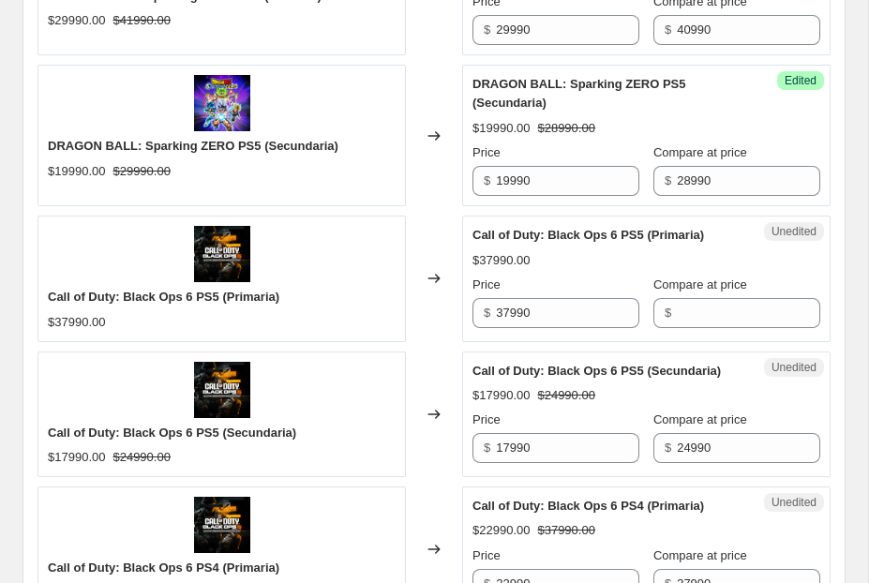
scroll to position [2645, 0]
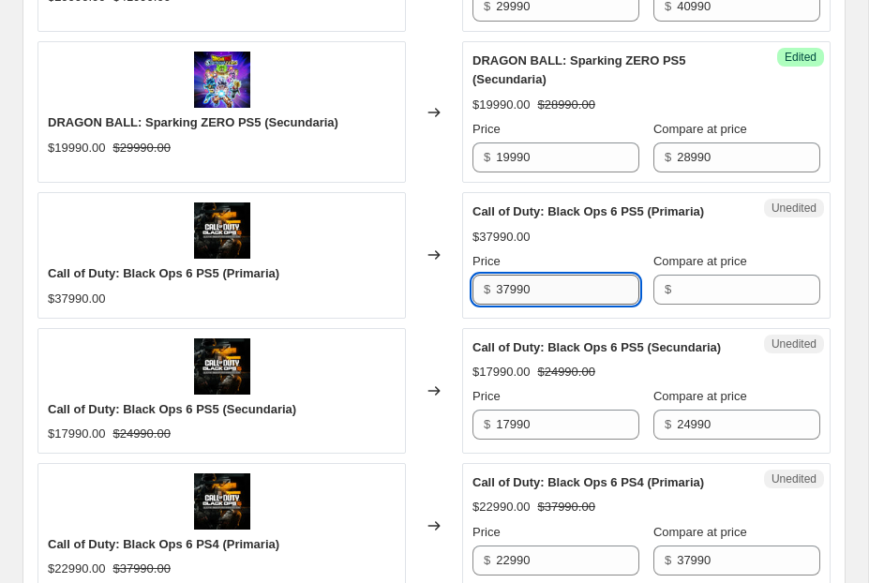
click at [515, 275] on input "37990" at bounding box center [567, 290] width 143 height 30
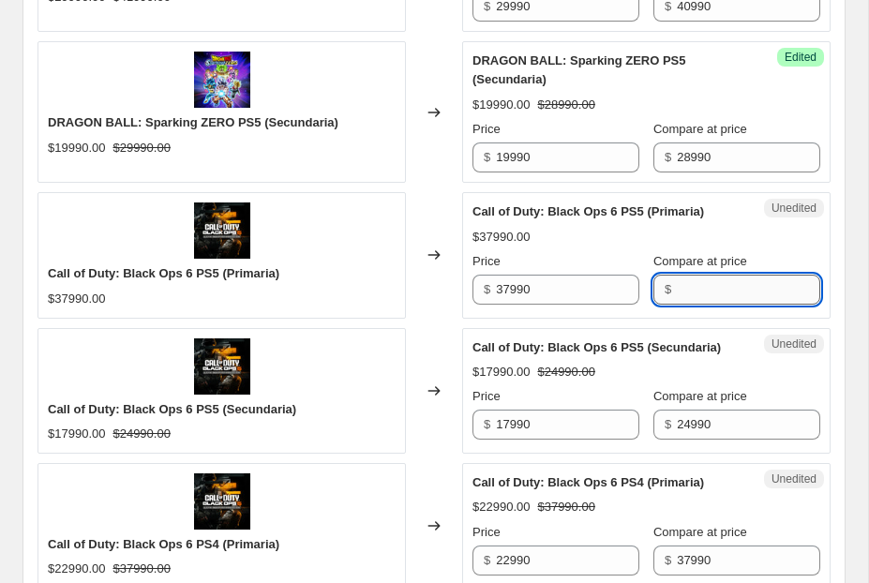
click at [746, 275] on input "Compare at price" at bounding box center [748, 290] width 143 height 30
paste input "37990"
type input "37990"
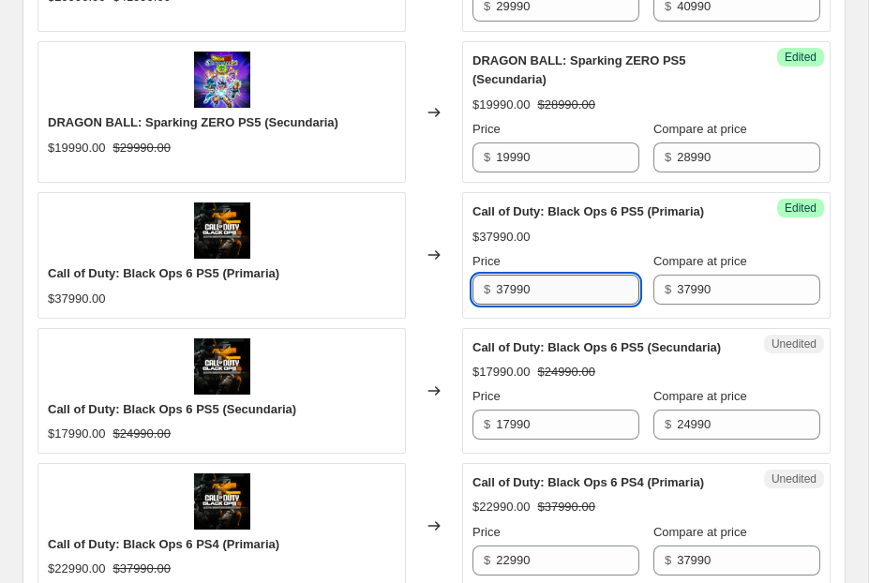
click at [505, 275] on input "37990" at bounding box center [567, 290] width 143 height 30
type input "27990"
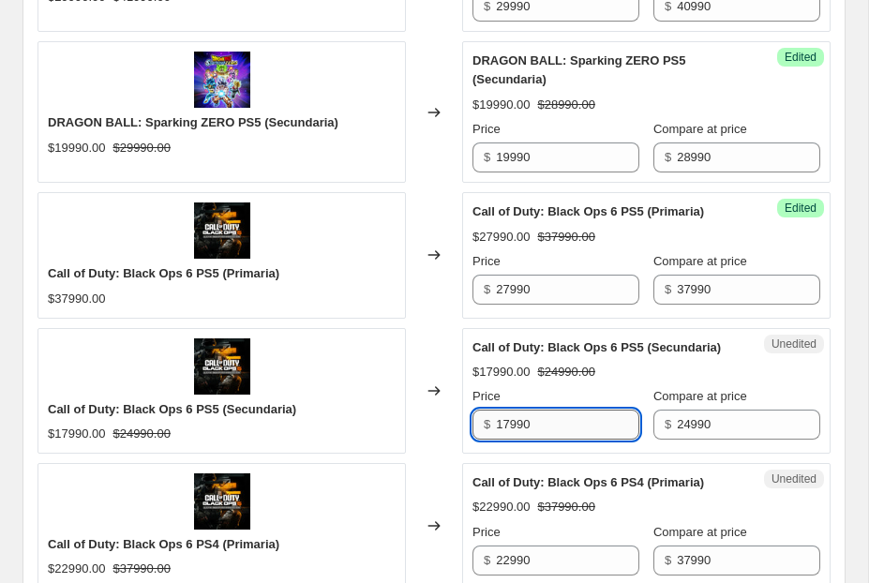
click at [508, 410] on input "17990" at bounding box center [567, 425] width 143 height 30
type input "18990"
click at [562, 387] on div "Price" at bounding box center [555, 396] width 167 height 19
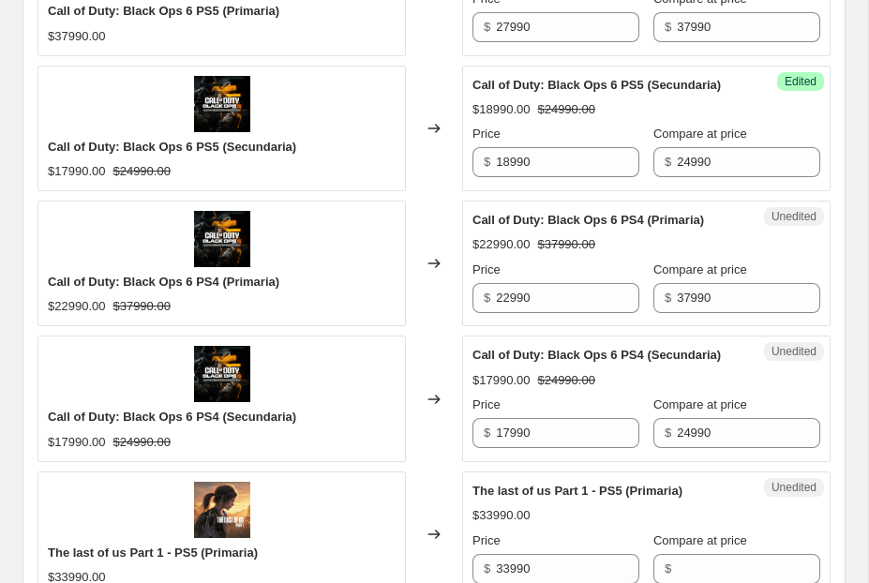
scroll to position [2973, 0]
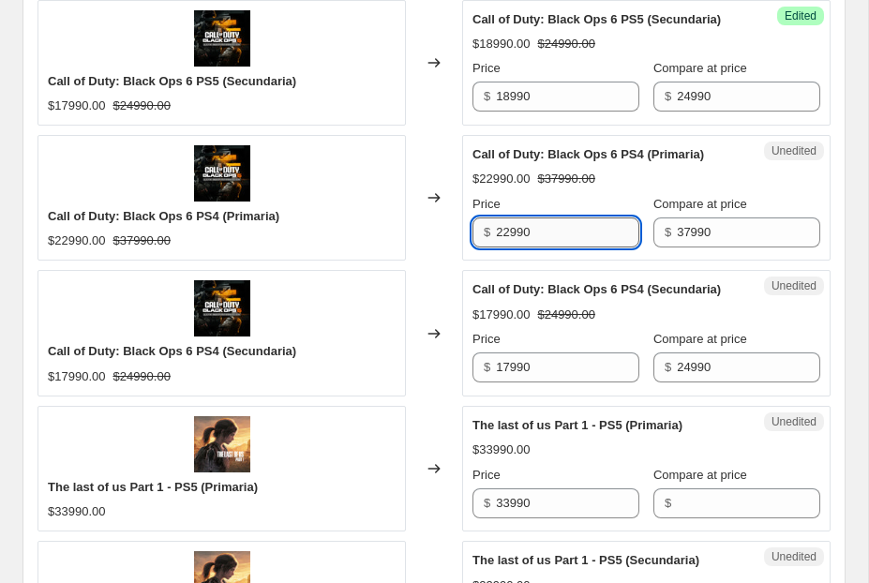
click at [509, 217] on input "22990" at bounding box center [567, 232] width 143 height 30
type input "27990"
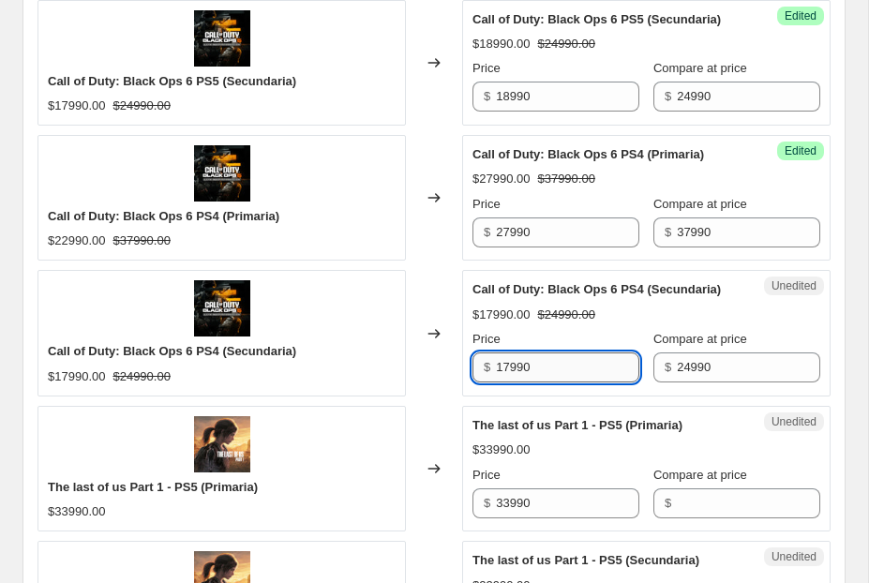
click at [511, 352] on input "17990" at bounding box center [567, 367] width 143 height 30
type input "18990"
click at [559, 330] on div "Price" at bounding box center [555, 339] width 167 height 19
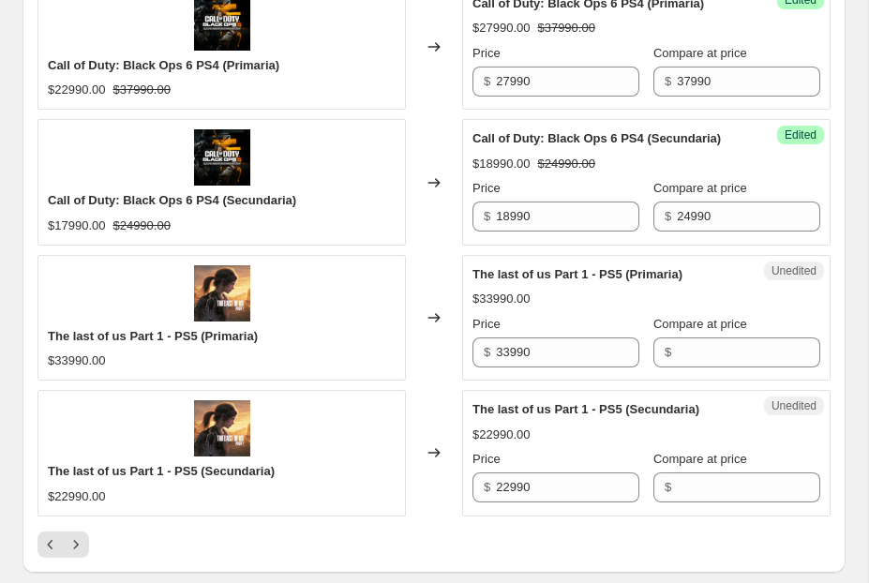
scroll to position [3137, 0]
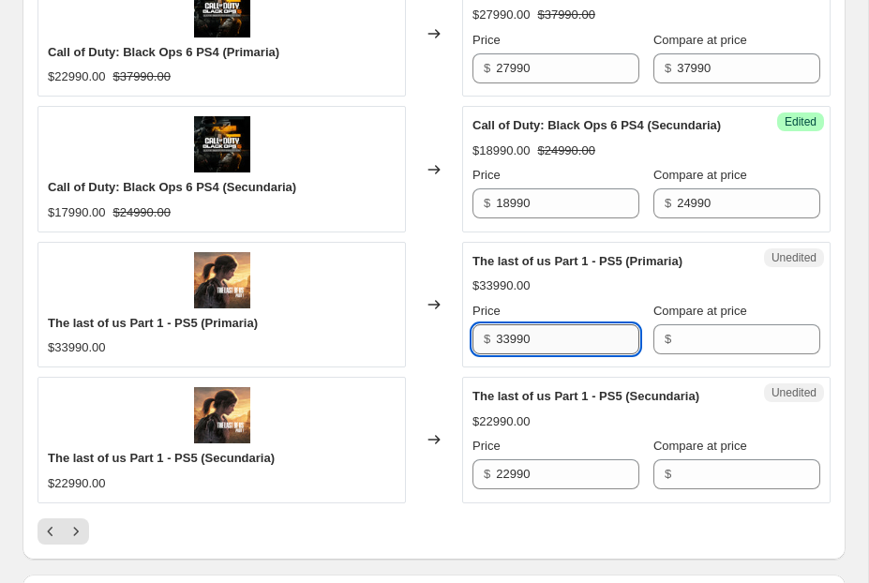
click at [572, 324] on input "33990" at bounding box center [567, 339] width 143 height 30
click at [701, 324] on input "Compare at price" at bounding box center [748, 339] width 143 height 30
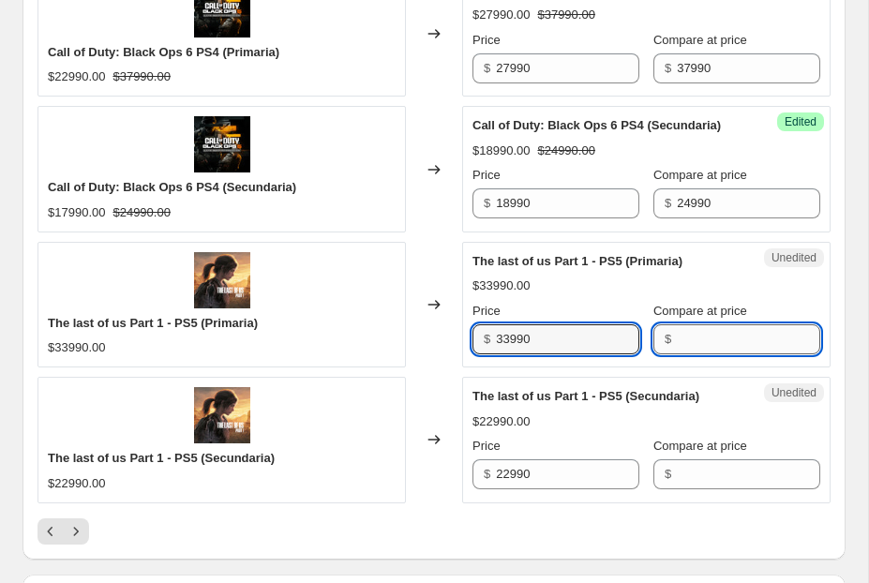
paste input "33990"
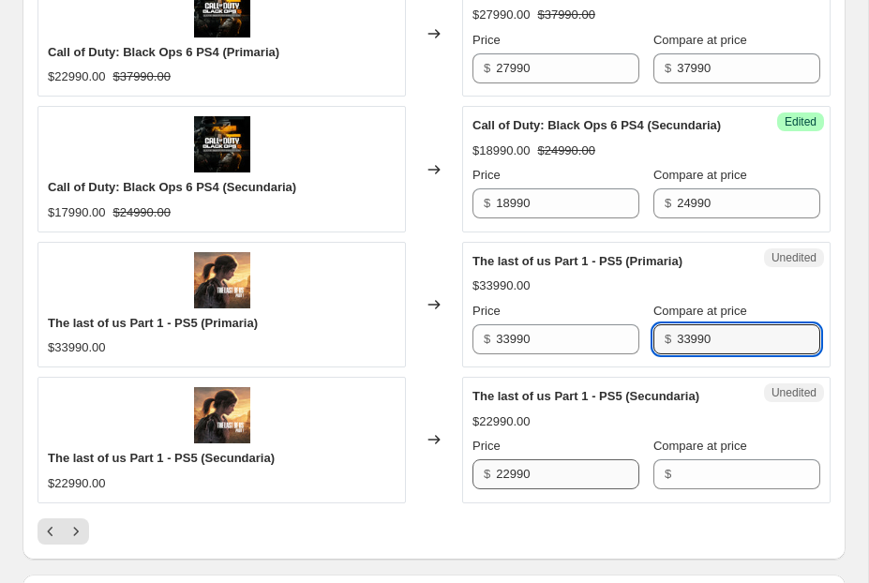
type input "33990"
click at [575, 459] on input "22990" at bounding box center [567, 474] width 143 height 30
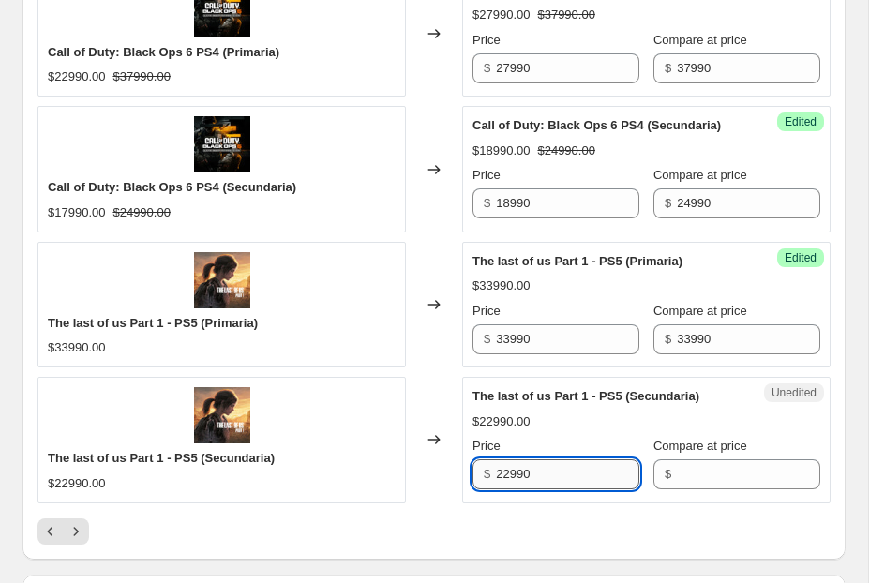
click at [575, 459] on input "22990" at bounding box center [567, 474] width 143 height 30
click at [722, 459] on input "Compare at price" at bounding box center [748, 474] width 143 height 30
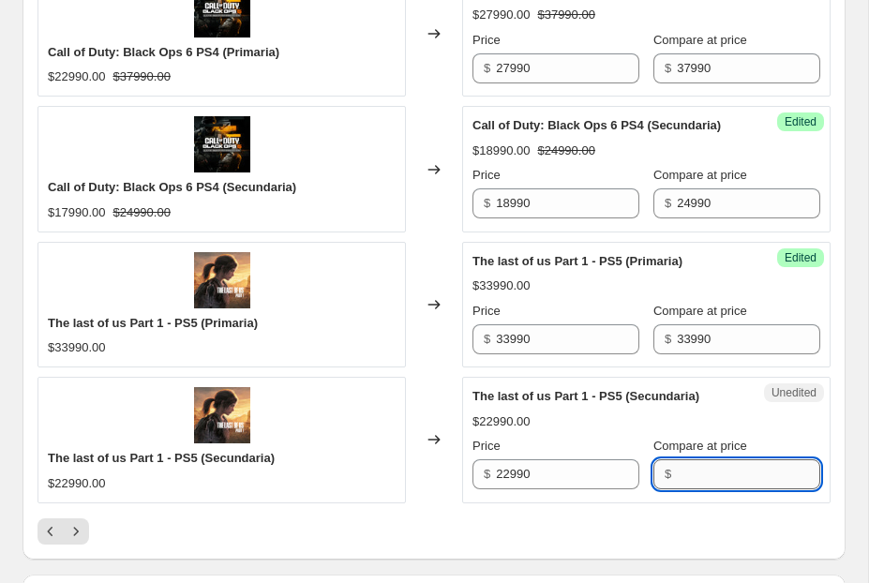
paste input "22990"
type input "22990"
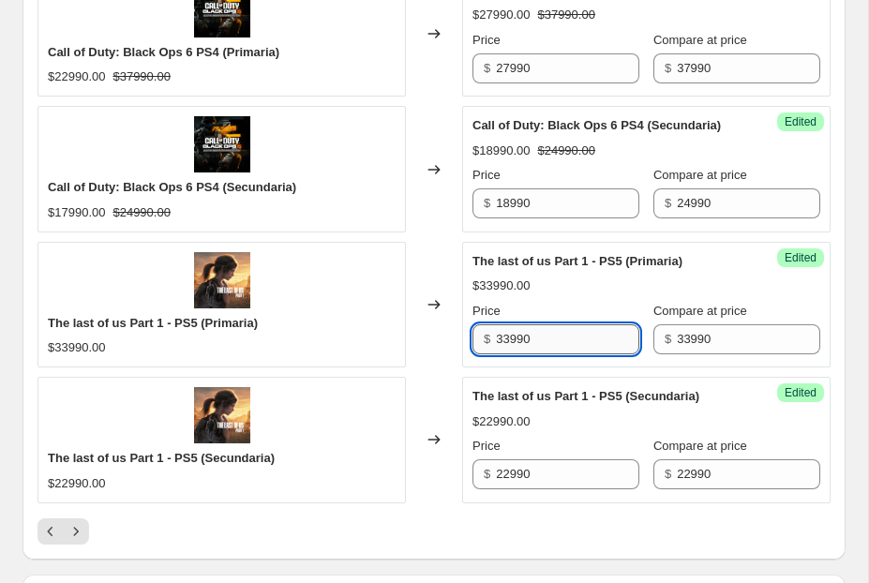
click at [508, 324] on input "33990" at bounding box center [567, 339] width 143 height 30
type input "17990"
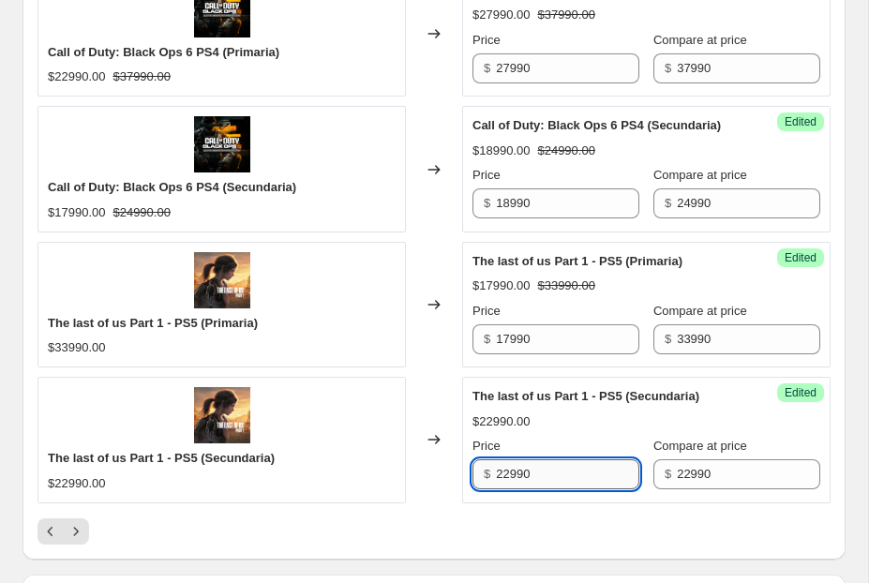
click at [505, 459] on input "22990" at bounding box center [567, 474] width 143 height 30
type input "12990"
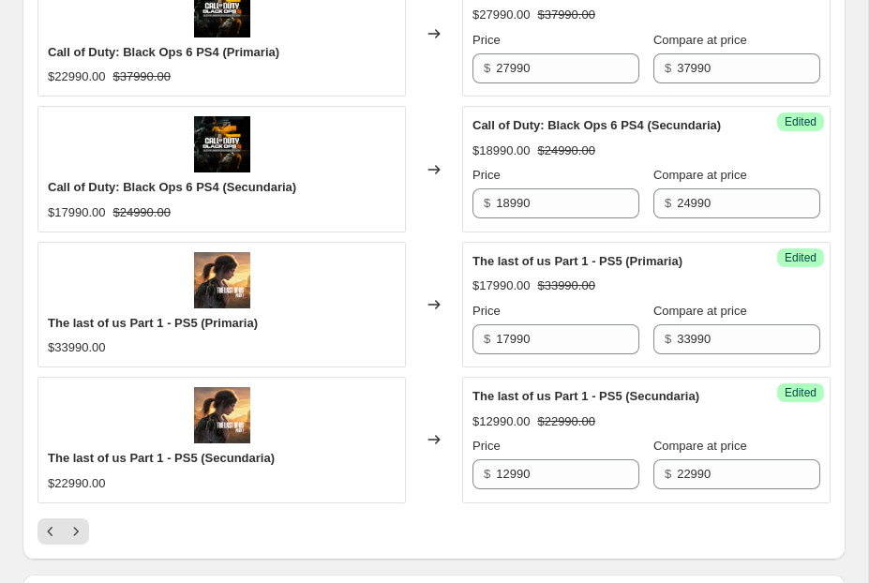
click at [277, 518] on div at bounding box center [433, 531] width 793 height 26
click at [75, 522] on icon "Next" at bounding box center [76, 531] width 19 height 19
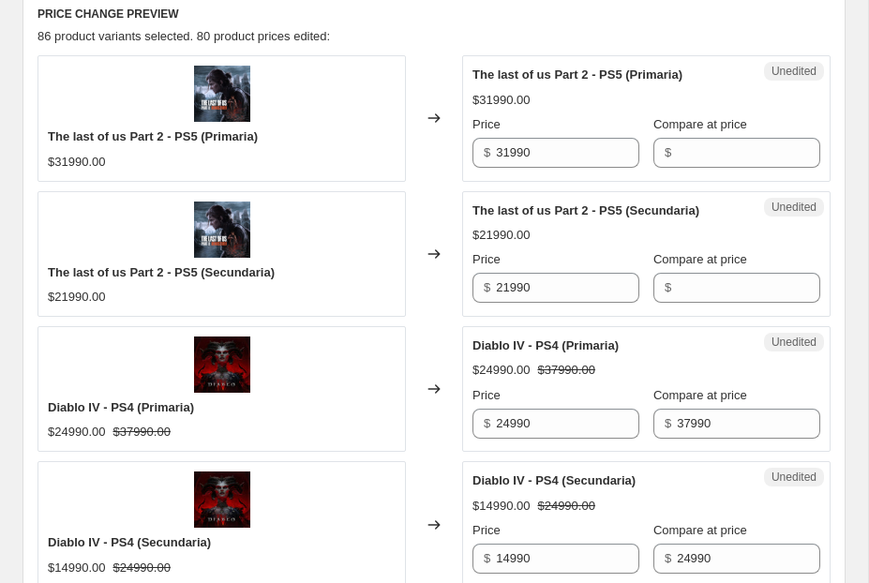
scroll to position [823, 0]
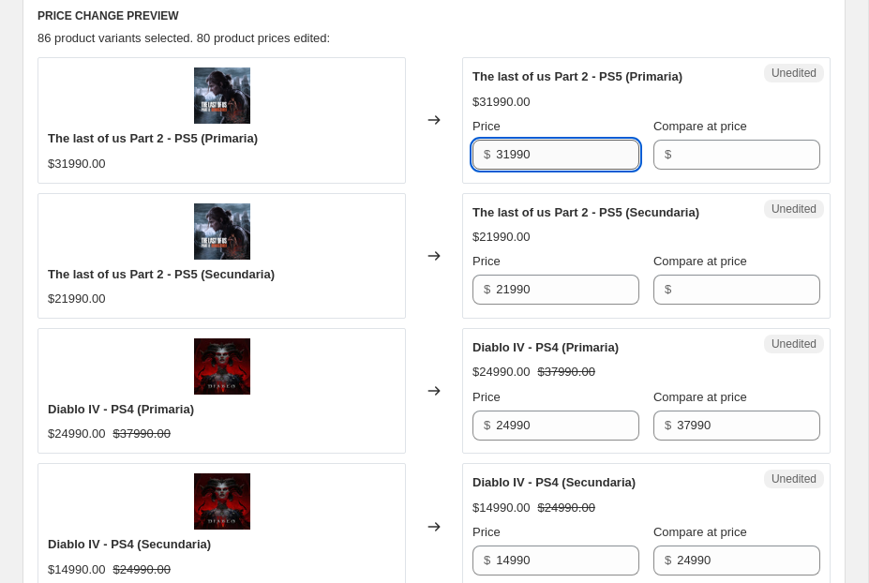
click at [507, 161] on input "31990" at bounding box center [567, 155] width 143 height 30
click at [510, 161] on input "31990" at bounding box center [567, 155] width 143 height 30
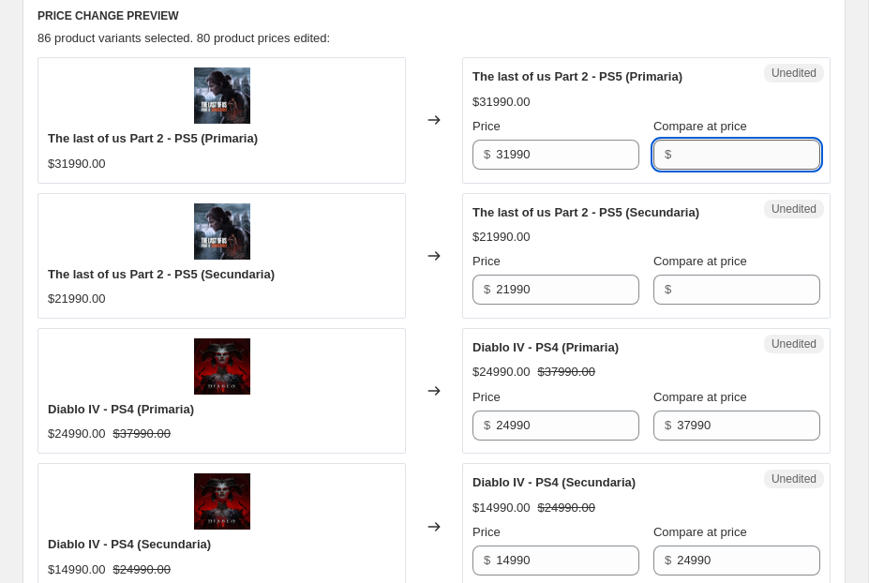
click at [750, 165] on input "Compare at price" at bounding box center [748, 155] width 143 height 30
paste input "31990"
type input "31990"
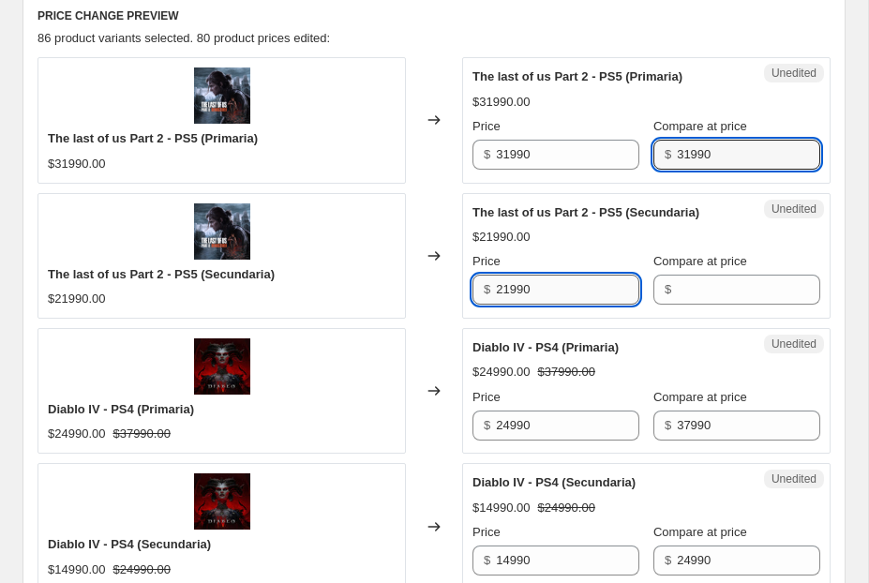
click at [586, 289] on input "21990" at bounding box center [567, 290] width 143 height 30
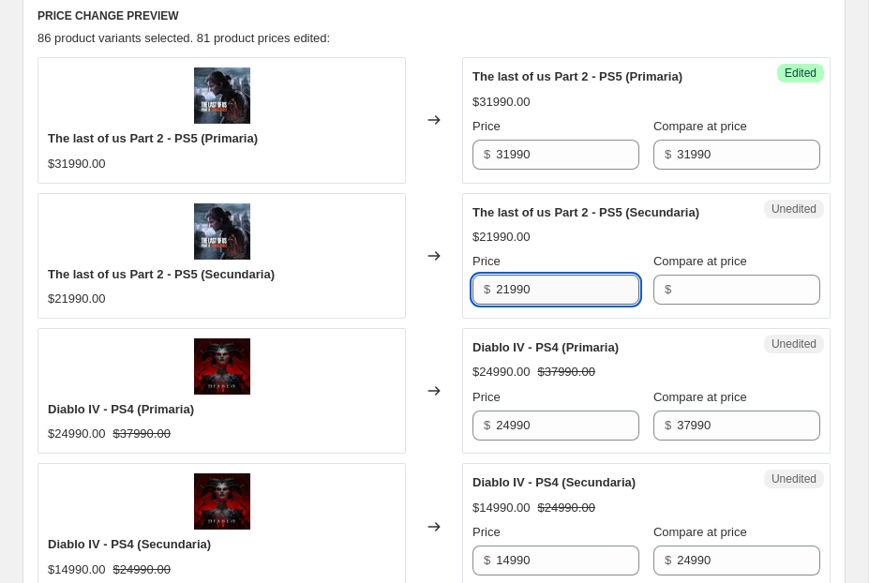
click at [586, 289] on input "21990" at bounding box center [567, 290] width 143 height 30
click at [708, 291] on input "Compare at price" at bounding box center [748, 290] width 143 height 30
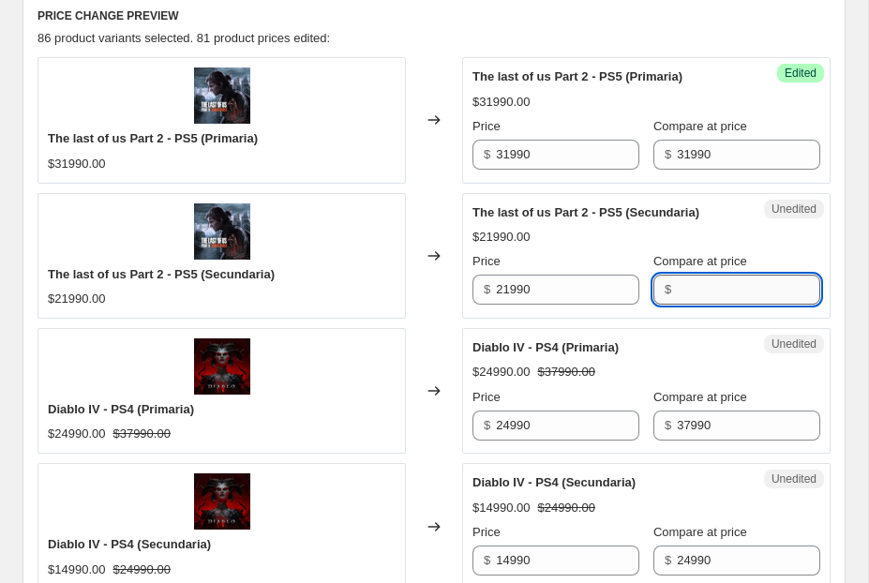
paste input "21990"
type input "21990"
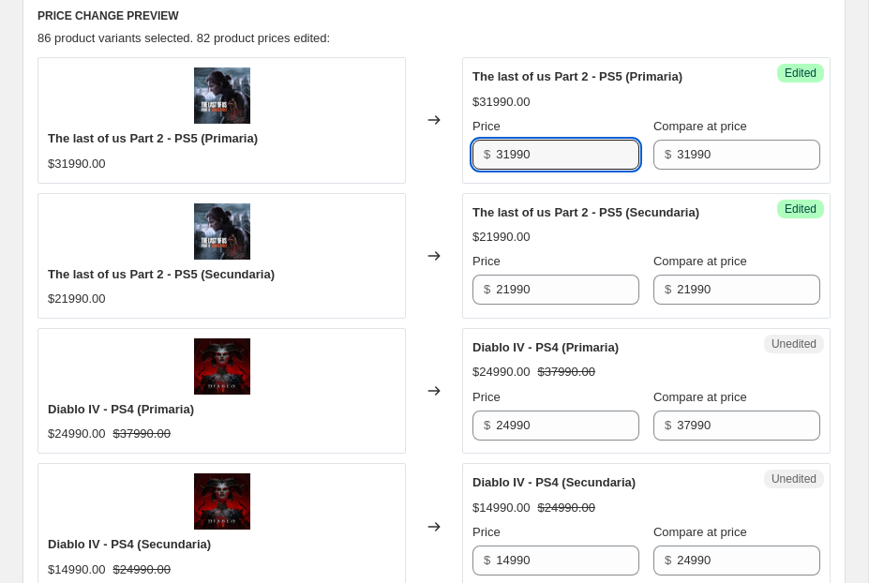
drag, startPoint x: 509, startPoint y: 154, endPoint x: 480, endPoint y: 154, distance: 29.1
click at [481, 154] on div "$ 31990" at bounding box center [555, 155] width 167 height 30
type input "23990"
click at [508, 292] on input "21990" at bounding box center [567, 290] width 143 height 30
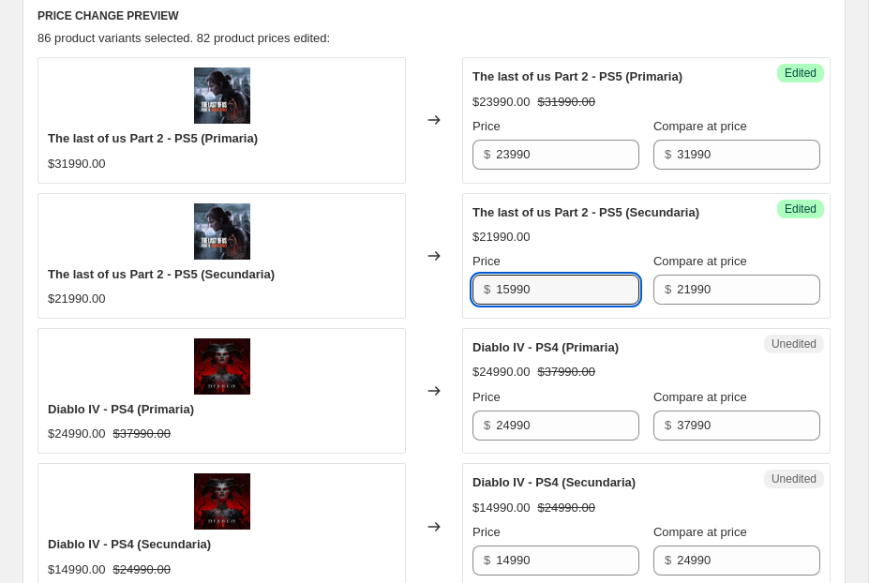
type input "15990"
click at [428, 197] on div "Changed to" at bounding box center [434, 256] width 56 height 126
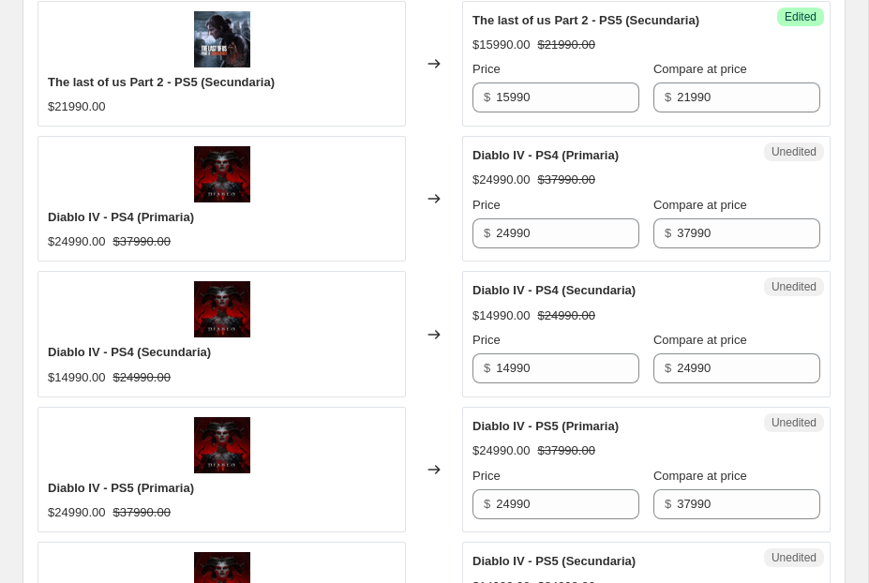
scroll to position [1028, 0]
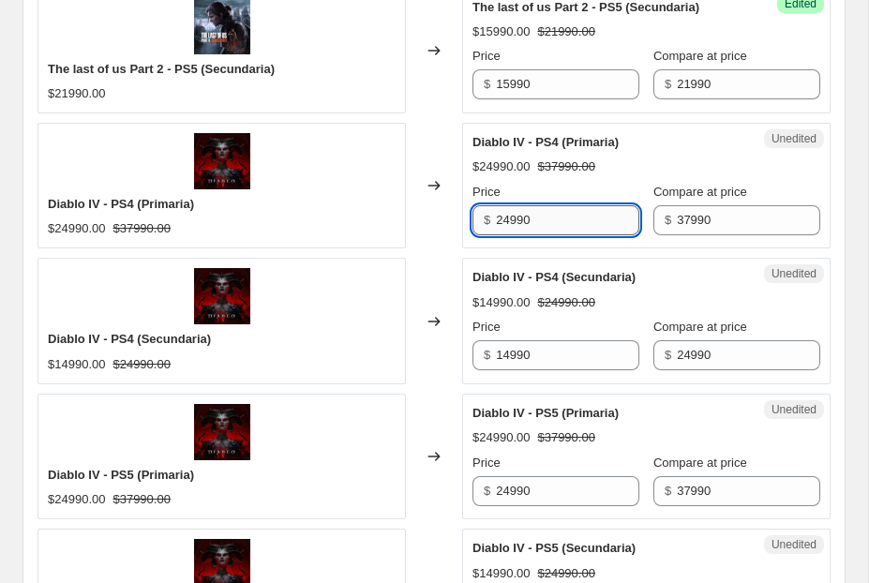
click at [507, 219] on input "24990" at bounding box center [567, 220] width 143 height 30
type input "17990"
click at [507, 361] on input "14990" at bounding box center [567, 355] width 143 height 30
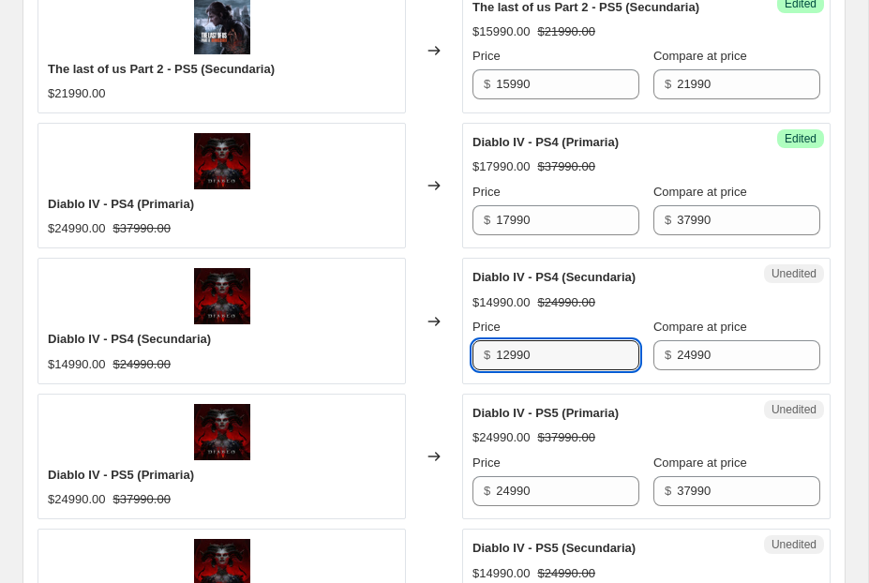
type input "12990"
click at [529, 323] on div "Price" at bounding box center [555, 327] width 167 height 19
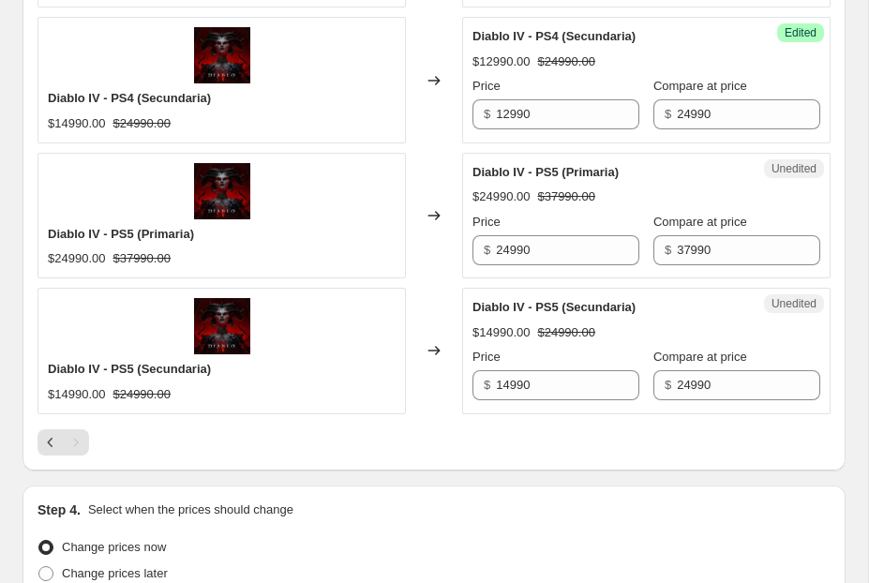
scroll to position [1305, 0]
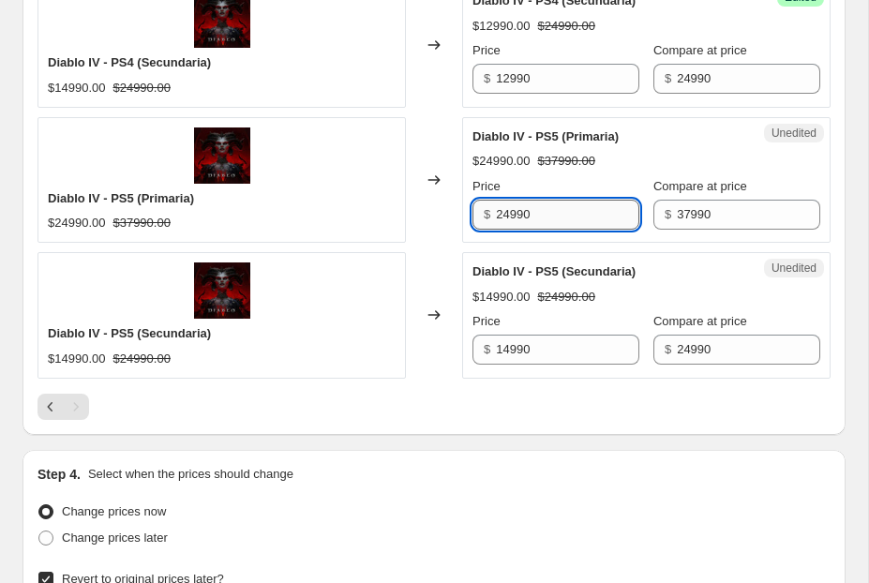
click at [507, 214] on input "24990" at bounding box center [567, 215] width 143 height 30
click at [512, 219] on input "24990" at bounding box center [567, 215] width 143 height 30
type input "17990"
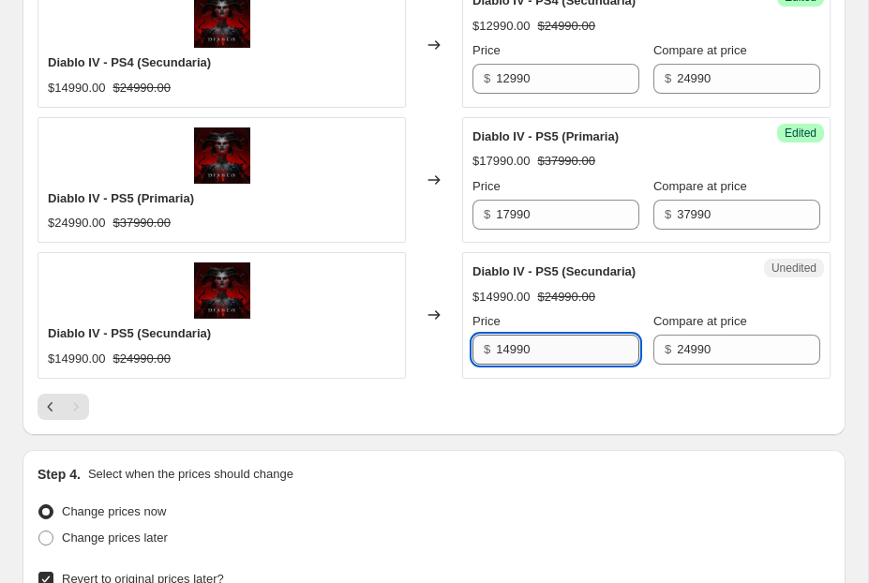
click at [509, 352] on input "14990" at bounding box center [567, 350] width 143 height 30
type input "12990"
click at [550, 377] on div "Unedited Diablo IV - PS5 (Secundaria) $14990.00 $24990.00 Price $ 12990 Compare…" at bounding box center [646, 315] width 368 height 126
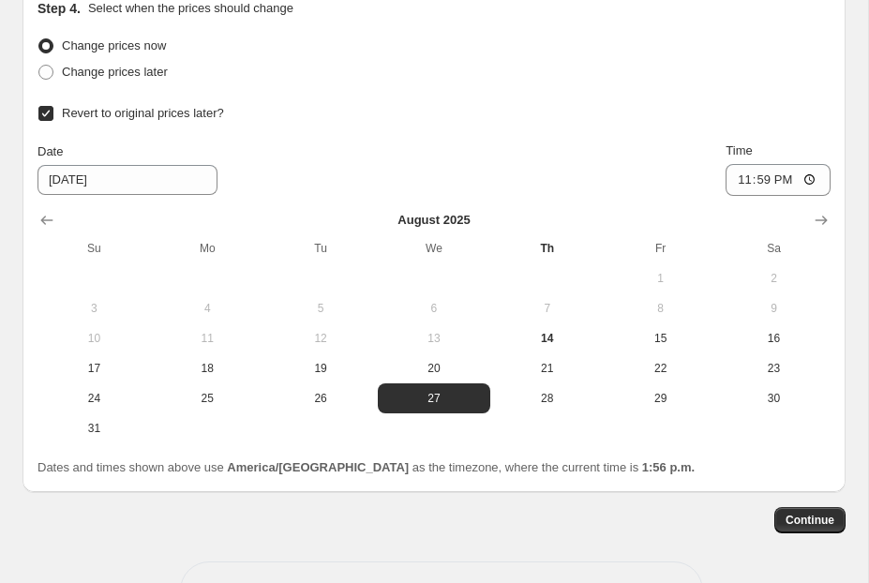
scroll to position [1835, 0]
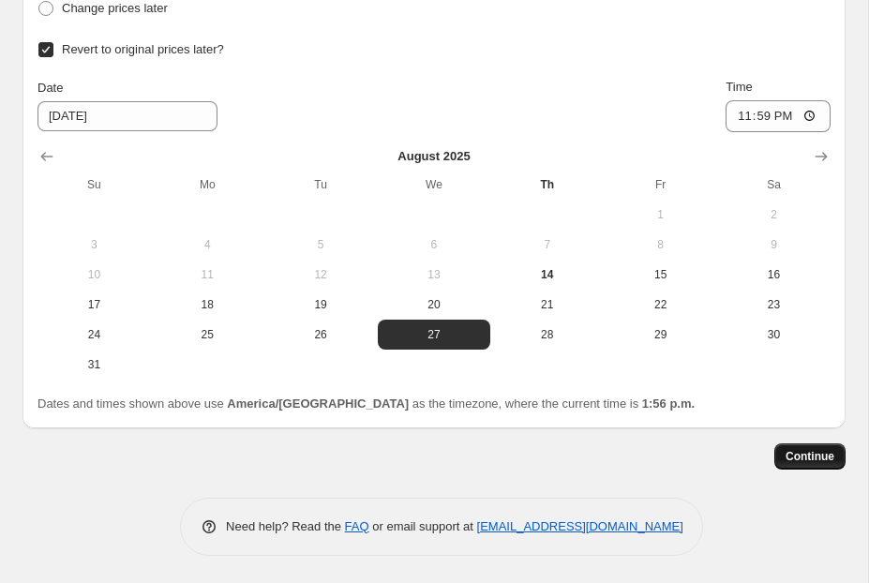
click at [800, 453] on span "Continue" at bounding box center [810, 456] width 49 height 15
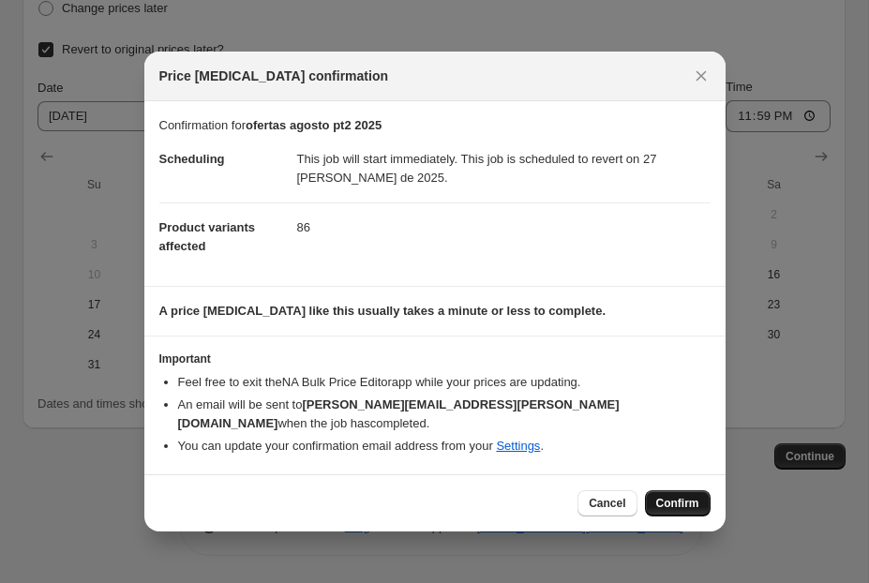
click at [670, 496] on span "Confirm" at bounding box center [677, 503] width 43 height 15
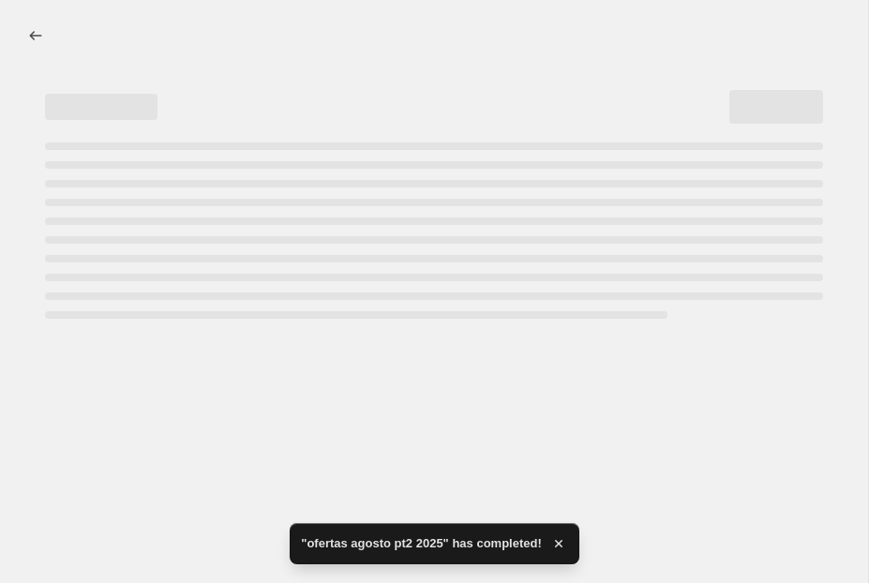
select select "collection"
